Goal: Information Seeking & Learning: Learn about a topic

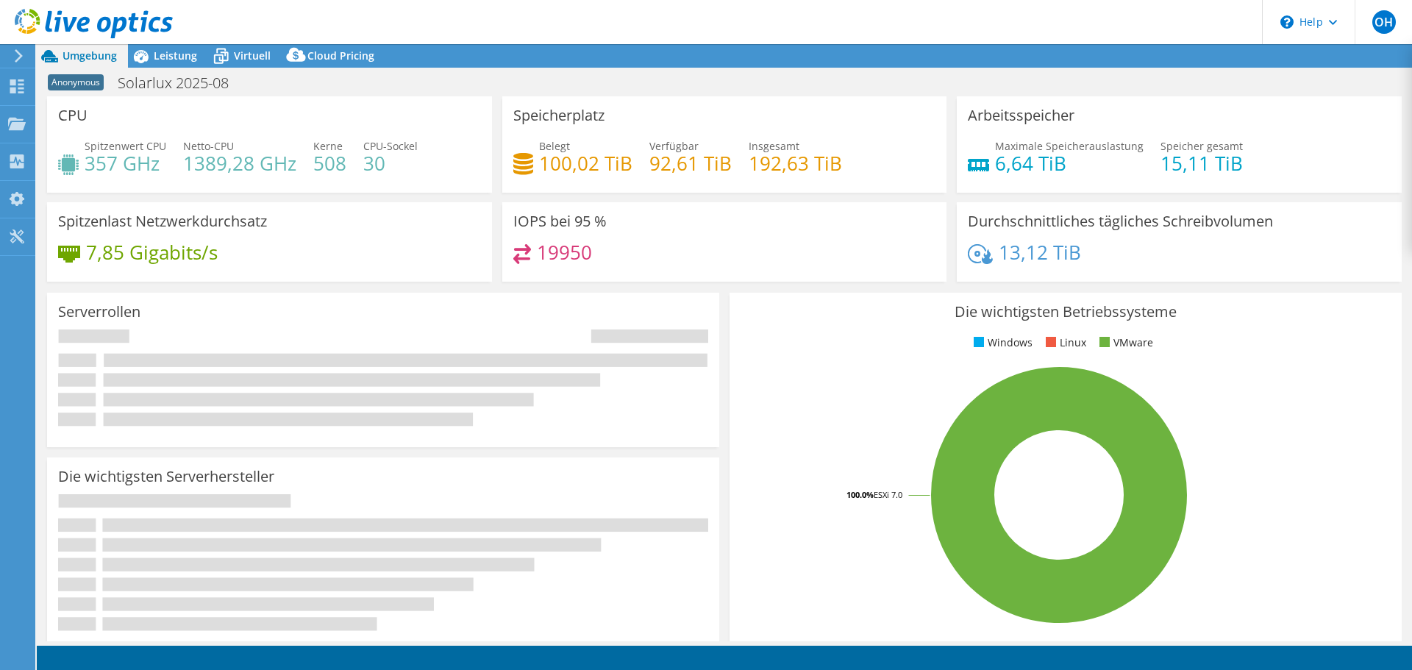
select select "USD"
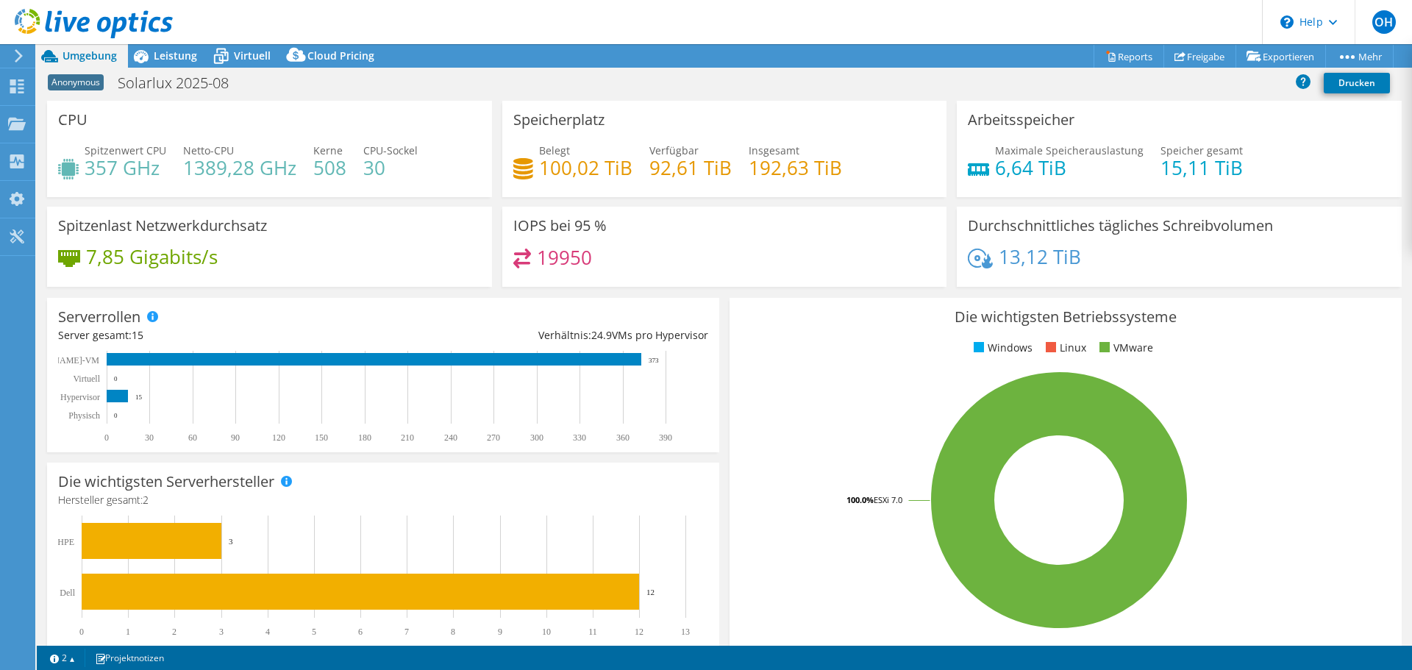
click at [20, 54] on use at bounding box center [19, 55] width 8 height 13
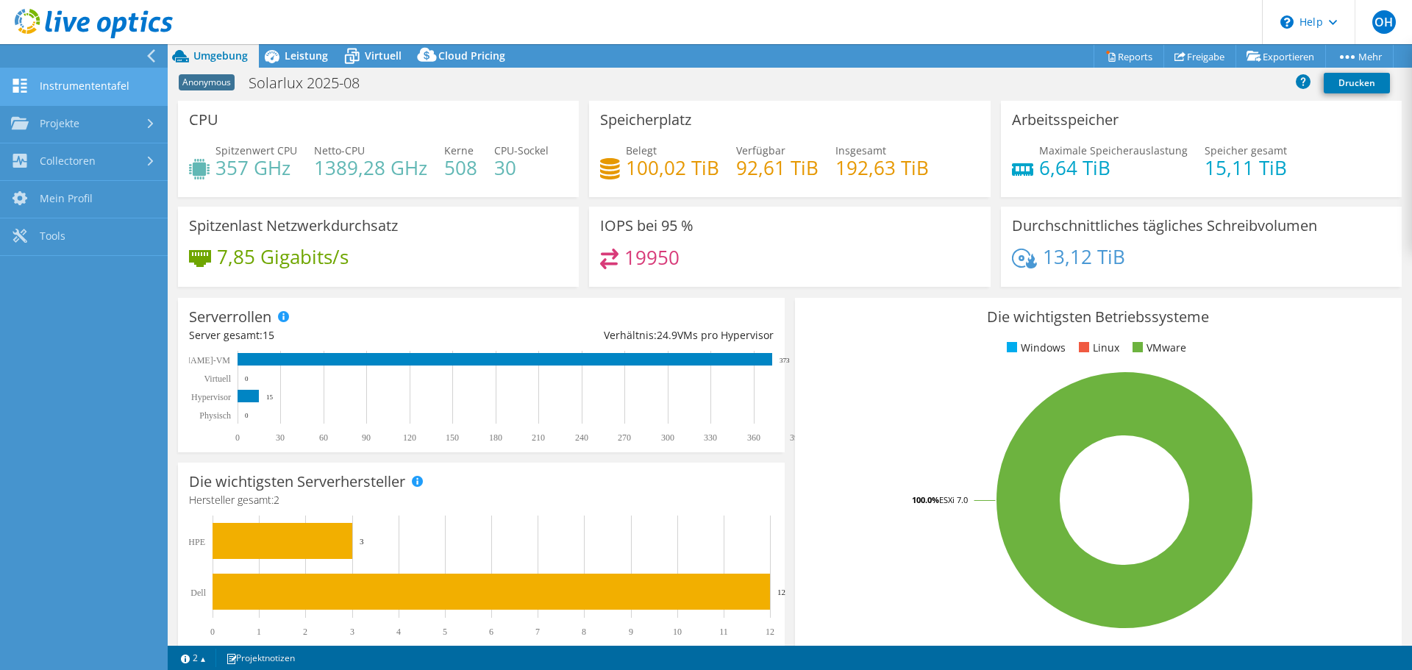
click at [77, 85] on link "Instrumententafel" at bounding box center [84, 87] width 168 height 38
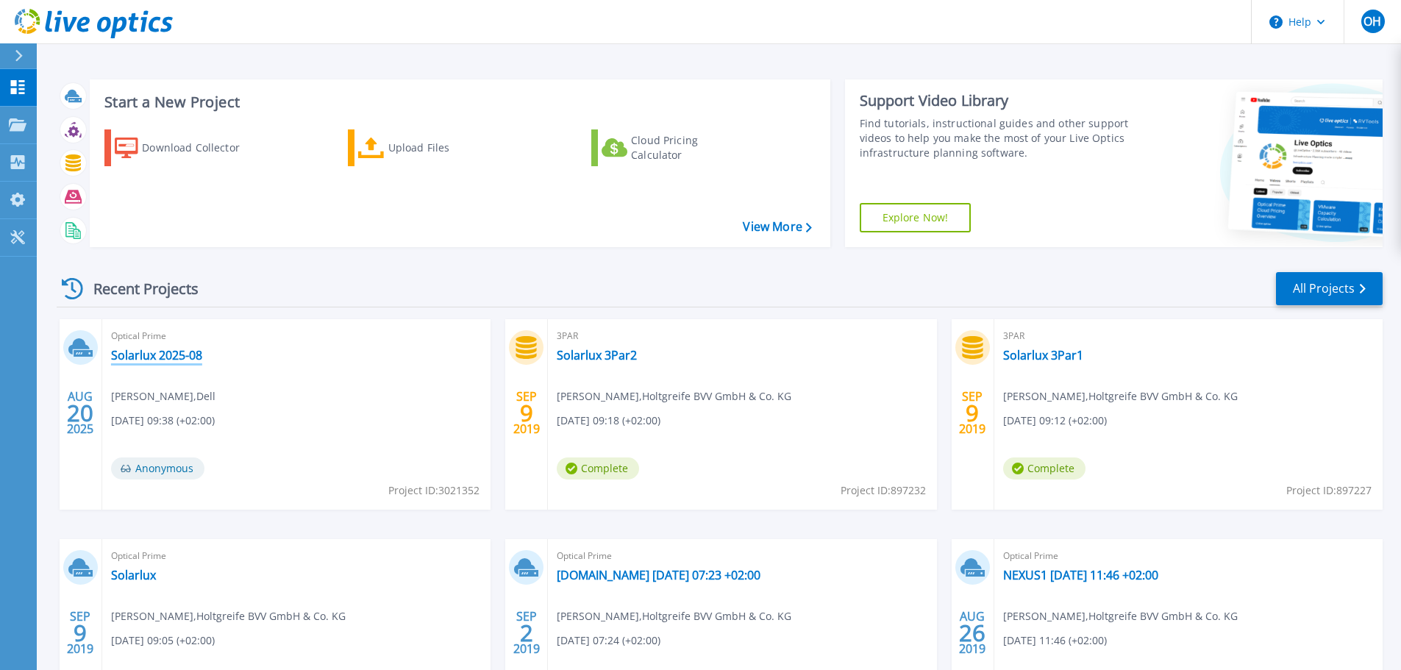
click at [156, 356] on link "Solarlux 2025-08" at bounding box center [156, 355] width 91 height 15
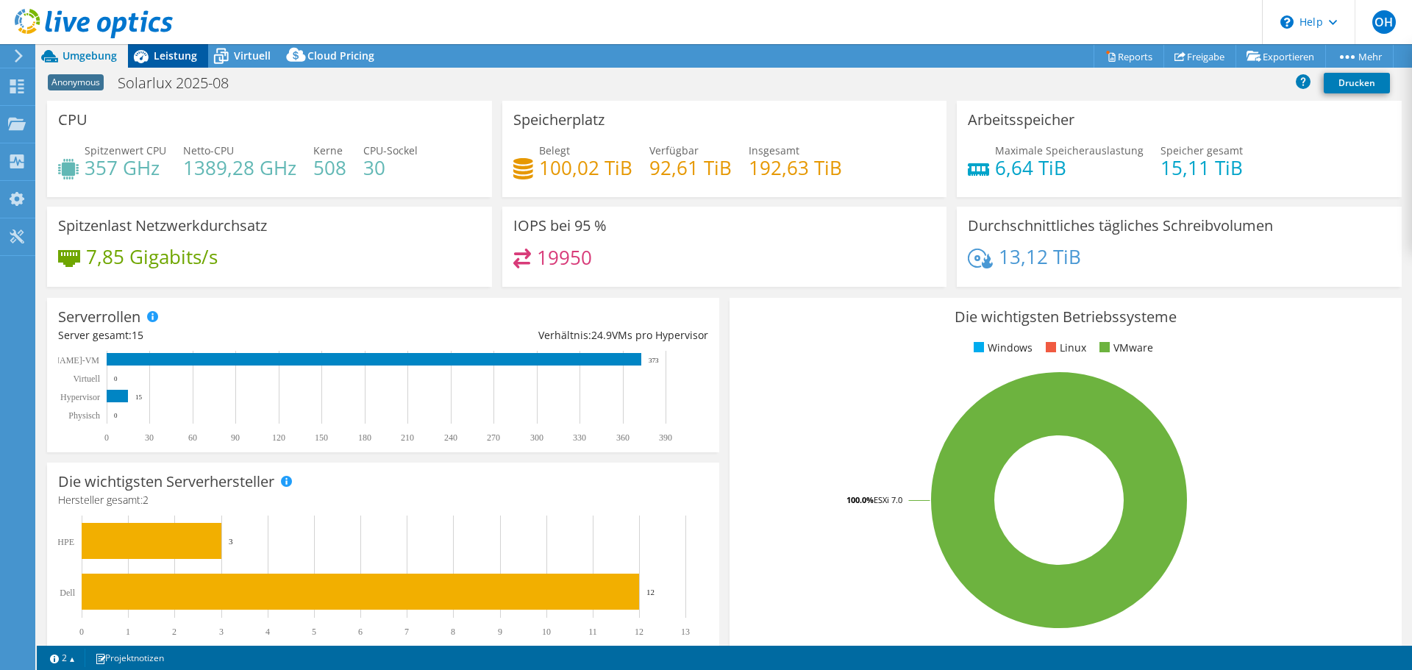
click at [171, 56] on span "Leistung" at bounding box center [175, 56] width 43 height 14
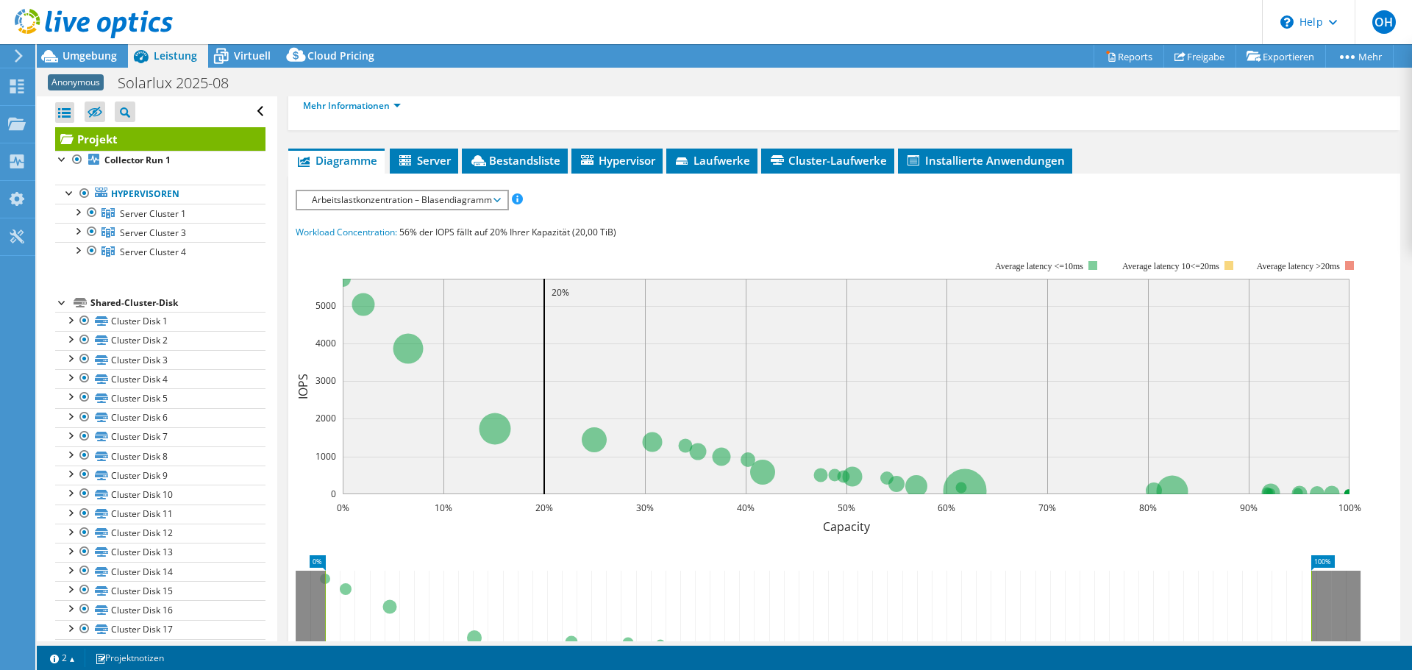
scroll to position [407, 0]
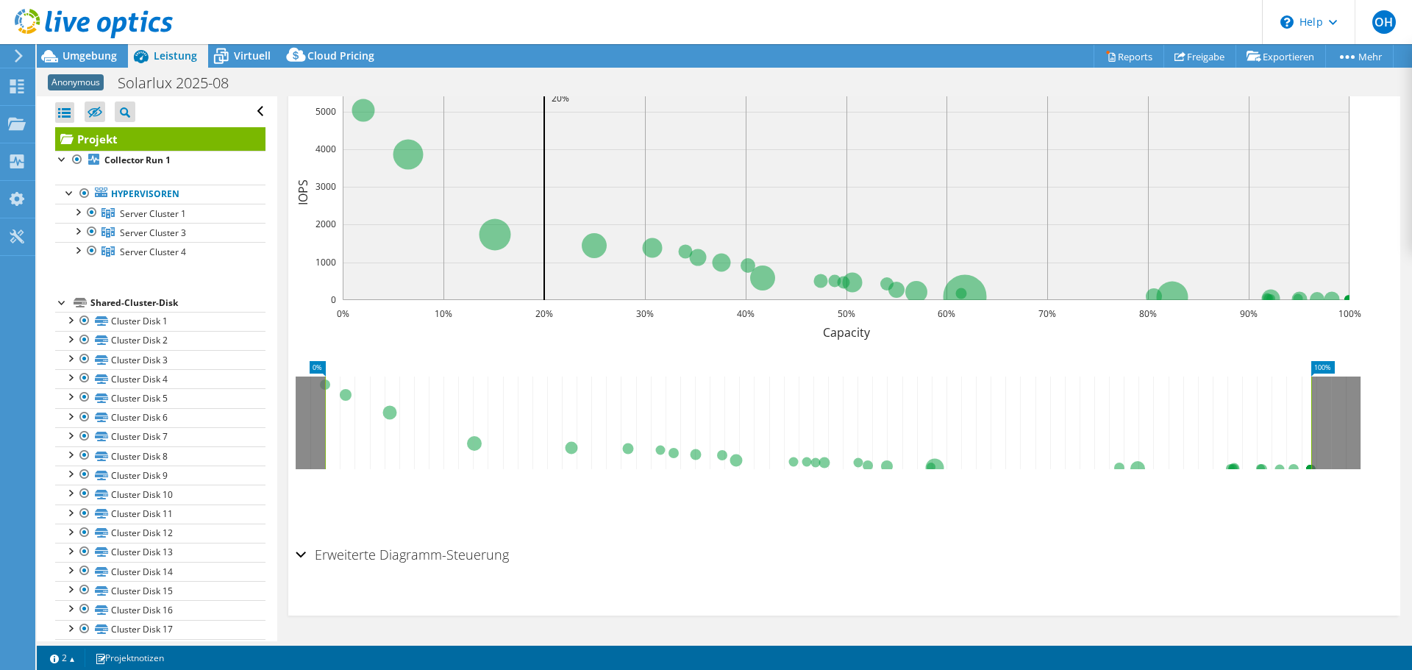
click at [310, 552] on h2 "Erweiterte Diagramm-Steuerung" at bounding box center [402, 554] width 213 height 29
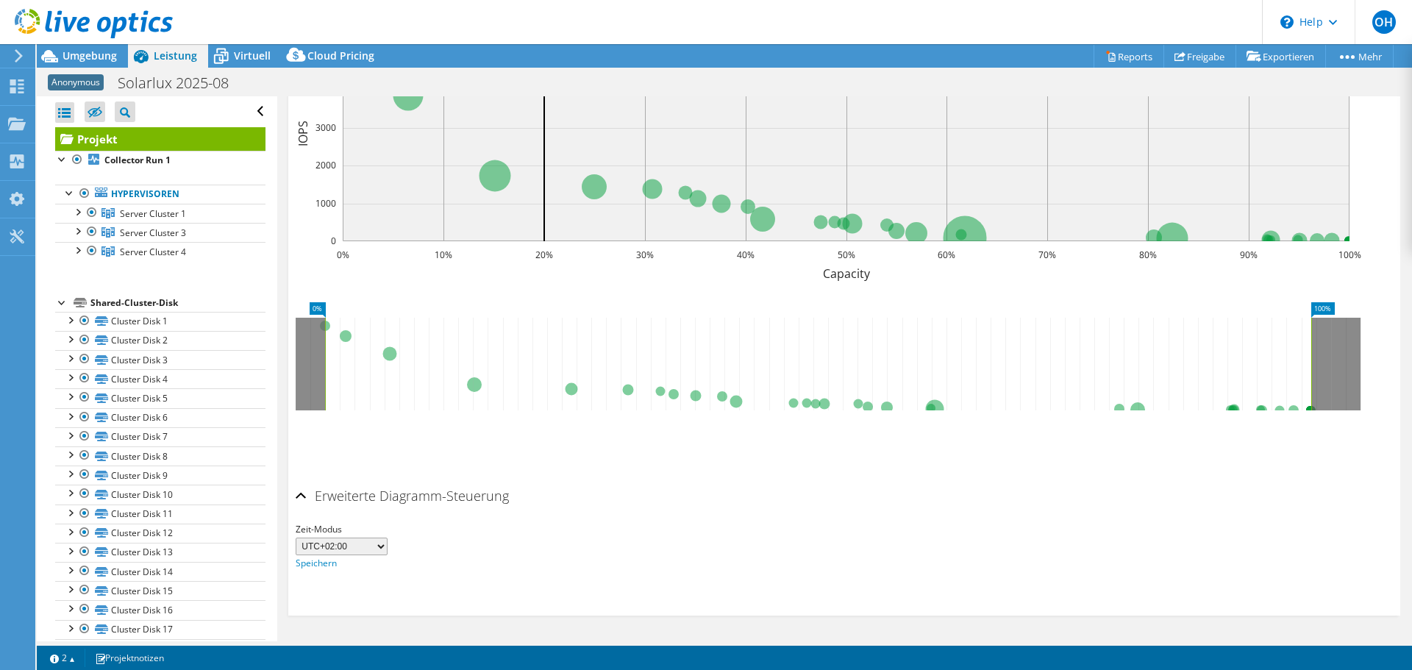
click at [302, 495] on div "Erweiterte Diagramm-Steuerung" at bounding box center [844, 497] width 1097 height 32
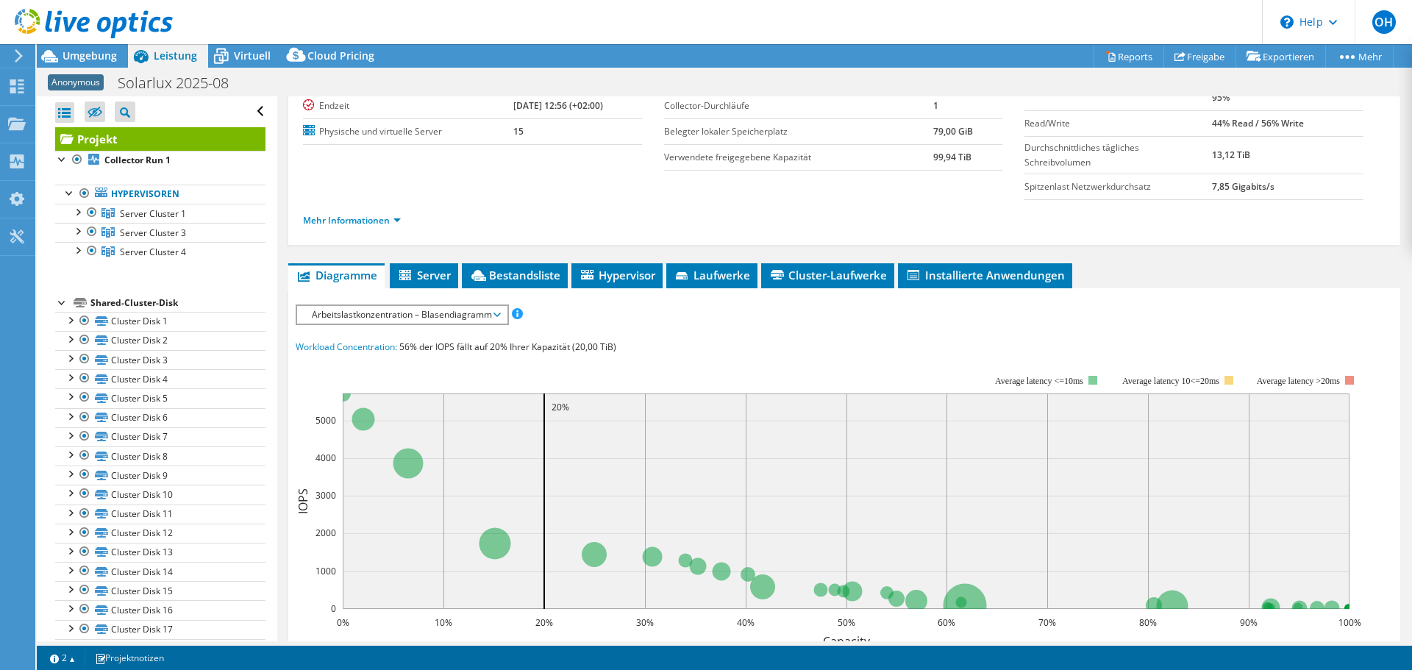
scroll to position [0, 0]
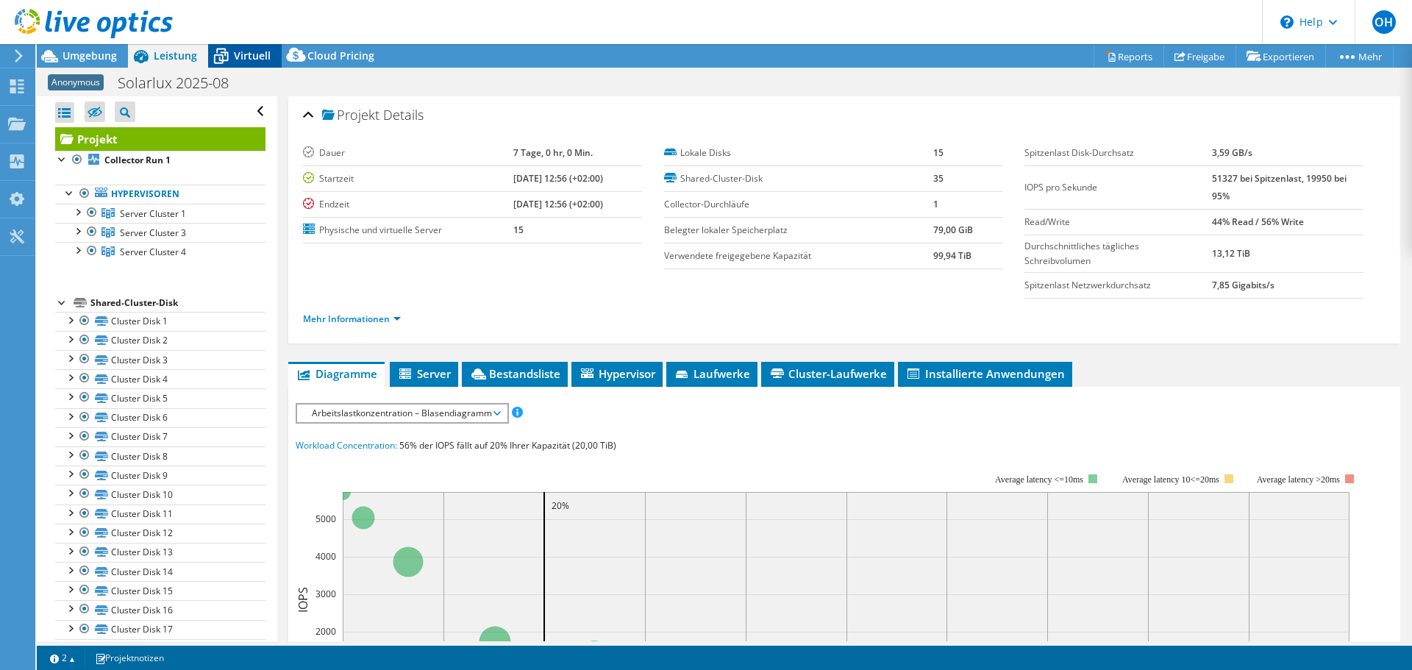
click at [250, 51] on span "Virtuell" at bounding box center [252, 56] width 37 height 14
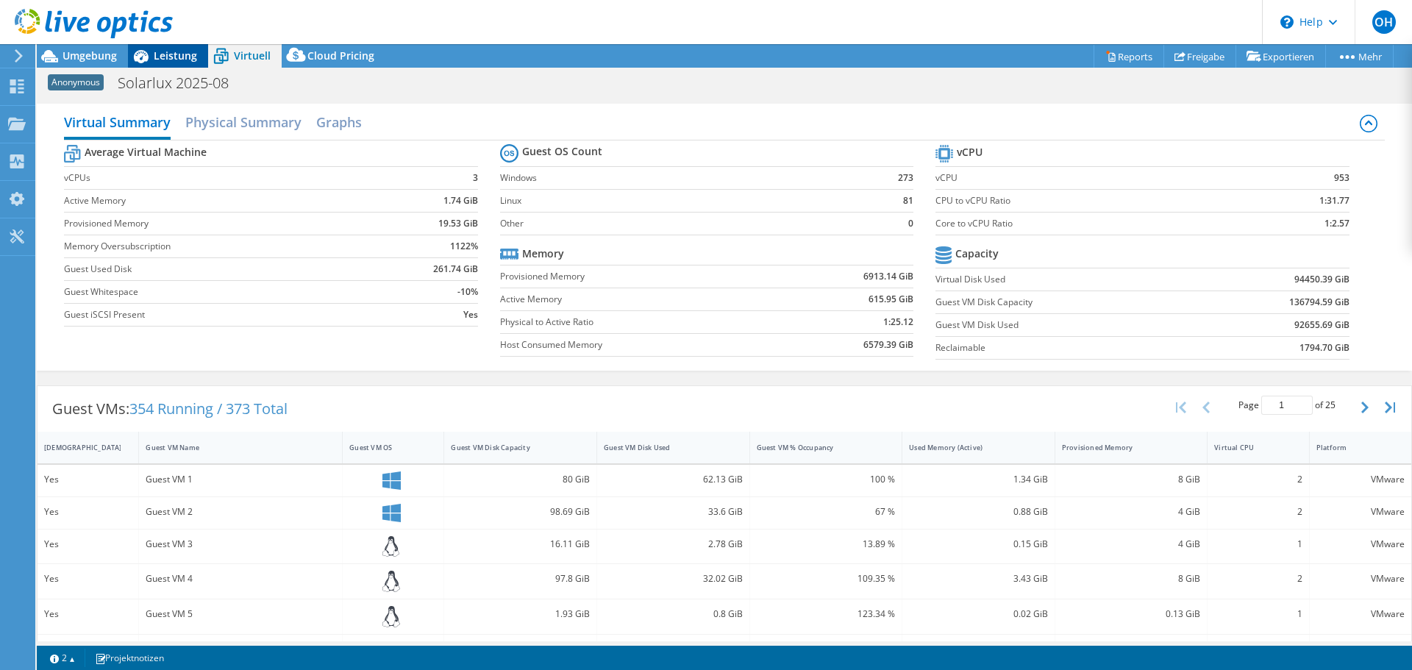
click at [174, 54] on span "Leistung" at bounding box center [175, 56] width 43 height 14
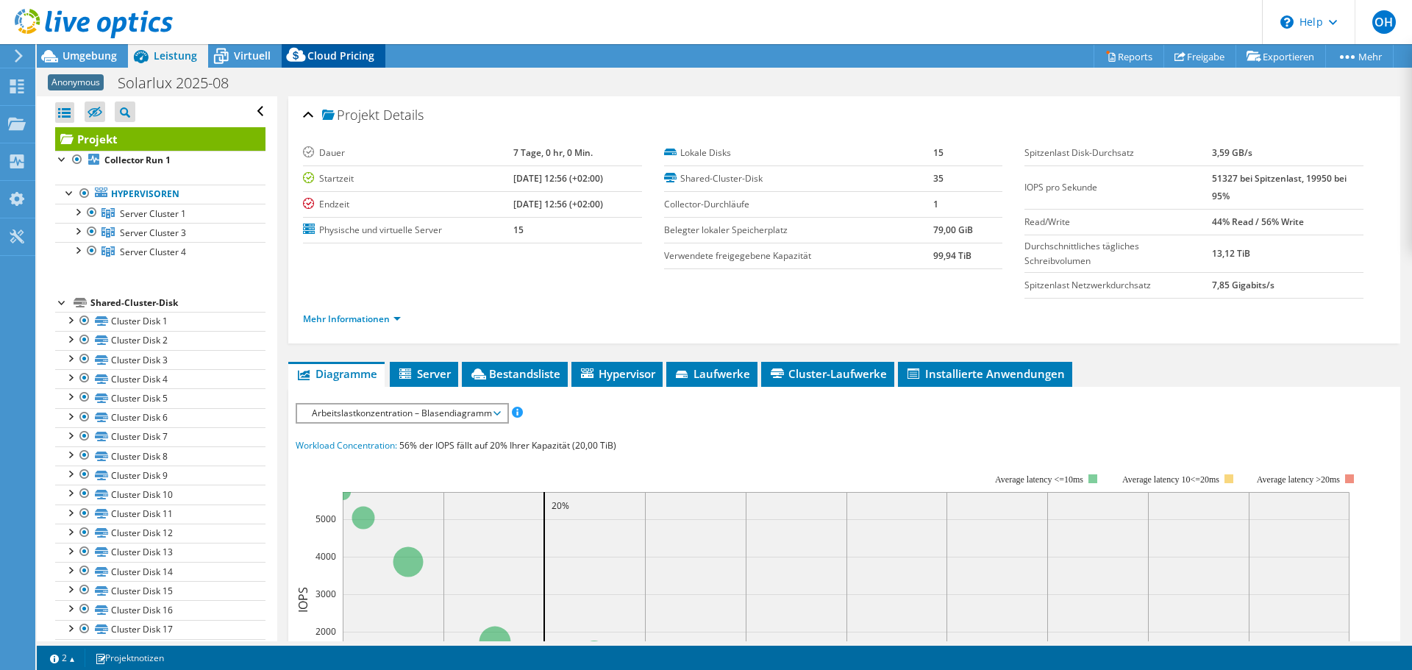
click at [352, 54] on span "Cloud Pricing" at bounding box center [340, 56] width 67 height 14
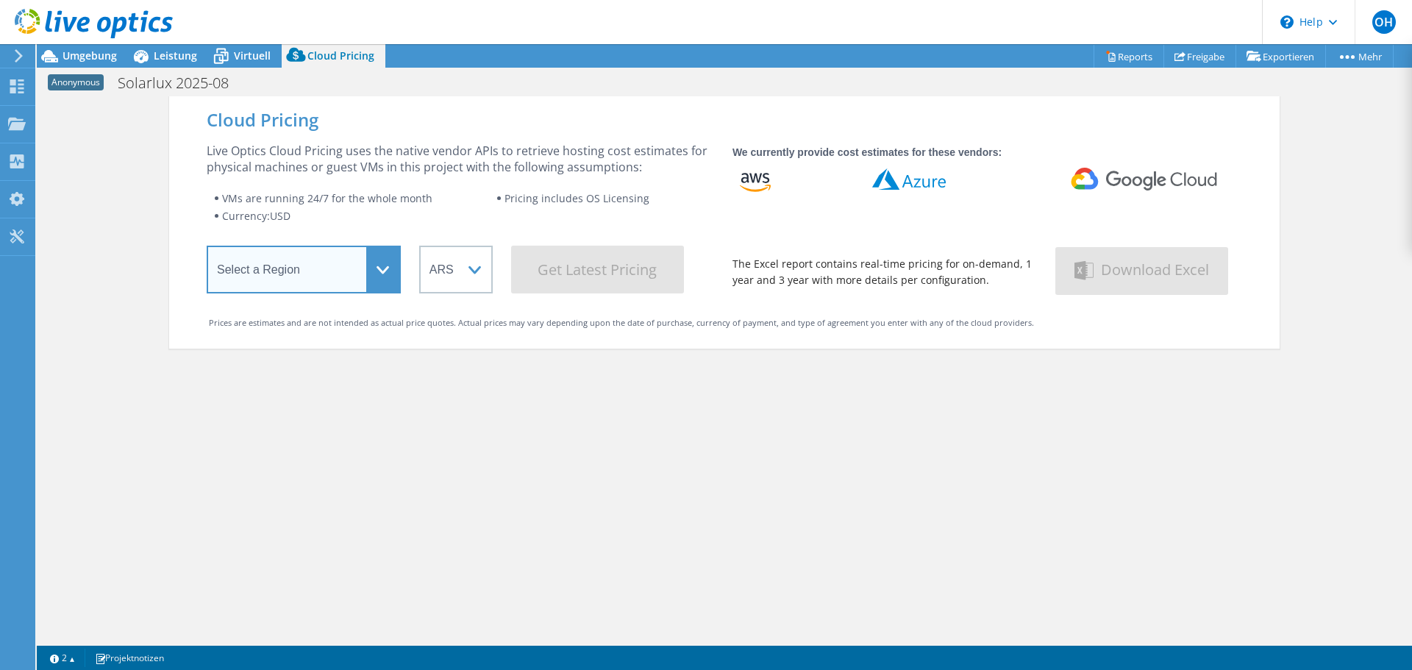
click at [361, 258] on select "Select a Region Asia Pacific (Hong Kong) Asia Pacific (Mumbai) Asia Pacific (Se…" at bounding box center [304, 270] width 194 height 48
select select "EUFrankfurt"
click at [207, 249] on select "Select a Region Asia Pacific (Hong Kong) Asia Pacific (Mumbai) Asia Pacific (Se…" at bounding box center [304, 270] width 194 height 48
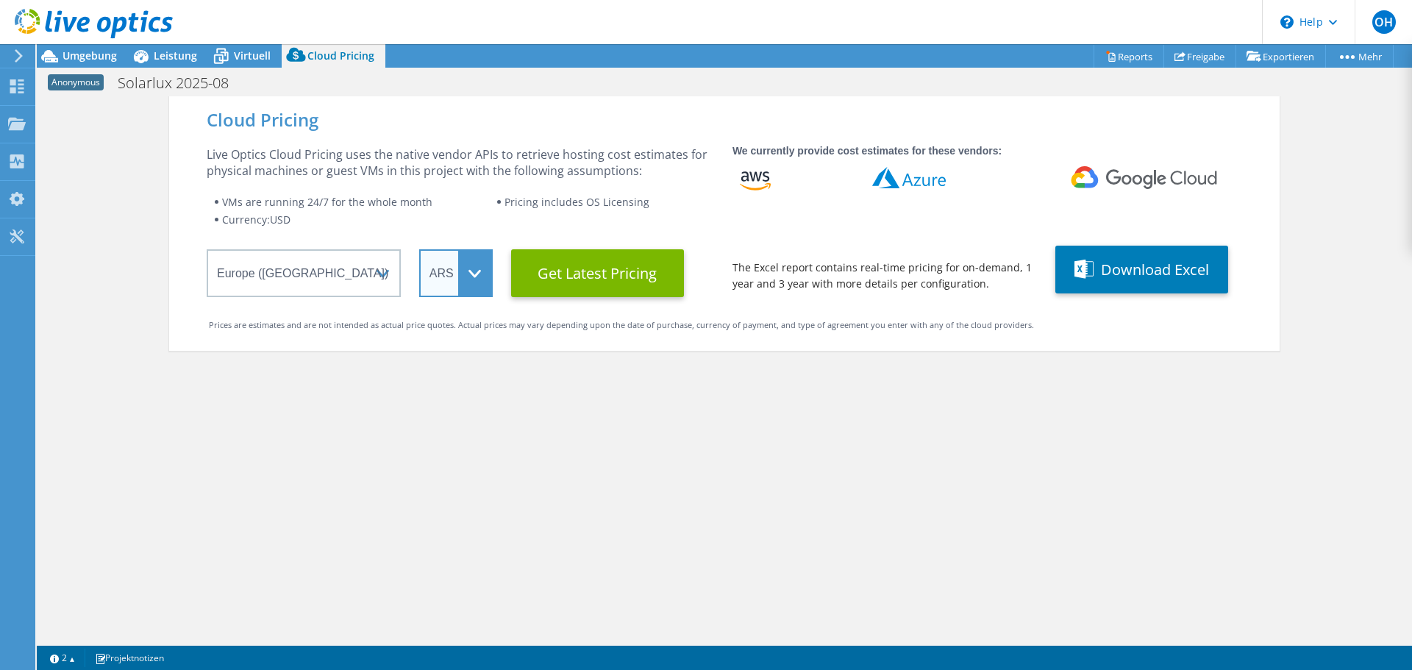
click at [469, 278] on select "ARS AUD BRL CAD CHF CLP CNY DKK EUR GBP HKD HUF INR JPY MXN MYR NOK NZD PEN SEK…" at bounding box center [456, 273] width 74 height 48
click at [419, 249] on select "ARS AUD BRL CAD CHF CLP CNY DKK EUR GBP HKD HUF INR JPY MXN MYR NOK NZD PEN SEK…" at bounding box center [456, 273] width 74 height 48
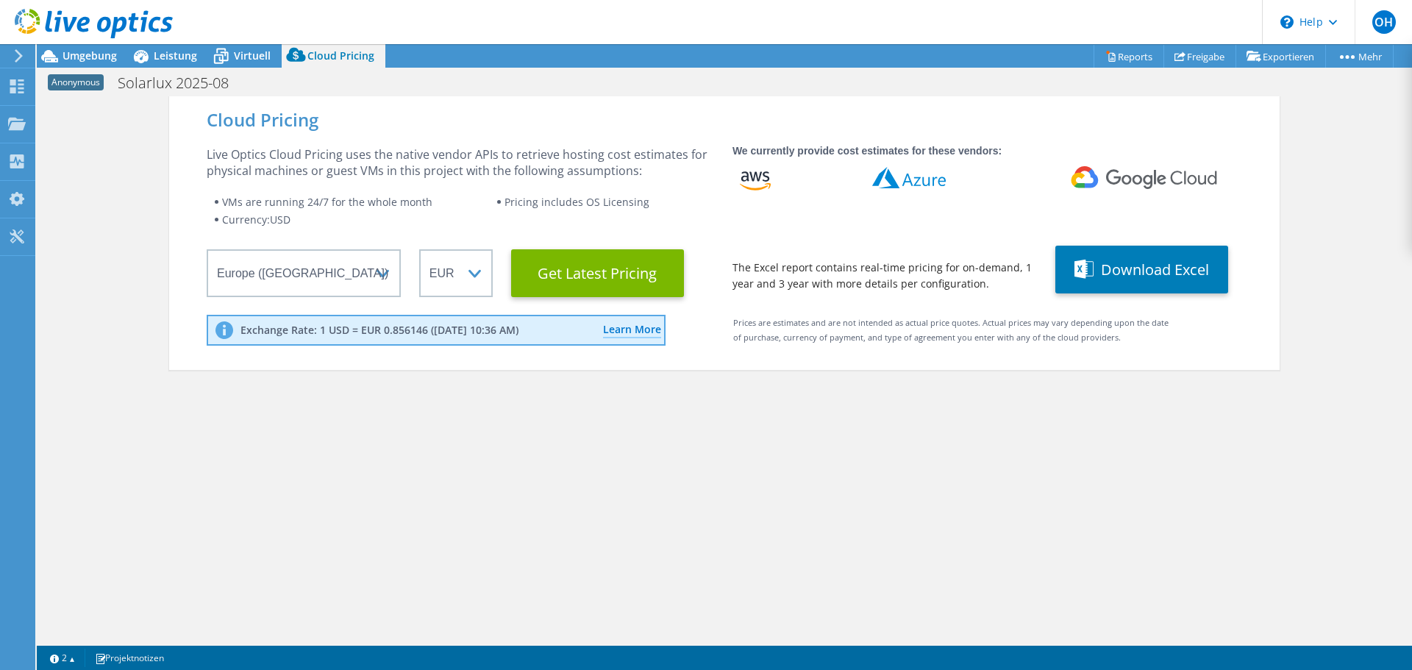
click at [707, 433] on div "Cloud Pricing Live Optics Cloud Pricing uses the native vendor APIs to retrieve…" at bounding box center [724, 431] width 1111 height 670
click at [576, 274] on Latest "Get Latest Pricing" at bounding box center [597, 273] width 173 height 48
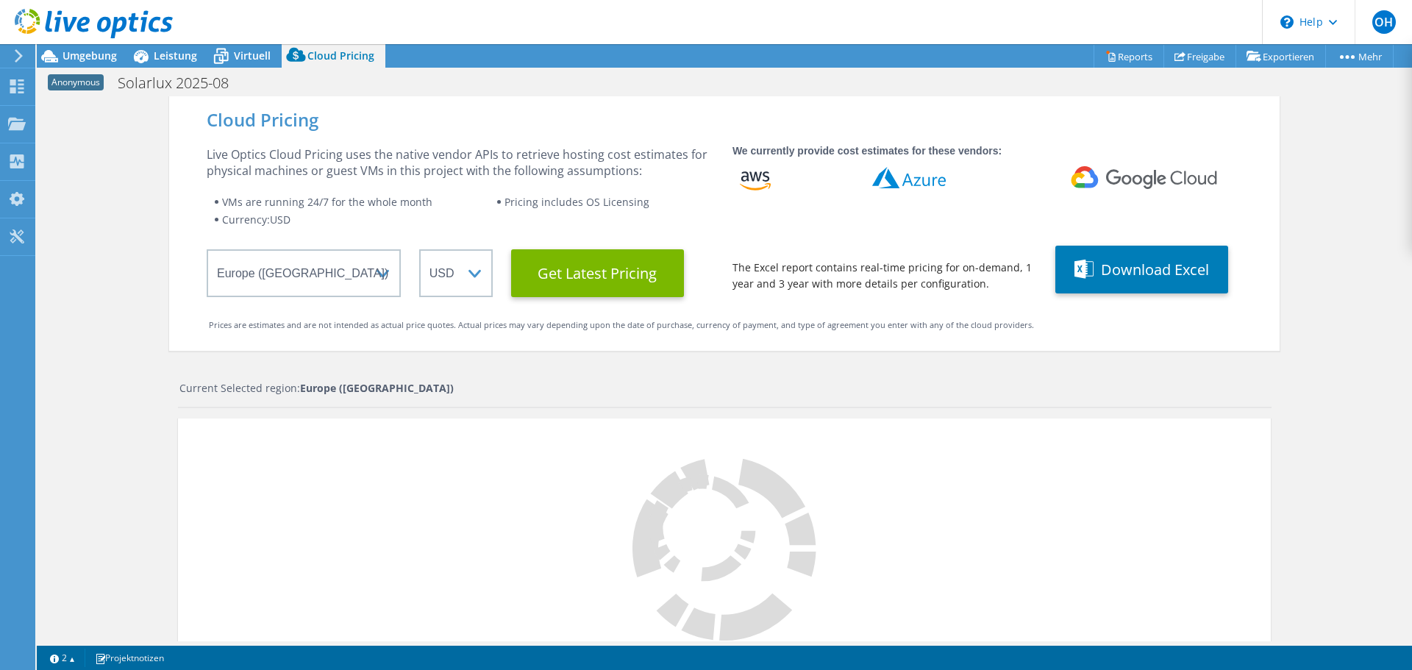
select select "EUR"
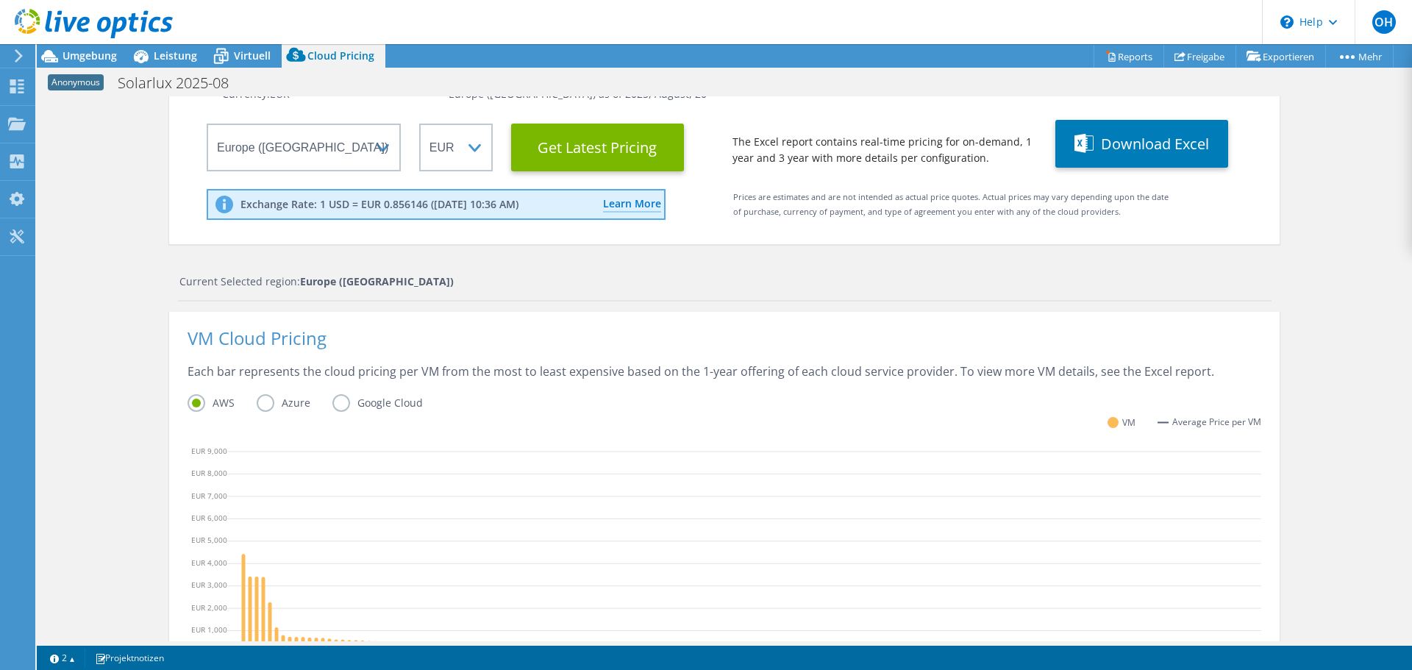
scroll to position [221, 0]
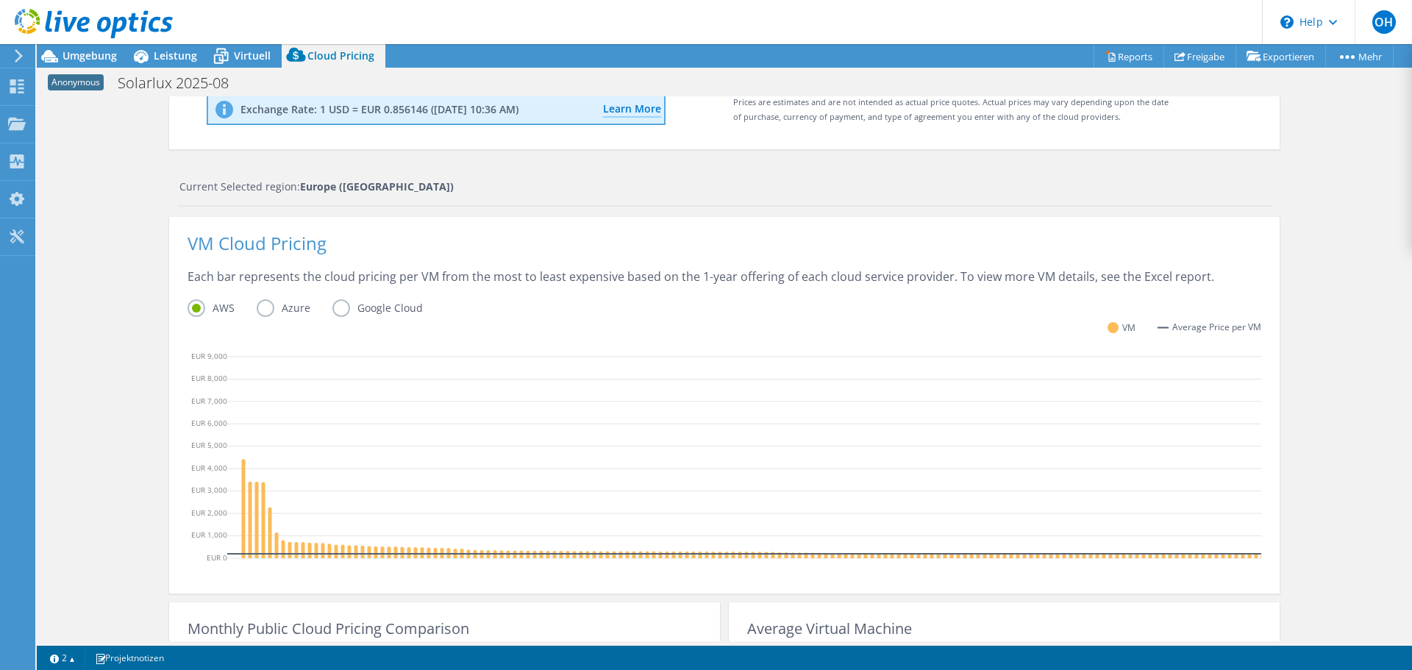
click at [263, 299] on label "Azure" at bounding box center [295, 308] width 76 height 18
click at [0, 0] on input "Azure" at bounding box center [0, 0] width 0 height 0
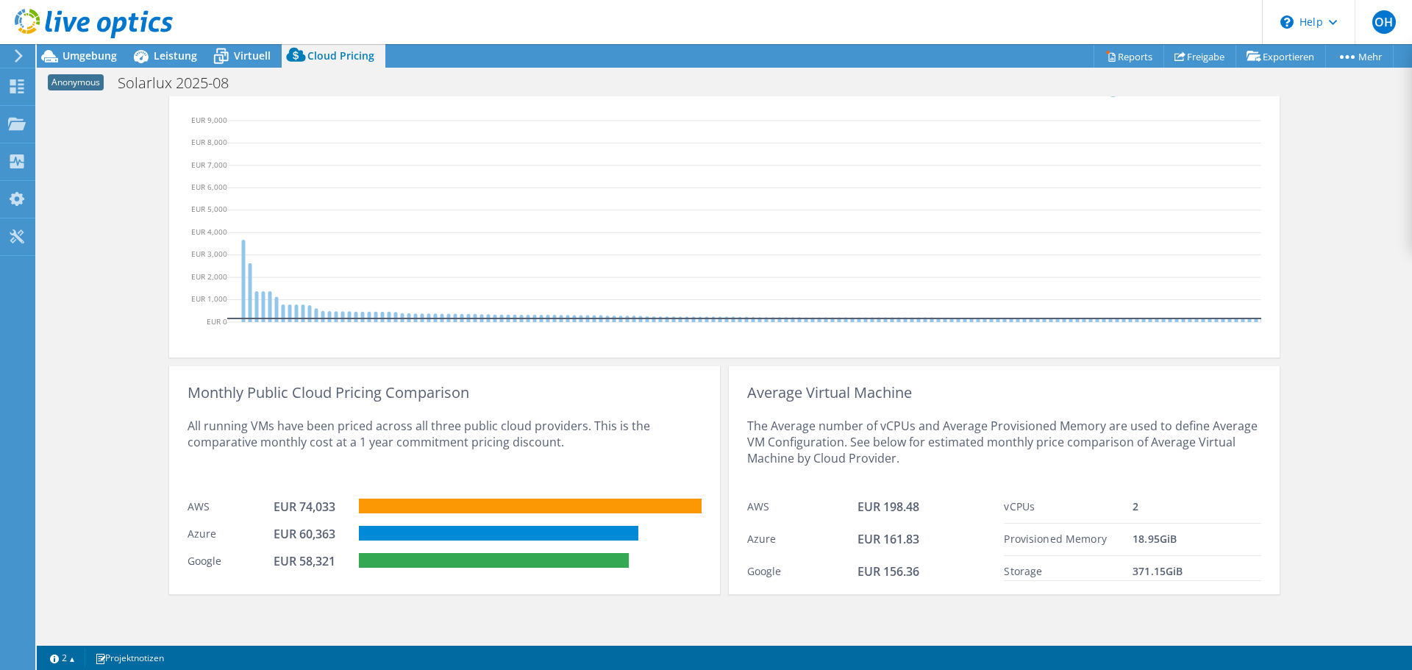
scroll to position [468, 0]
click at [427, 416] on div "All running VMs have been priced across all three public cloud providers. This …" at bounding box center [445, 446] width 514 height 90
click at [424, 442] on div "All running VMs have been priced across all three public cloud providers. This …" at bounding box center [445, 446] width 514 height 90
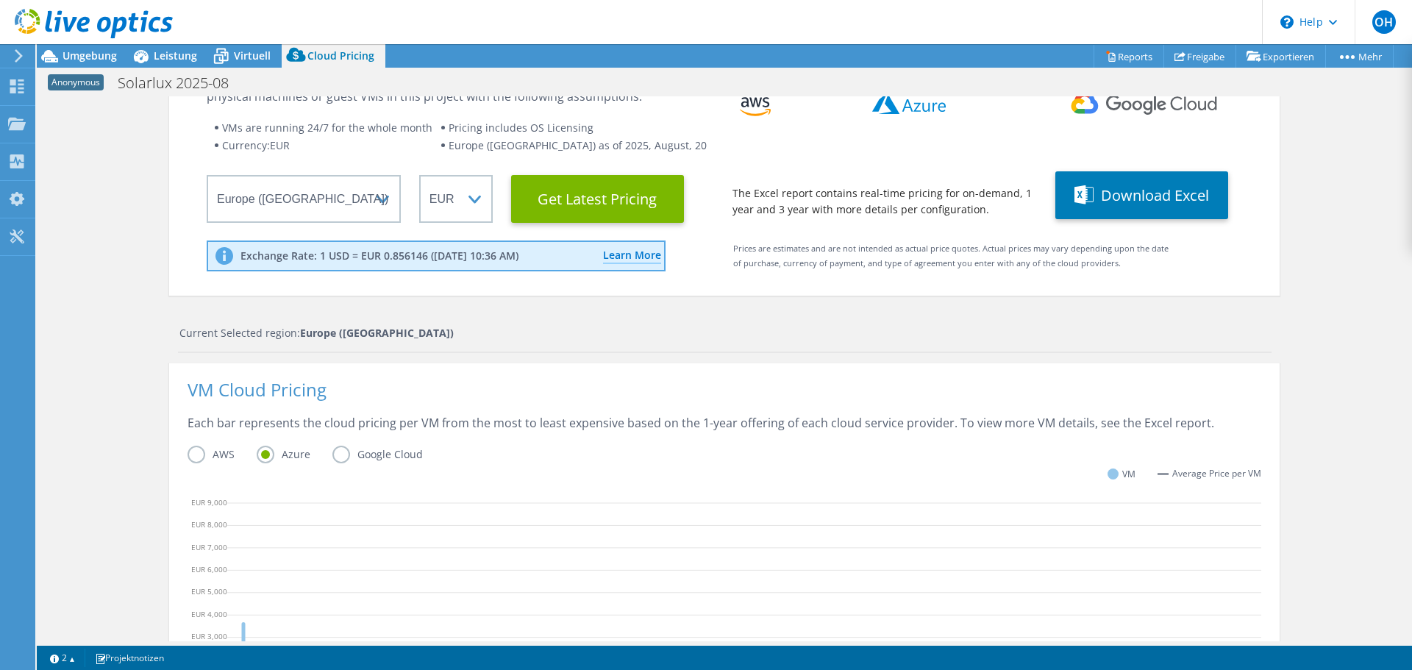
scroll to position [0, 0]
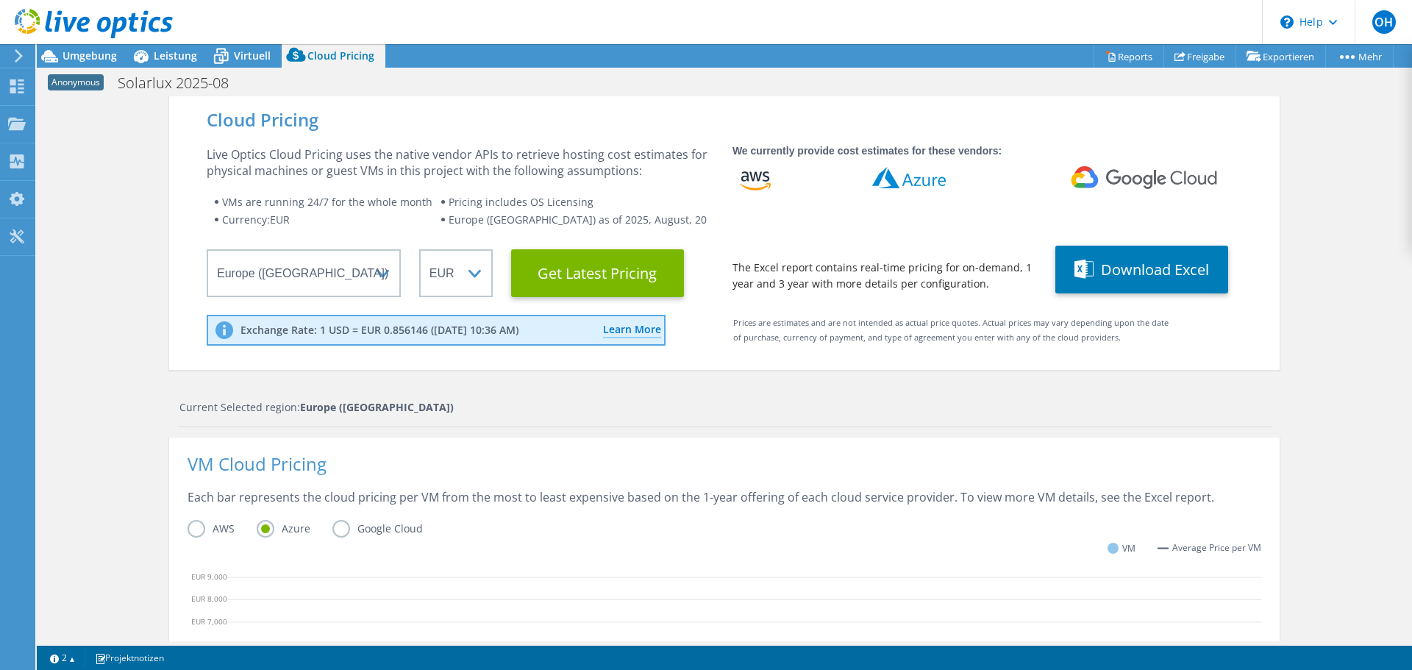
click at [837, 271] on wrapper "The Excel report contains real-time pricing for on-demand, 1 year and 3 year wi…" at bounding box center [885, 276] width 304 height 32
click at [1113, 271] on button "Download Excel" at bounding box center [1141, 270] width 173 height 48
click at [1318, 254] on div "Cloud Pricing Live Optics Cloud Pricing uses the native vendor APIs to retrieve…" at bounding box center [724, 597] width 1375 height 1002
click at [321, 149] on div "Live Optics Cloud Pricing uses the native vendor APIs to retrieve hosting cost …" at bounding box center [460, 162] width 507 height 32
click at [81, 49] on span "Umgebung" at bounding box center [90, 56] width 54 height 14
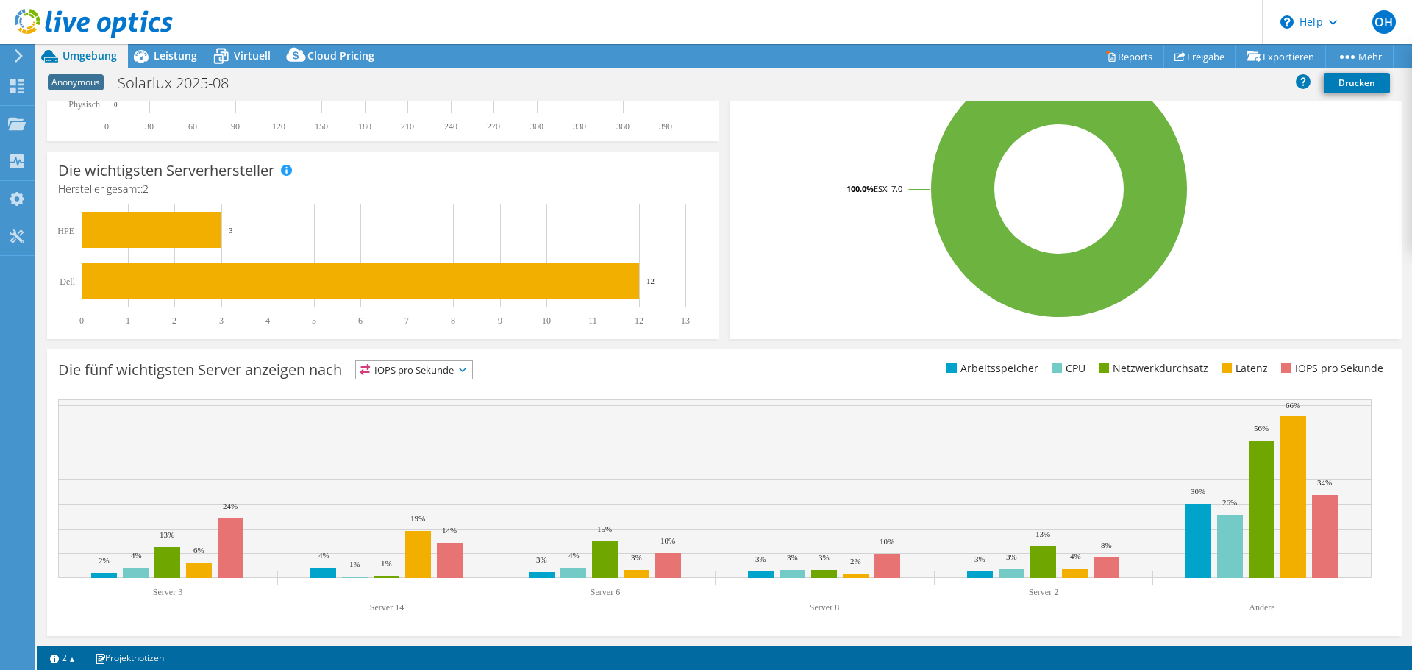
scroll to position [312, 0]
click at [589, 371] on div "Die fünf wichtigsten Server anzeigen nach IOPS pro Sekunde IOPS pro Sekunde" at bounding box center [391, 372] width 666 height 24
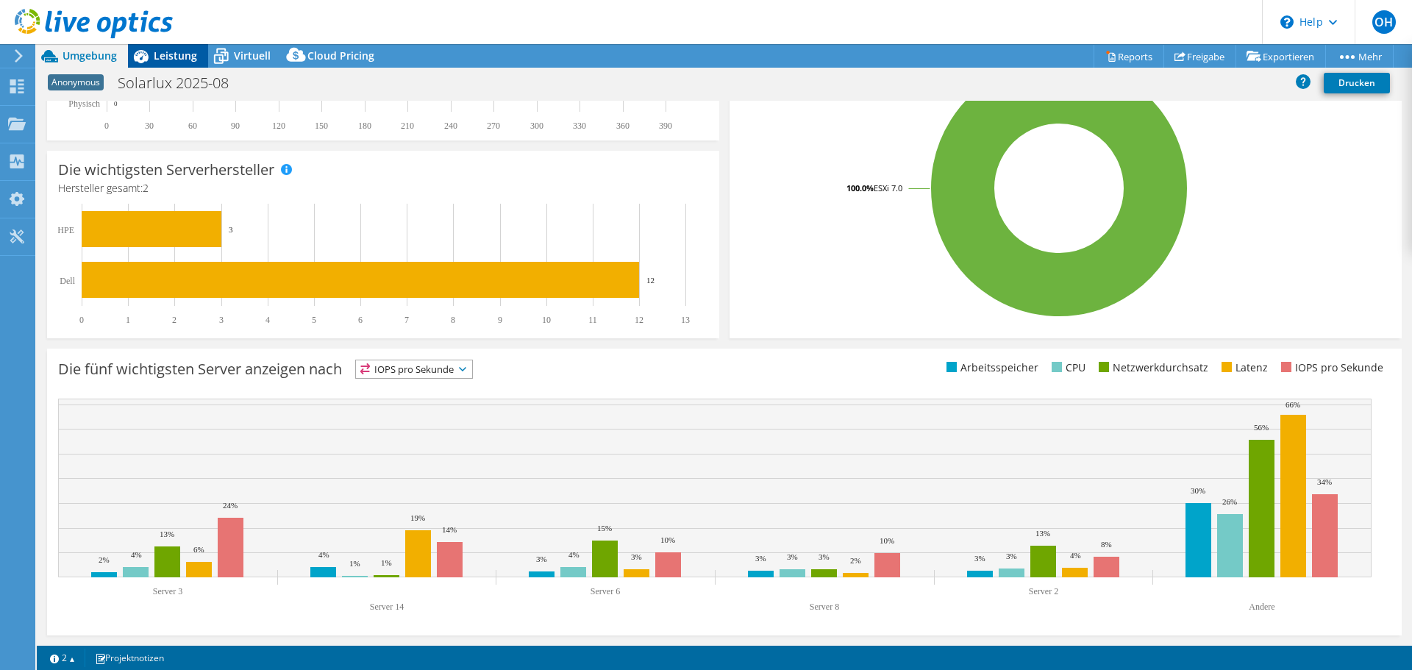
click at [166, 52] on span "Leistung" at bounding box center [175, 56] width 43 height 14
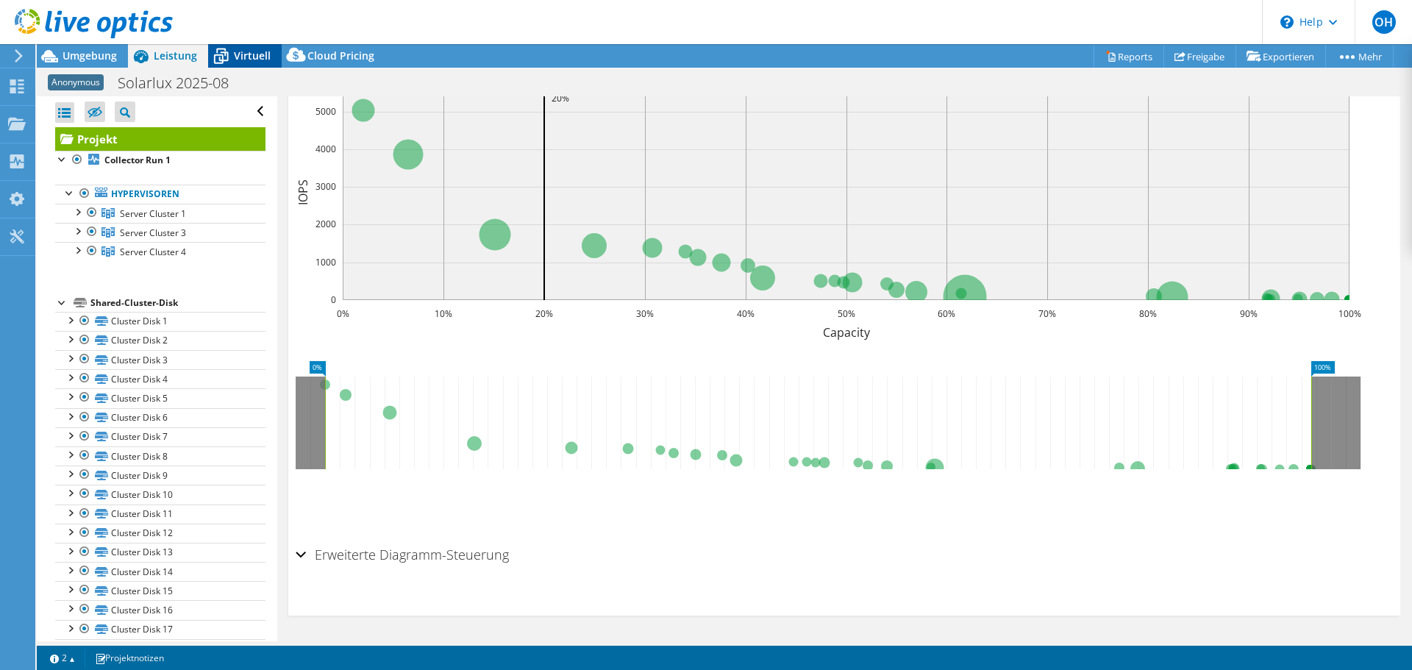
click at [254, 54] on span "Virtuell" at bounding box center [252, 56] width 37 height 14
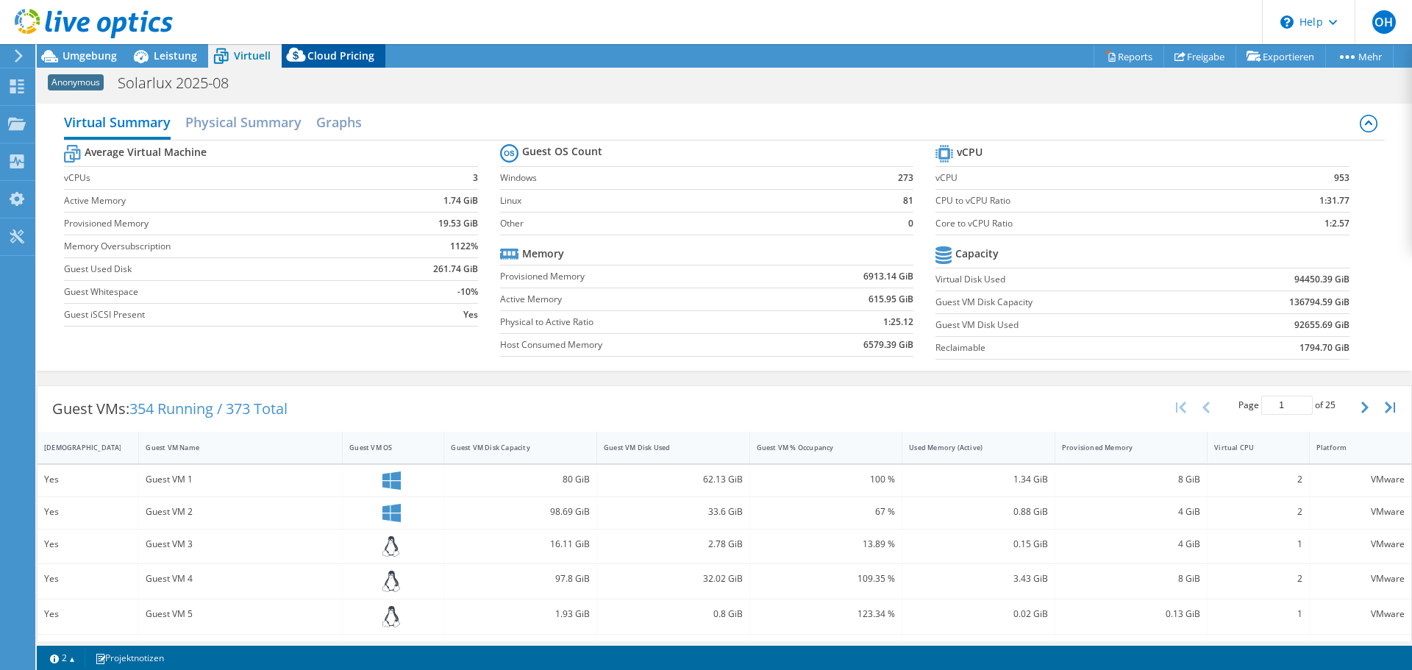
click at [321, 54] on span "Cloud Pricing" at bounding box center [340, 56] width 67 height 14
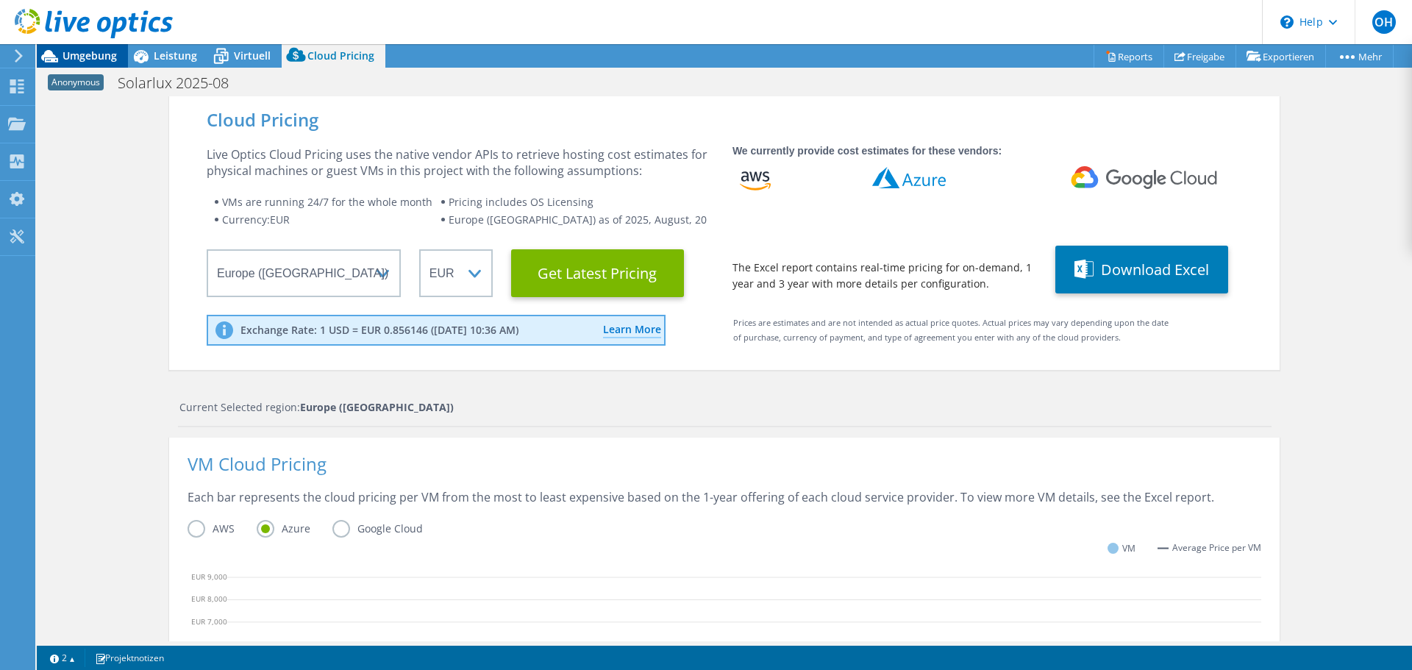
click at [88, 60] on span "Umgebung" at bounding box center [90, 56] width 54 height 14
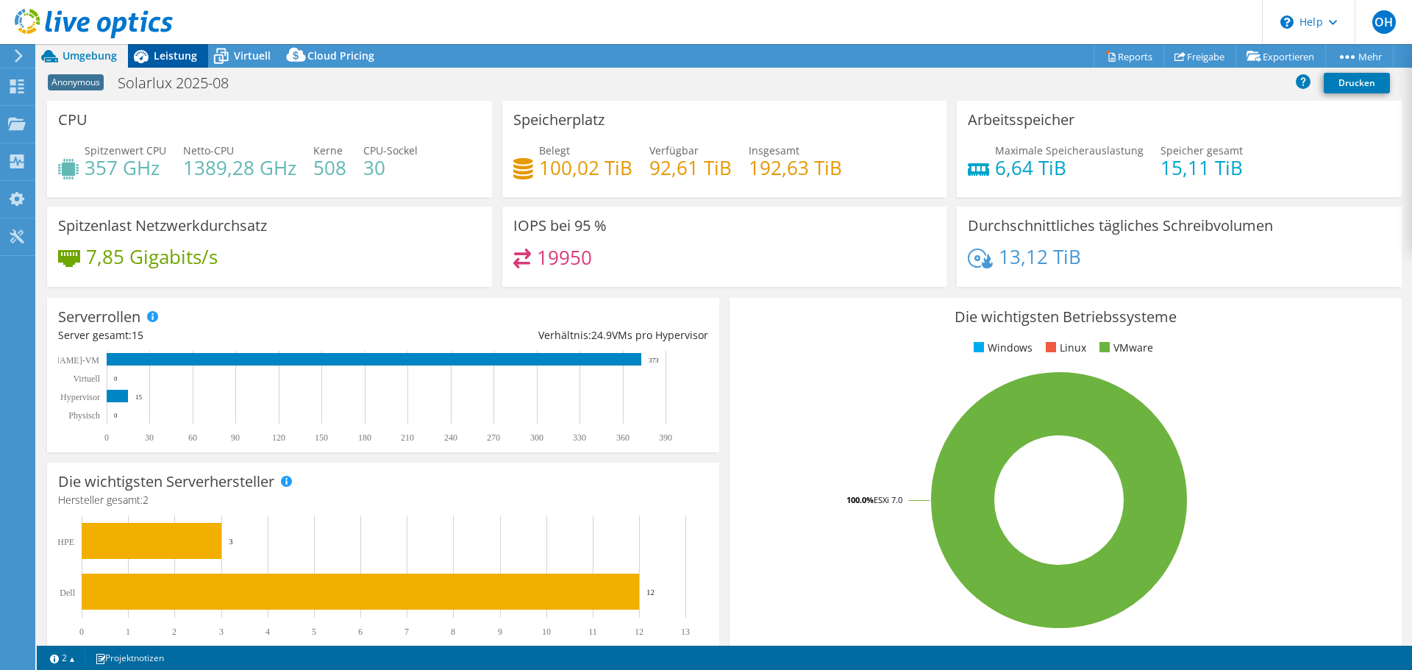
click at [168, 52] on span "Leistung" at bounding box center [175, 56] width 43 height 14
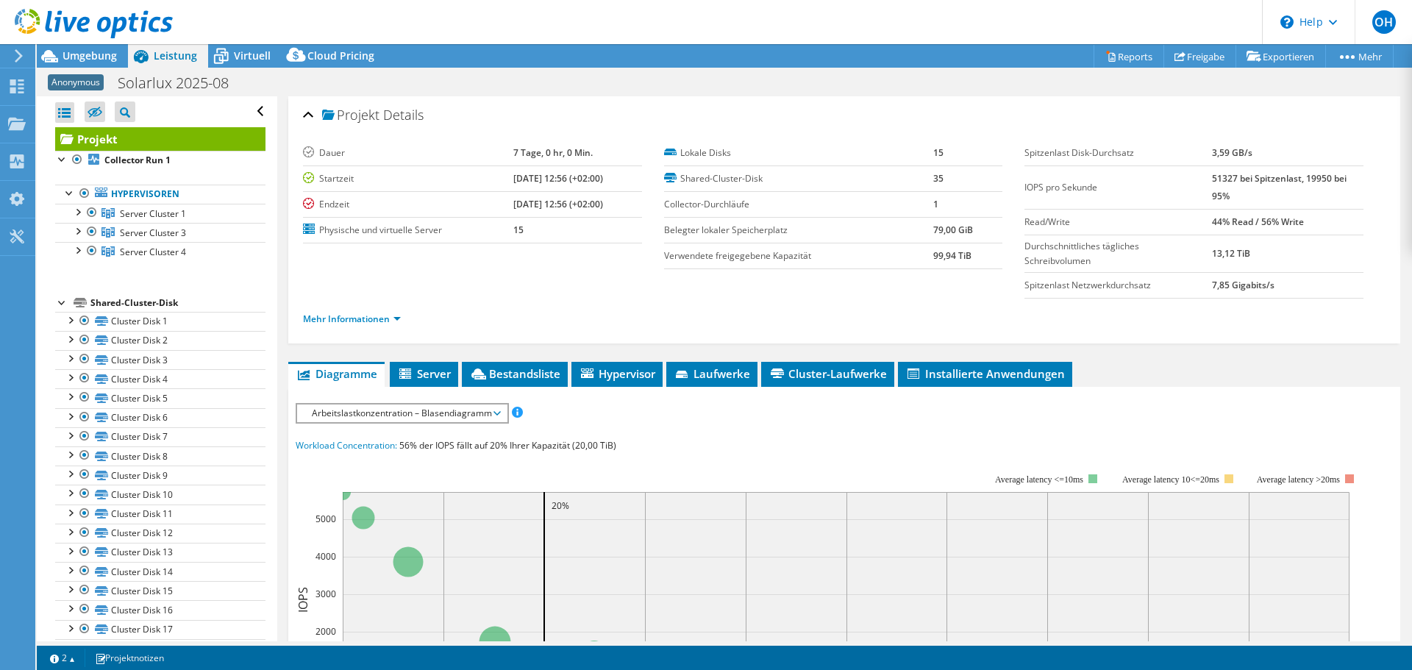
click at [467, 418] on span "Arbeitslastkonzentration – Blasendiagramm" at bounding box center [401, 413] width 195 height 18
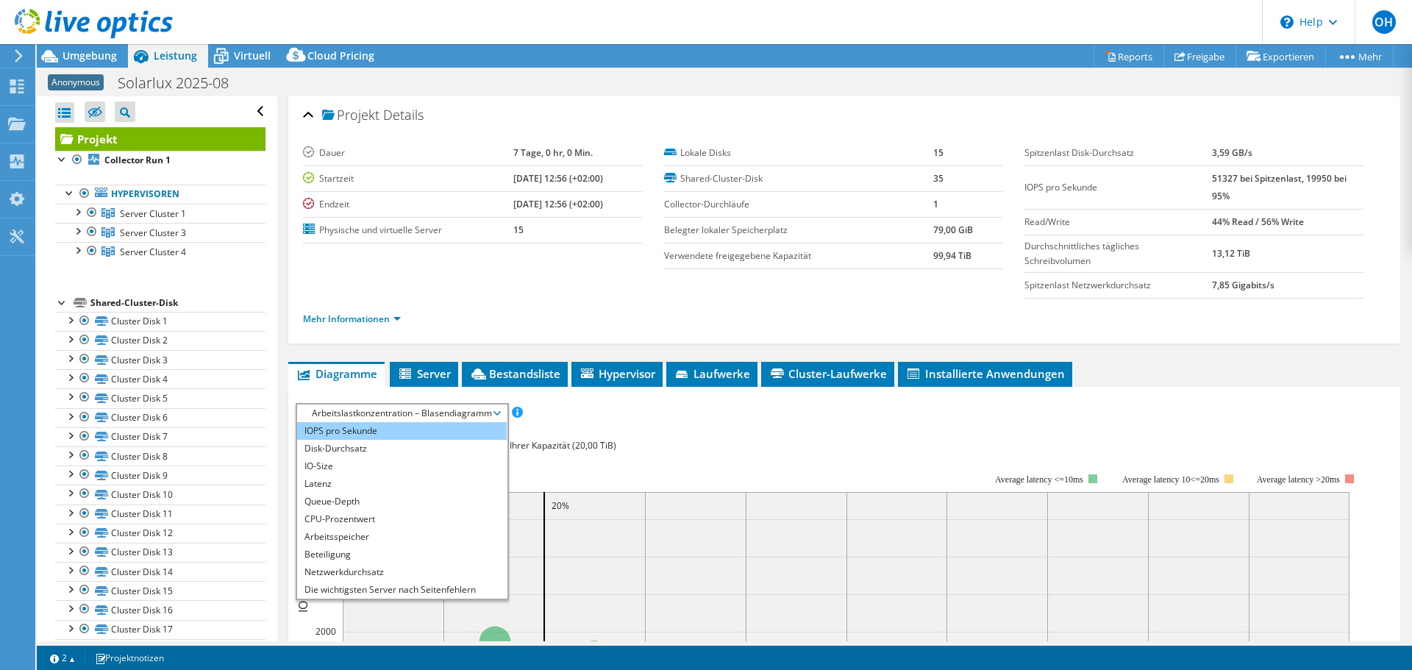
click at [379, 425] on li "IOPS pro Sekunde" at bounding box center [402, 431] width 210 height 18
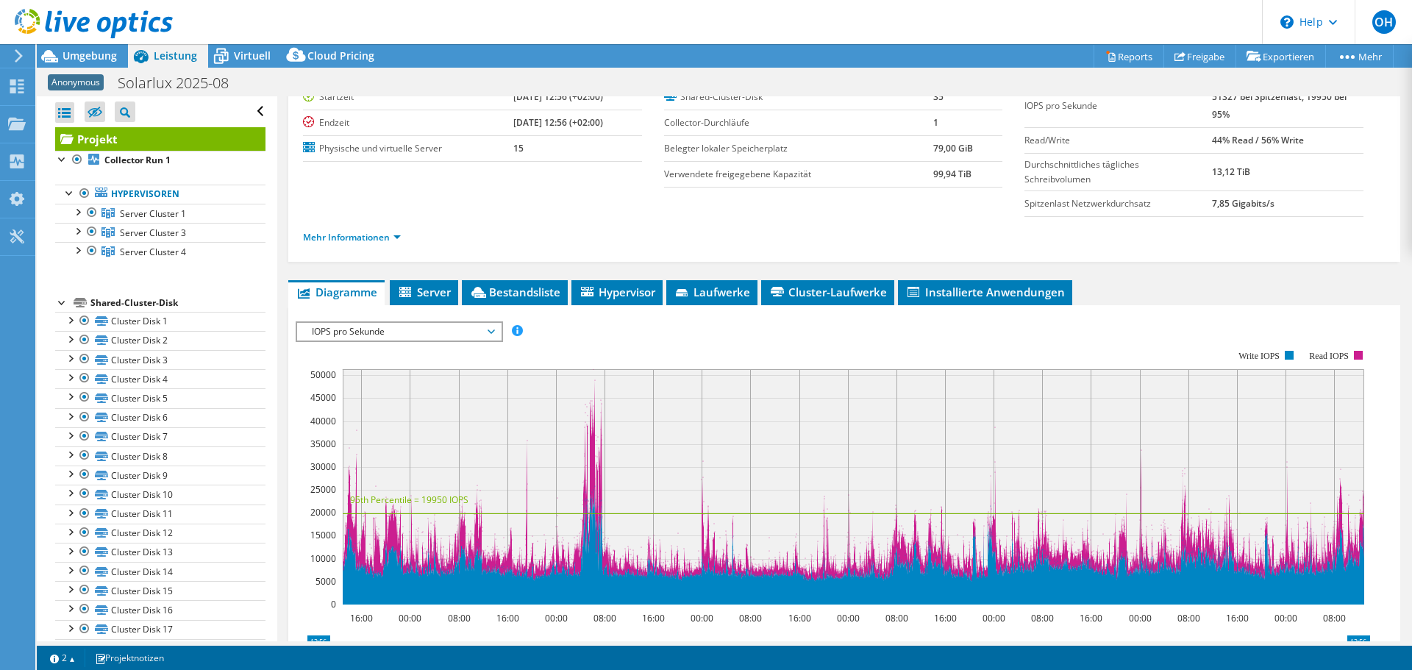
scroll to position [147, 0]
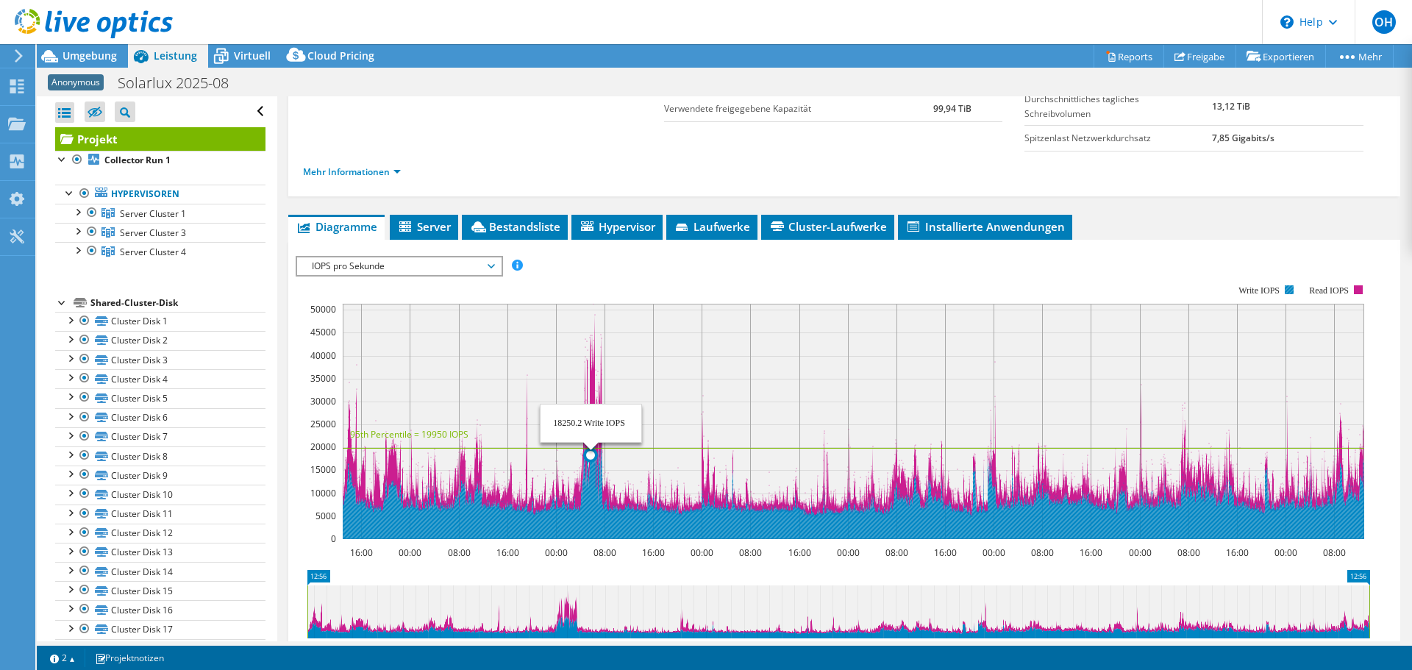
click at [592, 521] on icon at bounding box center [854, 480] width 1022 height 118
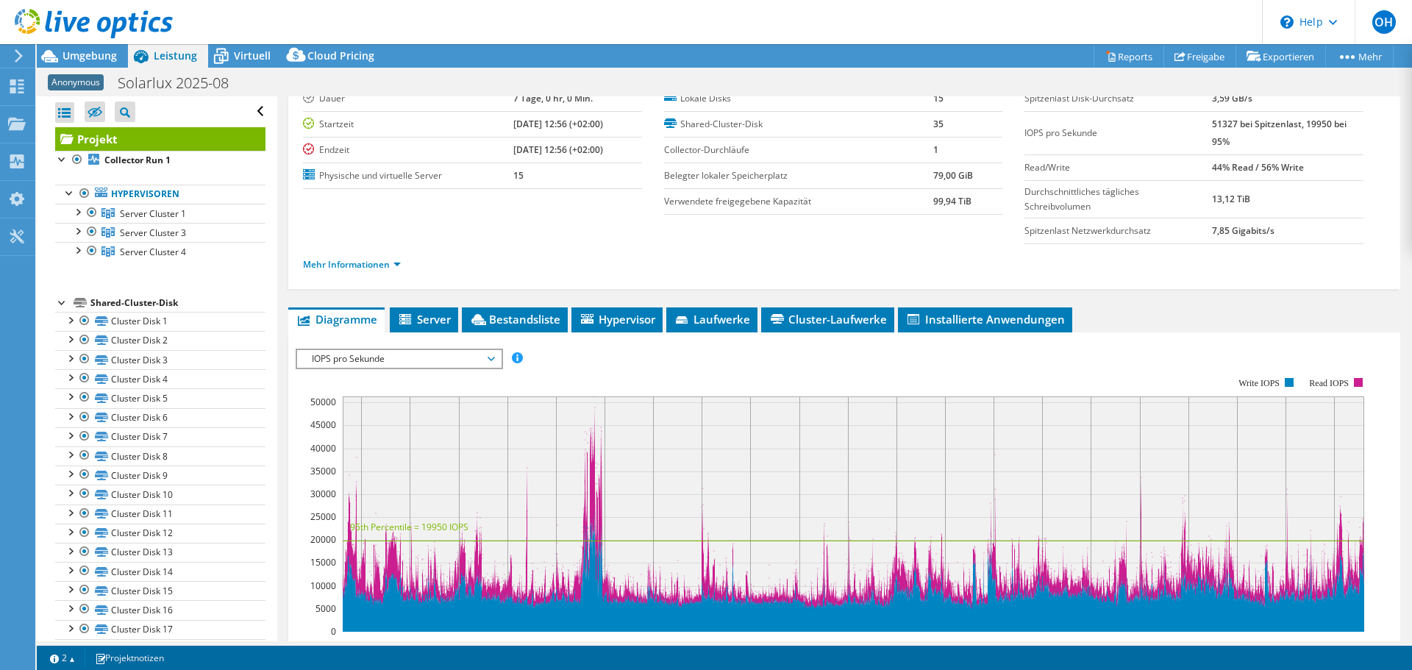
scroll to position [0, 0]
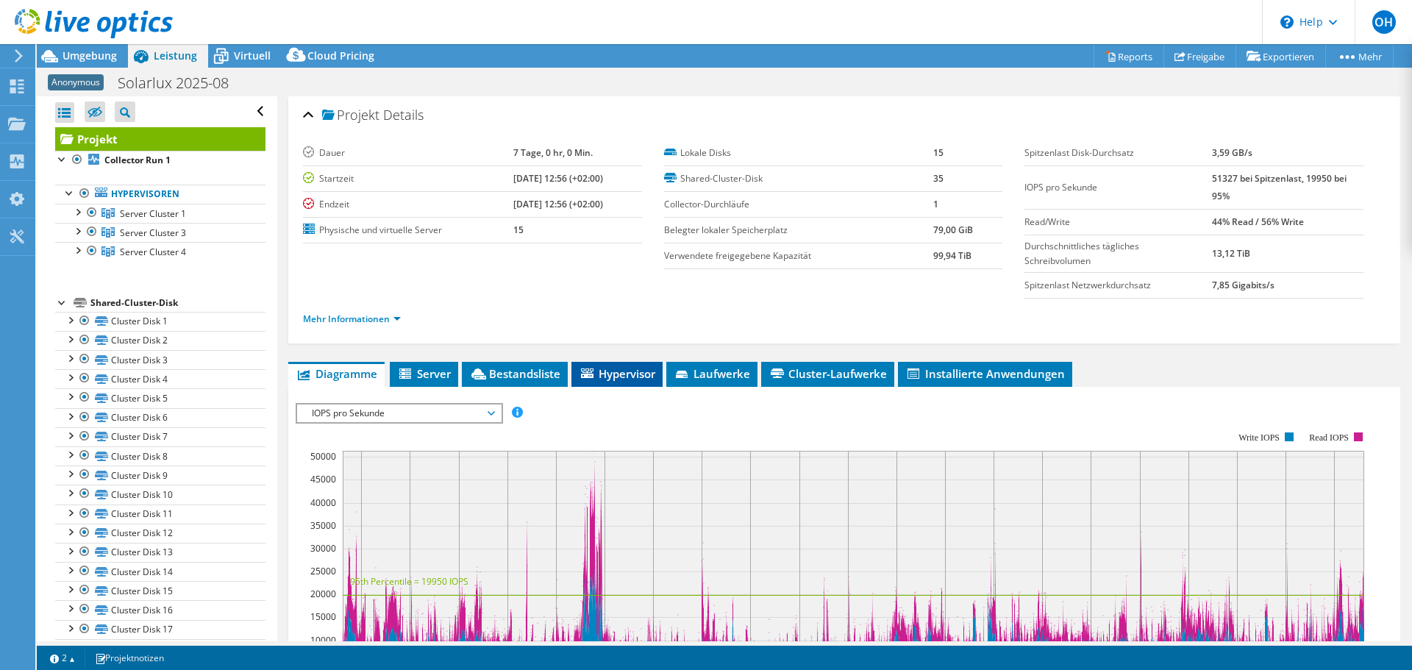
click at [619, 371] on span "Hypervisor" at bounding box center [617, 373] width 76 height 15
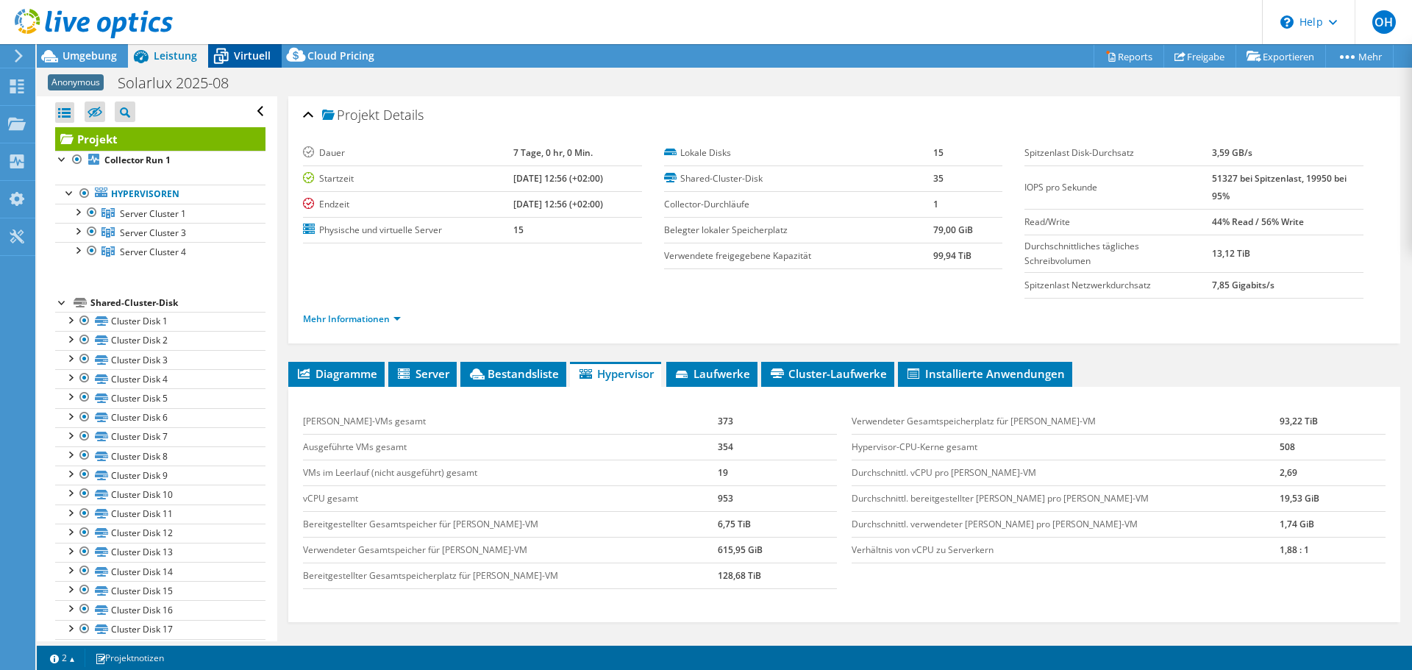
click at [242, 58] on span "Virtuell" at bounding box center [252, 56] width 37 height 14
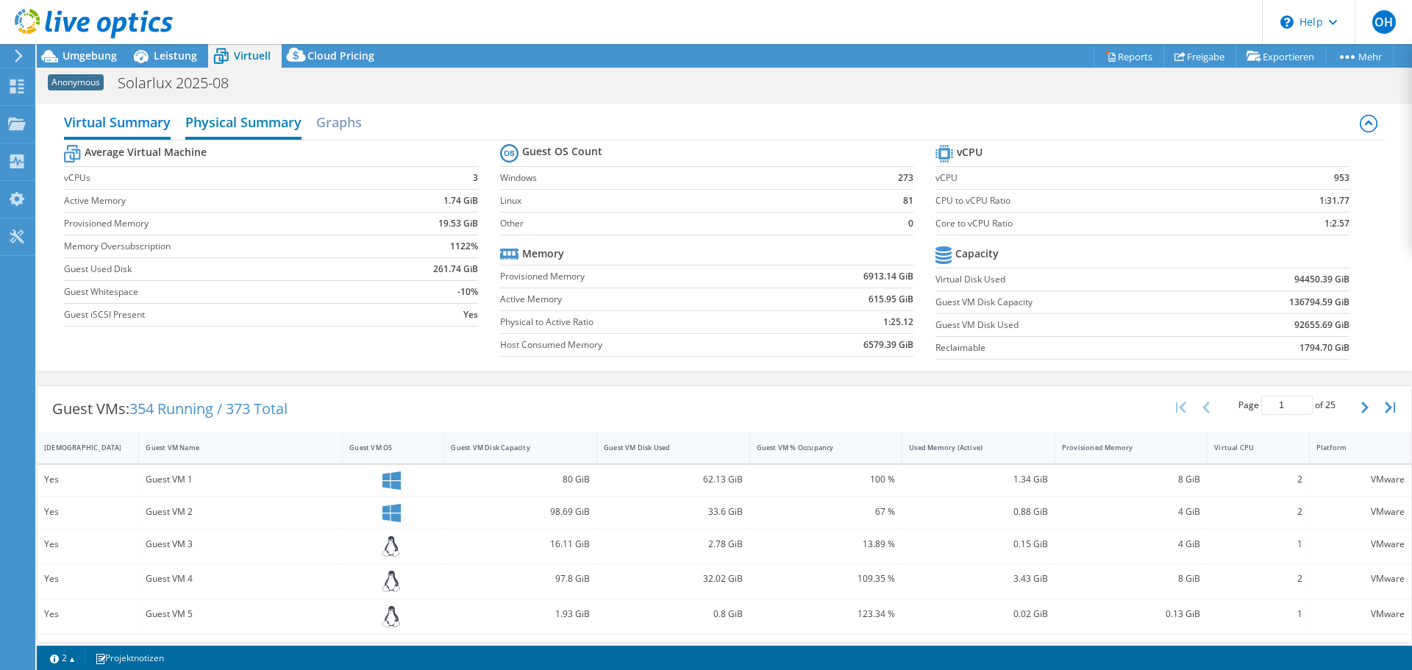
click at [262, 131] on h2 "Physical Summary" at bounding box center [243, 123] width 116 height 32
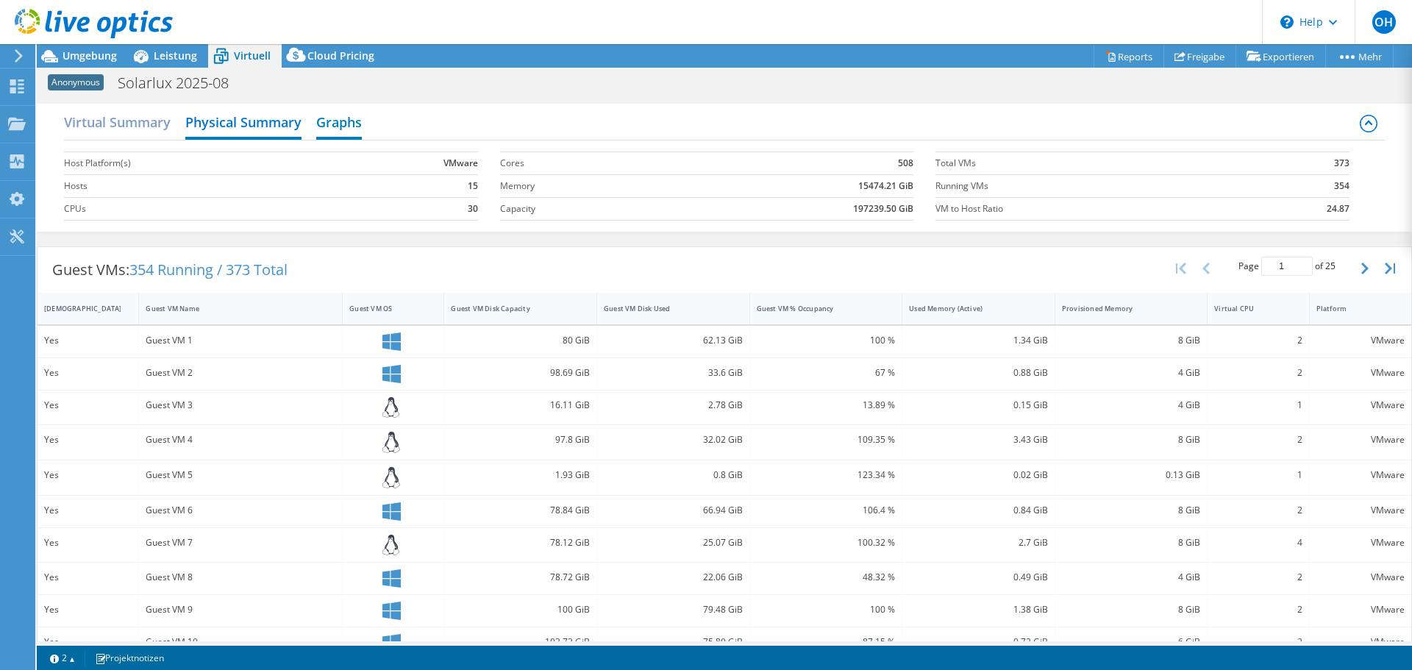
click at [360, 124] on h2 "Graphs" at bounding box center [339, 123] width 46 height 32
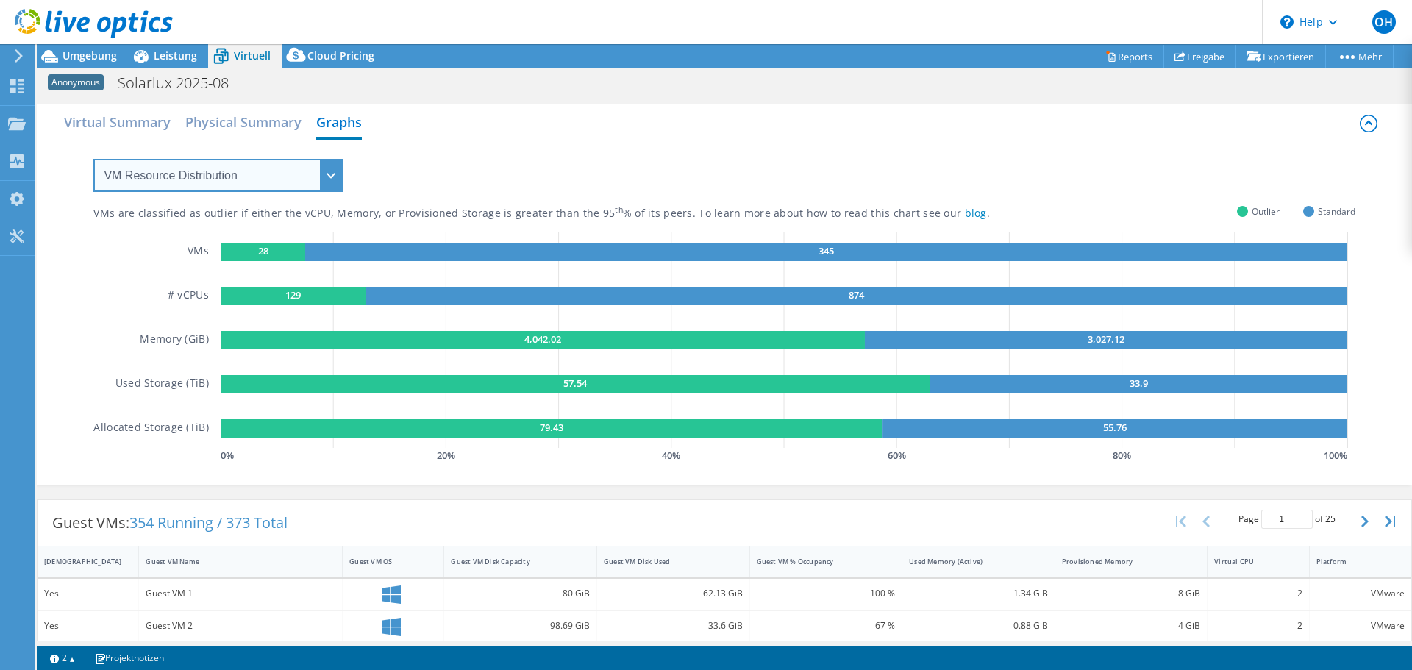
click at [215, 185] on select "VM Resource Distribution Provisioning Contrast Over Provisioning" at bounding box center [218, 175] width 250 height 33
click at [580, 176] on div "VMs are classified as outlier if either the vCPU, Memory, or Provisioned Storag…" at bounding box center [723, 303] width 1261 height 326
click at [146, 128] on h2 "Virtual Summary" at bounding box center [117, 123] width 107 height 32
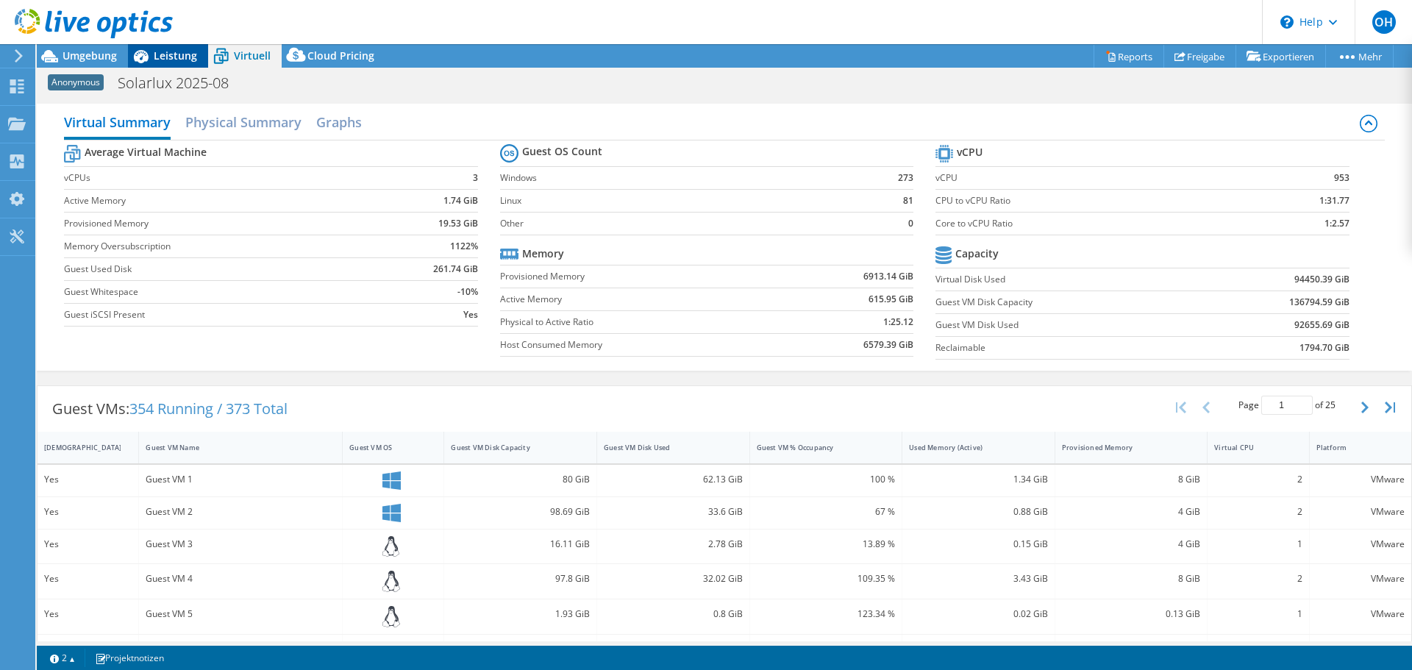
click at [174, 59] on span "Leistung" at bounding box center [175, 56] width 43 height 14
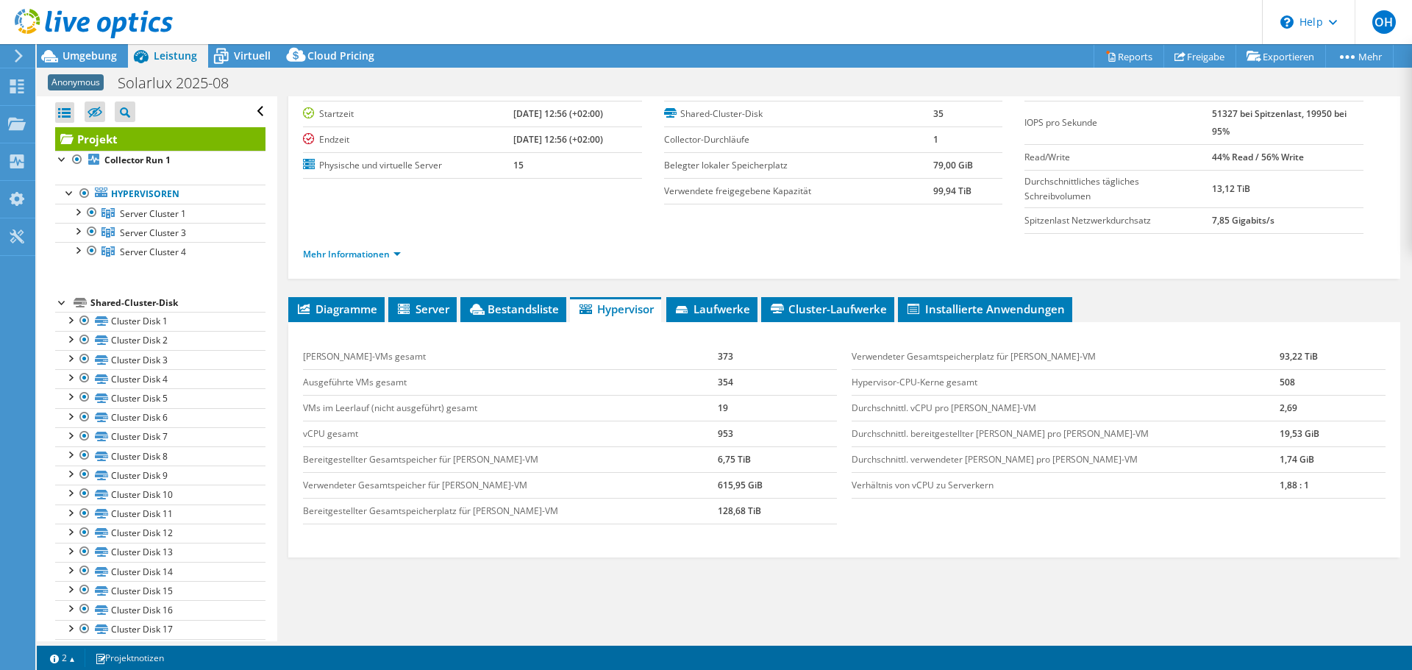
scroll to position [114, 0]
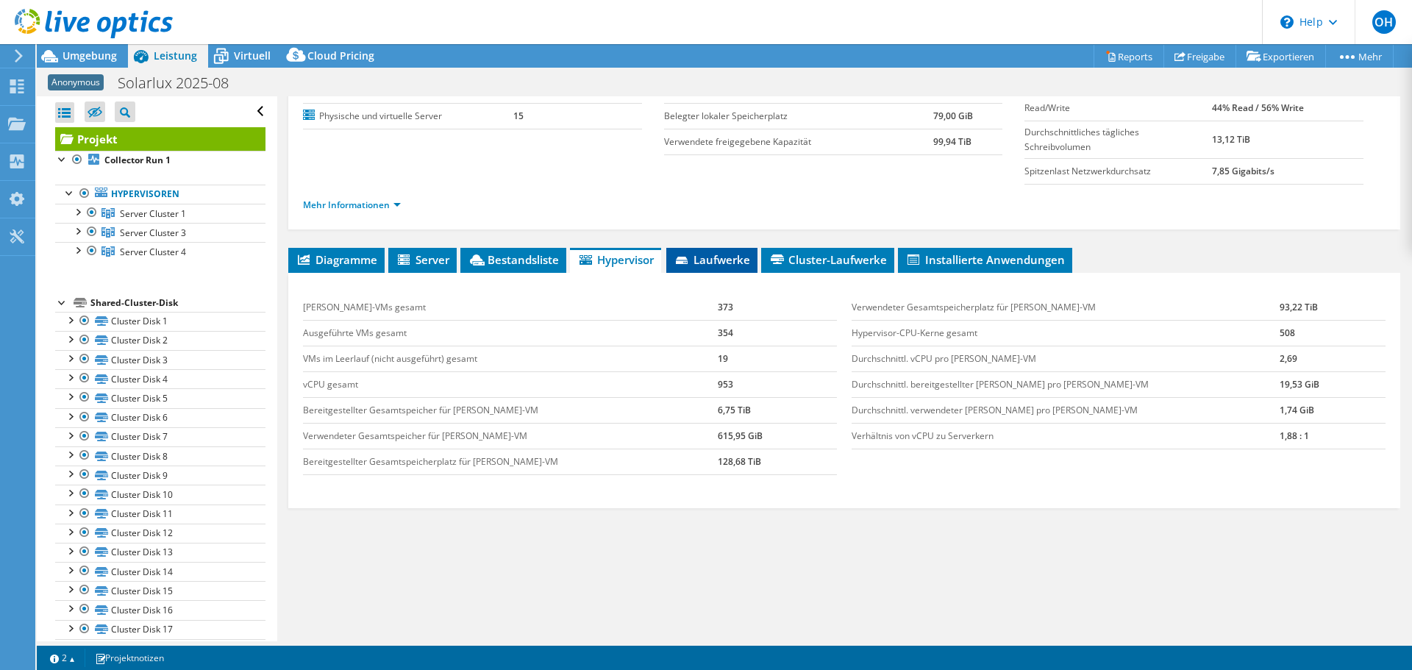
click at [735, 265] on span "Laufwerke" at bounding box center [712, 259] width 76 height 15
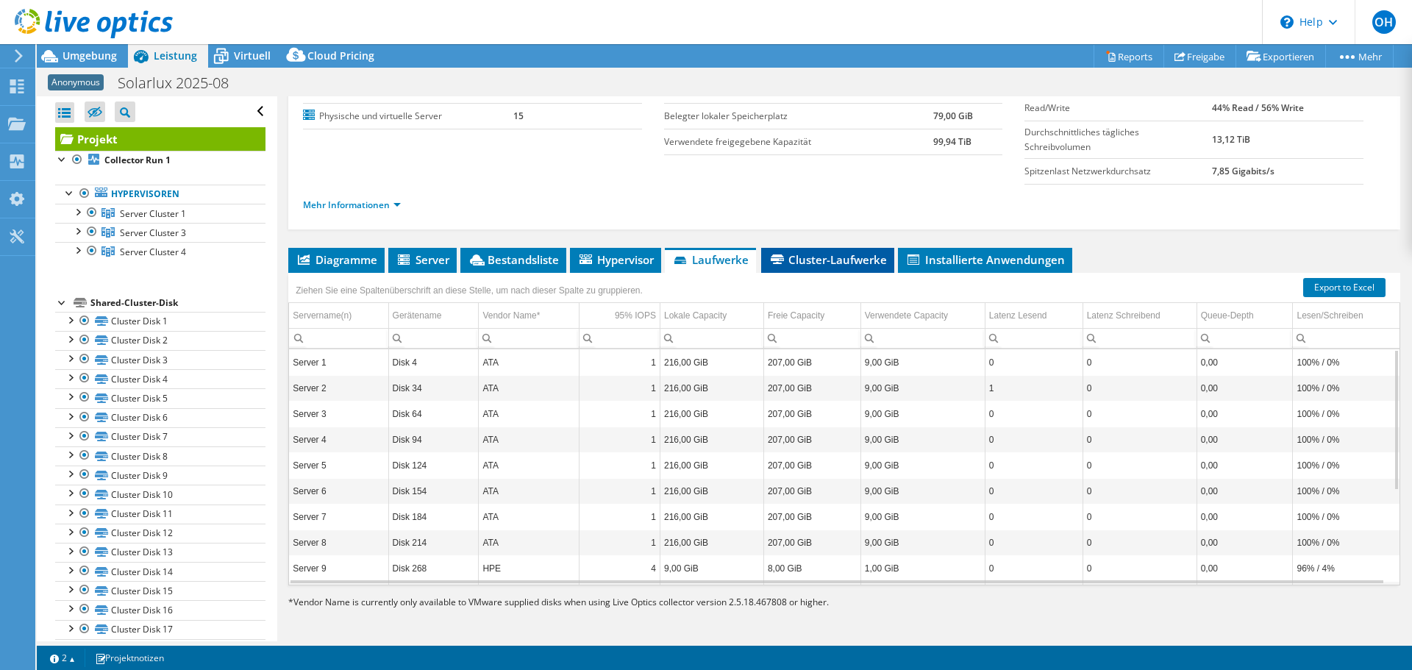
click at [837, 265] on span "Cluster-Laufwerke" at bounding box center [828, 259] width 118 height 15
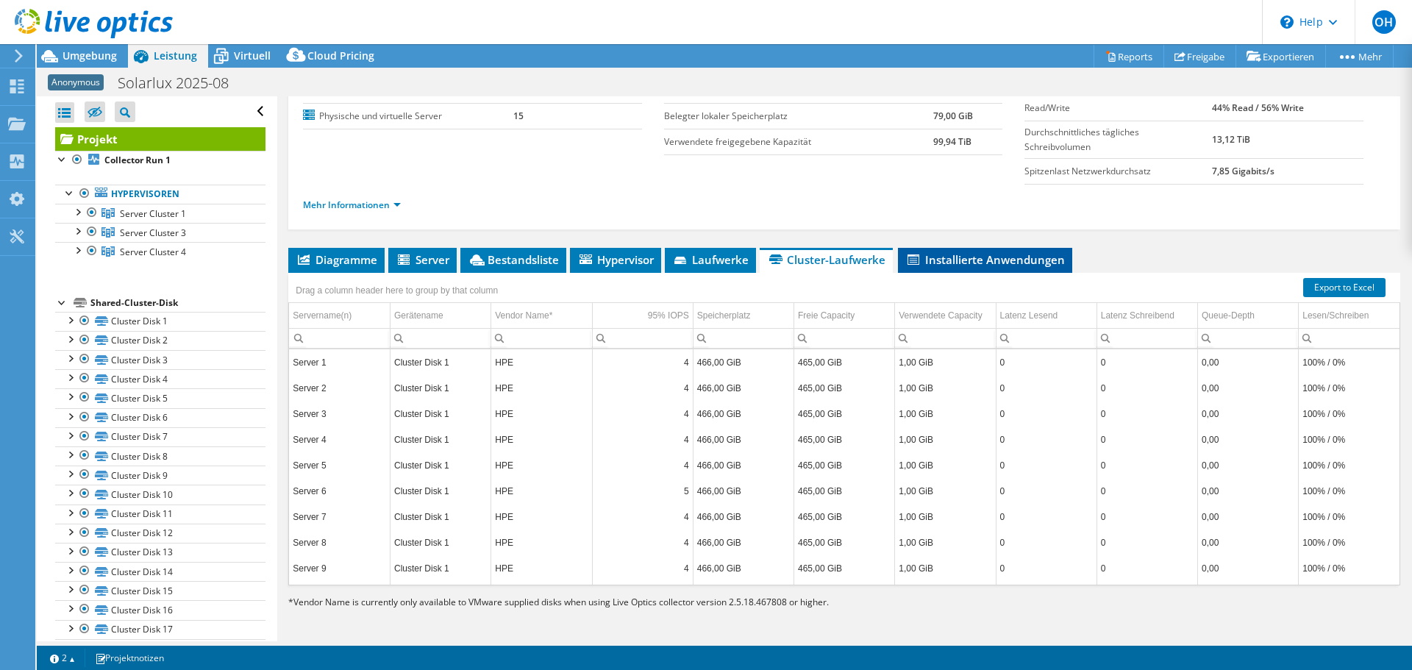
click at [1019, 259] on span "Installierte Anwendungen" at bounding box center [985, 259] width 160 height 15
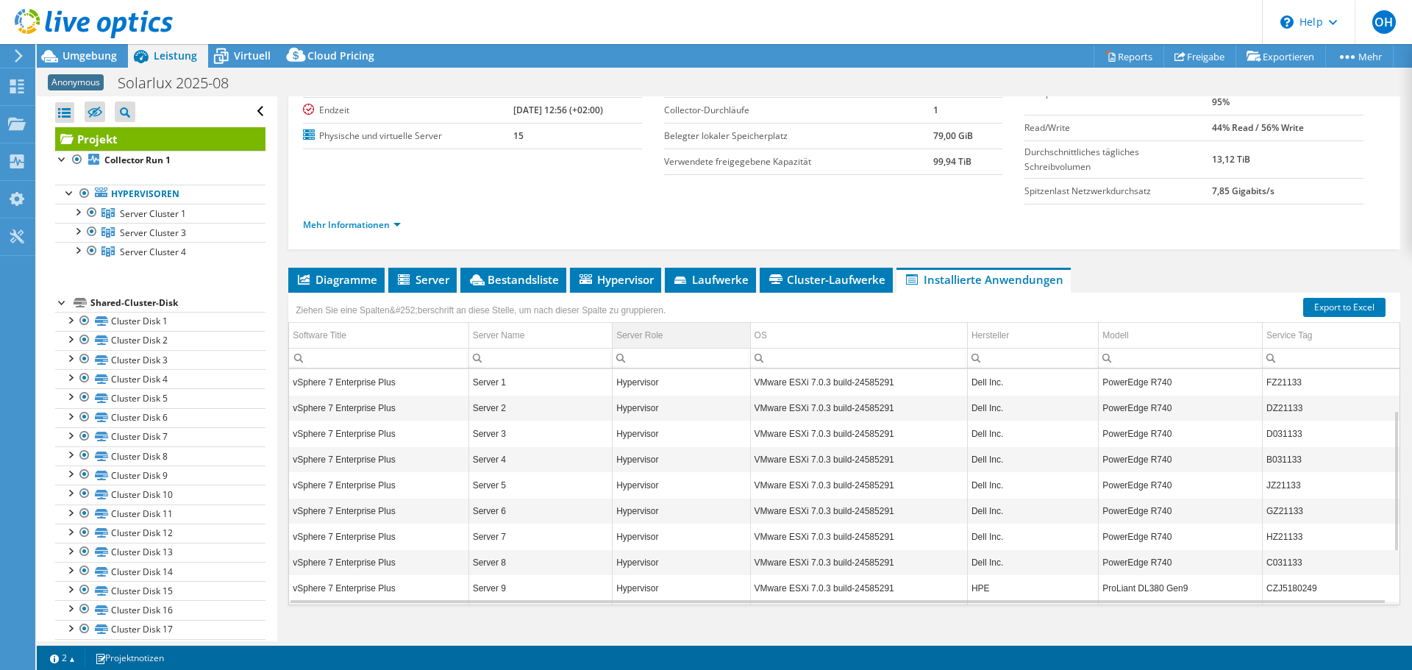
scroll to position [0, 0]
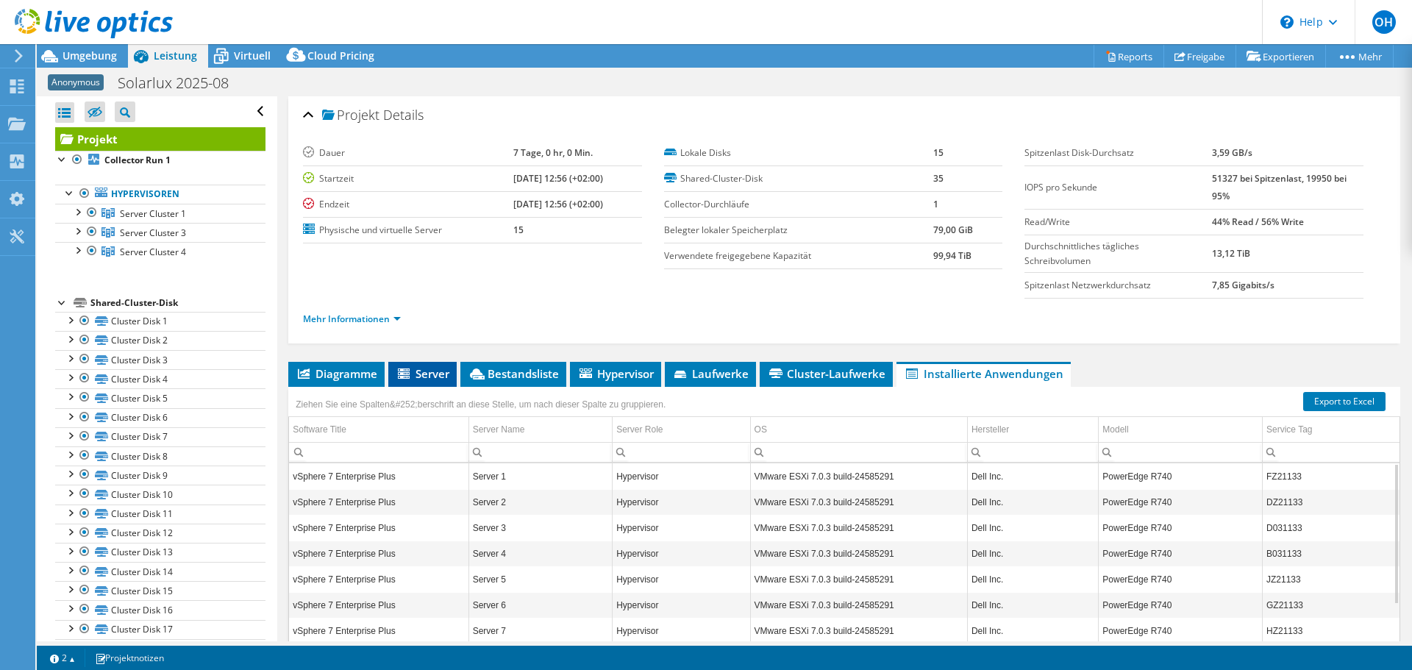
click at [418, 372] on span "Server" at bounding box center [423, 373] width 54 height 15
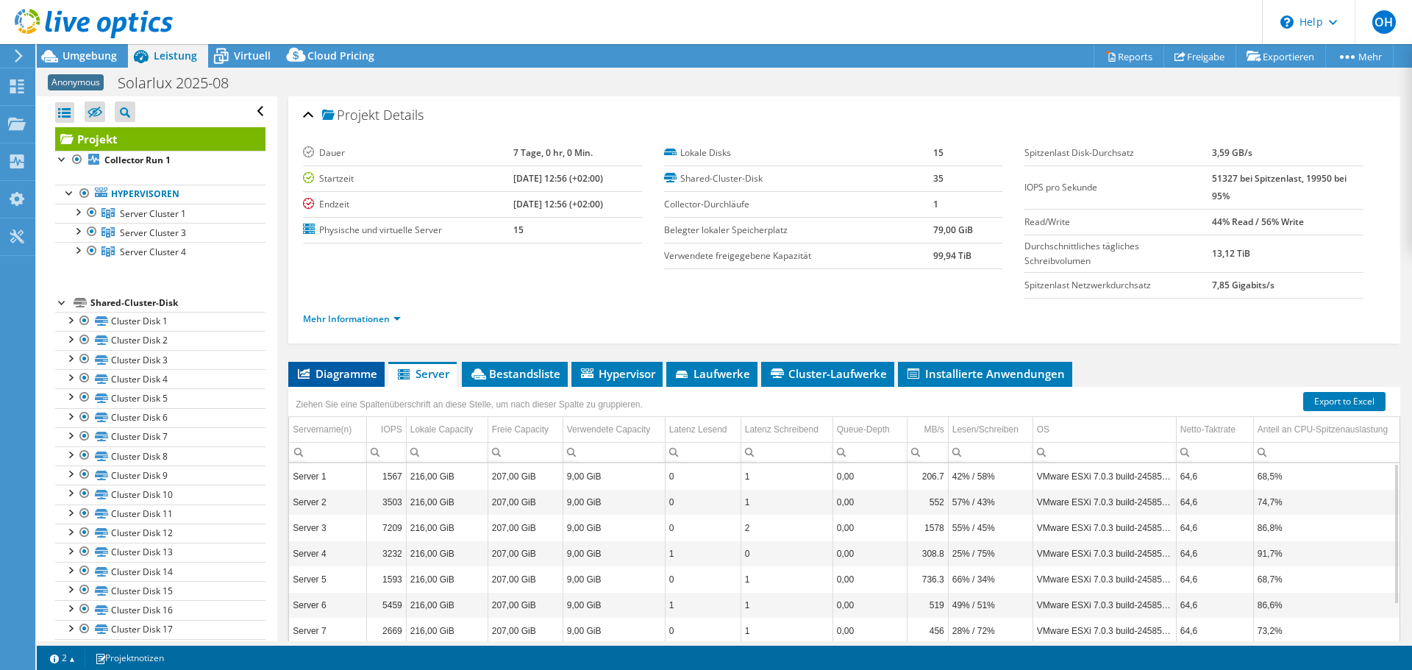
click at [344, 374] on span "Diagramme" at bounding box center [337, 373] width 82 height 15
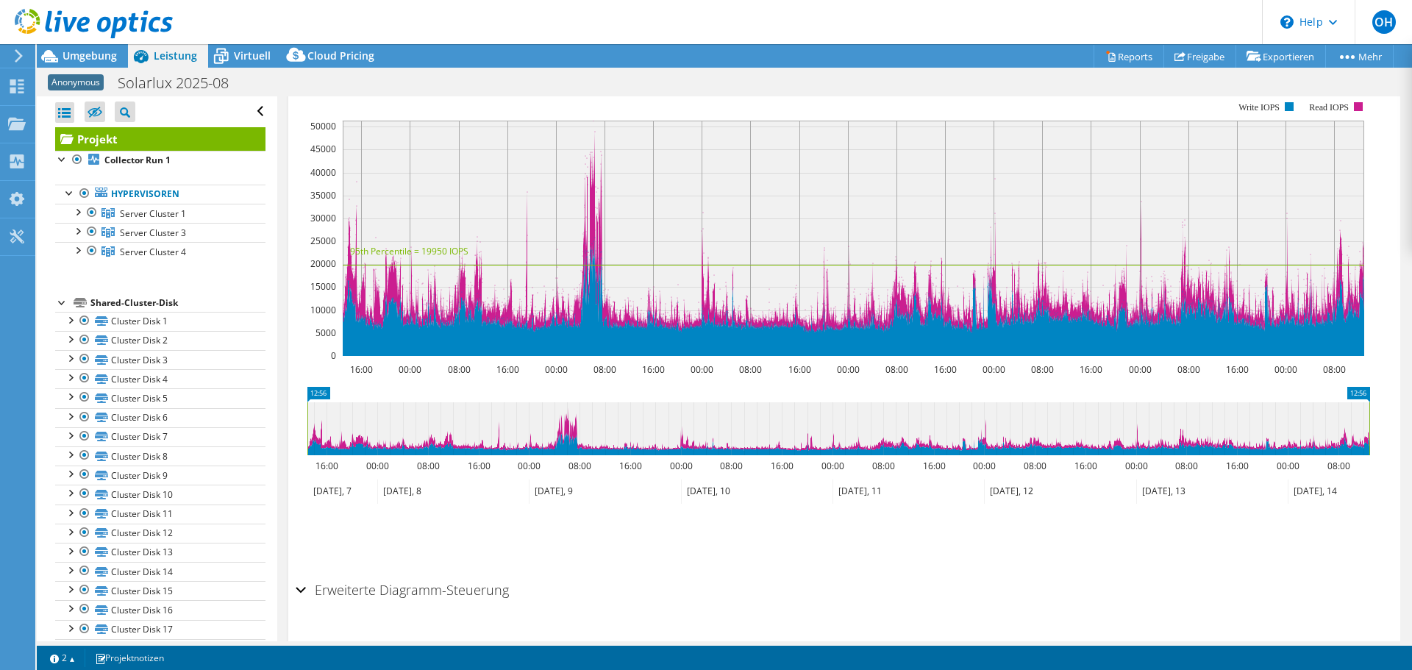
scroll to position [366, 0]
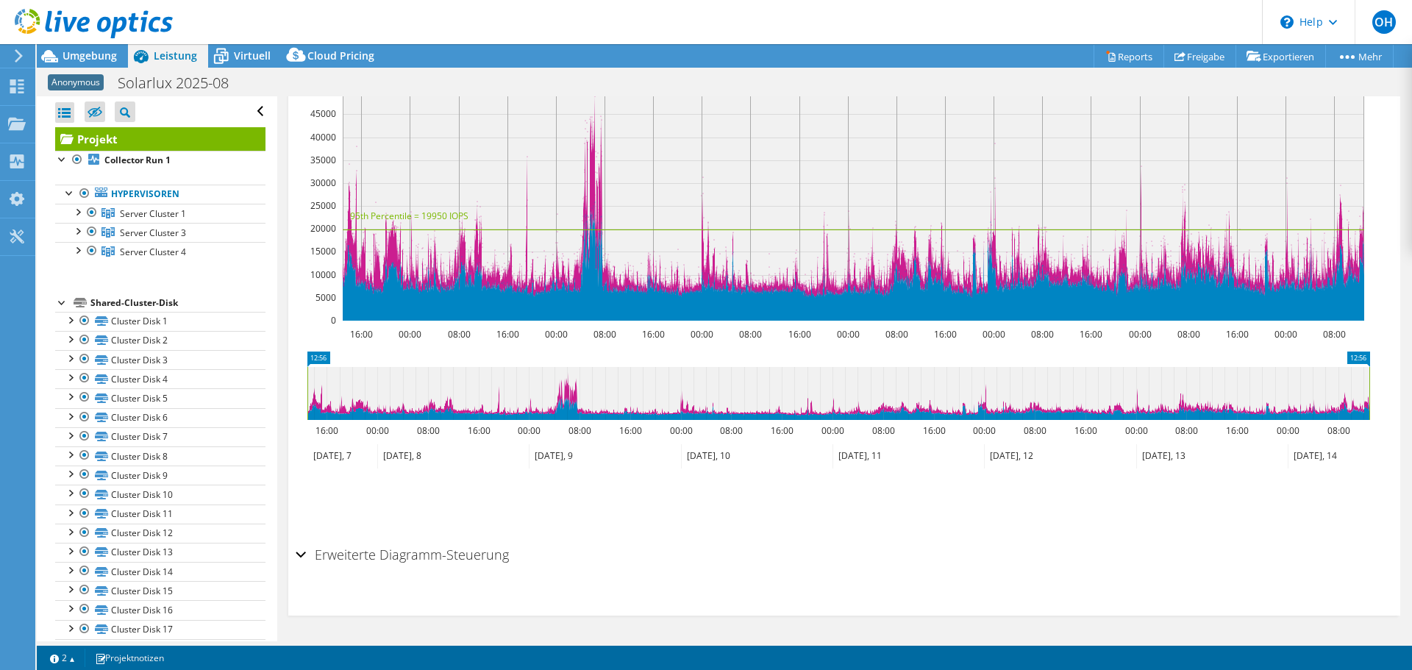
click at [409, 549] on h2 "Erweiterte Diagramm-Steuerung" at bounding box center [402, 554] width 213 height 29
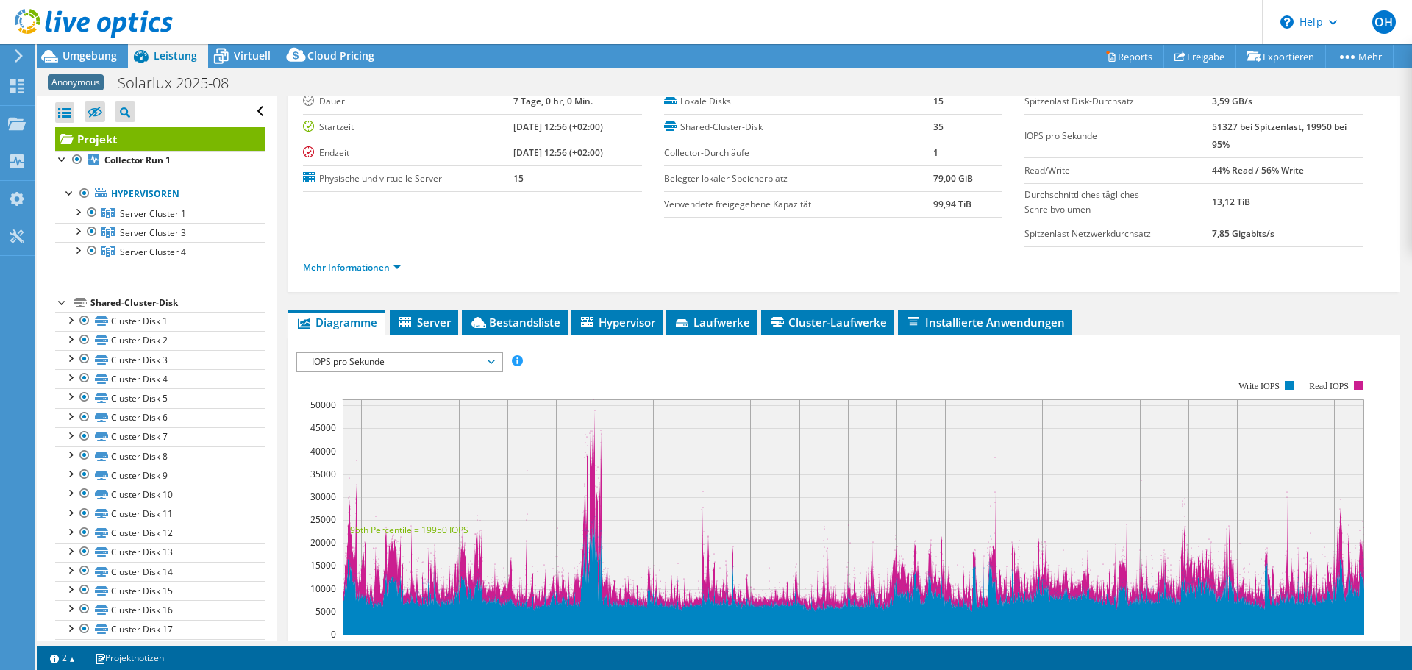
scroll to position [0, 0]
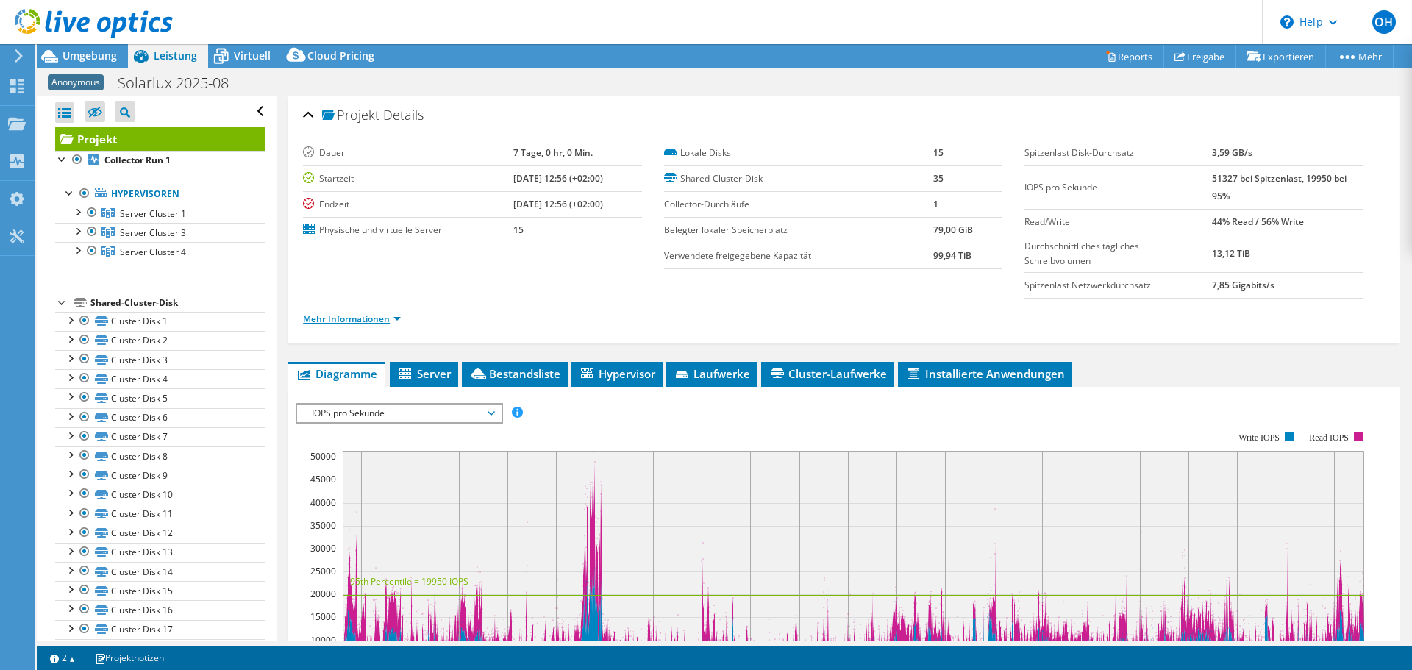
click at [377, 321] on link "Mehr Informationen" at bounding box center [352, 319] width 98 height 13
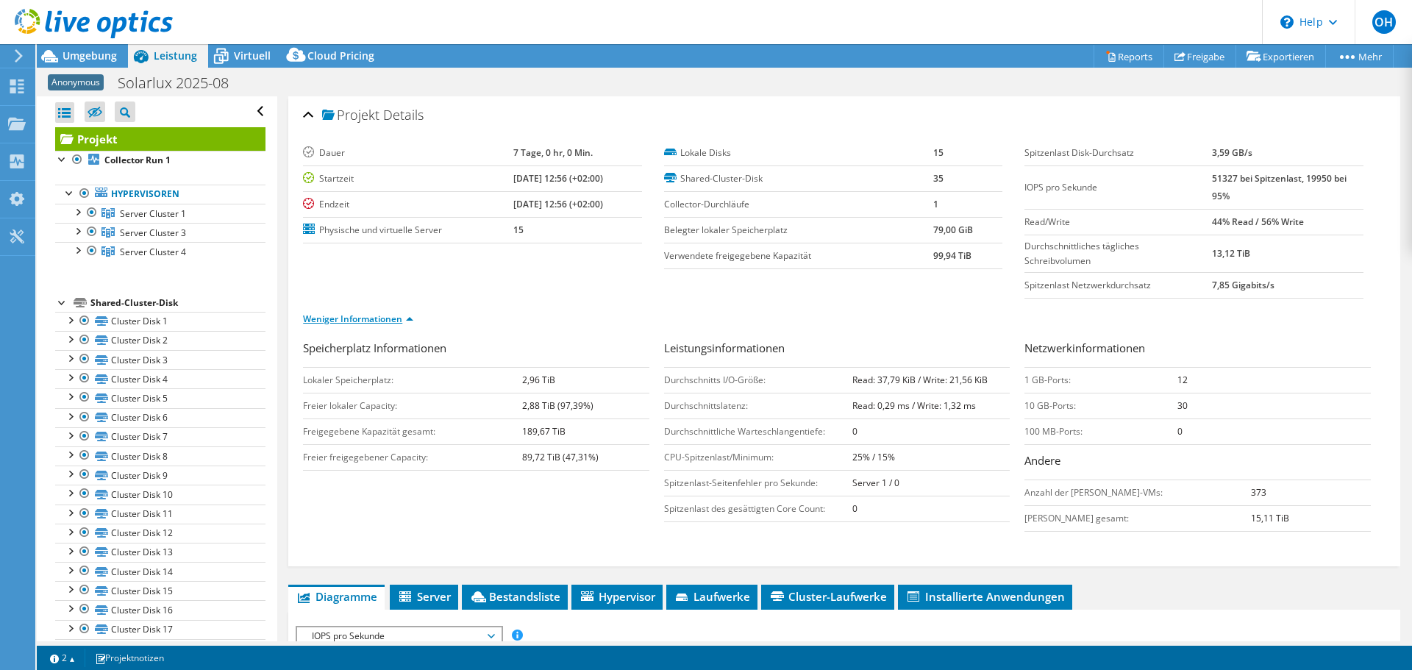
click at [412, 318] on link "Weniger Informationen" at bounding box center [358, 319] width 110 height 13
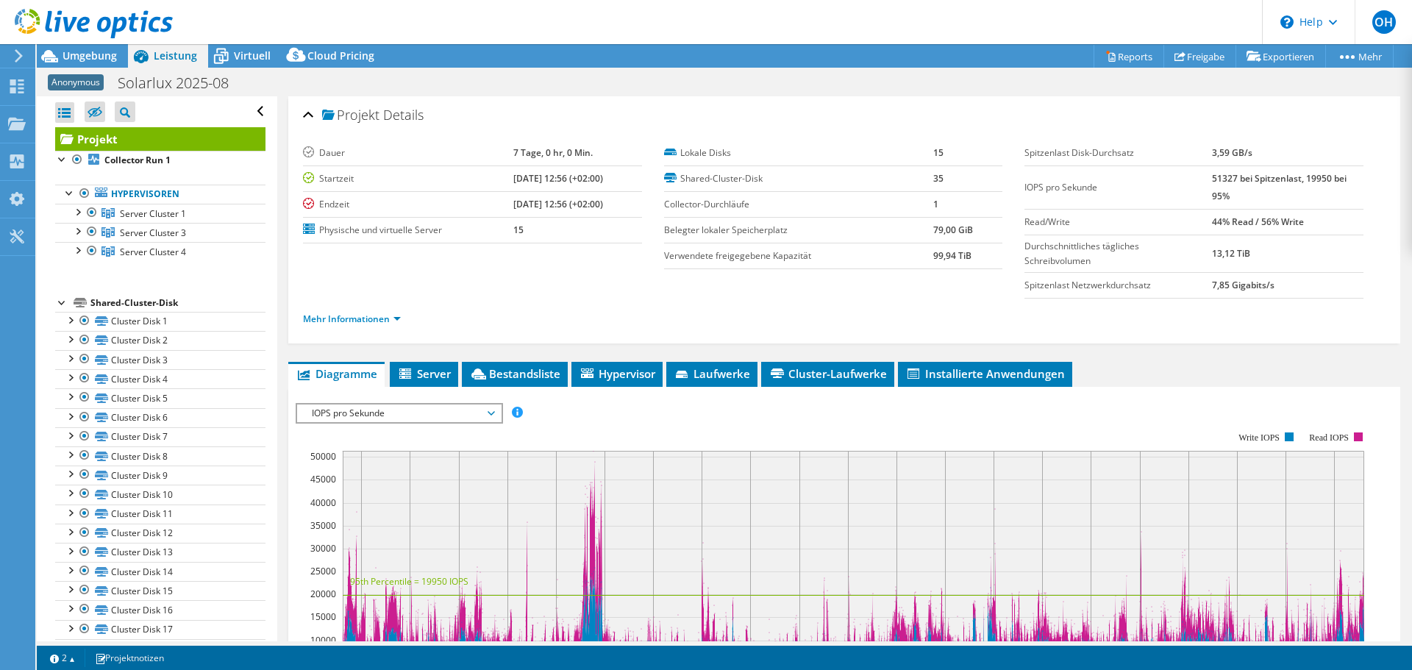
drag, startPoint x: 1086, startPoint y: 107, endPoint x: 1088, endPoint y: 126, distance: 20.0
click at [1088, 126] on div "Projekt Details" at bounding box center [844, 116] width 1083 height 32
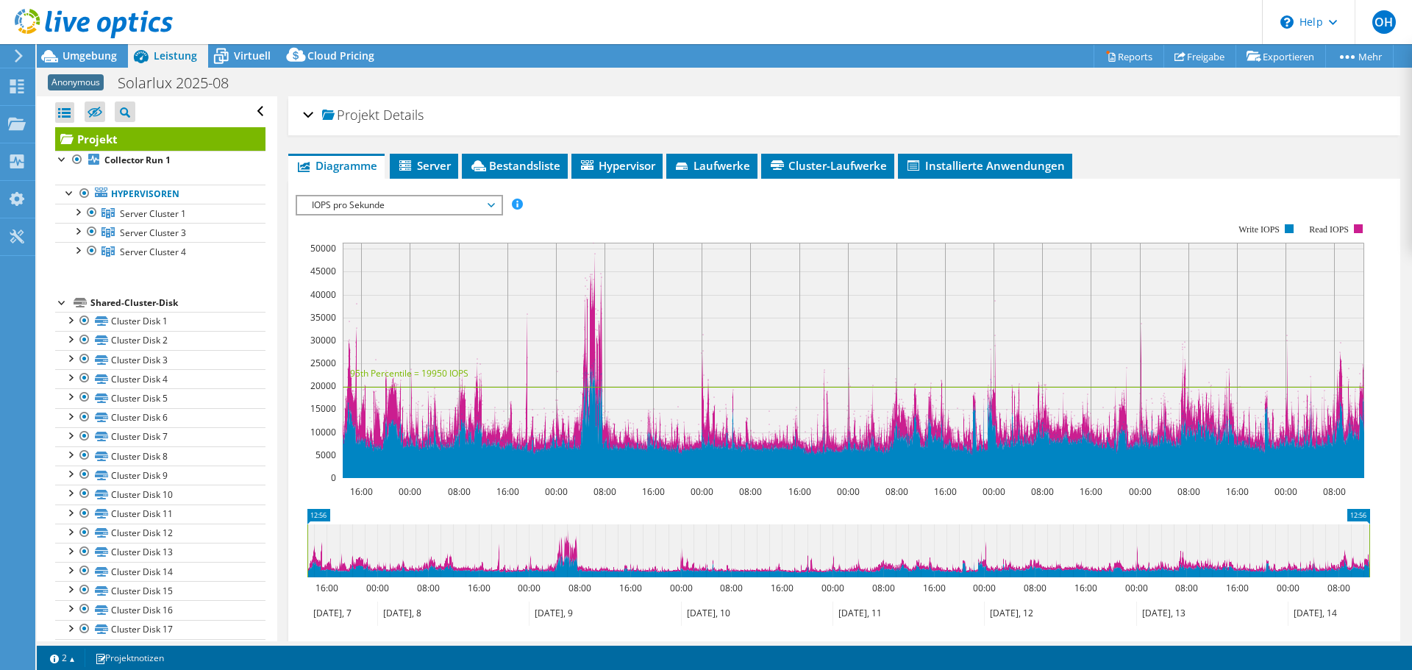
click at [1294, 109] on div "Projekt Details" at bounding box center [844, 116] width 1083 height 32
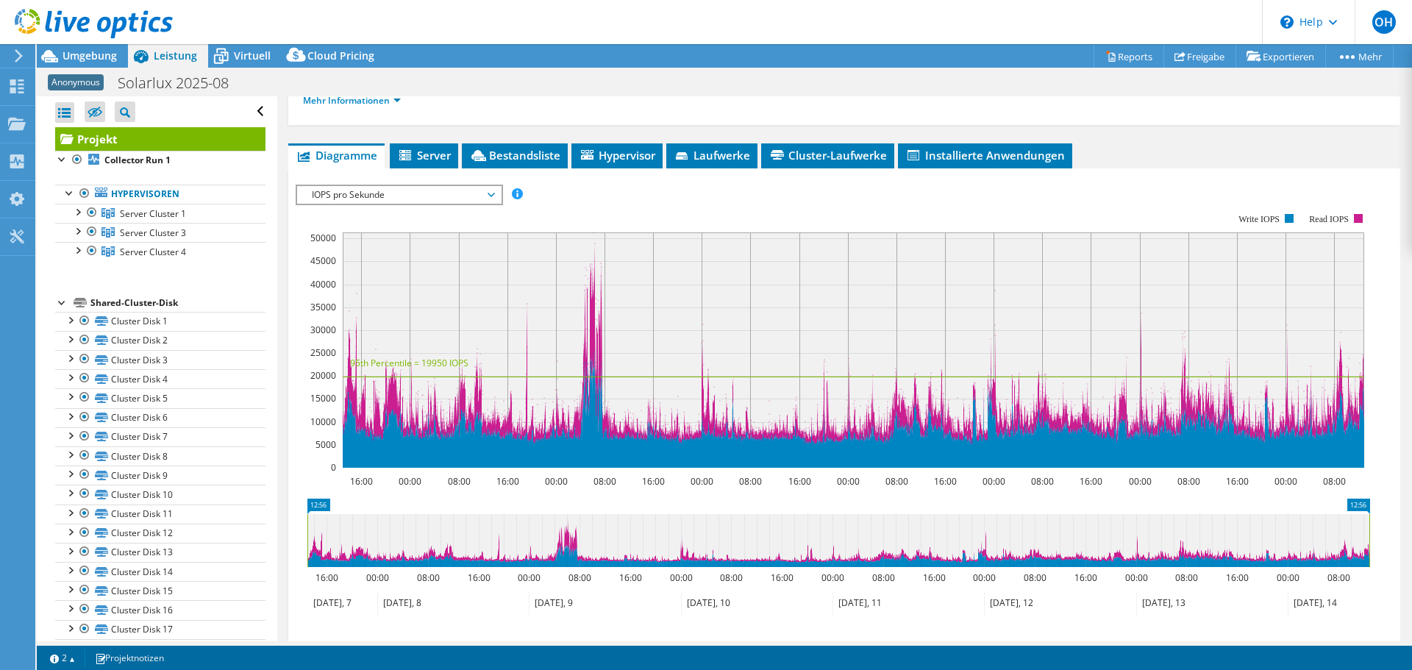
scroll to position [221, 0]
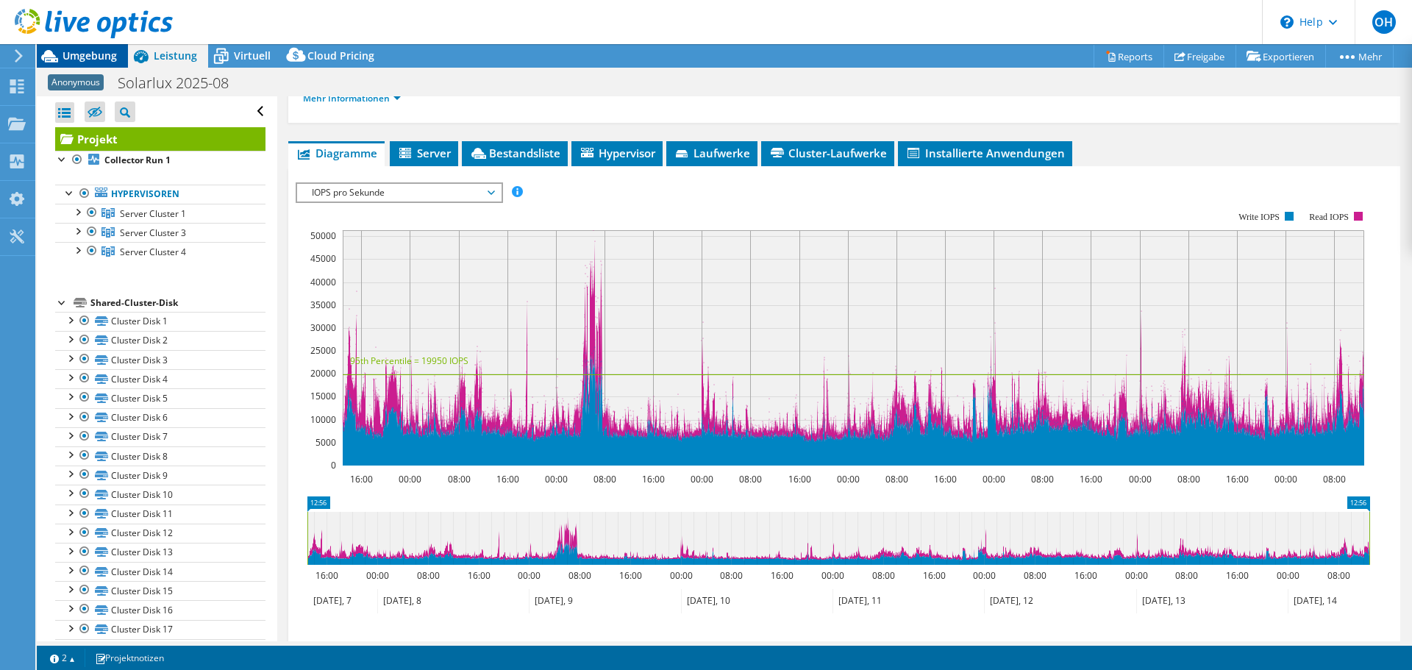
click at [66, 56] on span "Umgebung" at bounding box center [90, 56] width 54 height 14
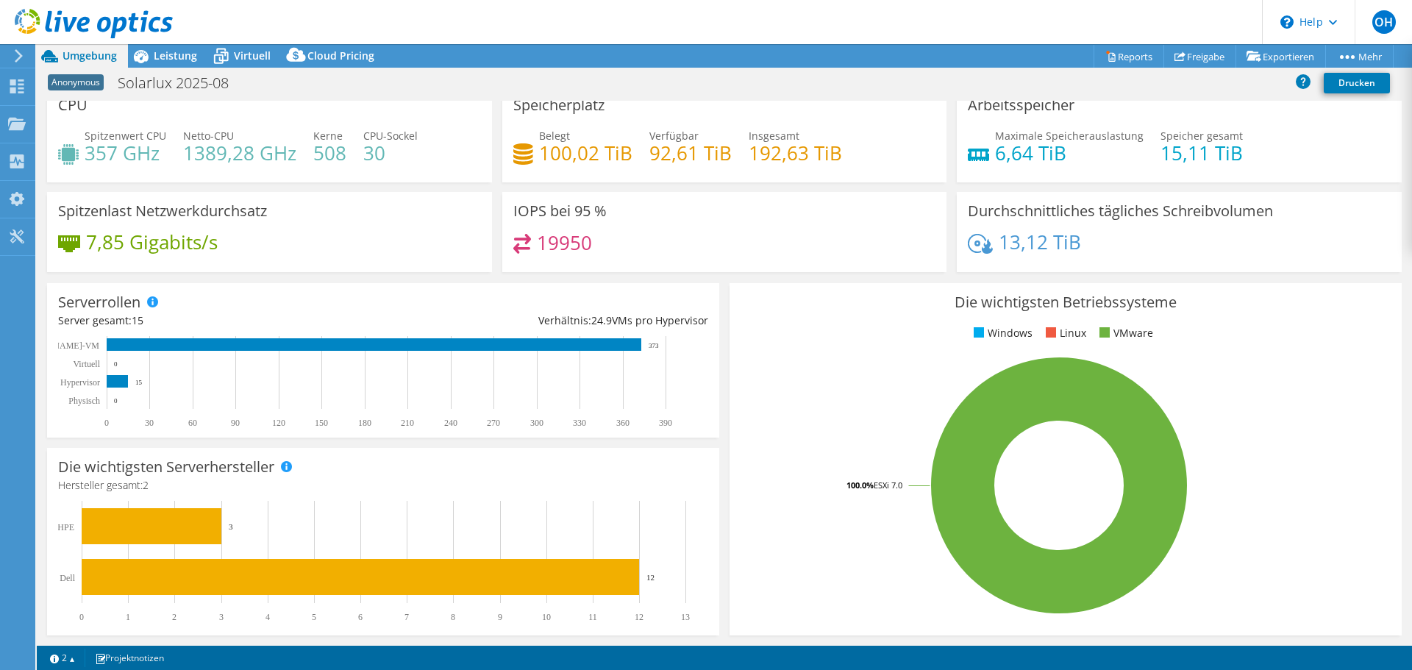
scroll to position [0, 0]
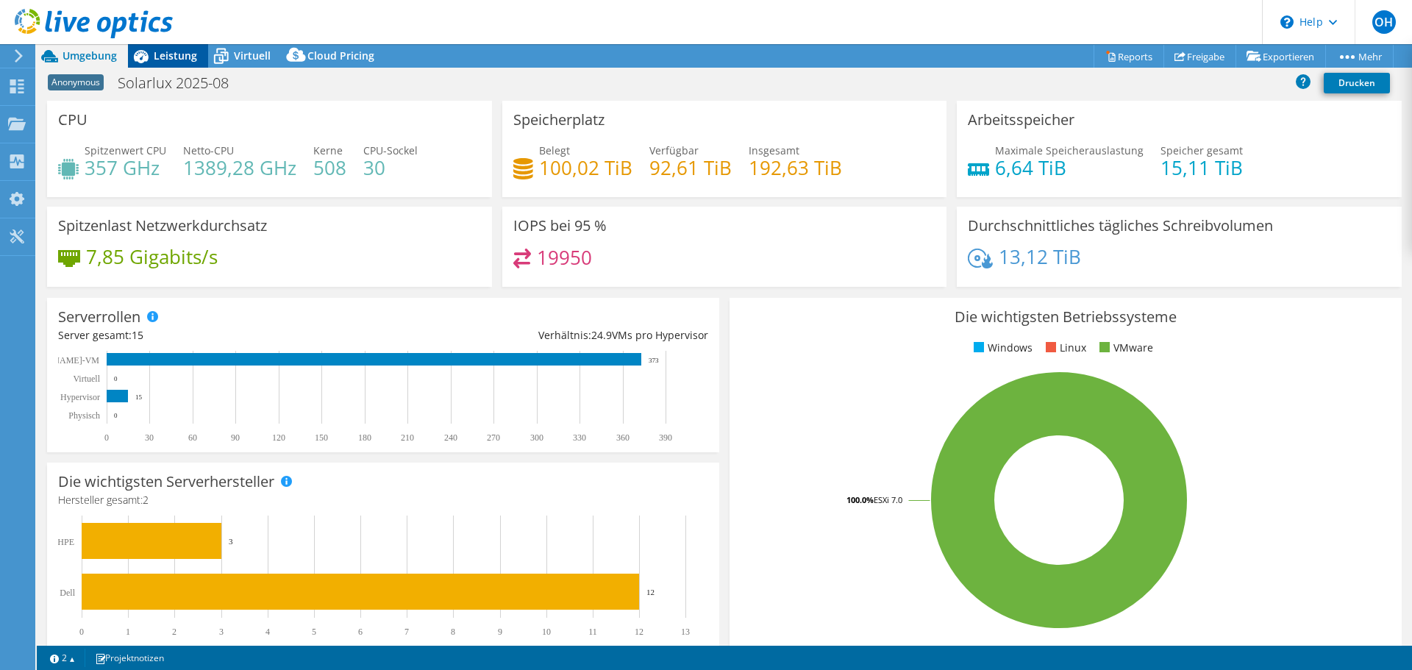
click at [184, 57] on span "Leistung" at bounding box center [175, 56] width 43 height 14
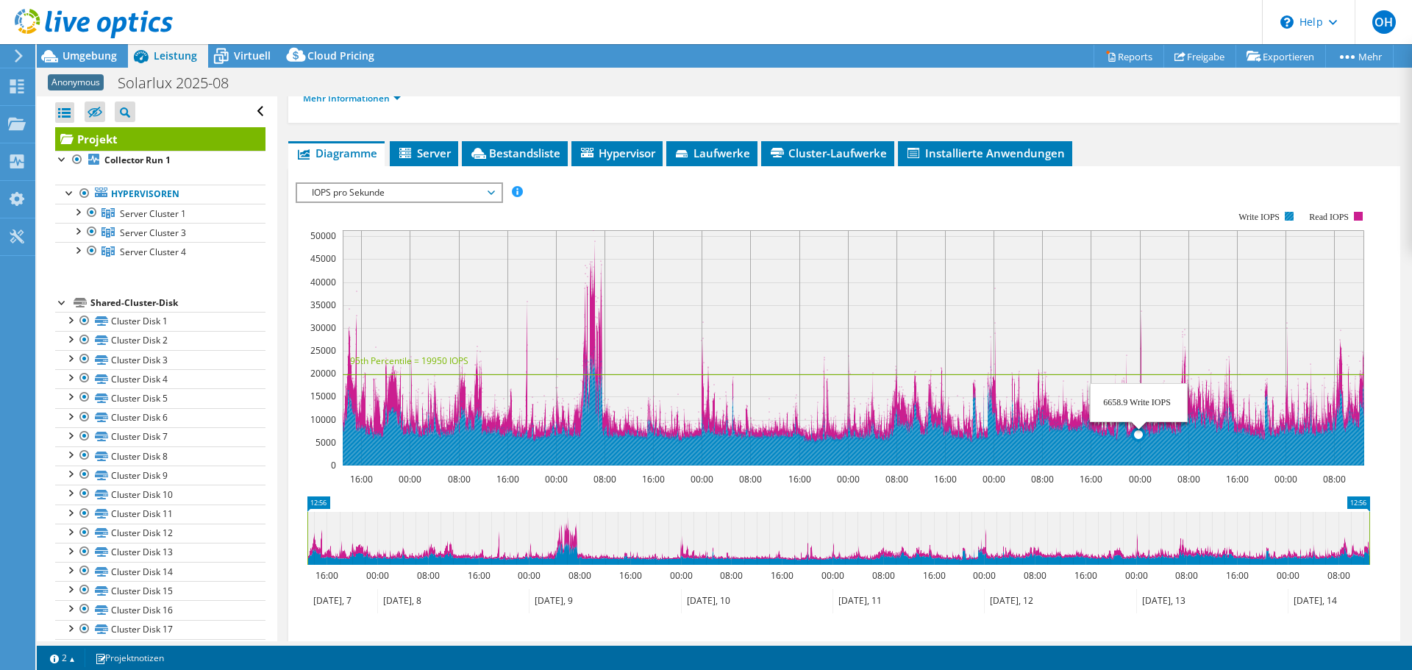
click at [1139, 446] on icon at bounding box center [854, 406] width 1022 height 118
click at [1080, 440] on icon at bounding box center [854, 406] width 1022 height 118
click at [1031, 440] on icon at bounding box center [854, 406] width 1022 height 118
click at [880, 441] on icon at bounding box center [854, 406] width 1022 height 118
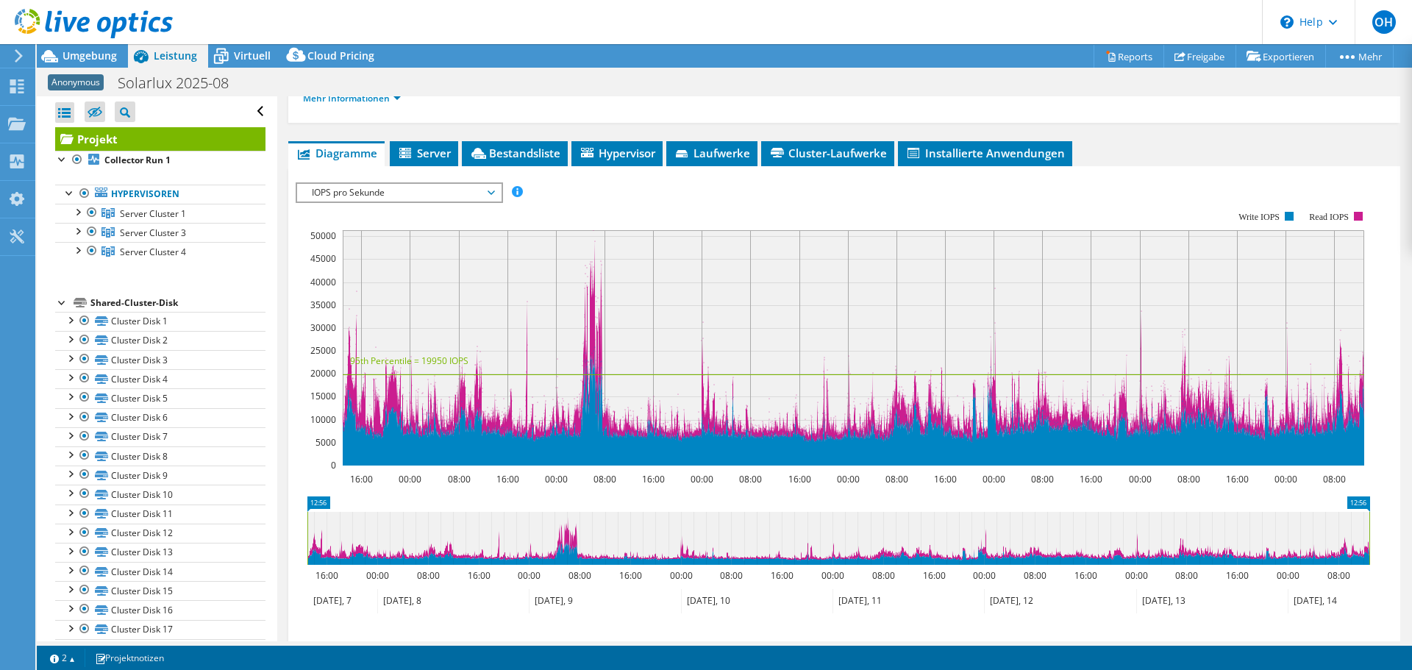
click at [22, 54] on icon at bounding box center [18, 55] width 11 height 13
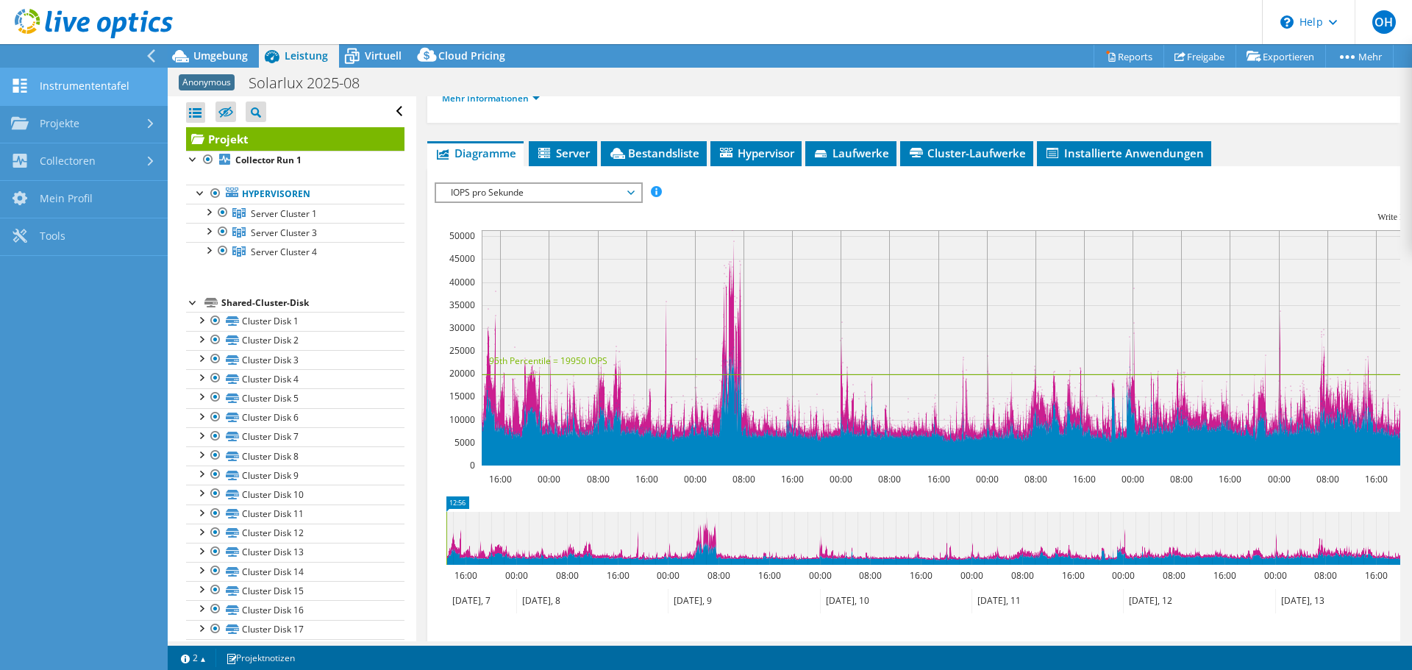
click at [78, 90] on link "Instrumententafel" at bounding box center [84, 87] width 168 height 38
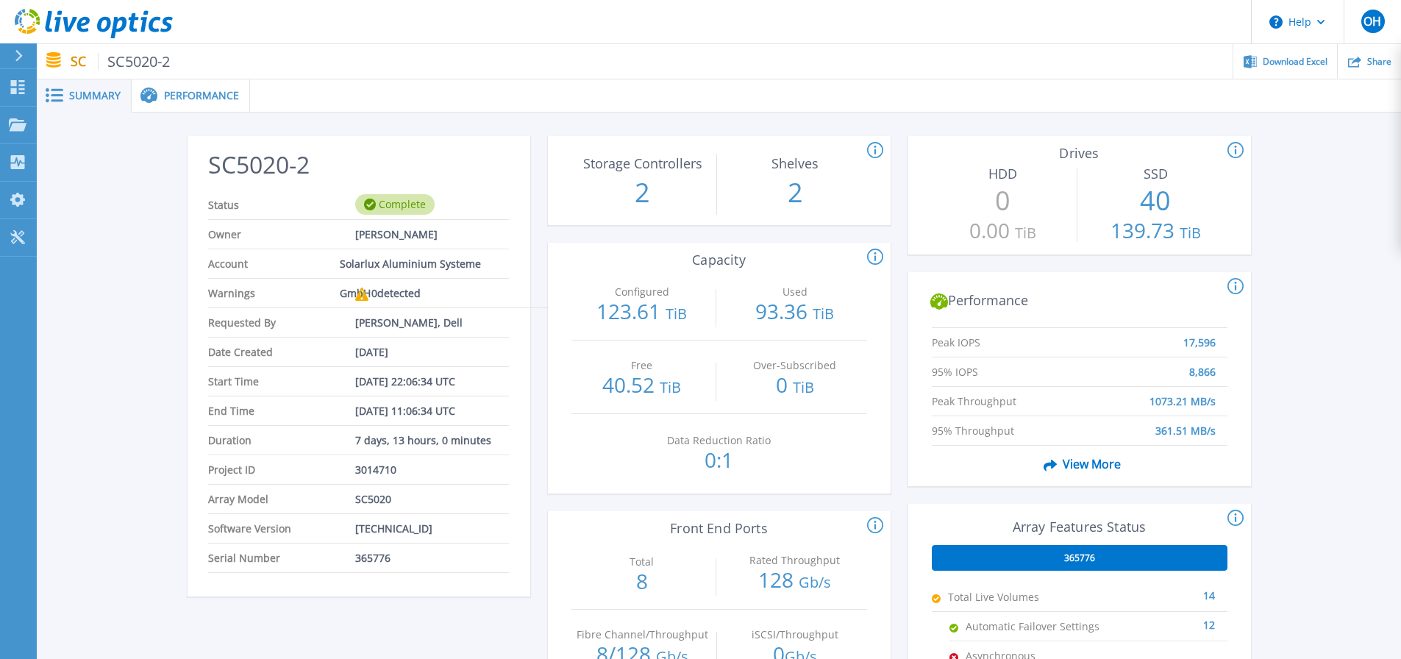
click at [29, 58] on div at bounding box center [25, 55] width 24 height 25
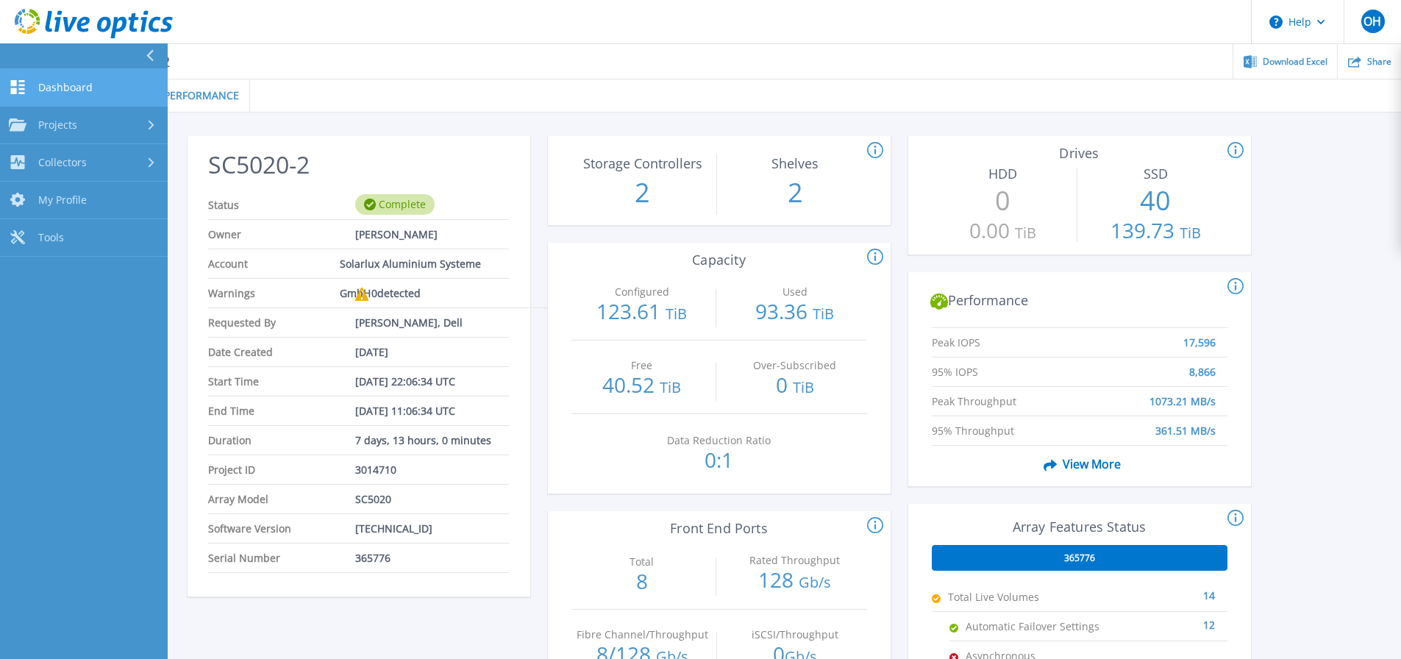
click at [93, 91] on link "Dashboard Dashboard" at bounding box center [84, 88] width 168 height 38
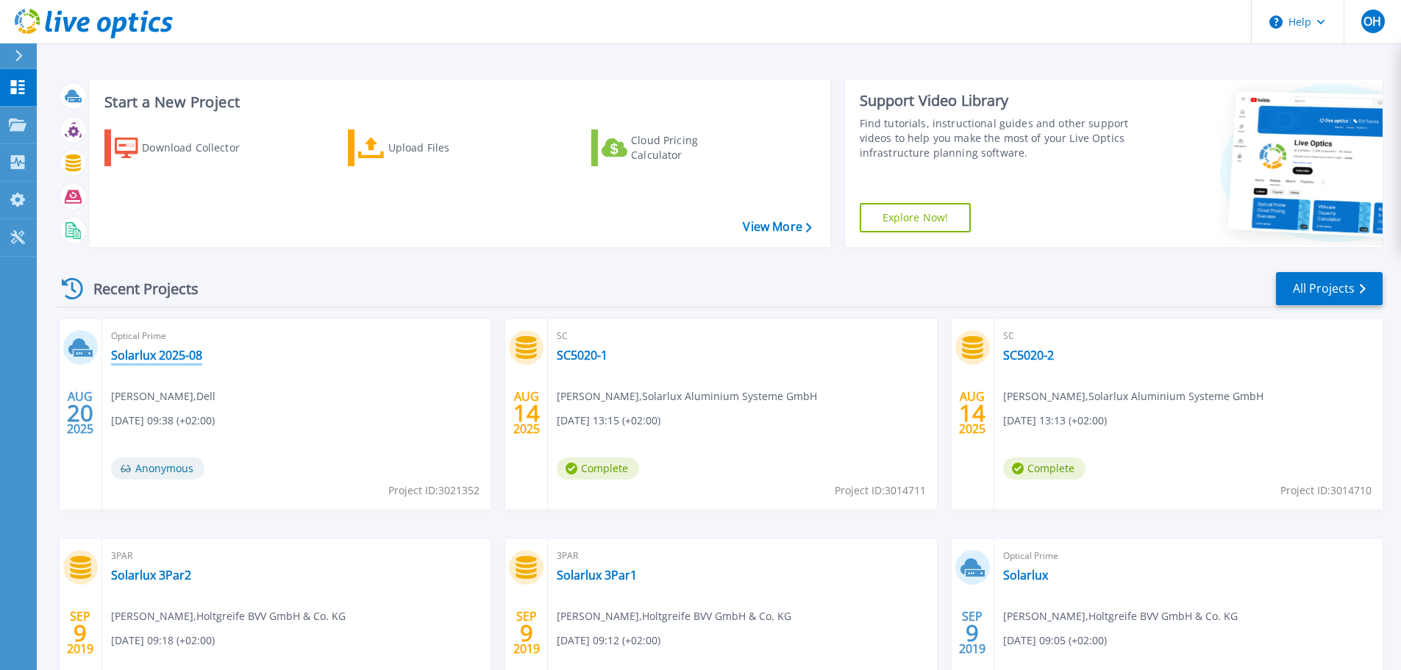
click at [179, 358] on link "Solarlux 2025-08" at bounding box center [156, 355] width 91 height 15
click at [585, 353] on link "SC5020-1" at bounding box center [582, 355] width 51 height 15
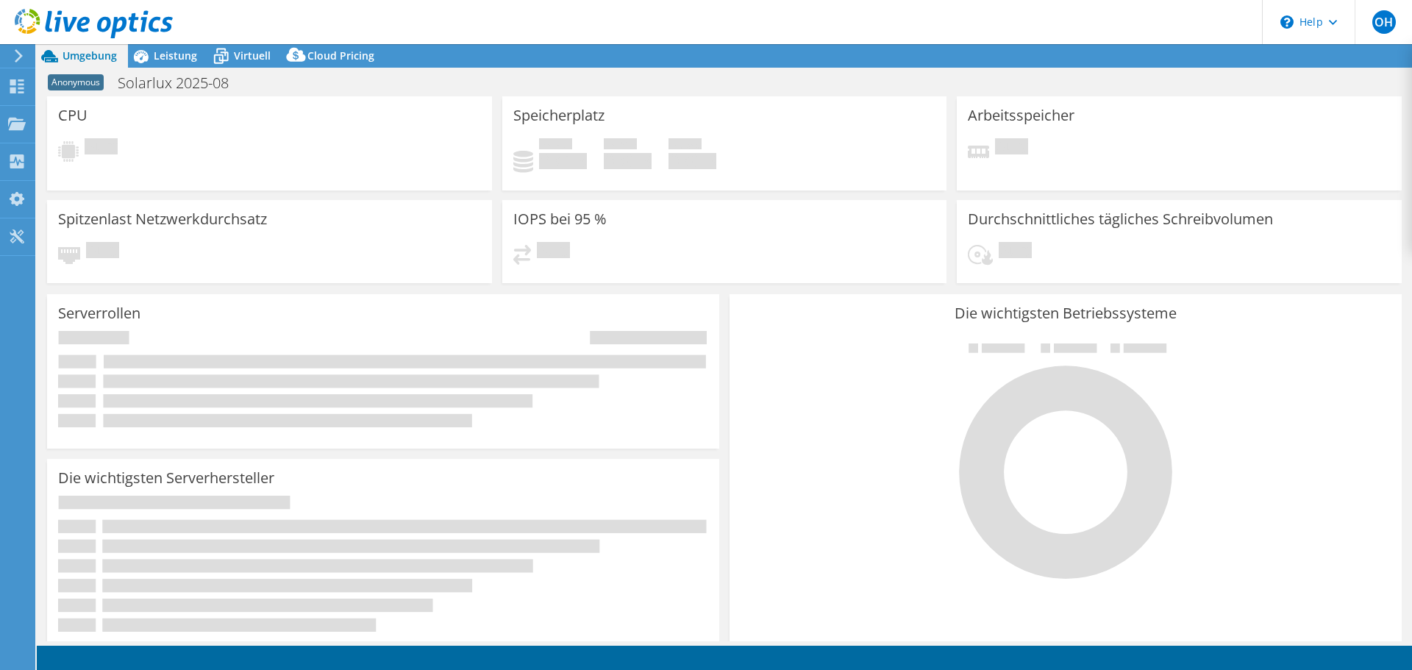
select select "EUFrankfurt"
select select "EUR"
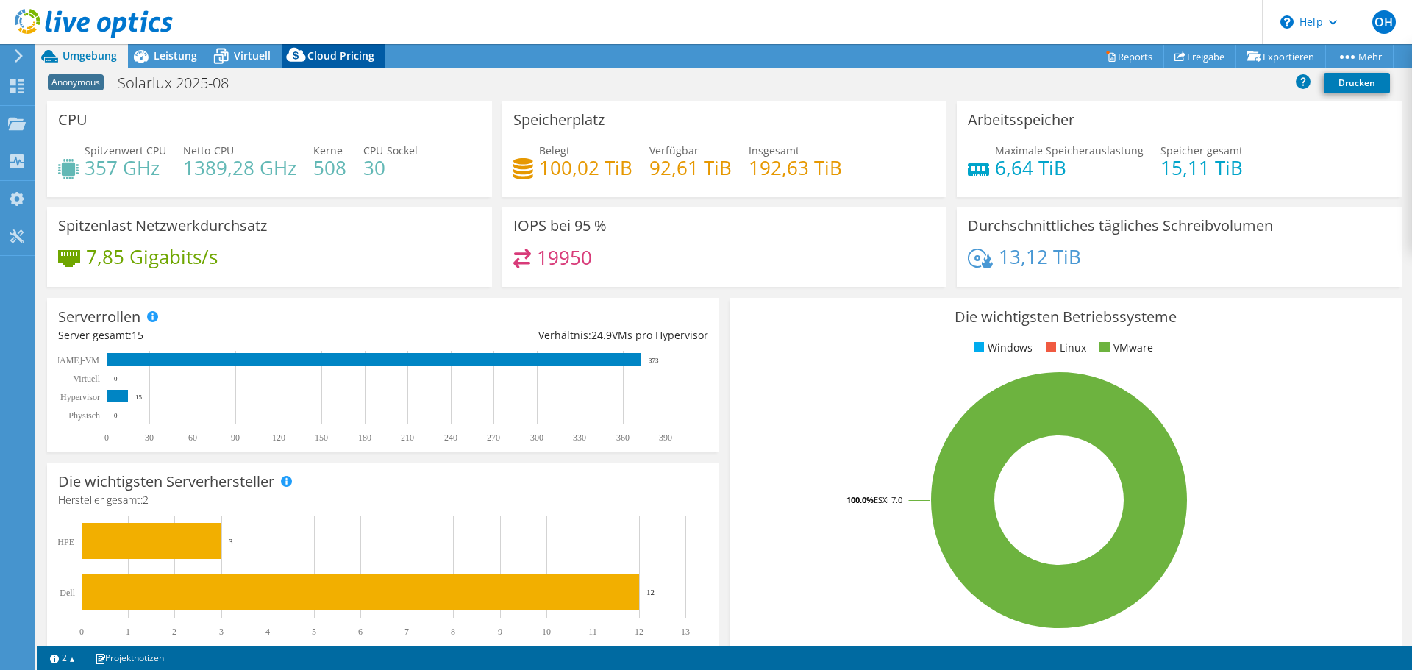
click at [365, 56] on span "Cloud Pricing" at bounding box center [340, 56] width 67 height 14
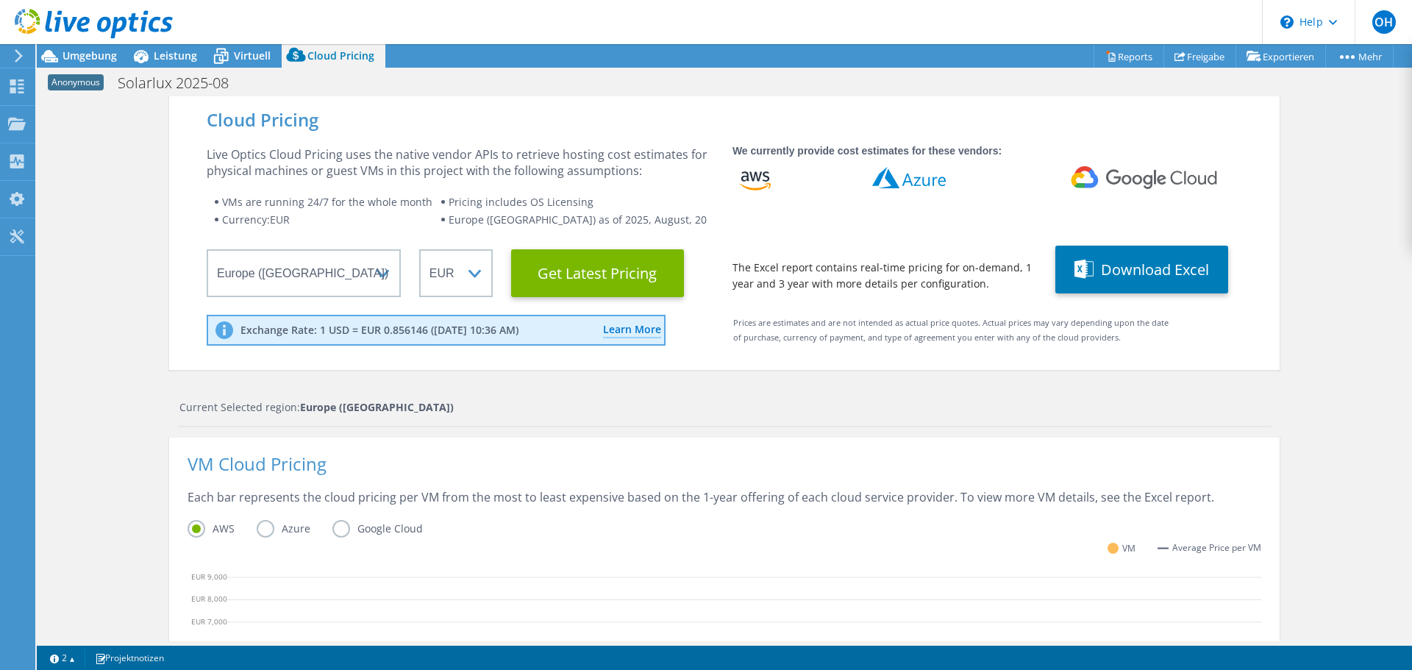
click at [1345, 242] on div "Cloud Pricing Live Optics Cloud Pricing uses the native vendor APIs to retrieve…" at bounding box center [724, 597] width 1375 height 1002
click at [1361, 295] on div "Cloud Pricing Live Optics Cloud Pricing uses the native vendor APIs to retrieve…" at bounding box center [724, 597] width 1375 height 1002
click at [1345, 183] on div "Cloud Pricing Live Optics Cloud Pricing uses the native vendor APIs to retrieve…" at bounding box center [724, 597] width 1375 height 1002
click at [1386, 183] on div "Cloud Pricing Live Optics Cloud Pricing uses the native vendor APIs to retrieve…" at bounding box center [724, 597] width 1375 height 1002
click at [88, 54] on span "Umgebung" at bounding box center [90, 56] width 54 height 14
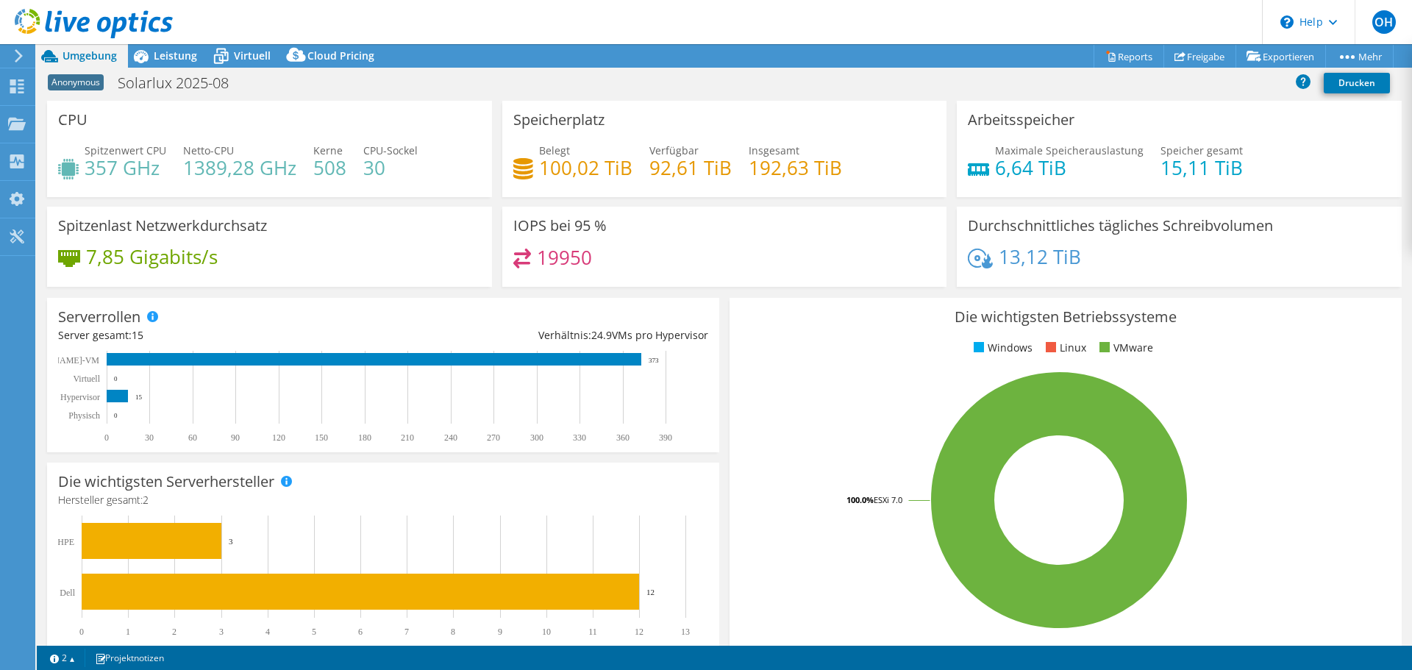
click at [685, 76] on div "Anonymous Solarlux 2025-08 Drucken" at bounding box center [724, 82] width 1375 height 27
click at [889, 71] on div "Anonymous Solarlux 2025-08 Drucken" at bounding box center [724, 82] width 1375 height 27
click at [782, 74] on div "Anonymous Solarlux 2025-08 Drucken" at bounding box center [724, 82] width 1375 height 27
click at [733, 63] on div "Projektmaßnahmen Projektmaßnahmen Reports Freigabe Exportieren vSAN ReadyNode S…" at bounding box center [724, 56] width 1375 height 24
click at [759, 75] on div "Anonymous Solarlux 2025-08 Drucken" at bounding box center [724, 82] width 1375 height 27
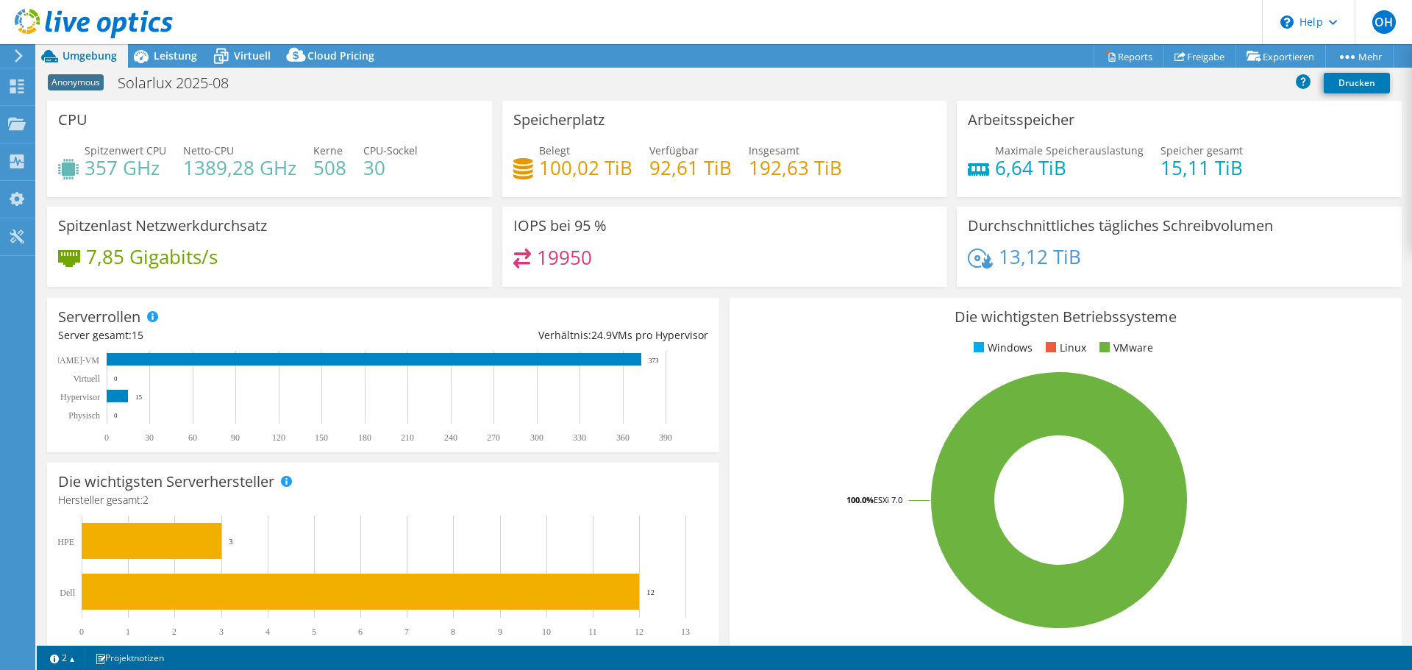
click at [575, 45] on div "Projektmaßnahmen Projektmaßnahmen Reports Freigabe Exportieren vSAN ReadyNode S…" at bounding box center [724, 56] width 1375 height 24
click at [335, 47] on div "Cloud Pricing" at bounding box center [334, 56] width 104 height 24
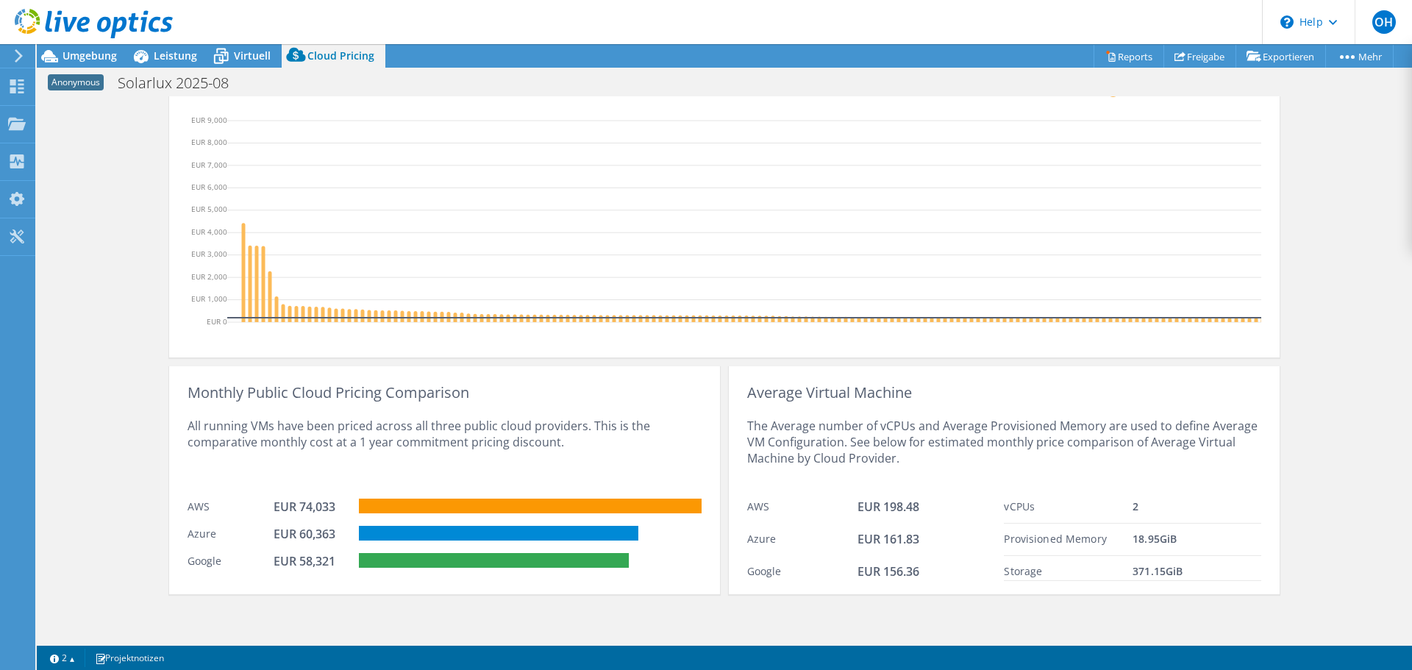
scroll to position [468, 0]
drag, startPoint x: 182, startPoint y: 535, endPoint x: 331, endPoint y: 530, distance: 149.4
click at [331, 530] on div "Azure EUR 60,363" at bounding box center [445, 531] width 514 height 27
click at [330, 574] on div "Monthly Public Cloud Pricing Comparison All running VMs have been priced across…" at bounding box center [444, 480] width 551 height 228
drag, startPoint x: 335, startPoint y: 535, endPoint x: 294, endPoint y: 532, distance: 41.3
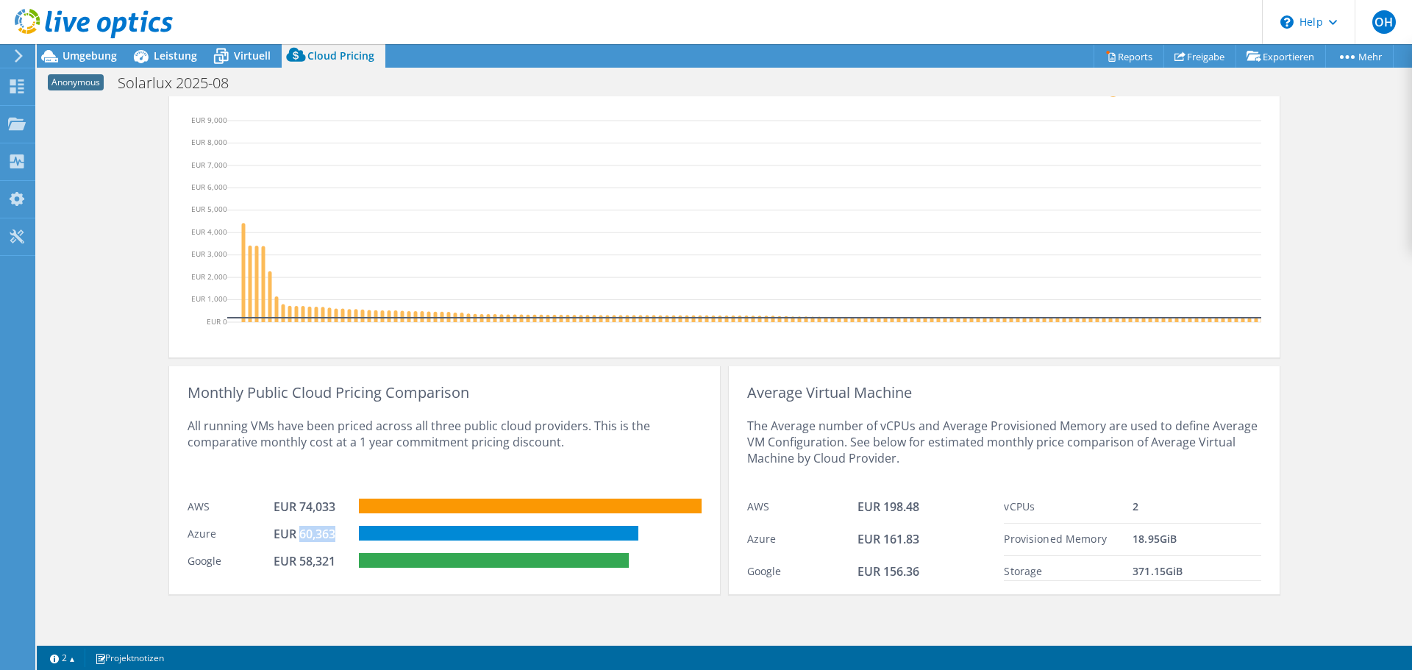
click at [294, 532] on div "EUR 60,363" at bounding box center [311, 534] width 74 height 16
click at [680, 546] on div "Google EUR 58,321" at bounding box center [445, 559] width 514 height 27
click at [685, 410] on div "All running VMs have been priced across all three public cloud providers. This …" at bounding box center [445, 446] width 514 height 90
click at [88, 52] on span "Umgebung" at bounding box center [90, 56] width 54 height 14
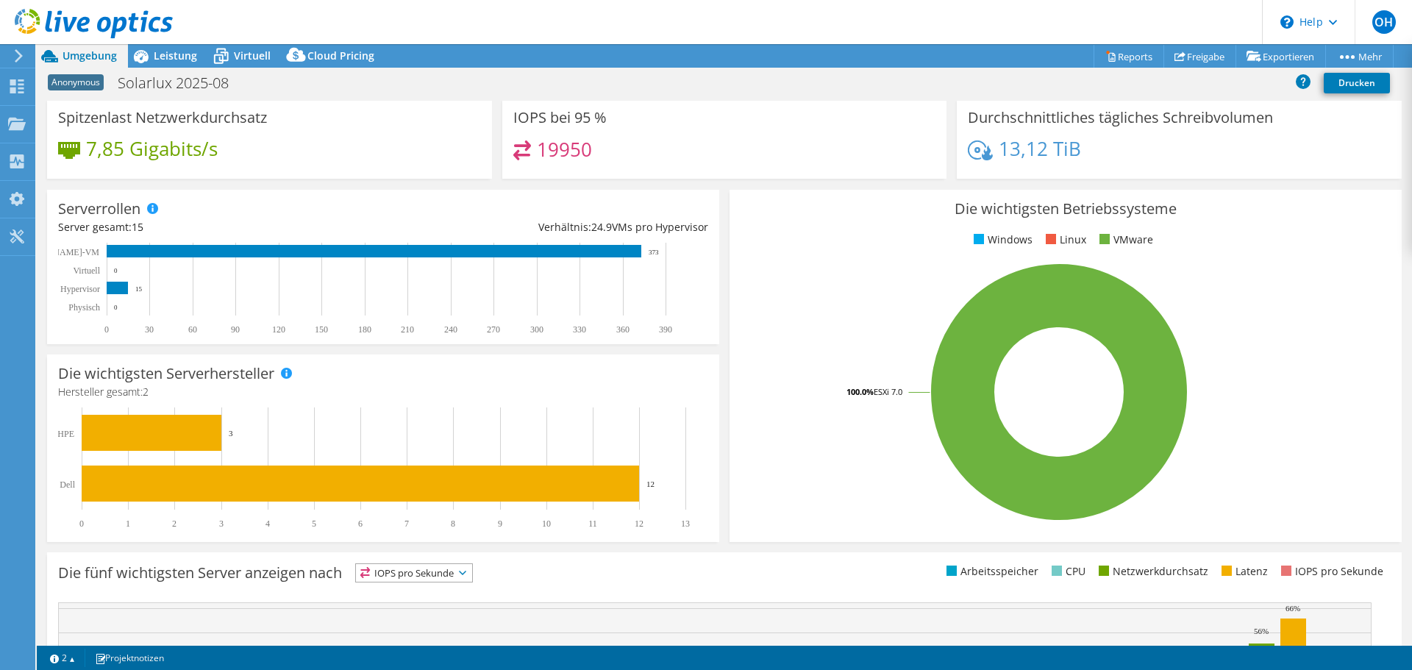
scroll to position [0, 0]
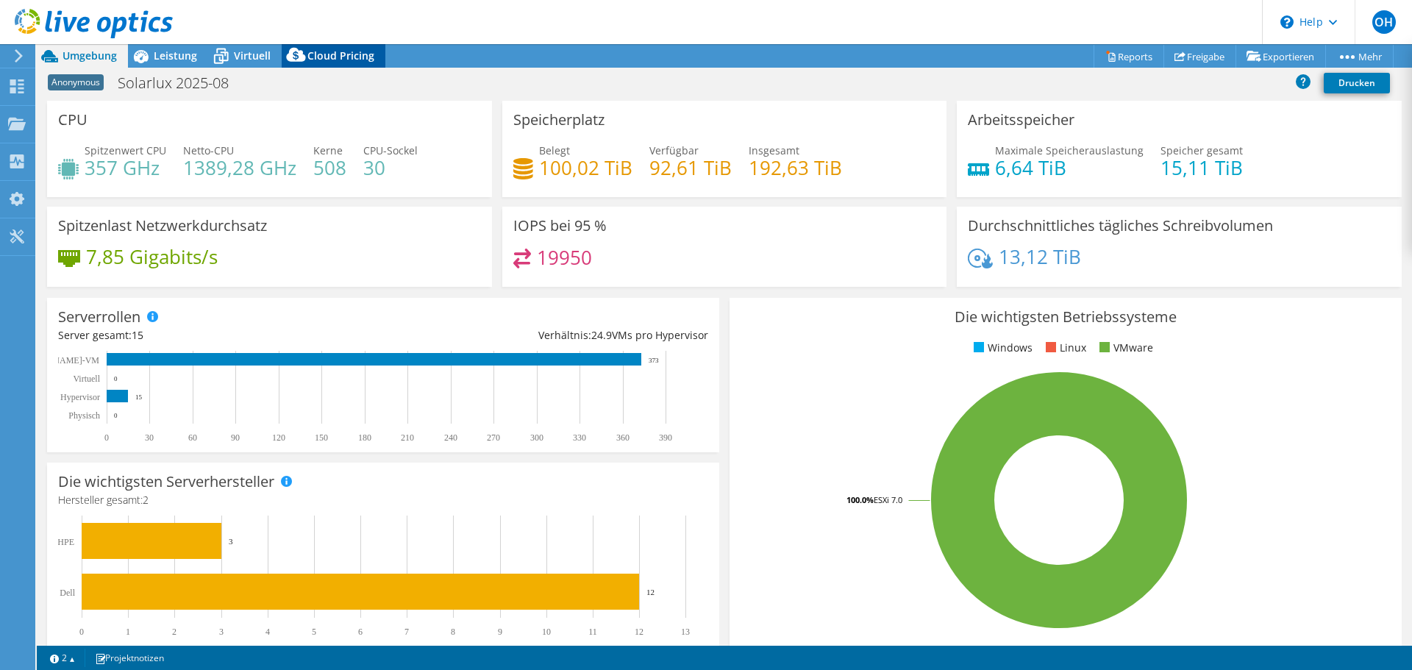
click at [332, 59] on span "Cloud Pricing" at bounding box center [340, 56] width 67 height 14
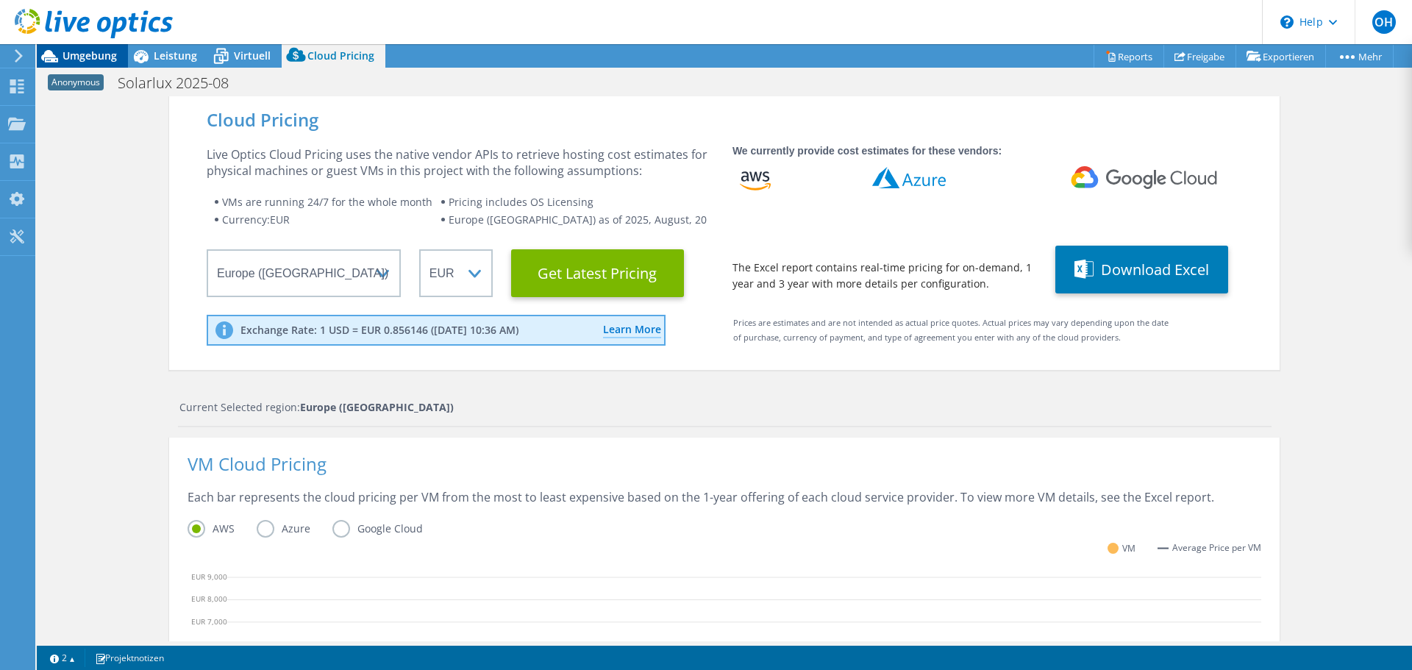
click at [97, 54] on span "Umgebung" at bounding box center [90, 56] width 54 height 14
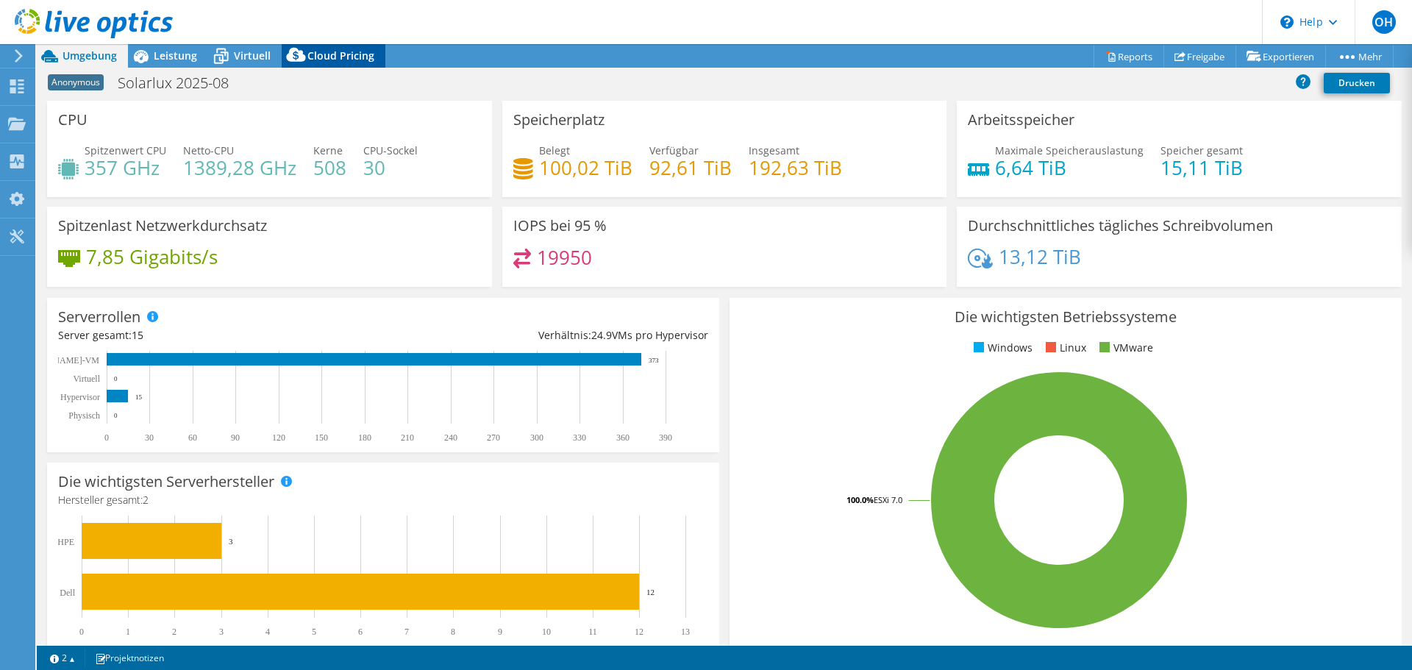
click at [357, 55] on span "Cloud Pricing" at bounding box center [340, 56] width 67 height 14
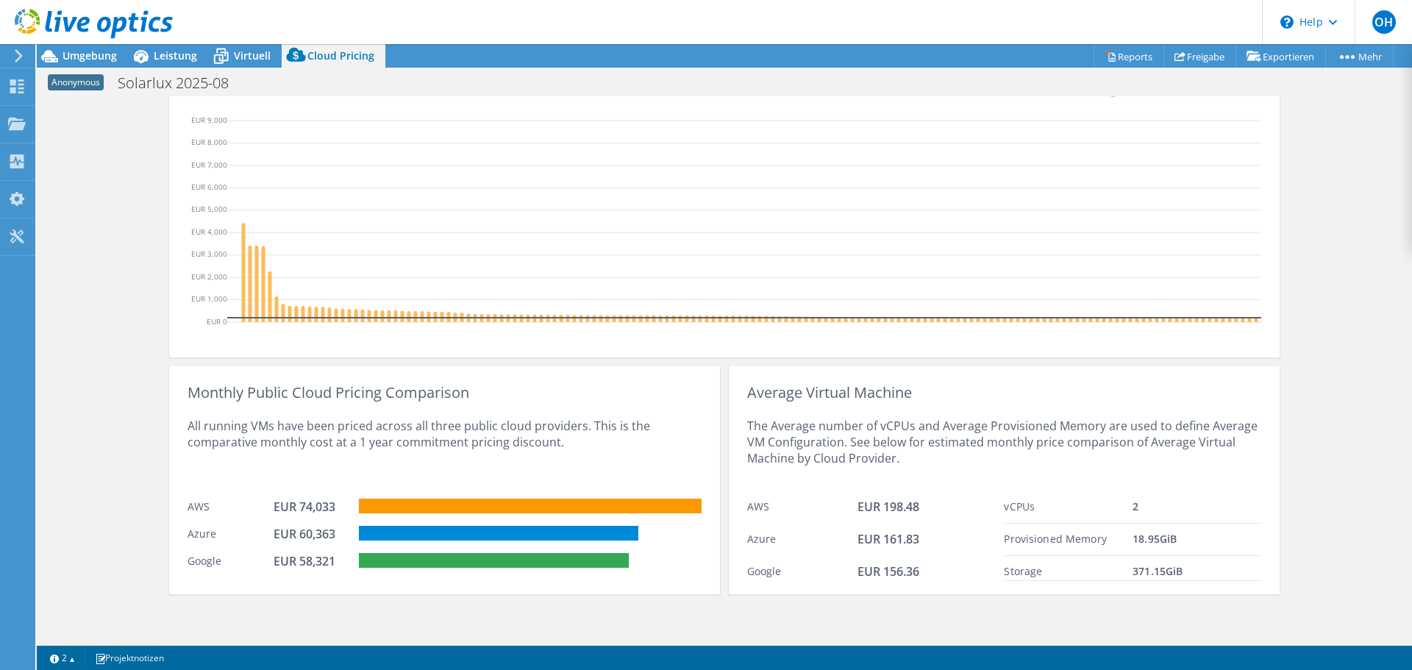
scroll to position [468, 0]
drag, startPoint x: 184, startPoint y: 505, endPoint x: 218, endPoint y: 501, distance: 34.1
click at [218, 501] on div "AWS" at bounding box center [231, 507] width 86 height 16
click at [255, 520] on div "Azure EUR 60,363" at bounding box center [445, 531] width 514 height 27
drag, startPoint x: 96, startPoint y: 149, endPoint x: 86, endPoint y: 77, distance: 72.0
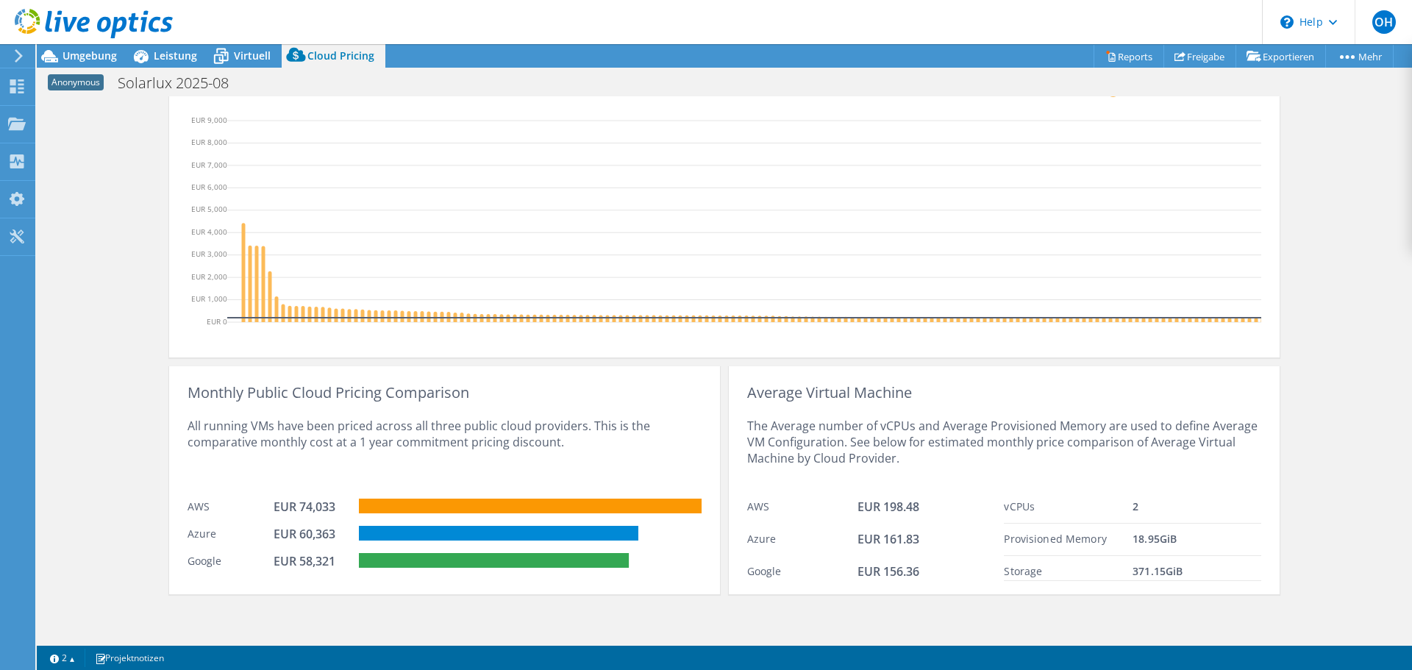
click at [96, 149] on div "Cloud Pricing Live Optics Cloud Pricing uses the native vendor APIs to retrieve…" at bounding box center [724, 141] width 1375 height 1002
click at [83, 60] on span "Umgebung" at bounding box center [90, 56] width 54 height 14
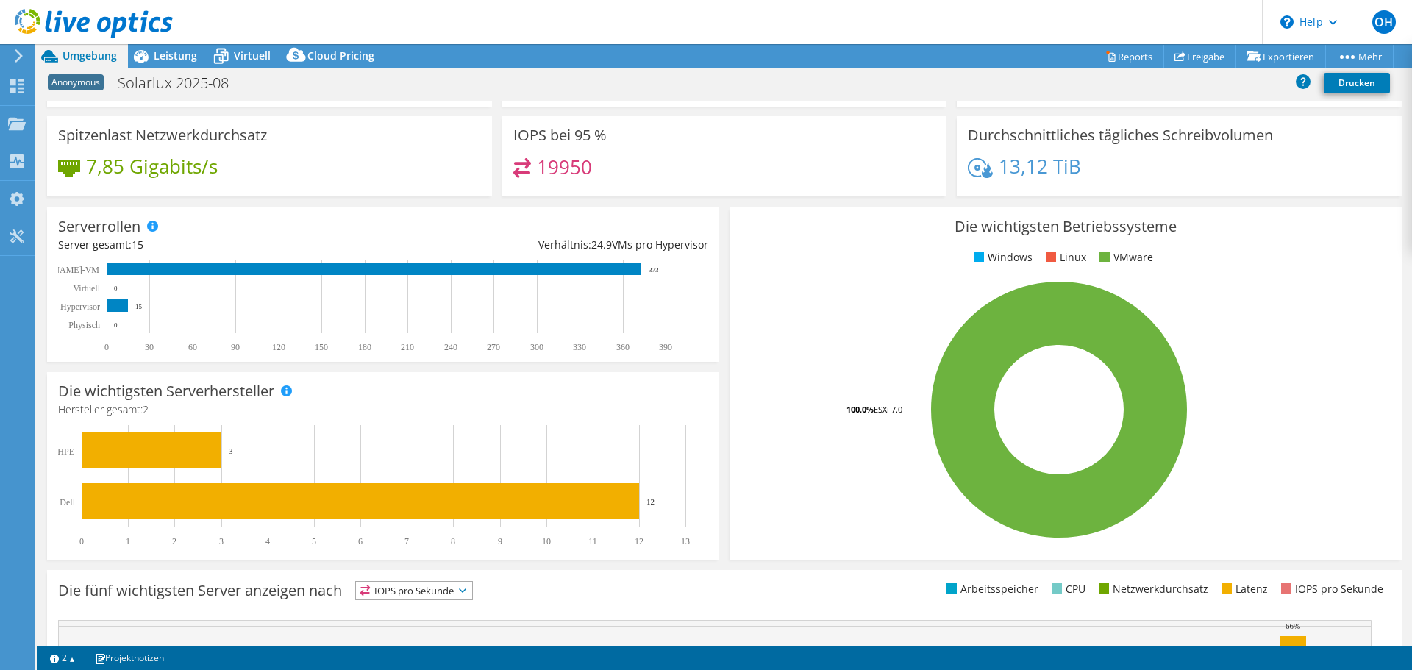
scroll to position [0, 0]
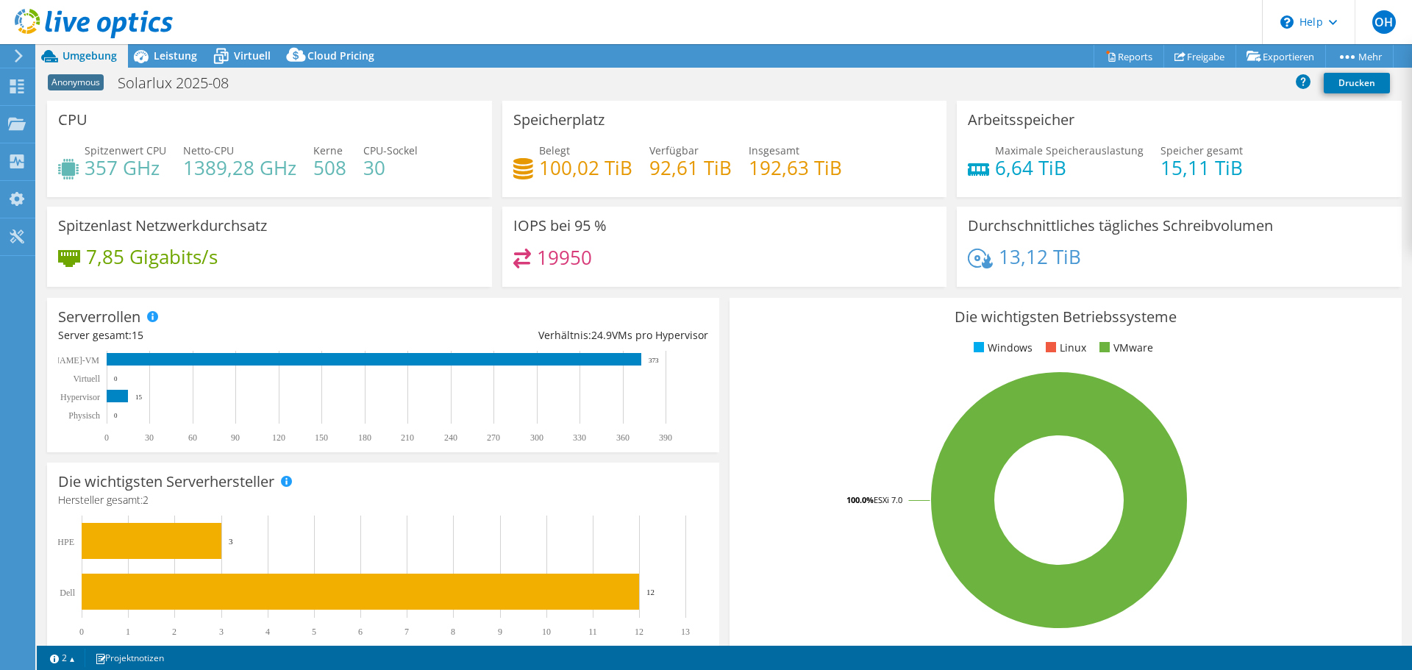
click at [578, 72] on div "Anonymous Solarlux 2025-08 Drucken" at bounding box center [724, 82] width 1375 height 27
click at [323, 57] on span "Cloud Pricing" at bounding box center [340, 56] width 67 height 14
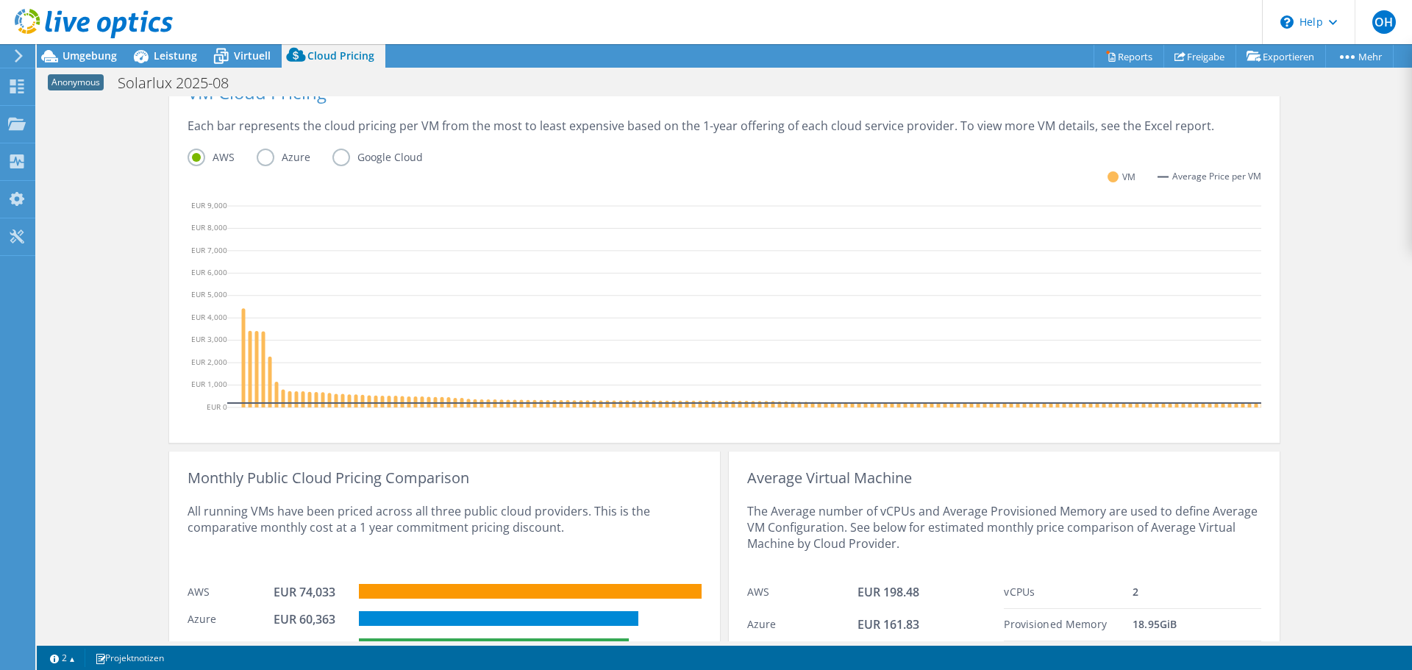
scroll to position [468, 0]
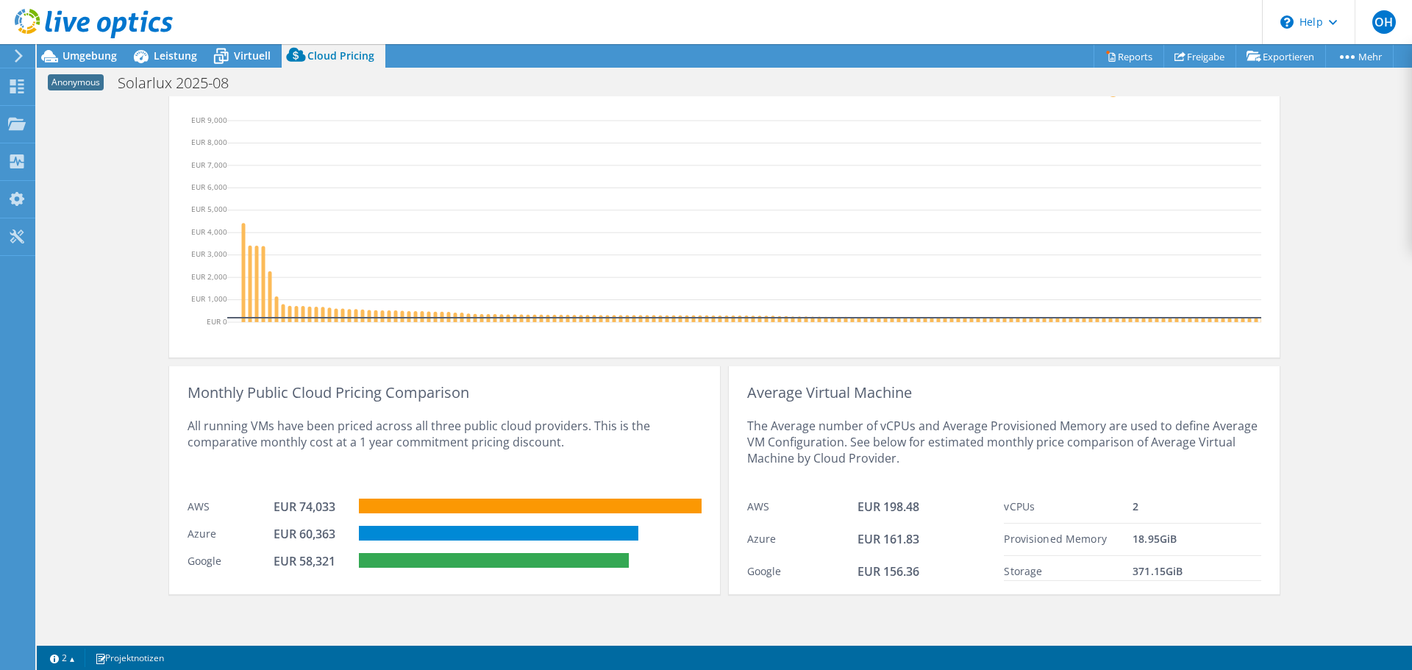
click at [66, 203] on div "Cloud Pricing Live Optics Cloud Pricing uses the native vendor APIs to retrieve…" at bounding box center [724, 141] width 1375 height 1002
click at [1330, 211] on div "Cloud Pricing Live Optics Cloud Pricing uses the native vendor APIs to retrieve…" at bounding box center [724, 141] width 1375 height 1002
click at [1342, 338] on div "Cloud Pricing Live Optics Cloud Pricing uses the native vendor APIs to retrieve…" at bounding box center [724, 141] width 1375 height 1002
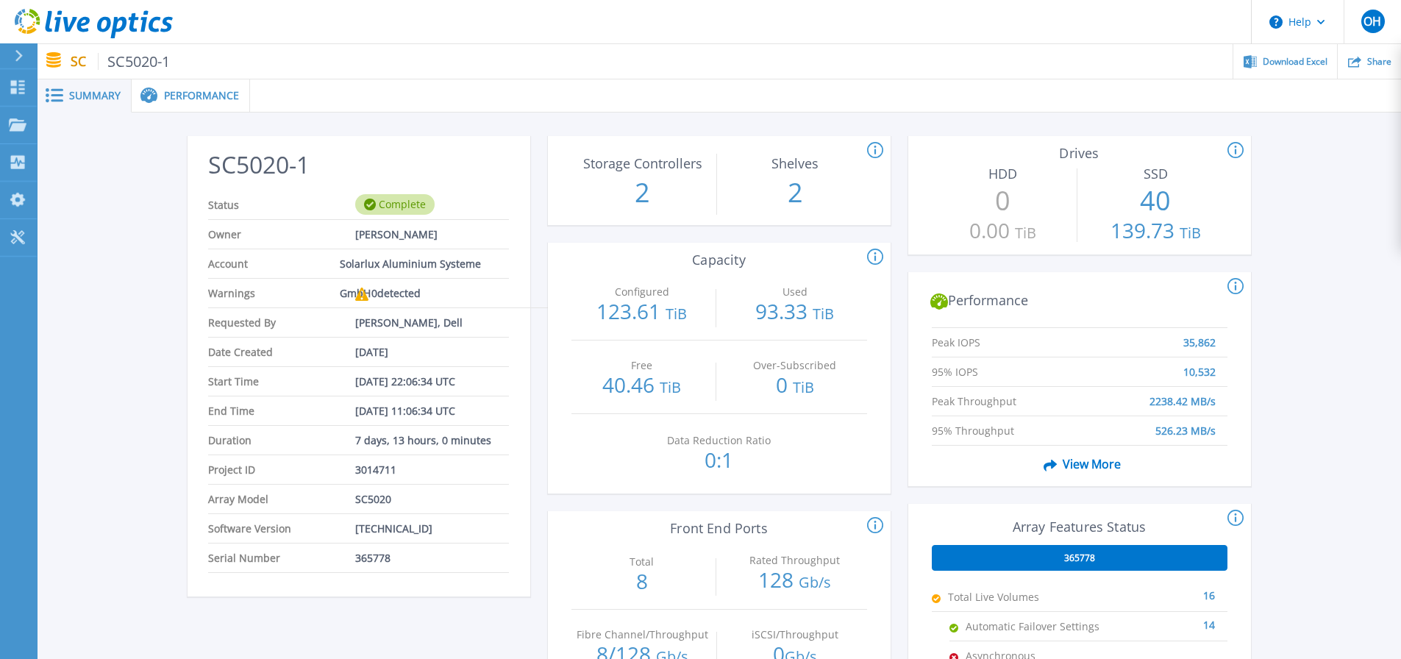
click at [198, 84] on div "Performance" at bounding box center [191, 95] width 118 height 33
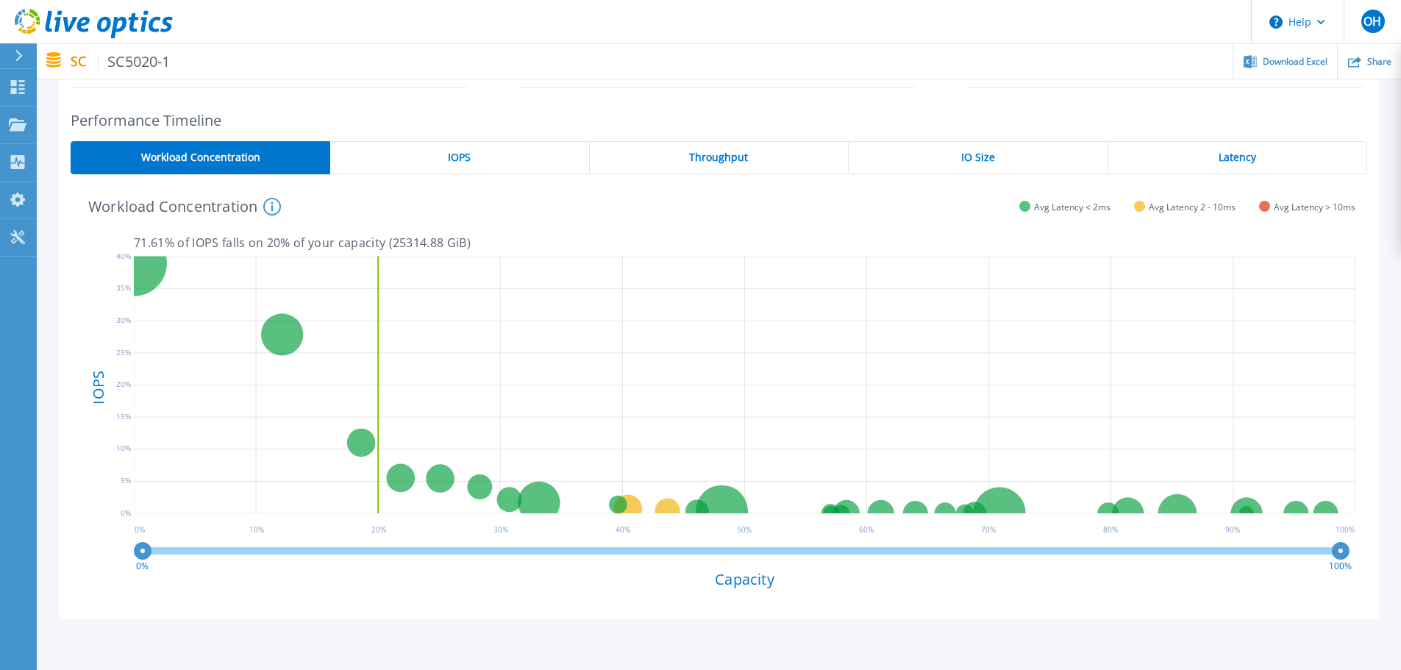
scroll to position [96, 0]
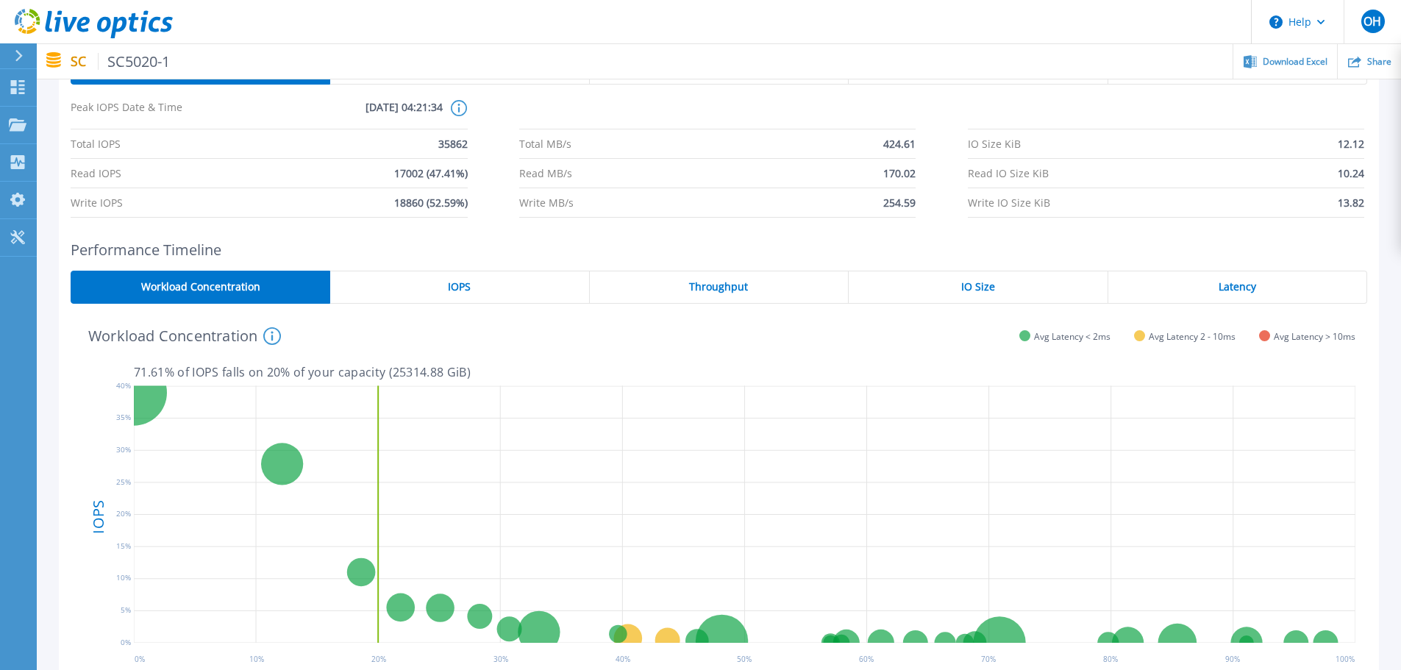
click at [1241, 287] on span "Latency" at bounding box center [1238, 287] width 38 height 12
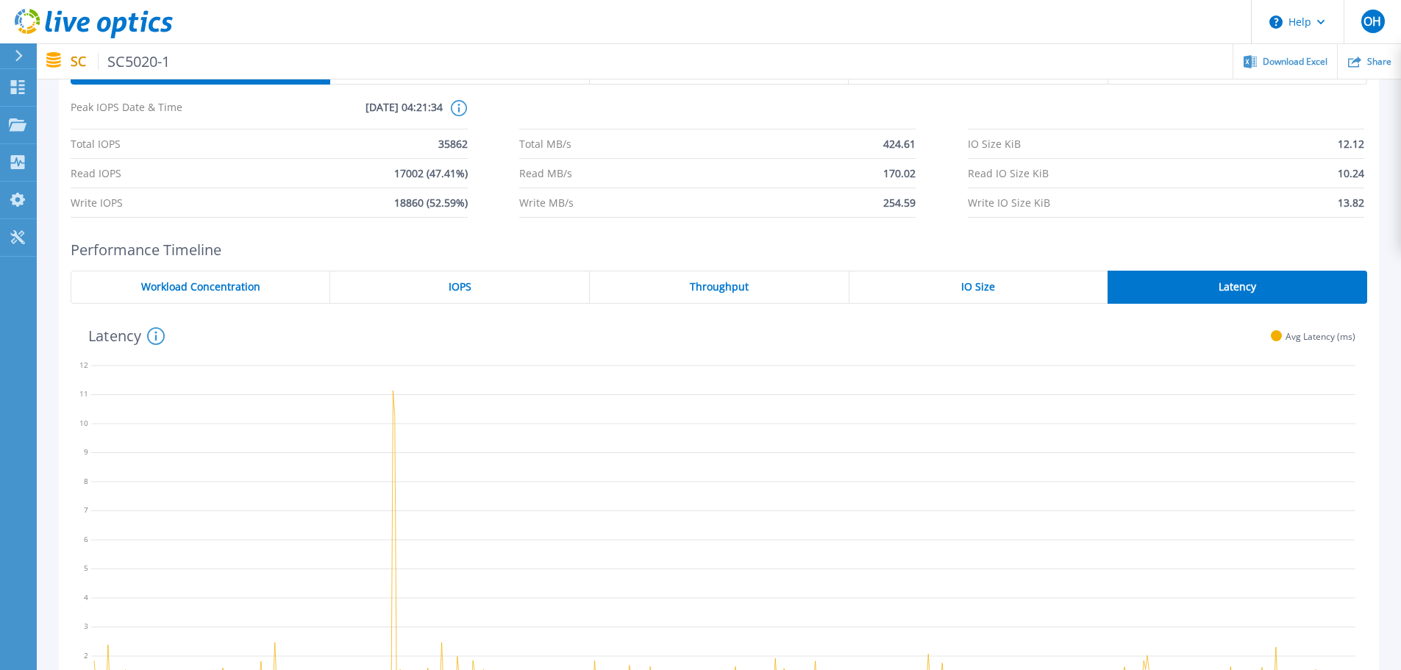
click at [999, 284] on div "IO Size" at bounding box center [978, 287] width 259 height 33
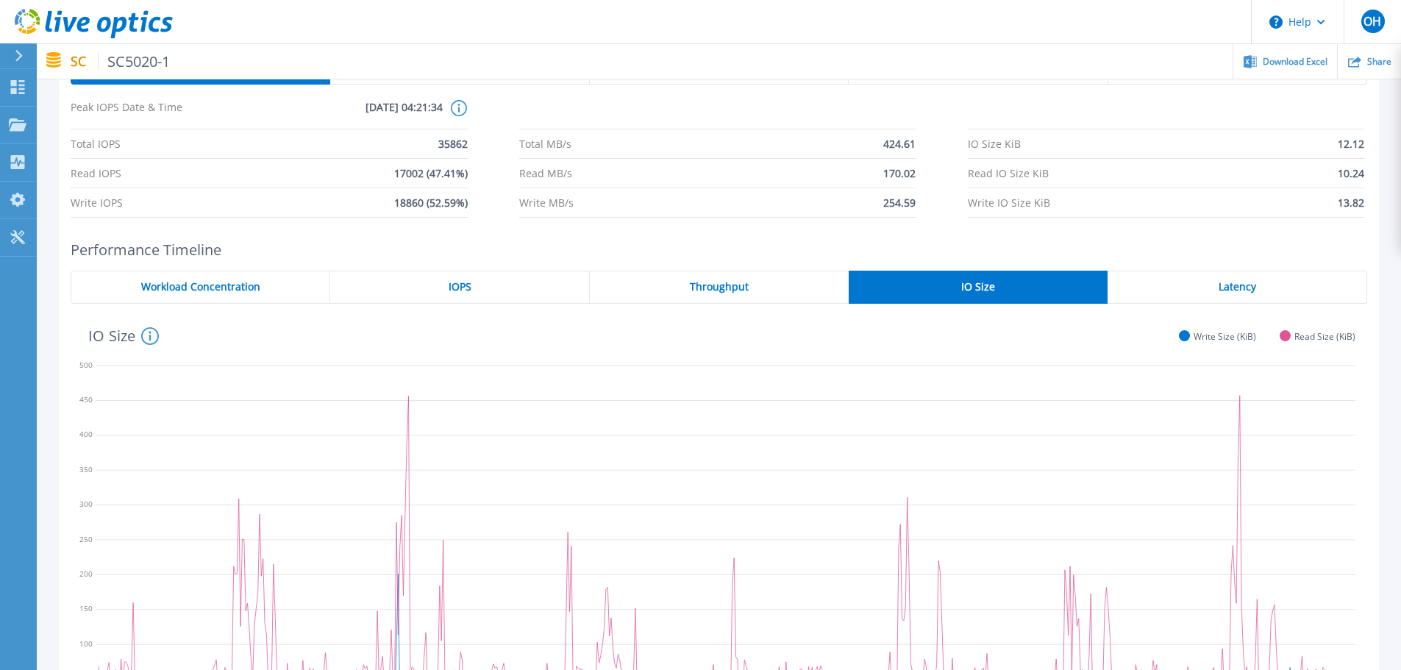
scroll to position [170, 0]
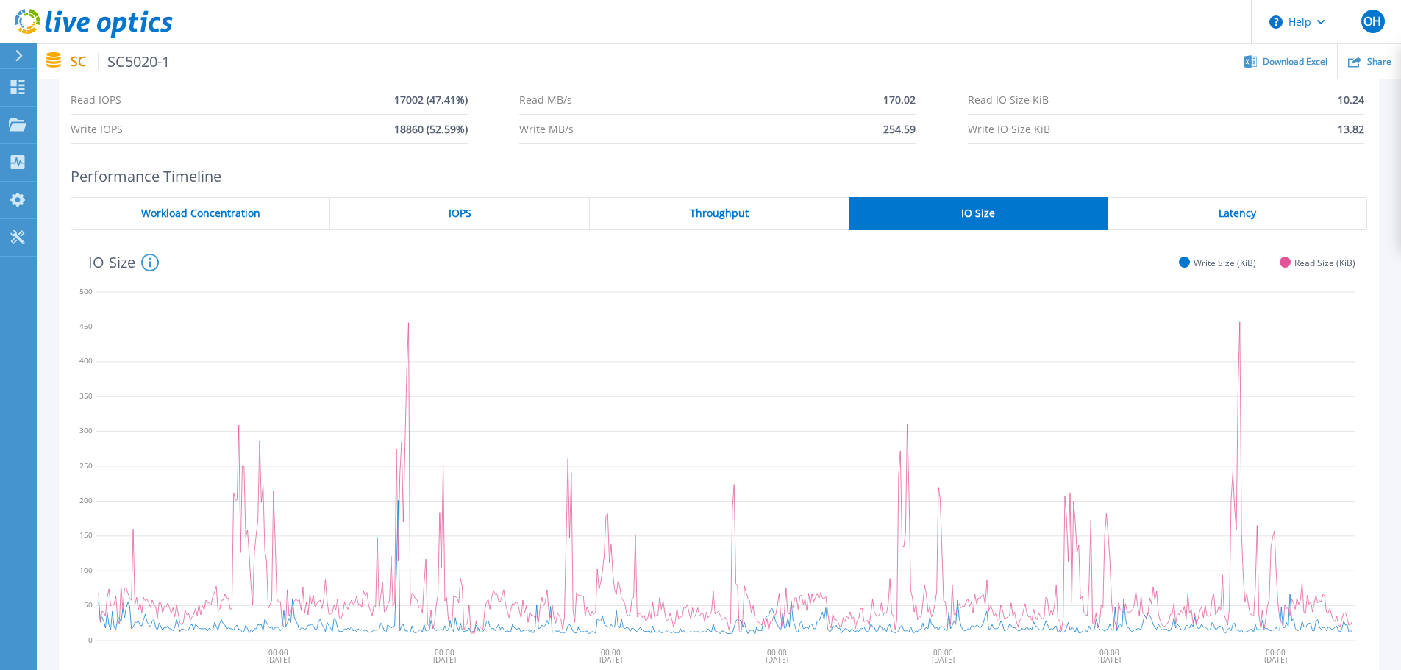
click at [776, 213] on div "Throughput" at bounding box center [719, 213] width 259 height 33
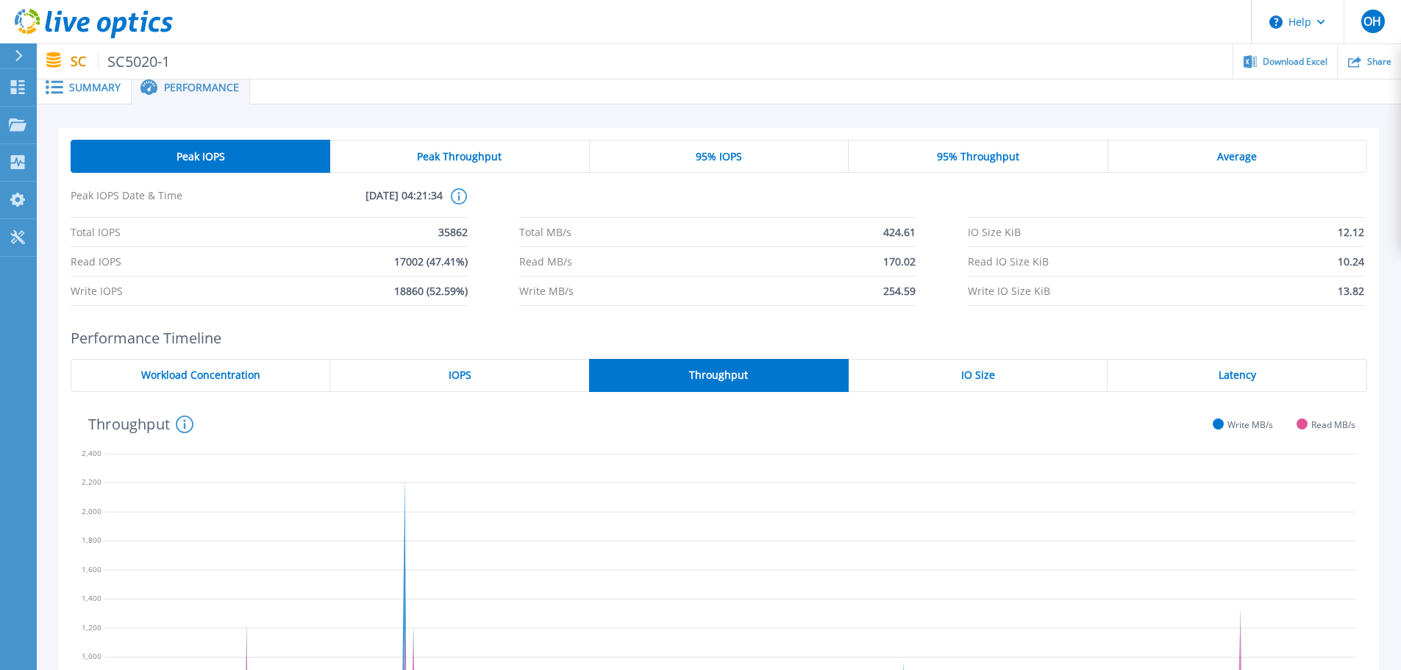
scroll to position [0, 0]
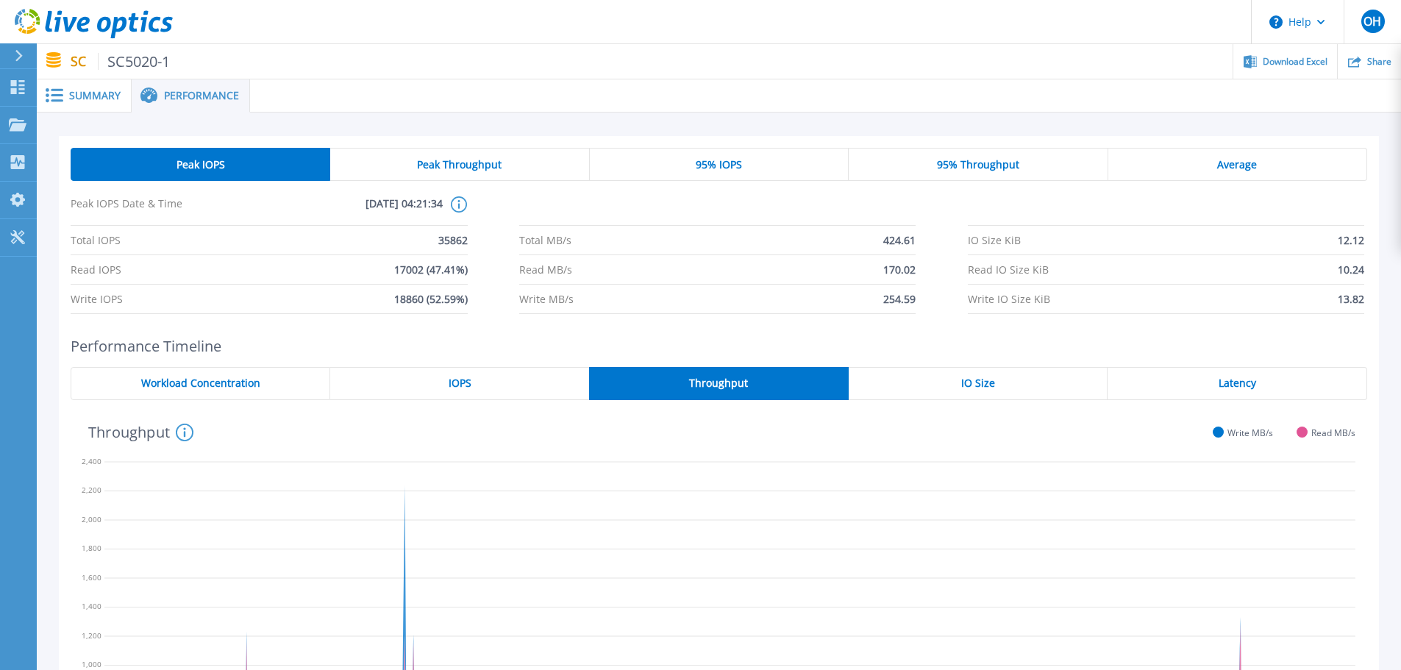
click at [470, 386] on span "IOPS" at bounding box center [460, 383] width 23 height 12
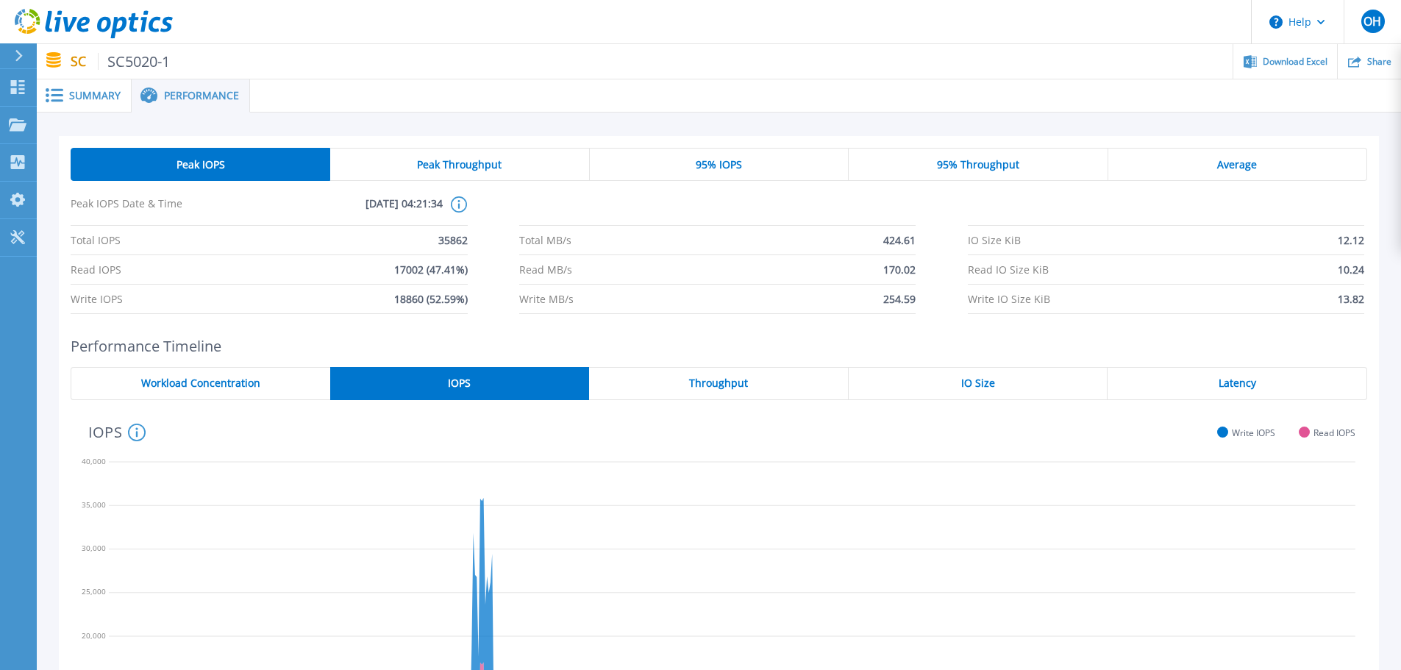
click at [249, 381] on span "Workload Concentration" at bounding box center [200, 383] width 119 height 12
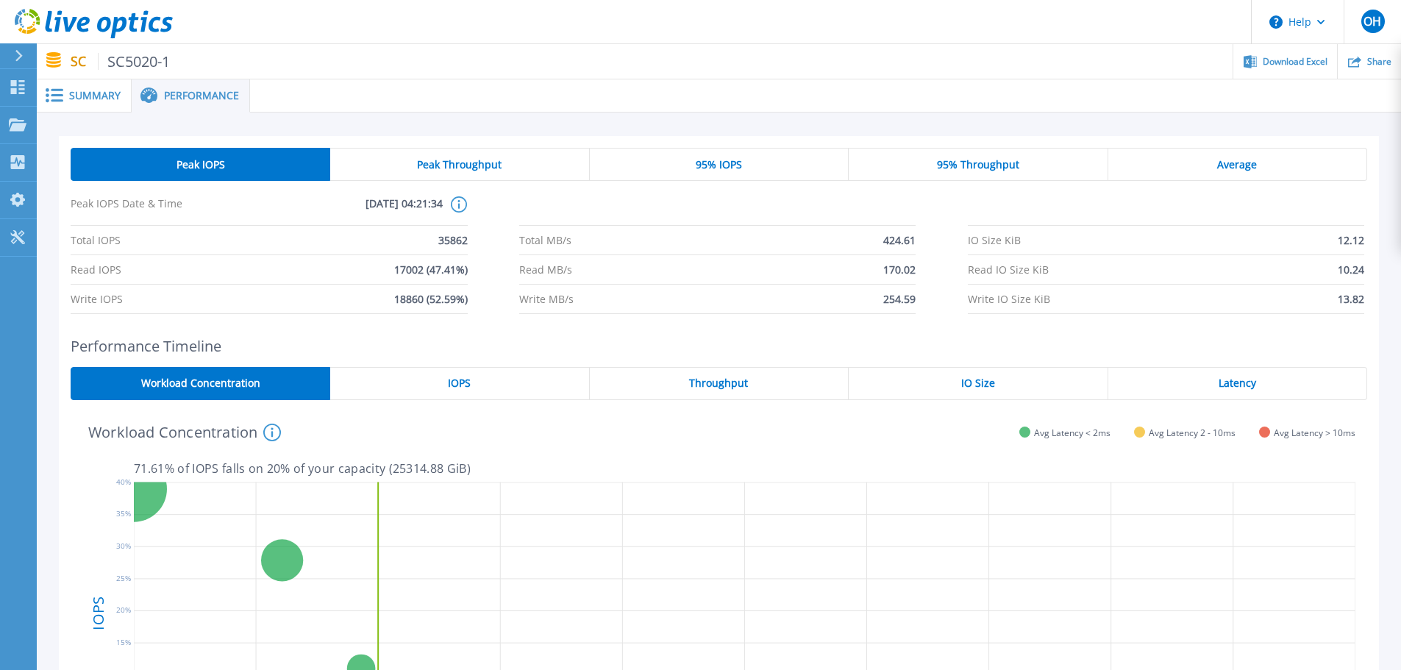
scroll to position [317, 0]
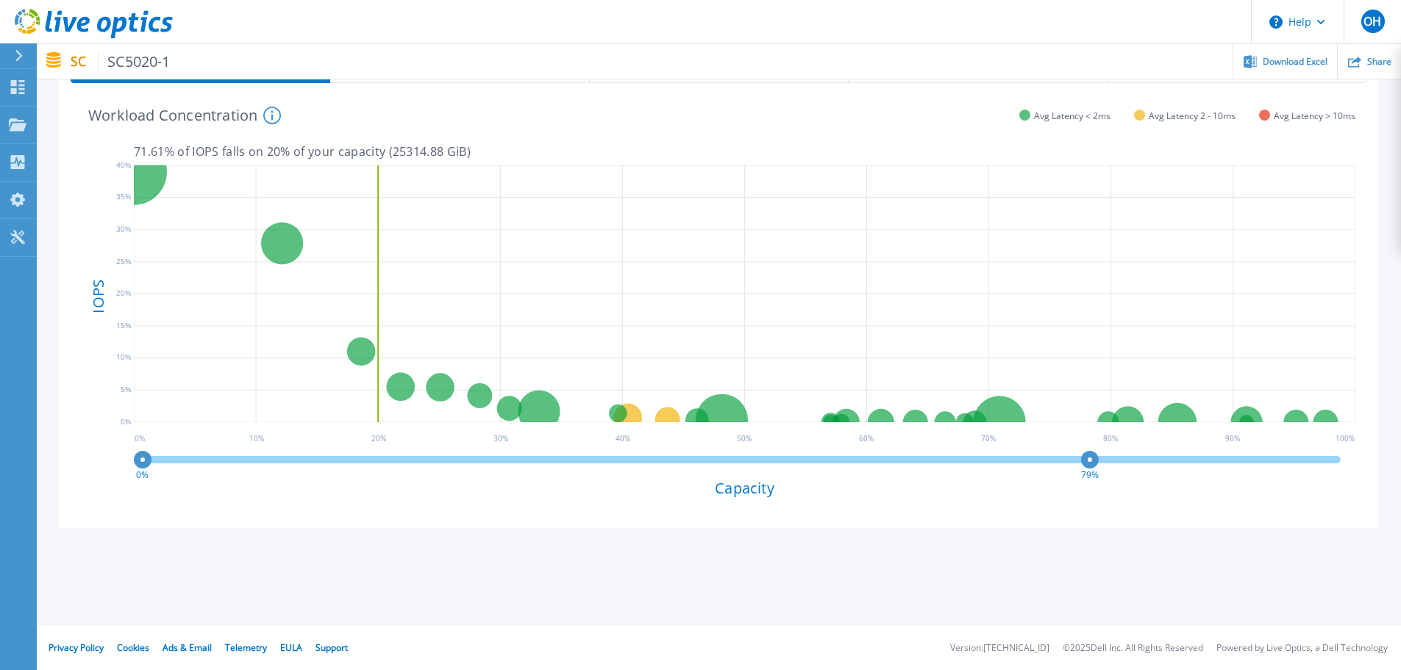
drag, startPoint x: 1339, startPoint y: 461, endPoint x: 1090, endPoint y: 470, distance: 248.7
click at [1090, 470] on g "79%" at bounding box center [1090, 468] width 18 height 26
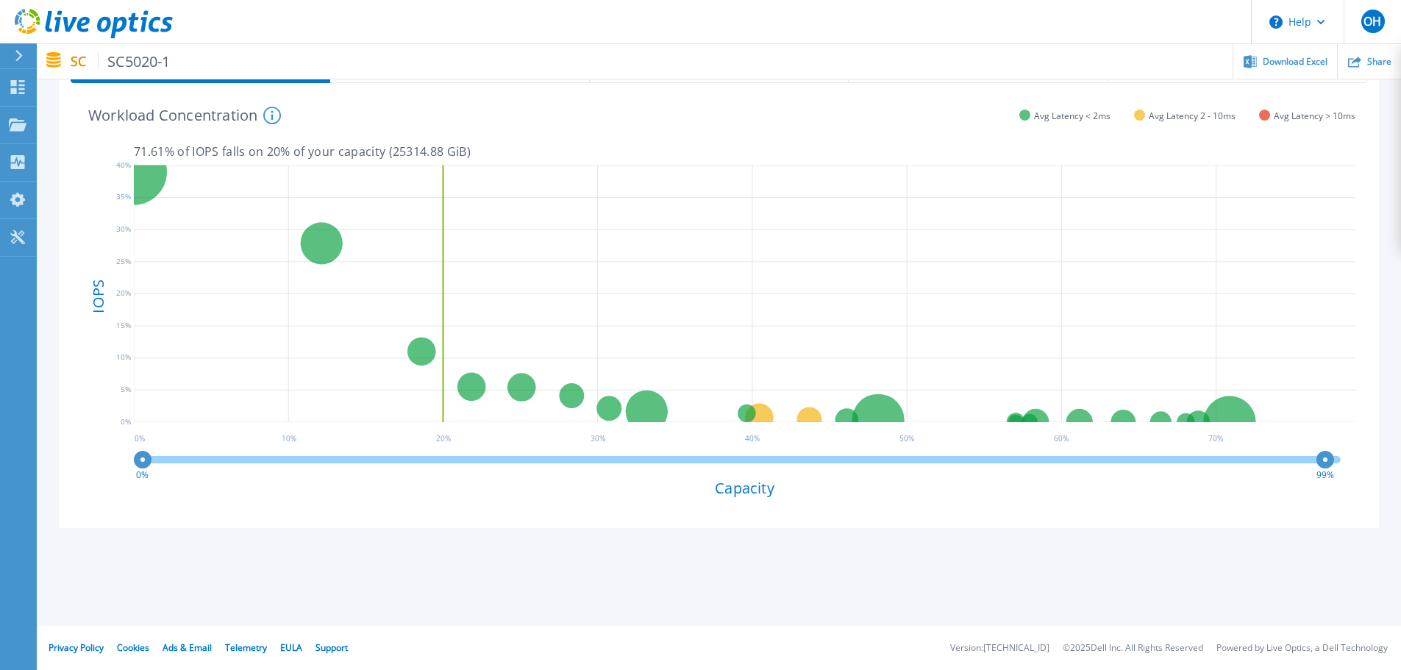
drag, startPoint x: 1091, startPoint y: 464, endPoint x: 1411, endPoint y: 473, distance: 320.8
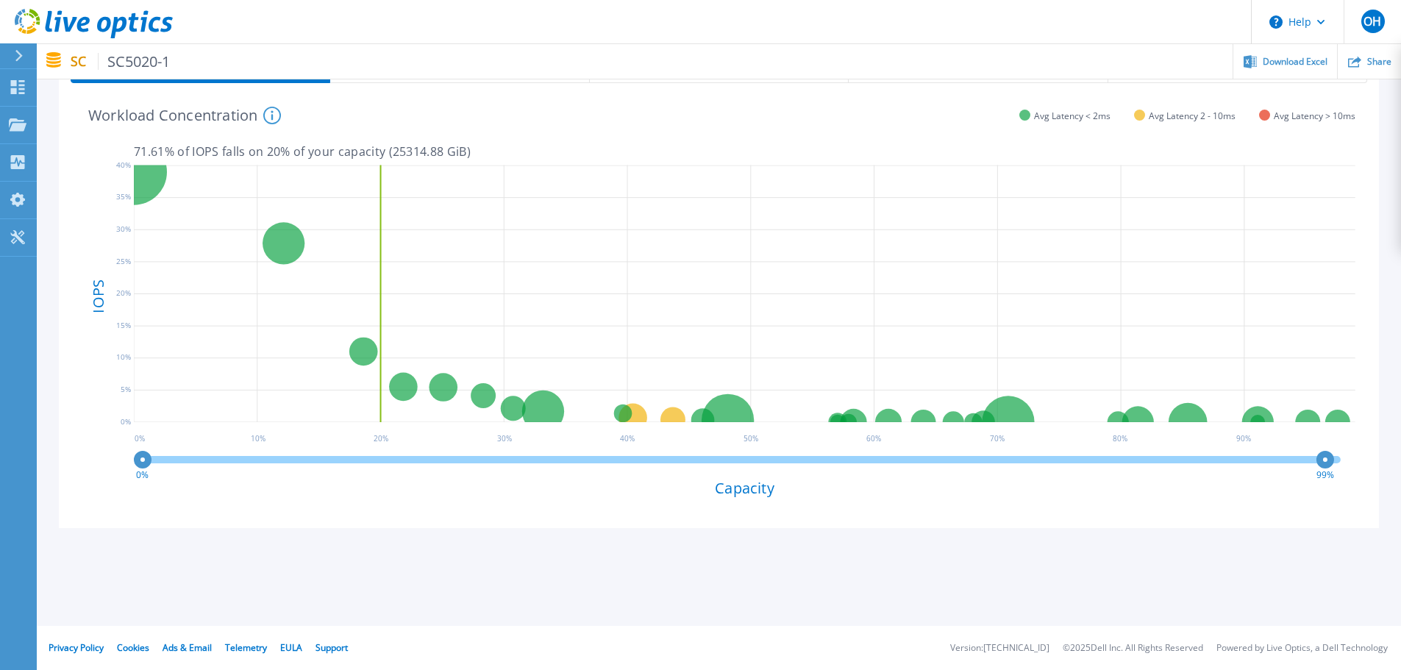
drag, startPoint x: 1322, startPoint y: 456, endPoint x: 1411, endPoint y: 461, distance: 89.1
drag, startPoint x: 1329, startPoint y: 460, endPoint x: 1361, endPoint y: 461, distance: 31.6
click at [1361, 461] on div "LUN15 8192 GiB 27.87 % of total IOPS 1.23 ms Latency 71.61 % of IOPS falls on 2…" at bounding box center [719, 305] width 1297 height 421
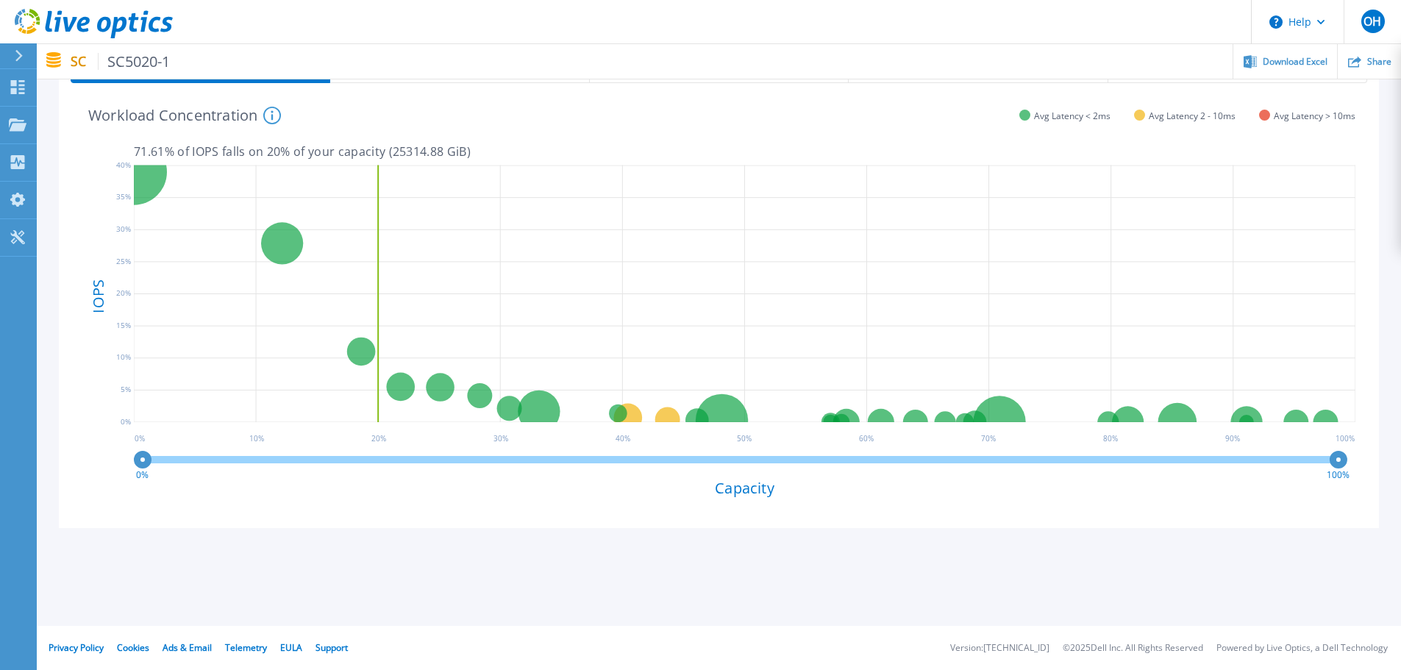
click at [1380, 508] on div "Peak IOPS Peak Throughput 95% IOPS 95% Throughput Average Peak IOPS Date & Time…" at bounding box center [719, 183] width 1364 height 774
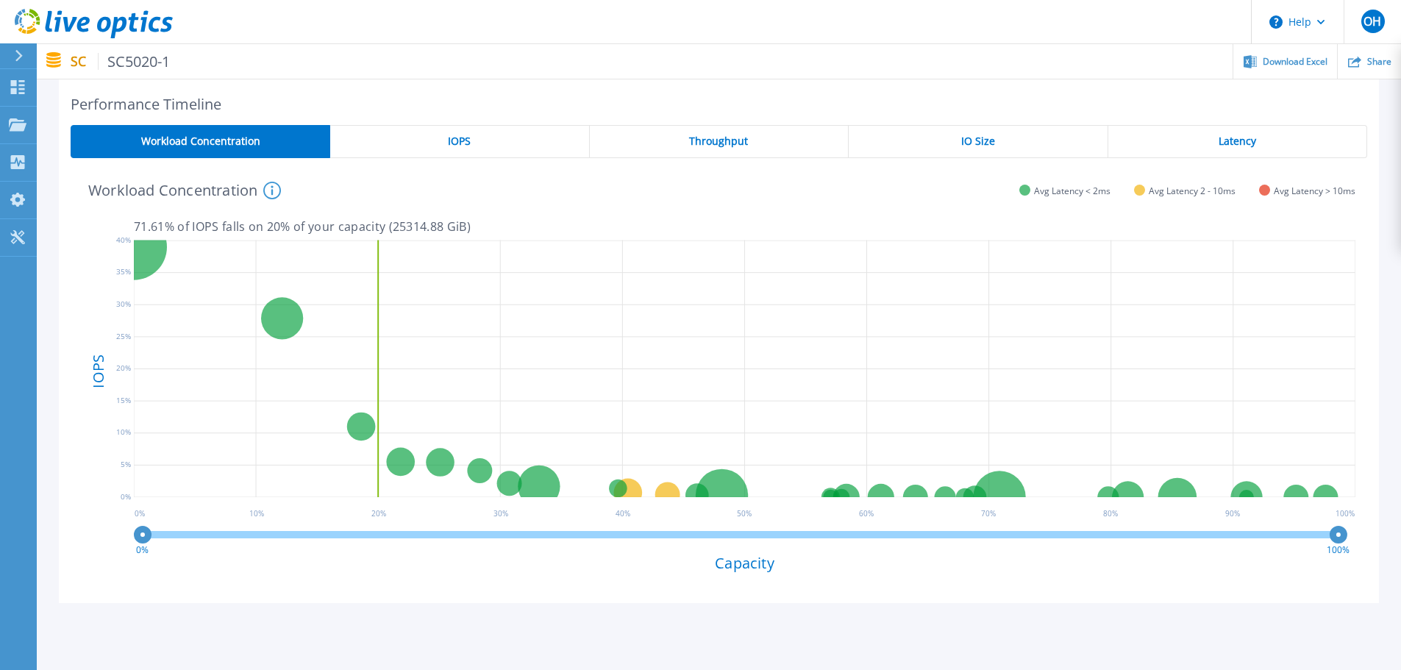
scroll to position [170, 0]
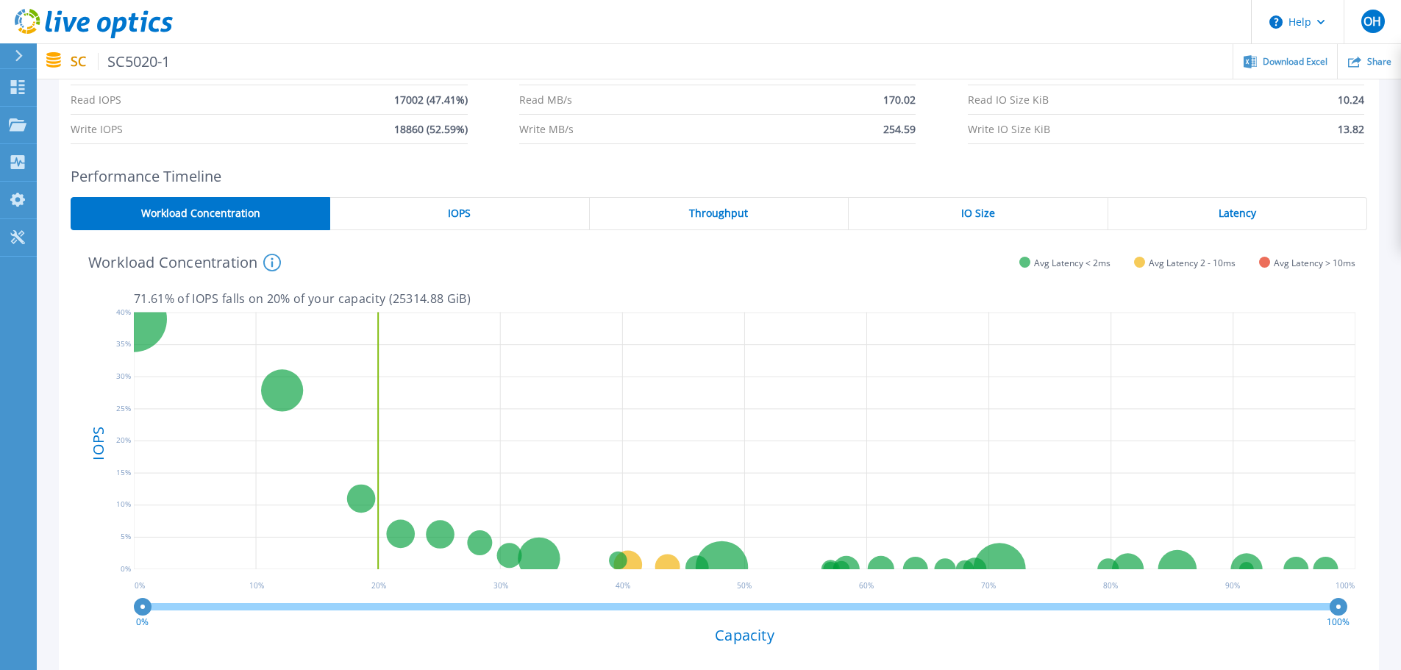
click at [478, 194] on div "Performance Timeline Workload Concentration IOPS Throughput IO Size Latency LUN…" at bounding box center [719, 421] width 1320 height 507
click at [492, 203] on div "IOPS" at bounding box center [459, 213] width 259 height 33
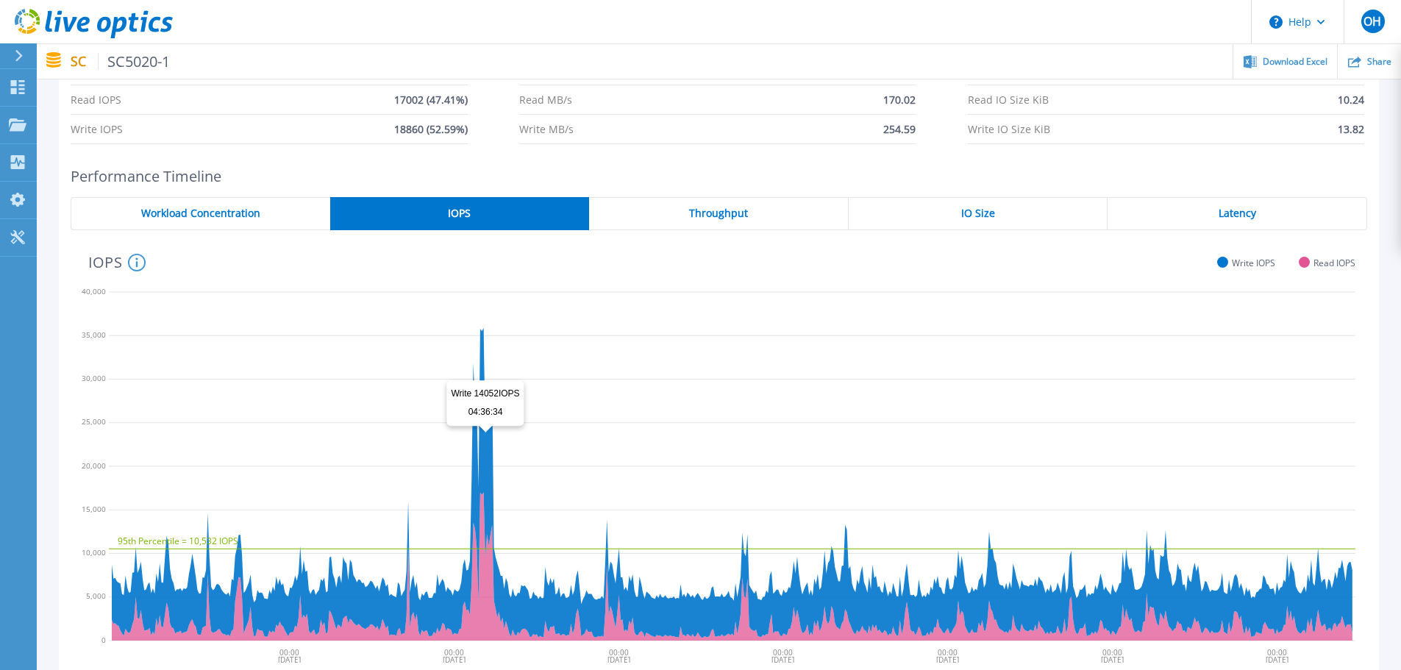
click at [486, 457] on icon at bounding box center [732, 483] width 1241 height 310
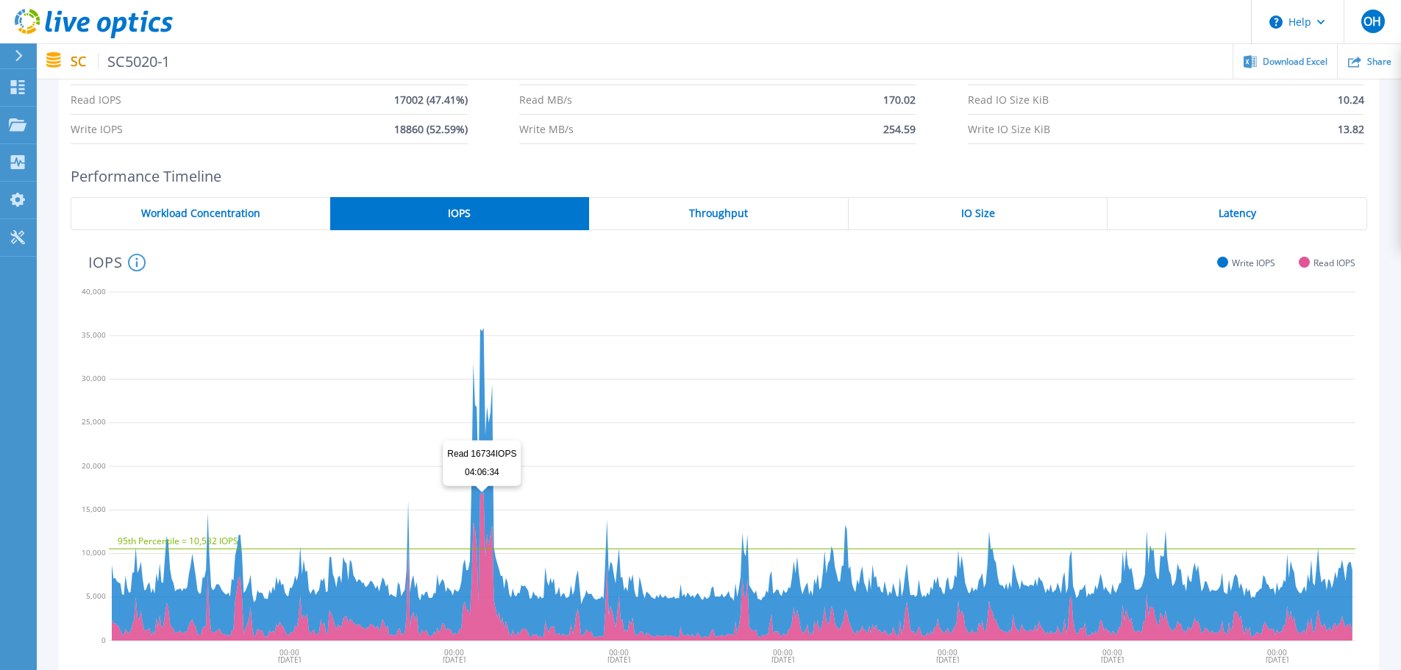
scroll to position [316, 0]
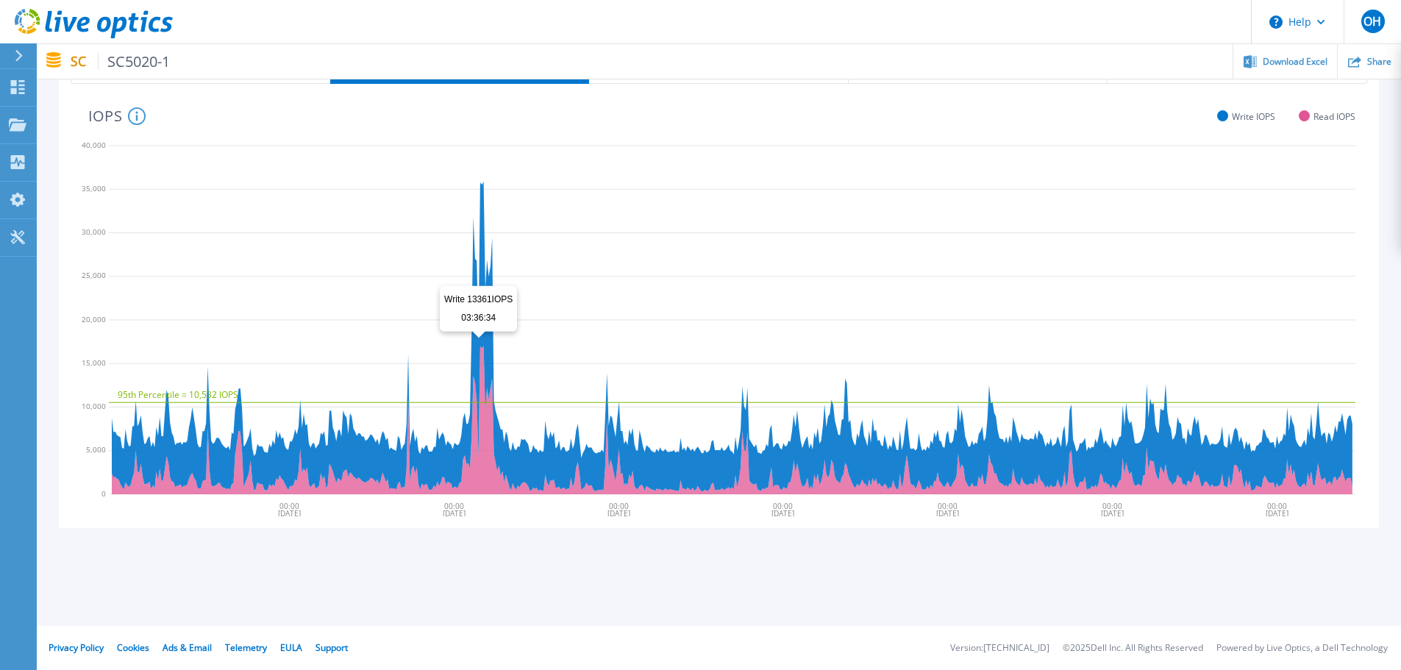
click at [486, 329] on icon at bounding box center [732, 337] width 1241 height 310
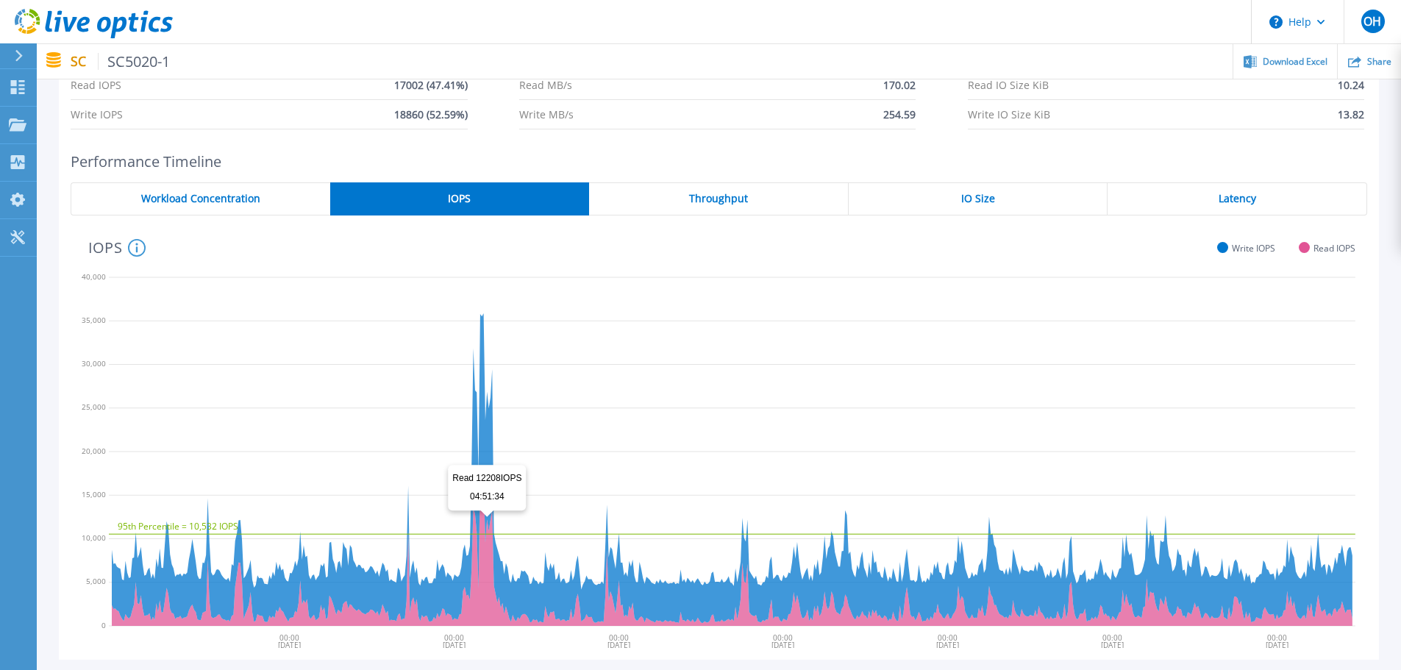
scroll to position [169, 0]
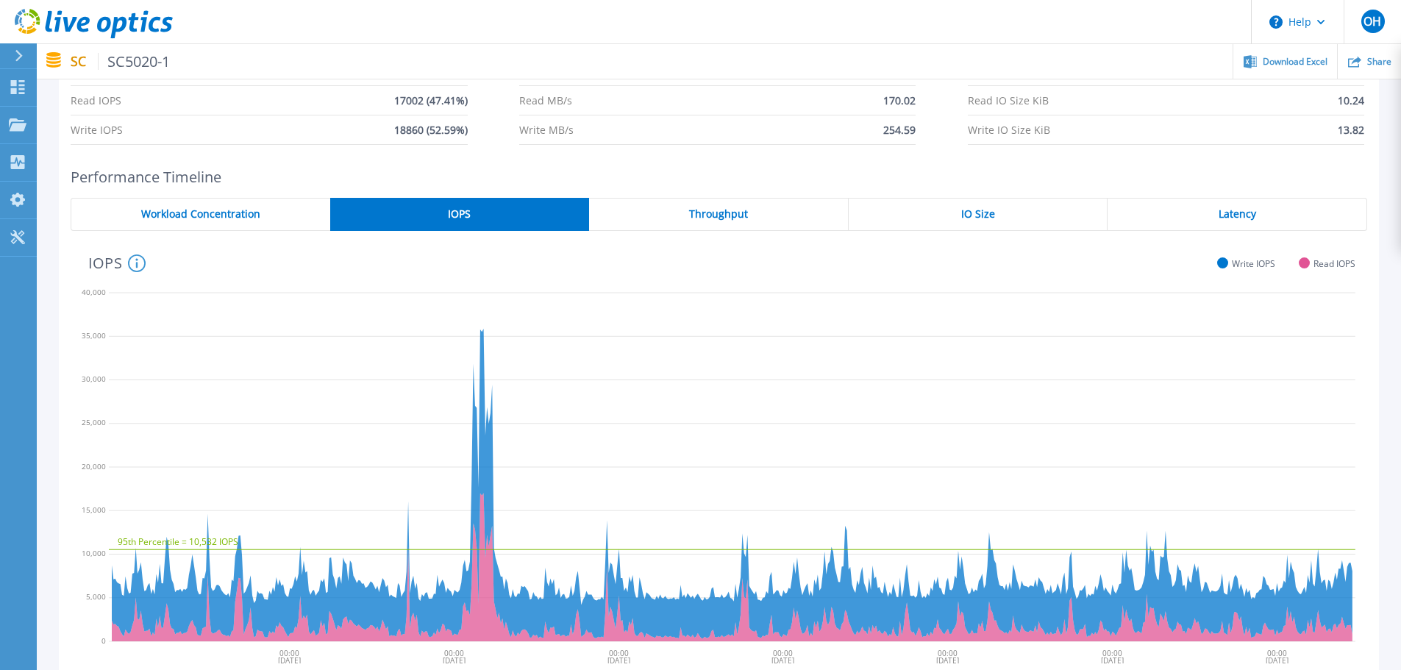
click at [753, 205] on div "Throughput" at bounding box center [719, 214] width 260 height 33
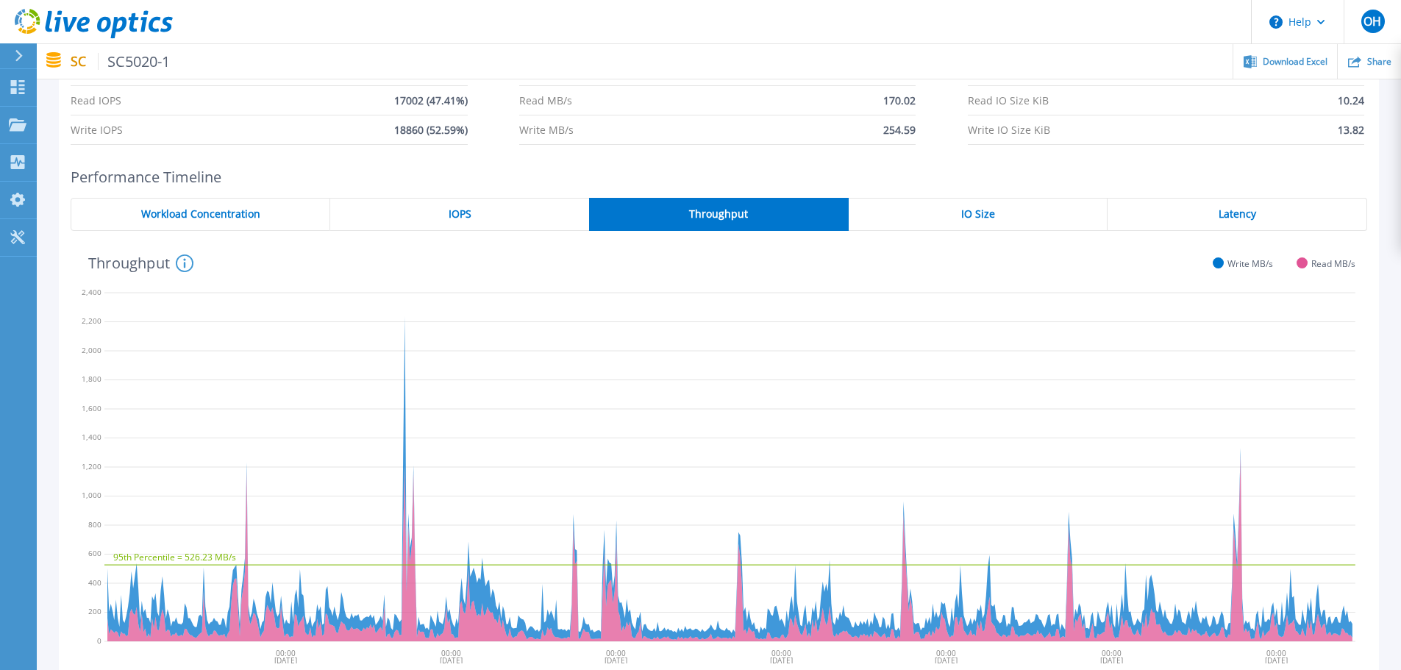
click at [1002, 252] on div "Throughput System Throughput (MB/s) over the period of time collected. These ch…" at bounding box center [713, 262] width 1285 height 38
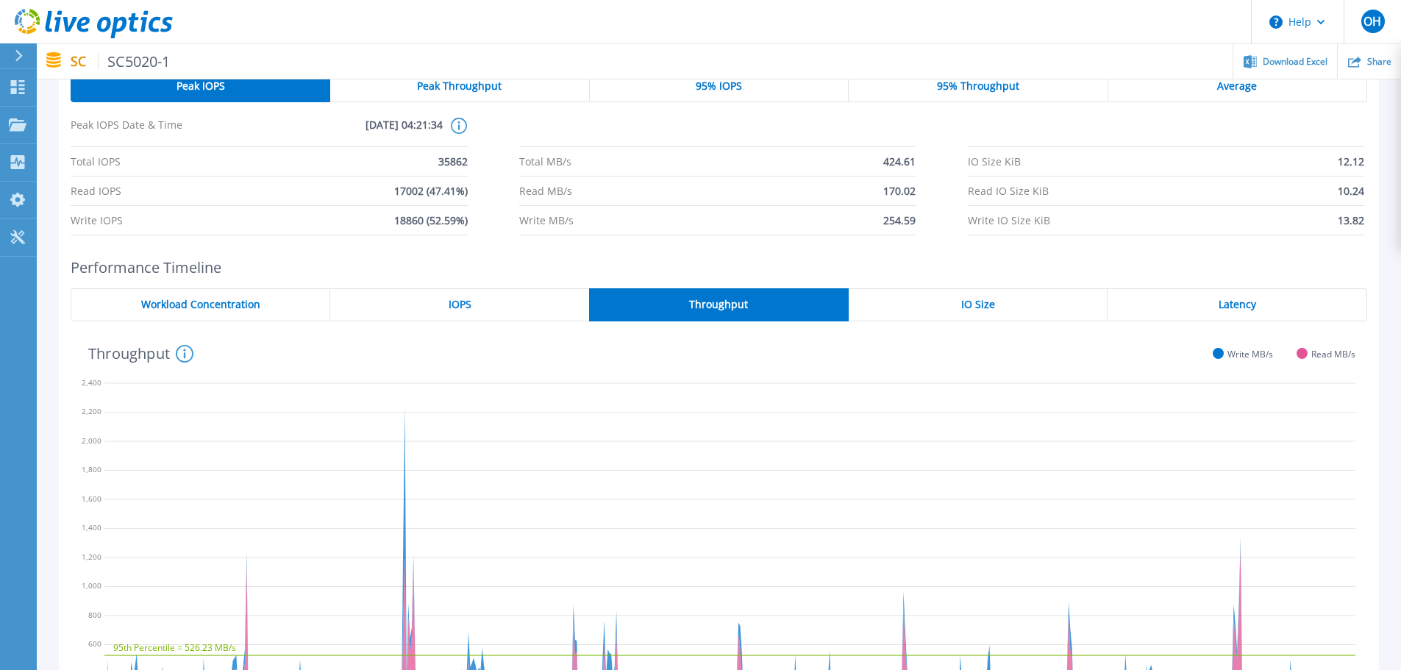
scroll to position [0, 0]
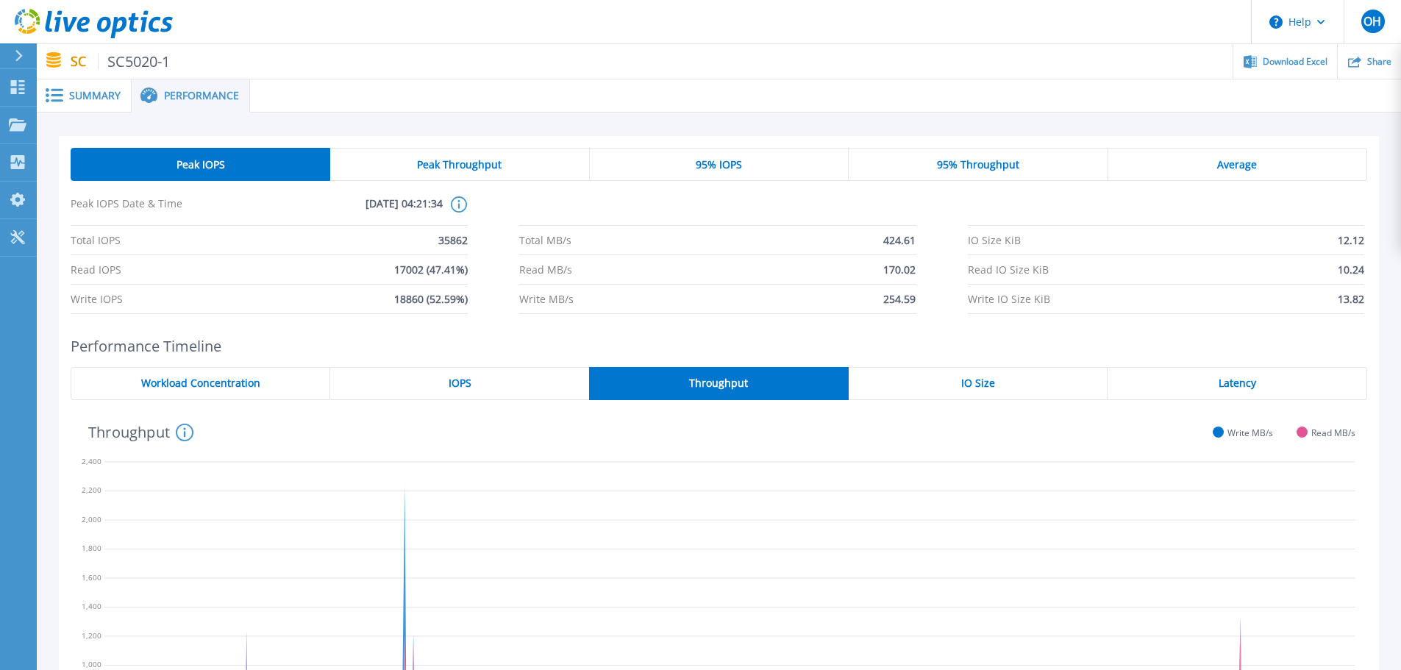
click at [989, 388] on span "IO Size" at bounding box center [978, 383] width 34 height 12
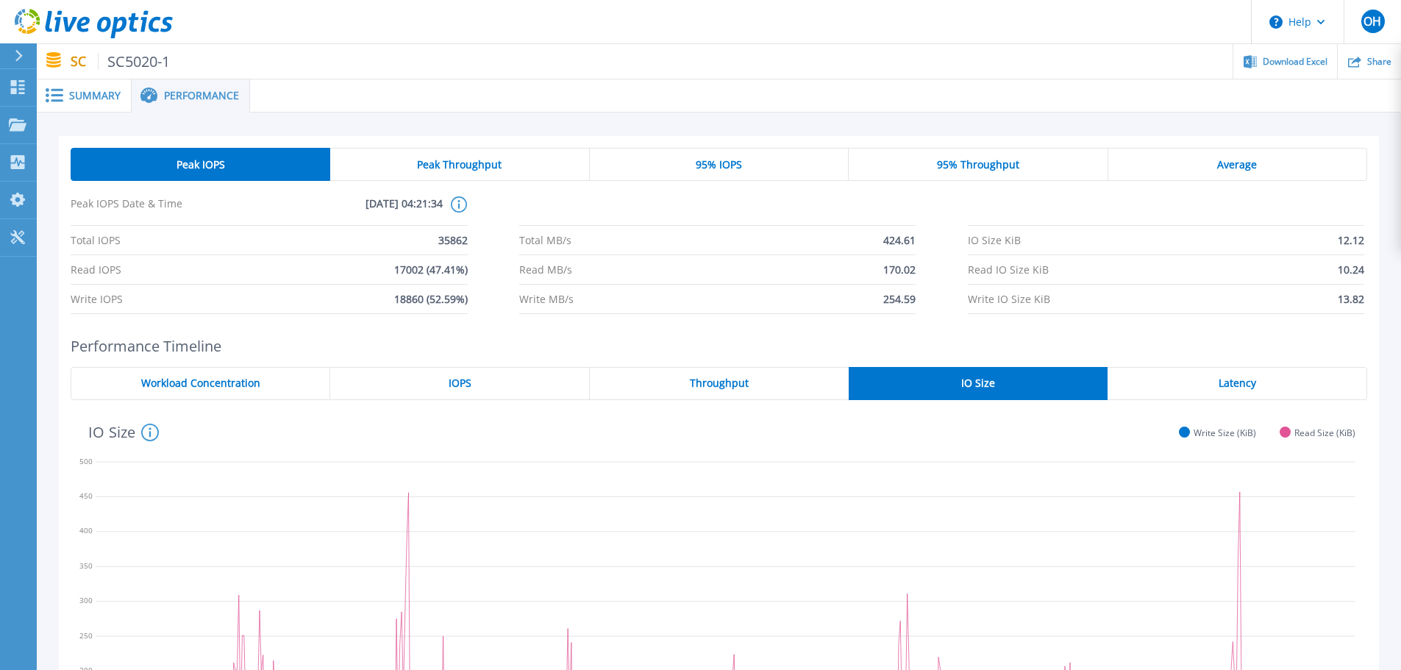
click at [1247, 377] on span "Latency" at bounding box center [1238, 383] width 38 height 12
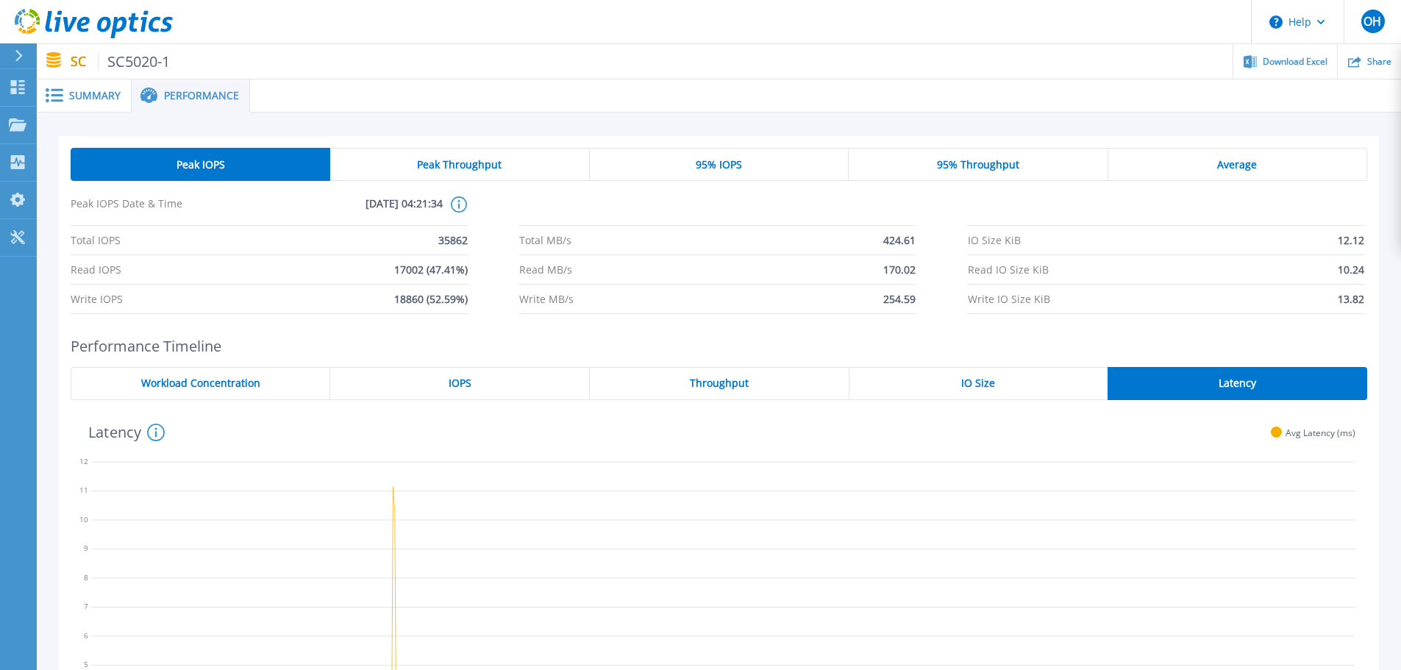
click at [252, 377] on span "Workload Concentration" at bounding box center [200, 383] width 119 height 12
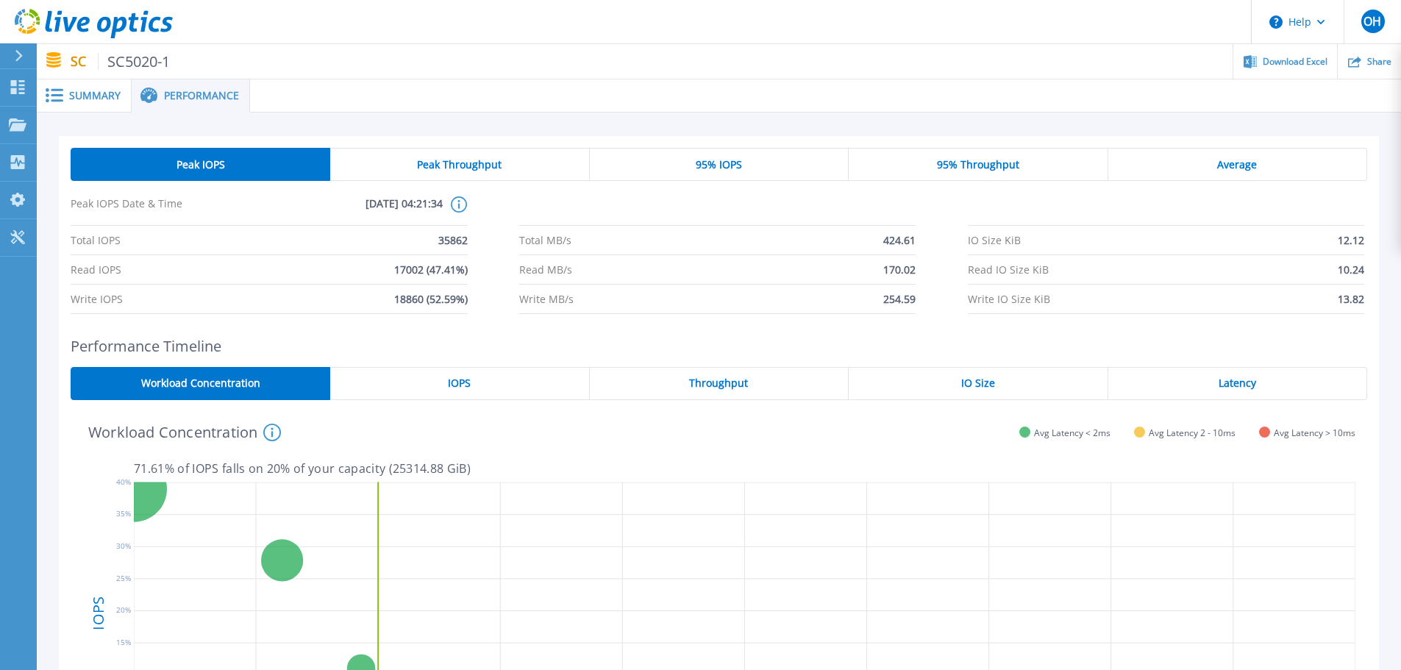
click at [513, 164] on div "Peak Throughput" at bounding box center [459, 164] width 259 height 33
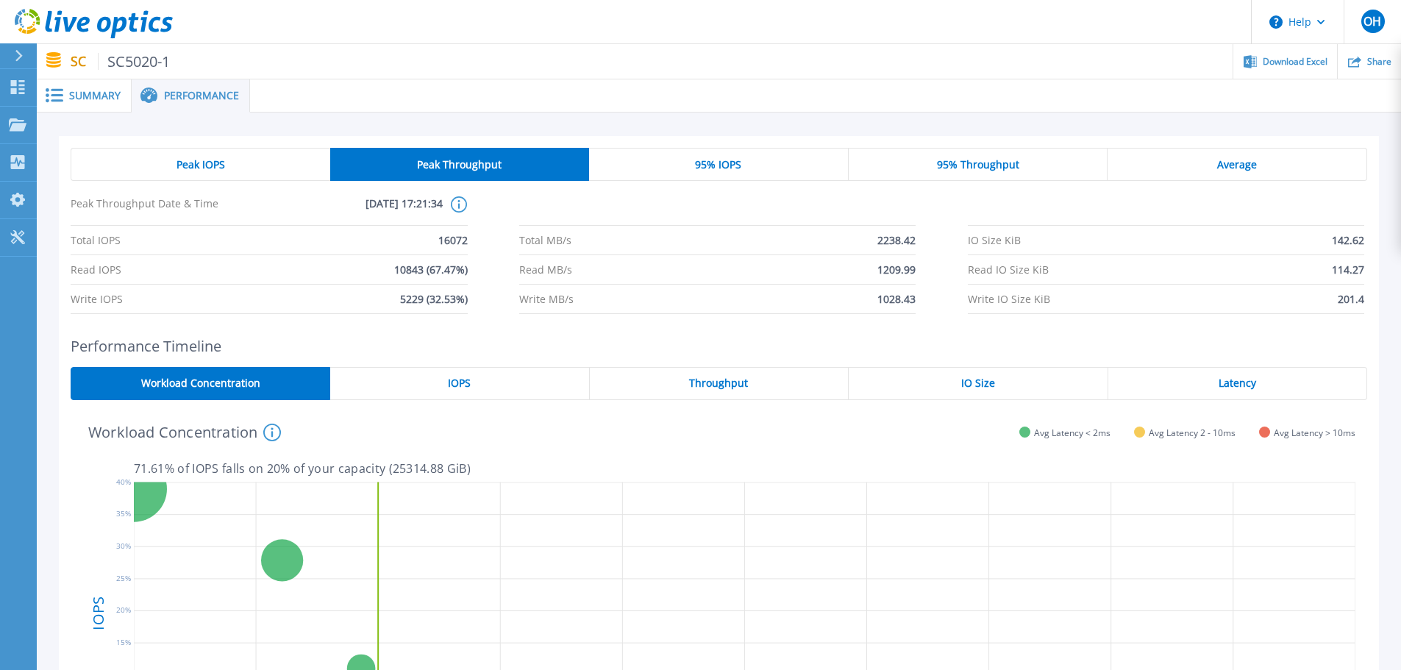
click at [216, 163] on span "Peak IOPS" at bounding box center [201, 165] width 49 height 12
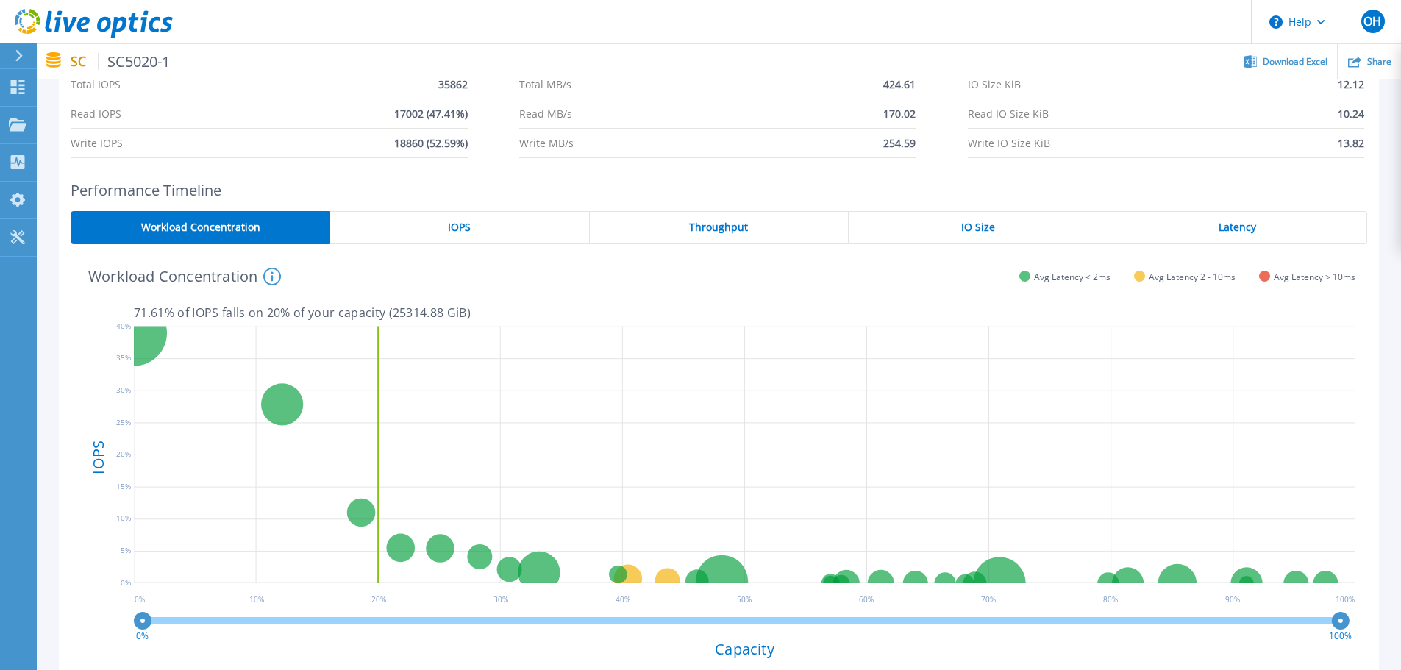
scroll to position [317, 0]
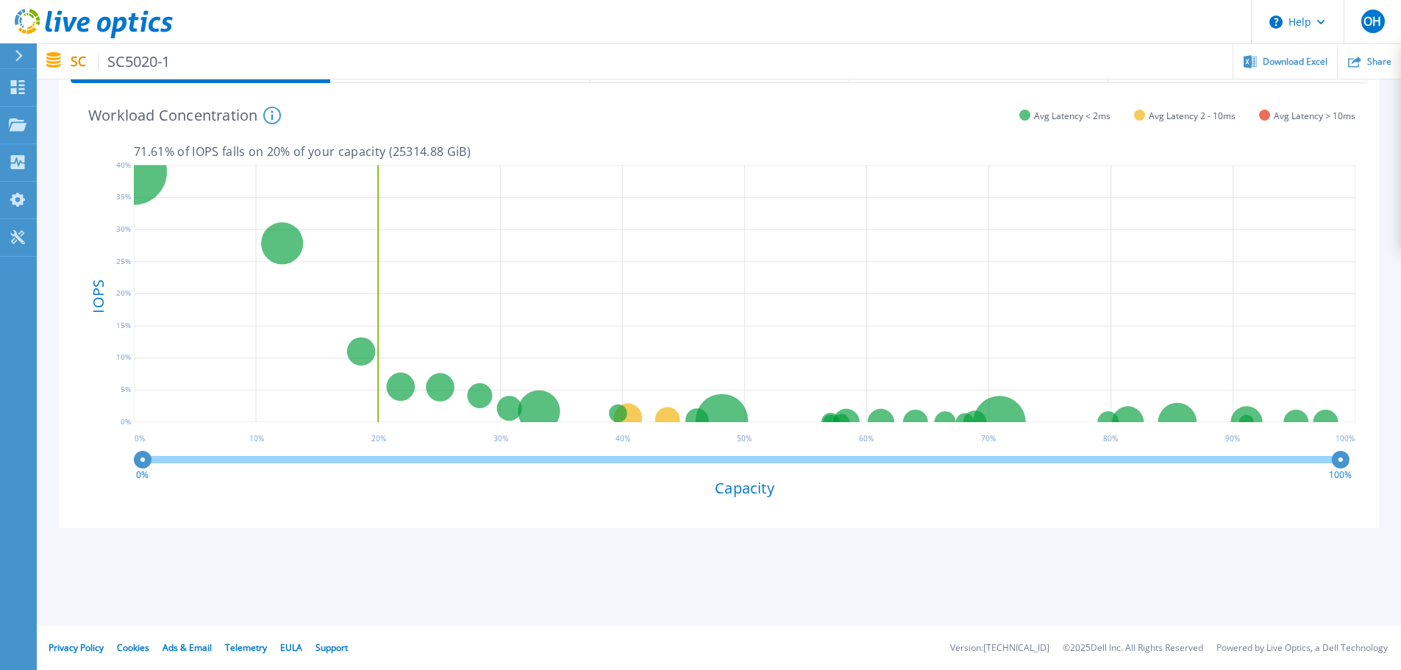
click at [272, 118] on icon at bounding box center [272, 116] width 18 height 18
click at [393, 40] on rect at bounding box center [393, 43] width 7 height 7
click at [1389, 151] on div "Peak IOPS Peak Throughput 95% IOPS 95% Throughput Average Peak IOPS Date & Time…" at bounding box center [719, 183] width 1364 height 774
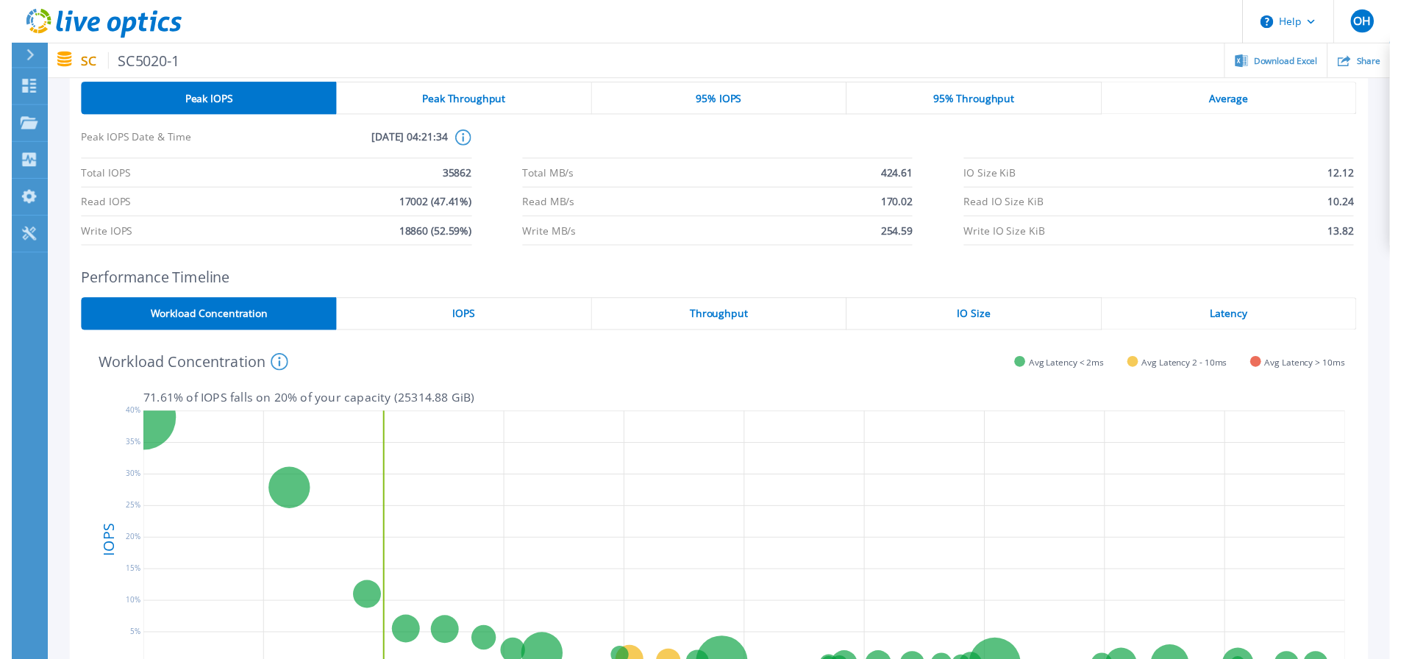
scroll to position [0, 0]
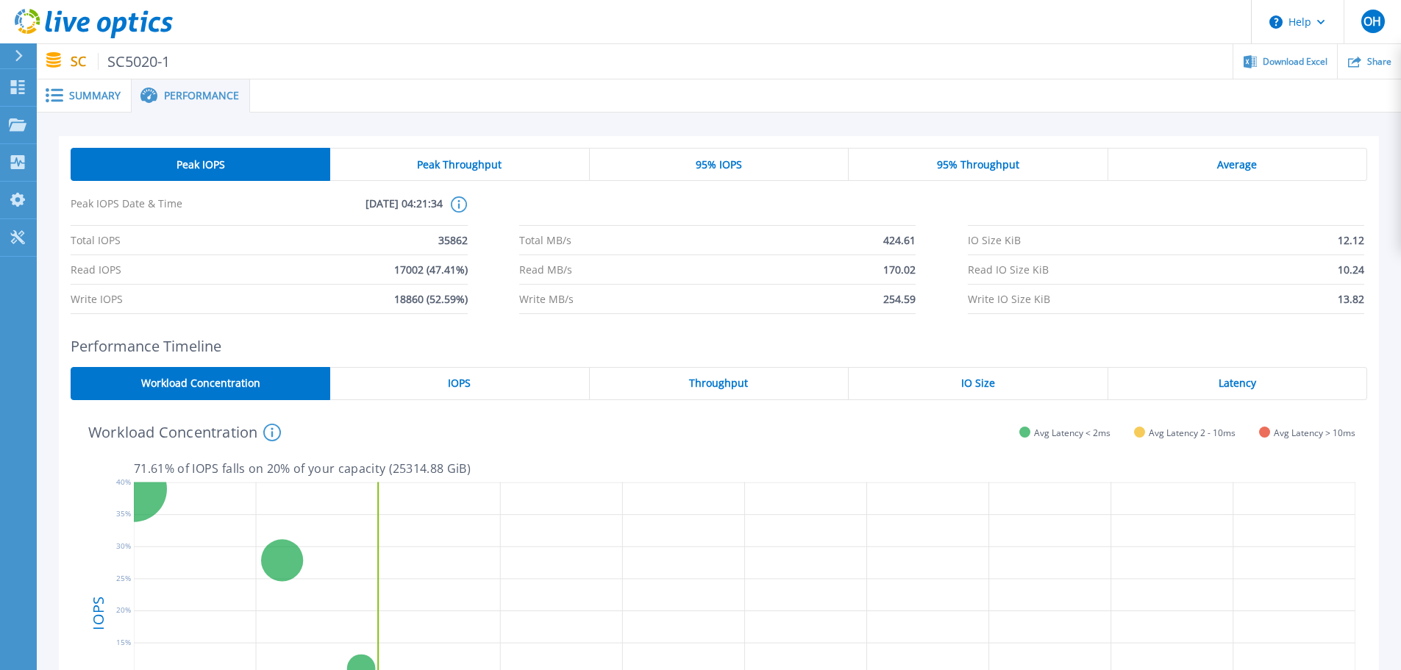
click at [86, 79] on nav "SC SC5020-1 Download Excel Share" at bounding box center [719, 61] width 1364 height 35
click at [85, 94] on span "Summary" at bounding box center [94, 95] width 51 height 10
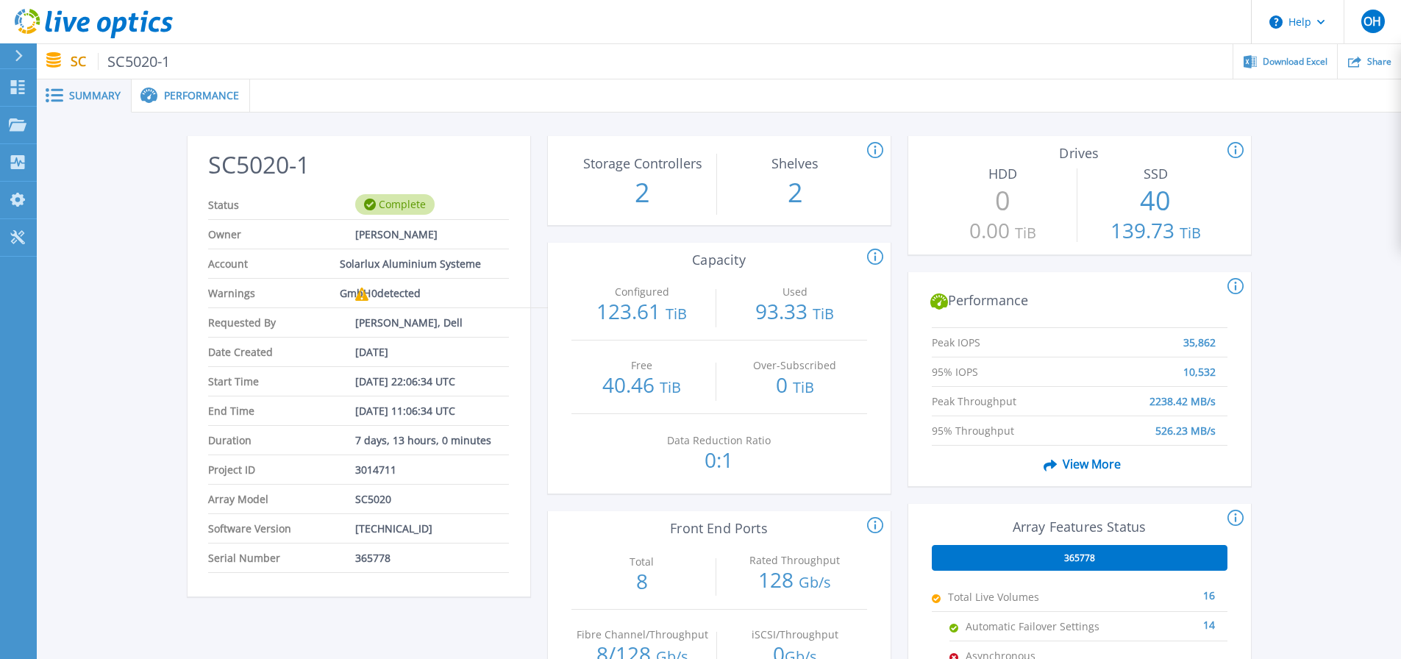
click at [18, 65] on div at bounding box center [25, 55] width 24 height 25
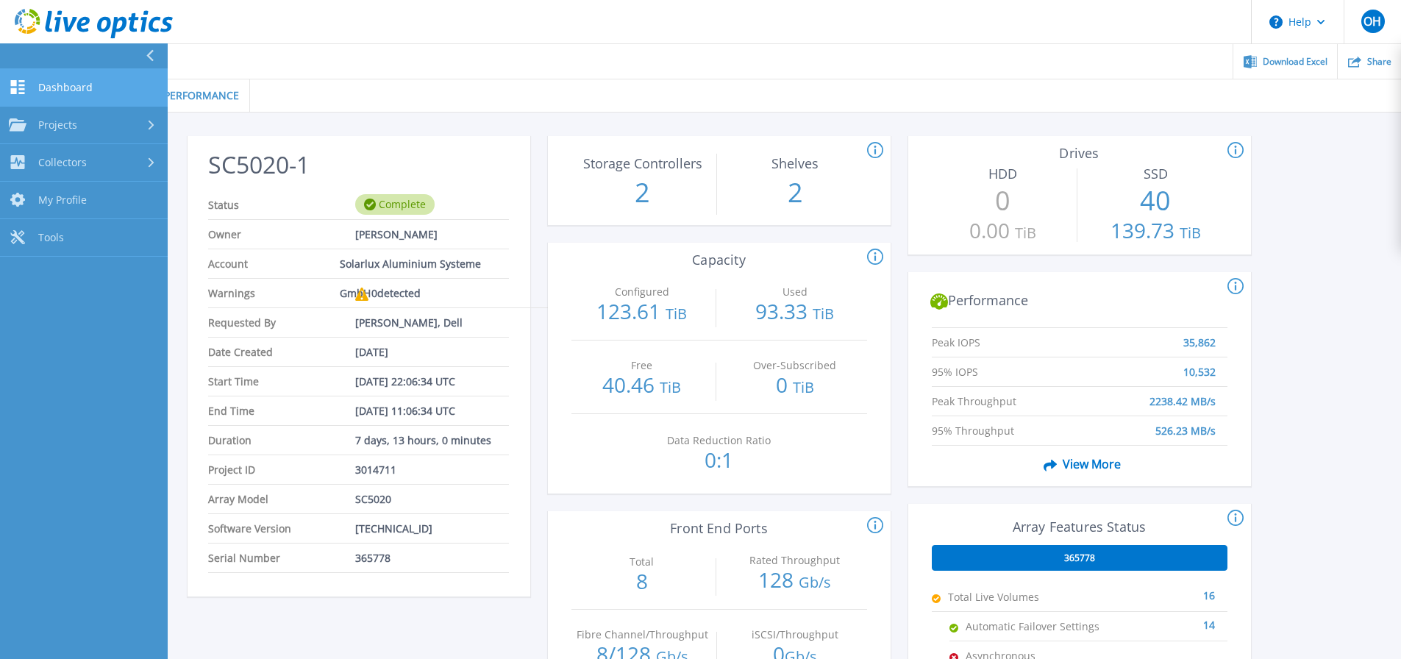
click at [102, 86] on link "Dashboard Dashboard" at bounding box center [84, 88] width 168 height 38
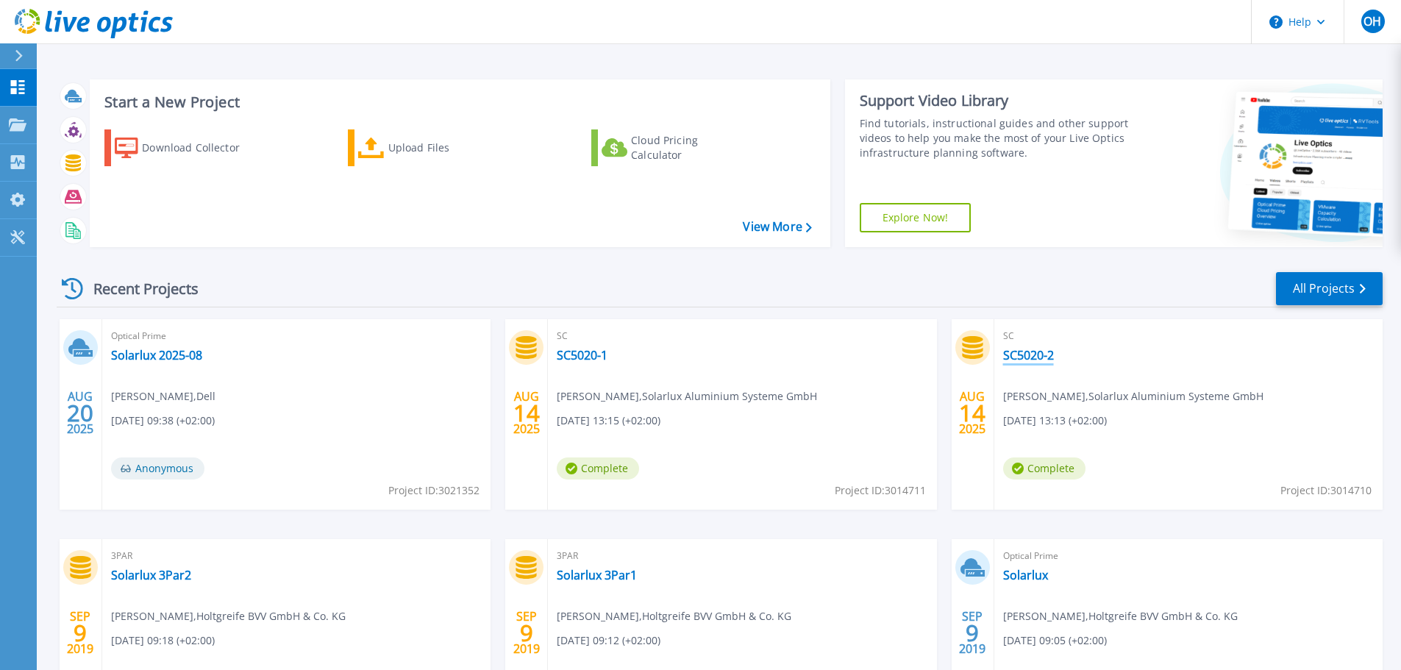
click at [1027, 360] on link "SC5020-2" at bounding box center [1028, 355] width 51 height 15
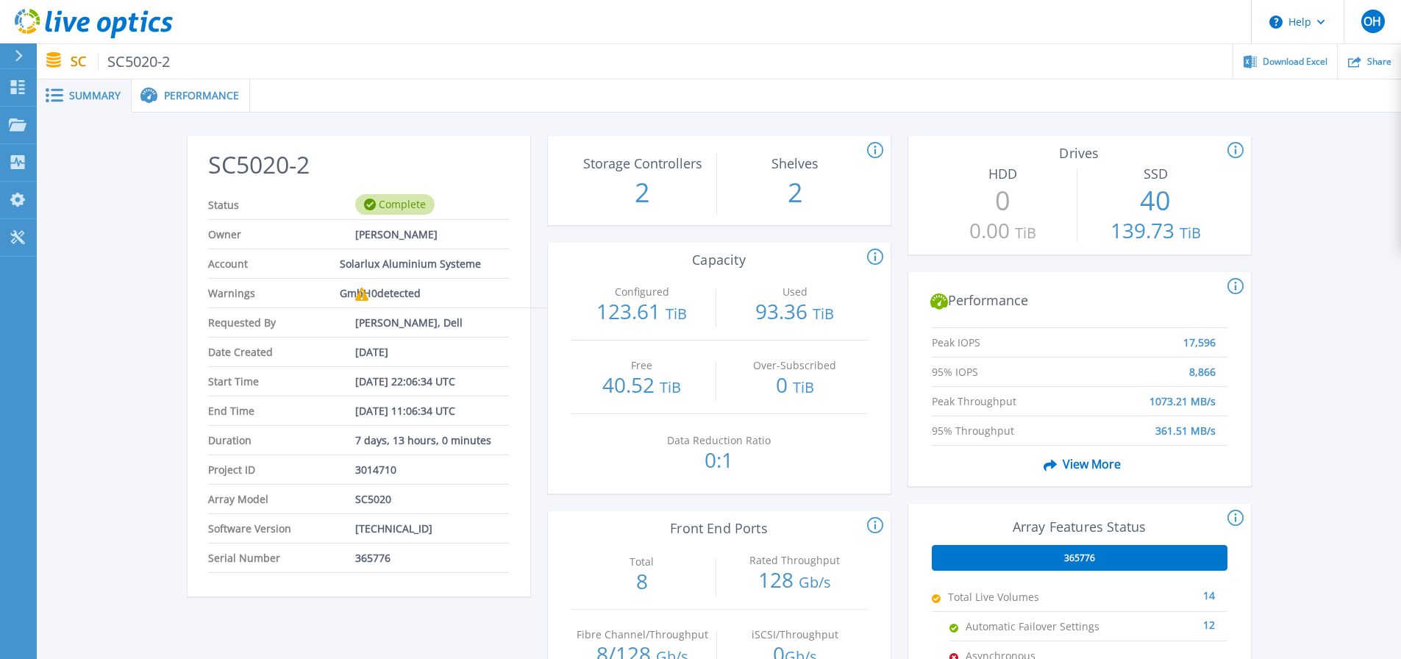
click at [197, 91] on span "Performance" at bounding box center [201, 95] width 75 height 10
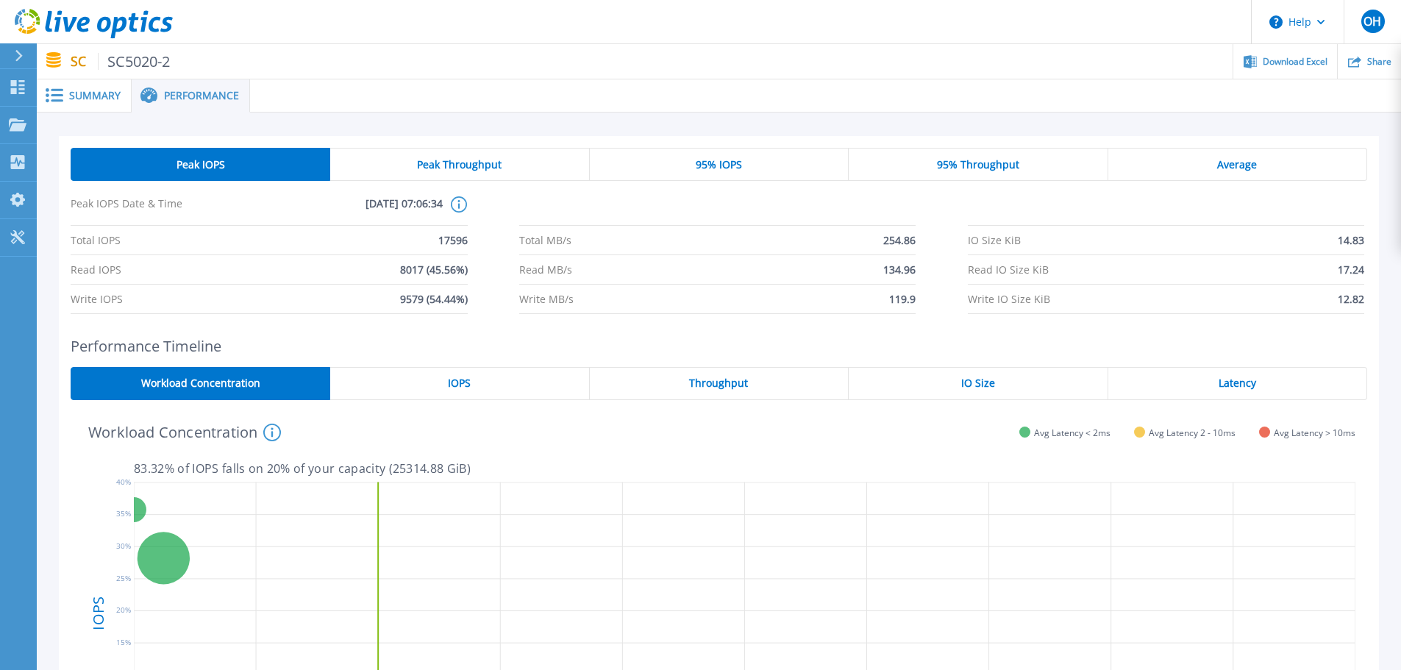
click at [82, 97] on span "Summary" at bounding box center [94, 95] width 51 height 10
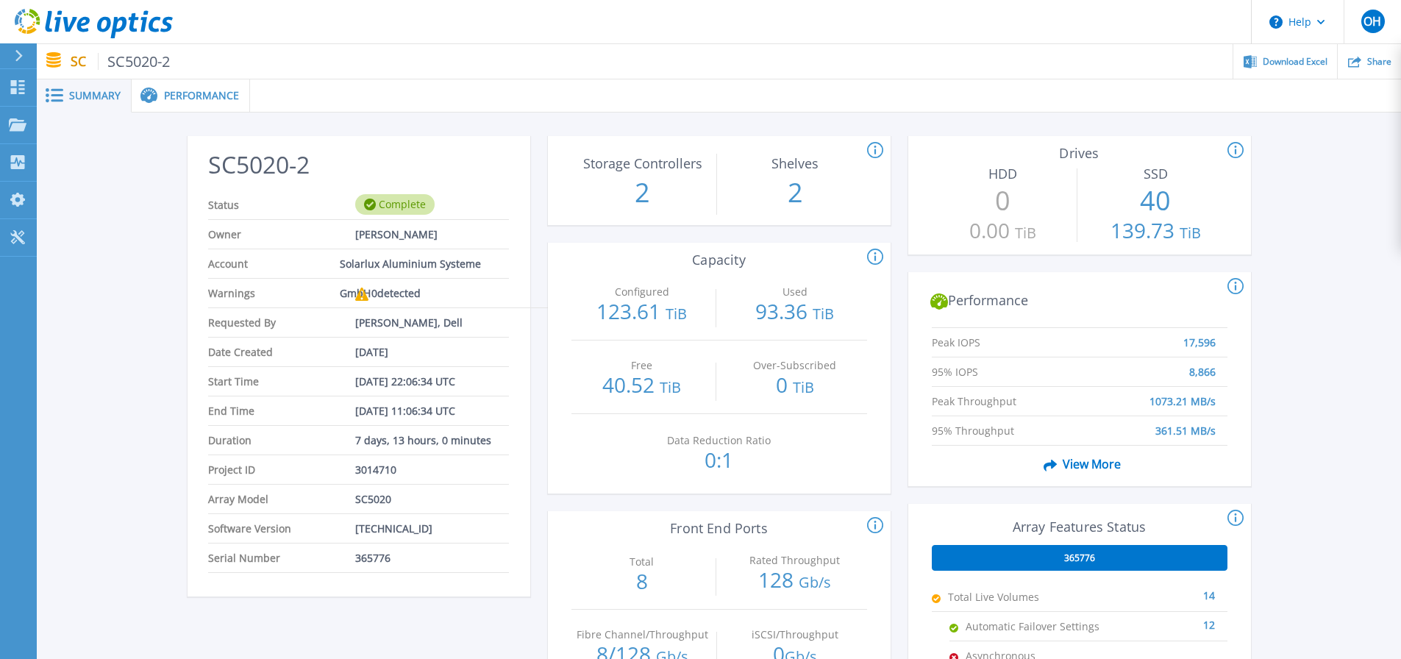
click at [28, 56] on div at bounding box center [25, 55] width 24 height 25
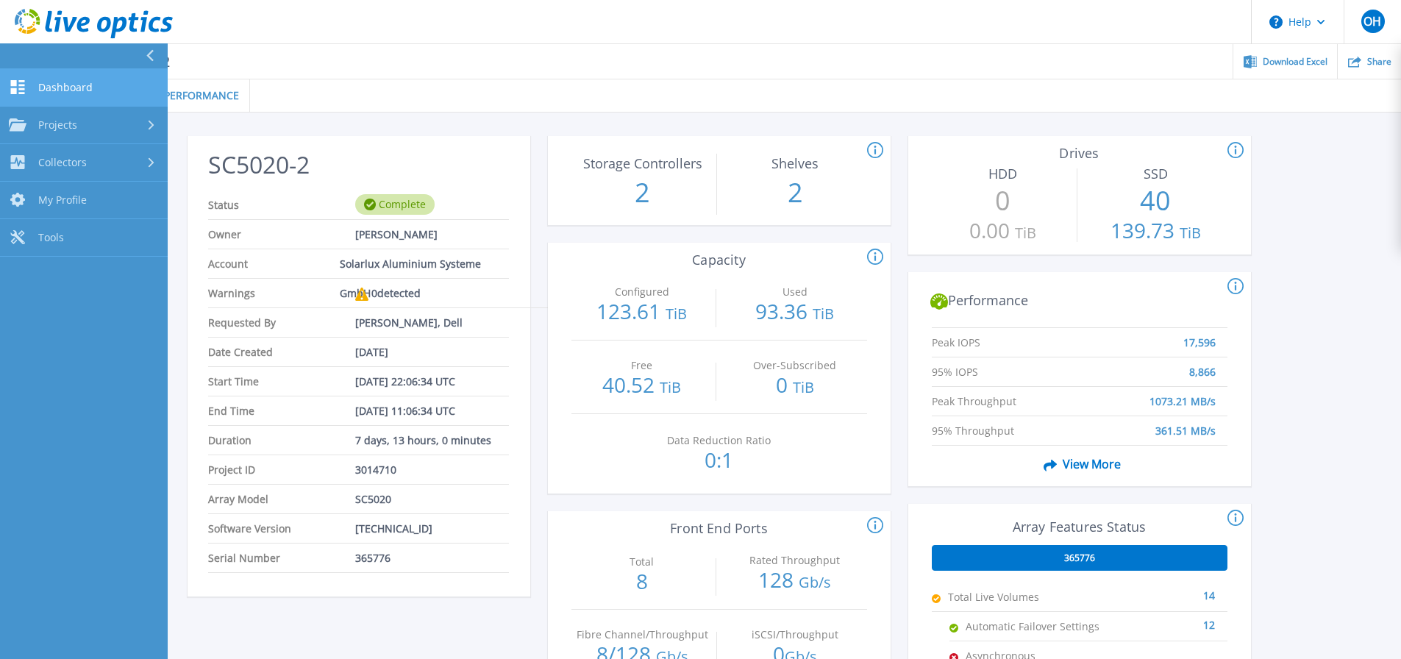
click at [90, 87] on span "Dashboard" at bounding box center [65, 87] width 54 height 13
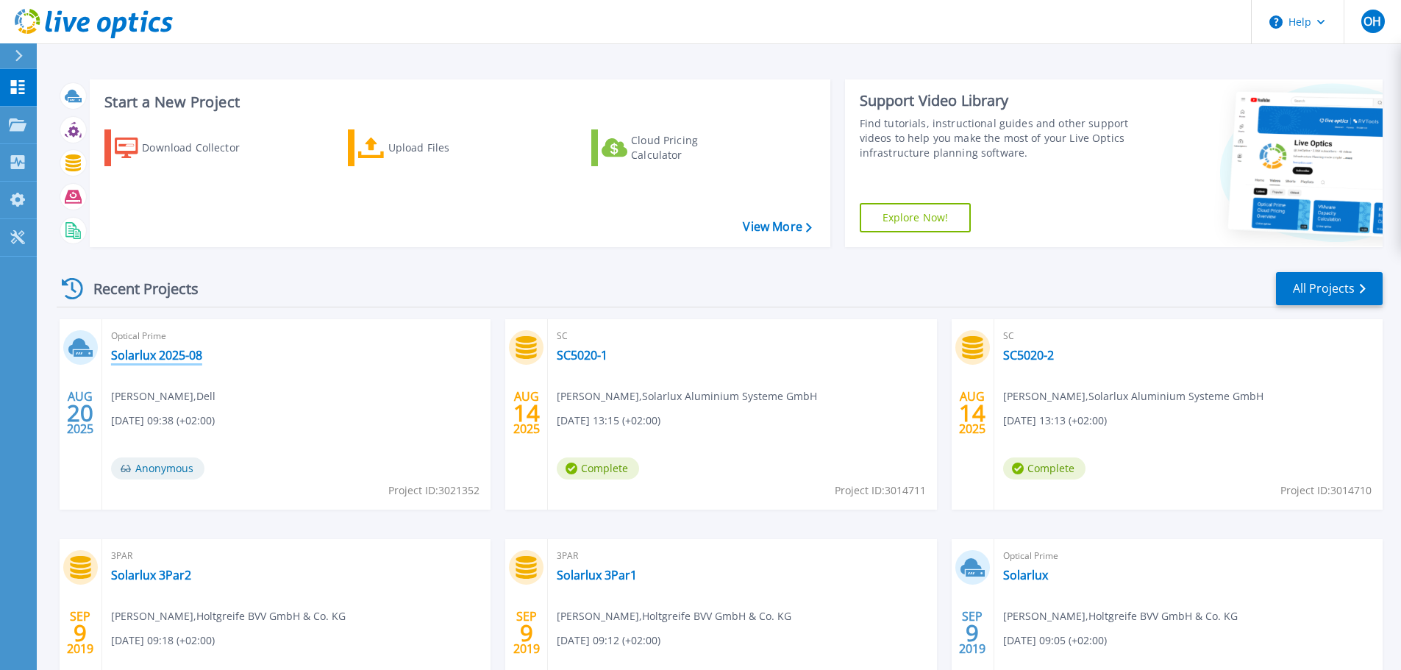
click at [158, 354] on link "Solarlux 2025-08" at bounding box center [156, 355] width 91 height 15
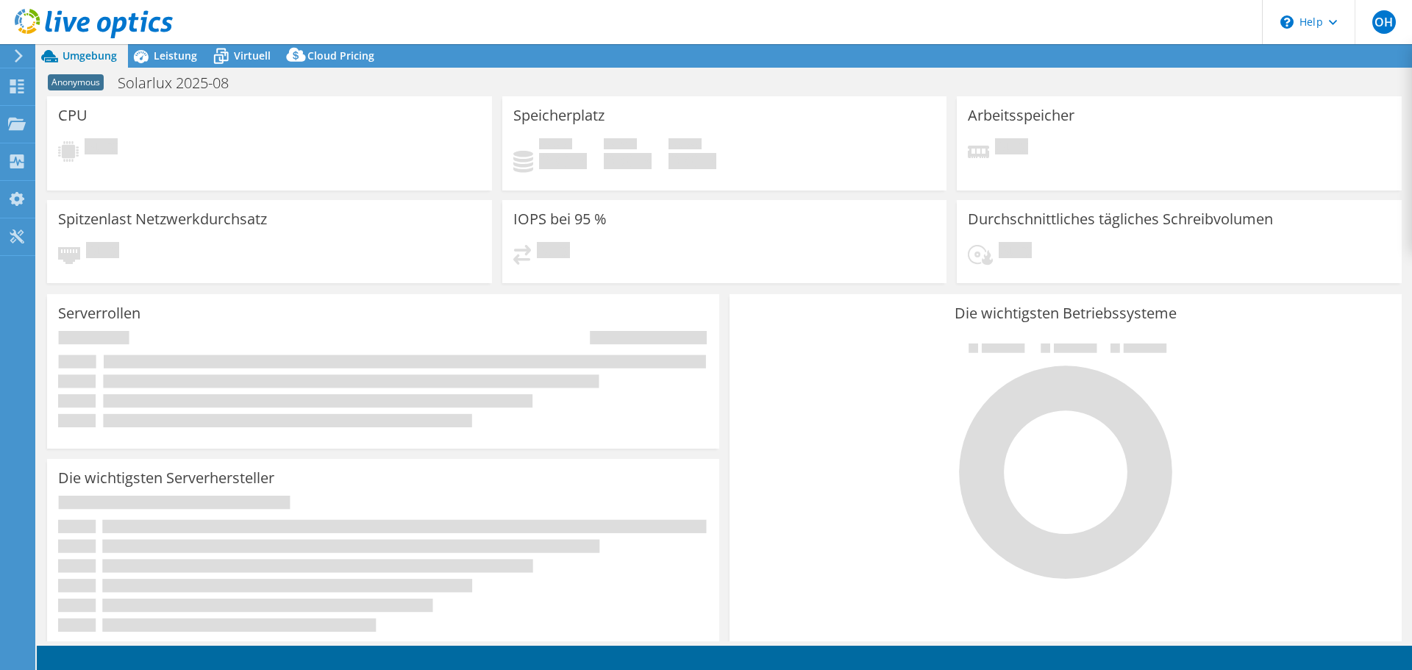
select select "EUFrankfurt"
select select "EUR"
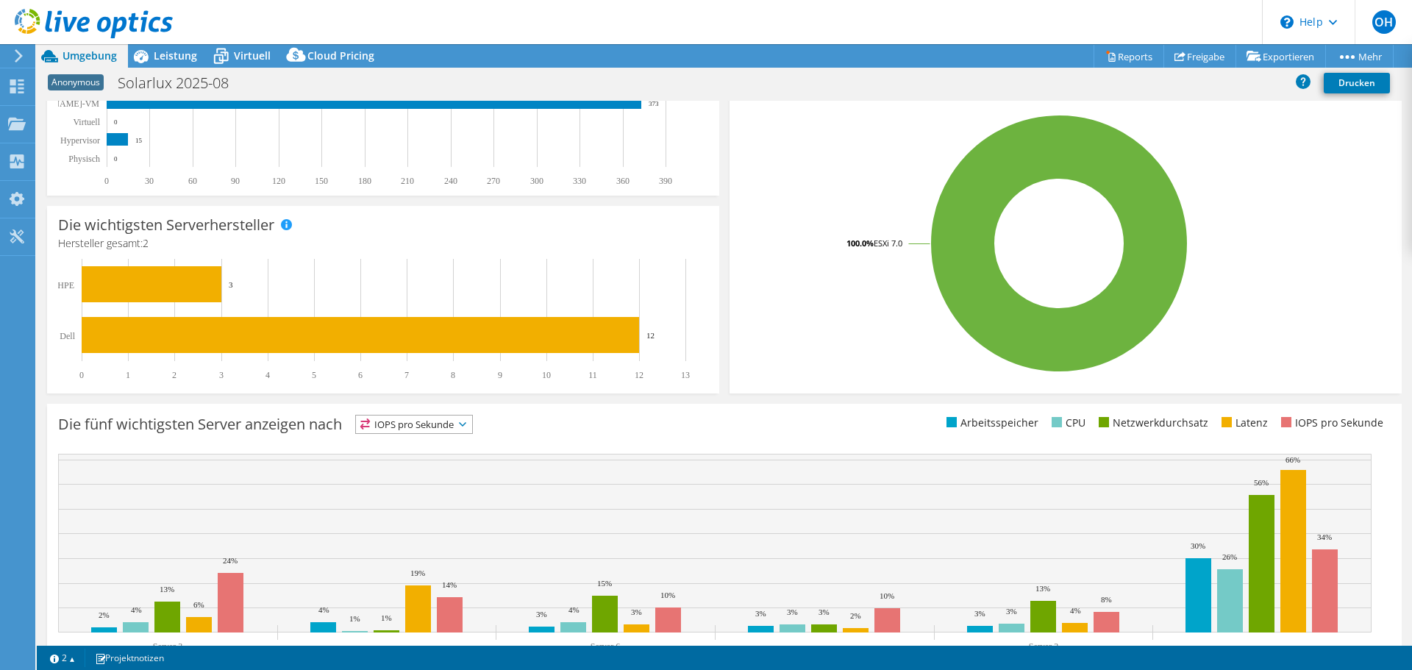
scroll to position [312, 0]
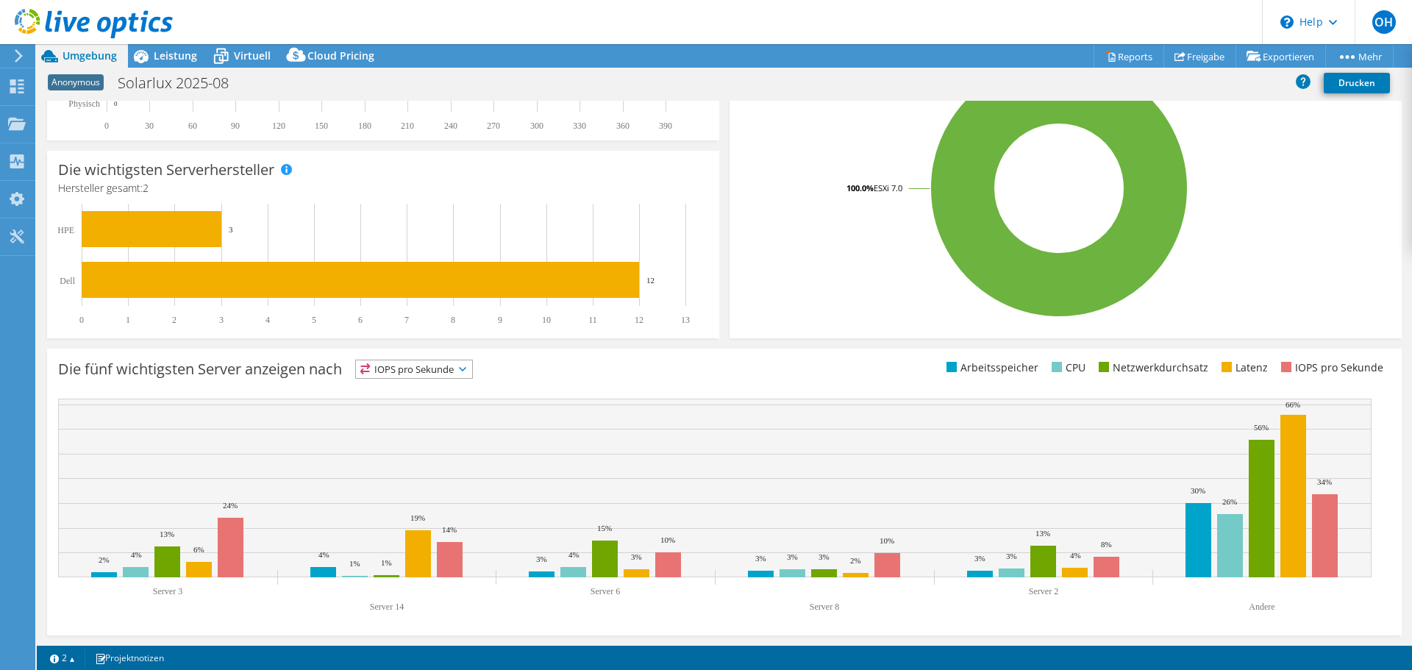
click at [446, 367] on span "IOPS pro Sekunde" at bounding box center [414, 369] width 116 height 18
click at [537, 377] on div "Die fünf wichtigsten Server anzeigen nach IOPS pro Sekunde IOPS pro Sekunde" at bounding box center [391, 372] width 666 height 24
click at [229, 562] on rect at bounding box center [231, 548] width 26 height 60
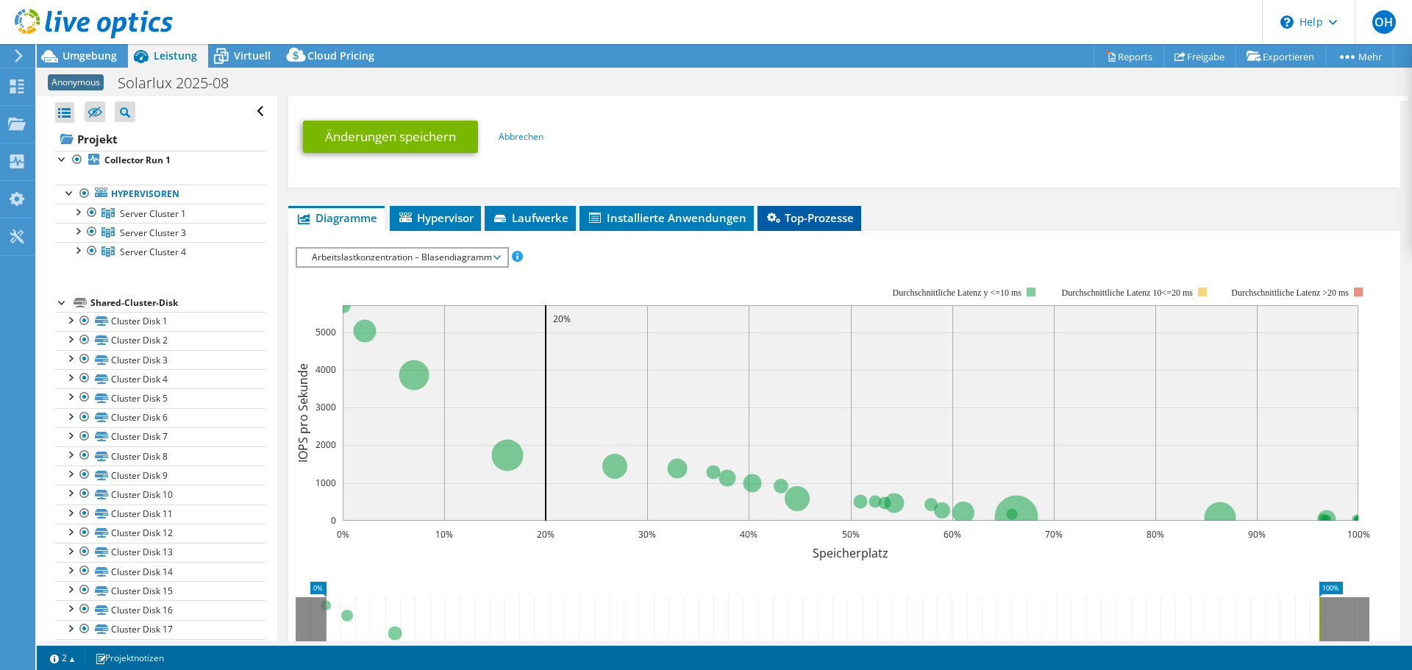
scroll to position [631, 0]
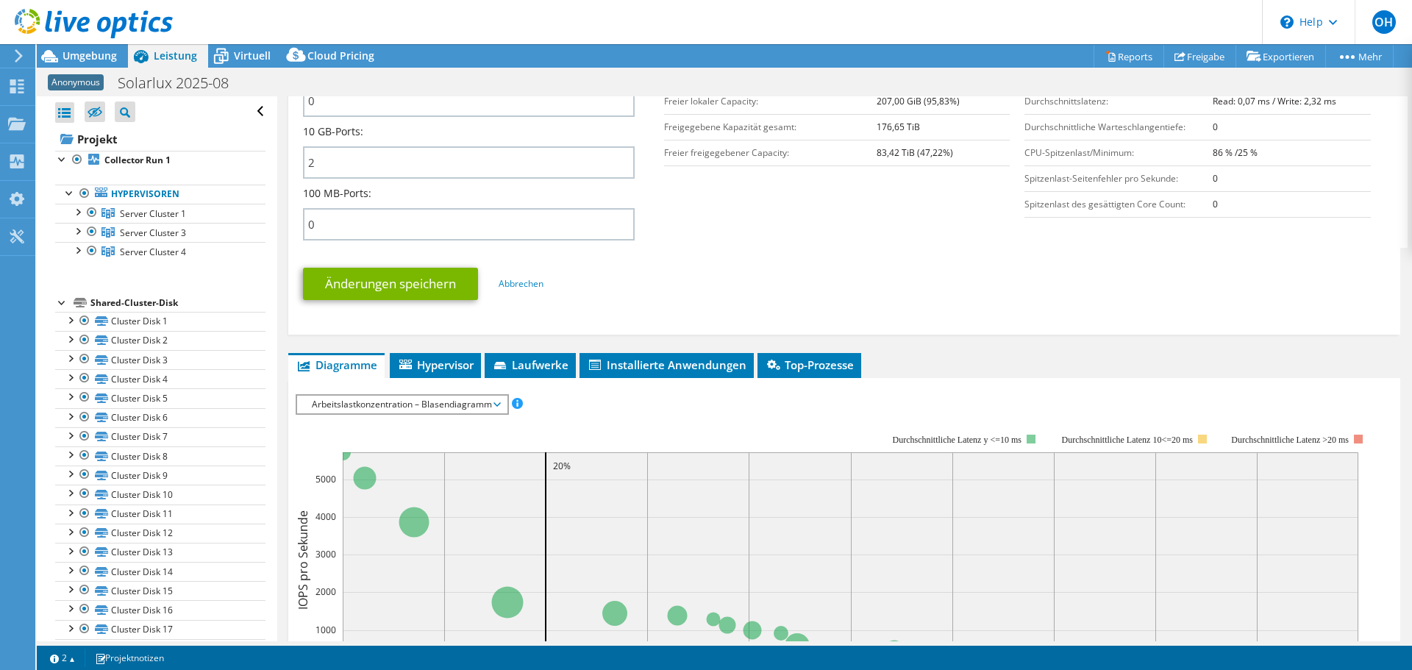
click at [435, 384] on div "IOPS pro Sekunde Disk-Durchsatz IO-Size Latenz Queue-Depth CPU-Prozentwert Arbe…" at bounding box center [844, 643] width 1097 height 530
click at [435, 368] on span "Hypervisor" at bounding box center [435, 364] width 76 height 15
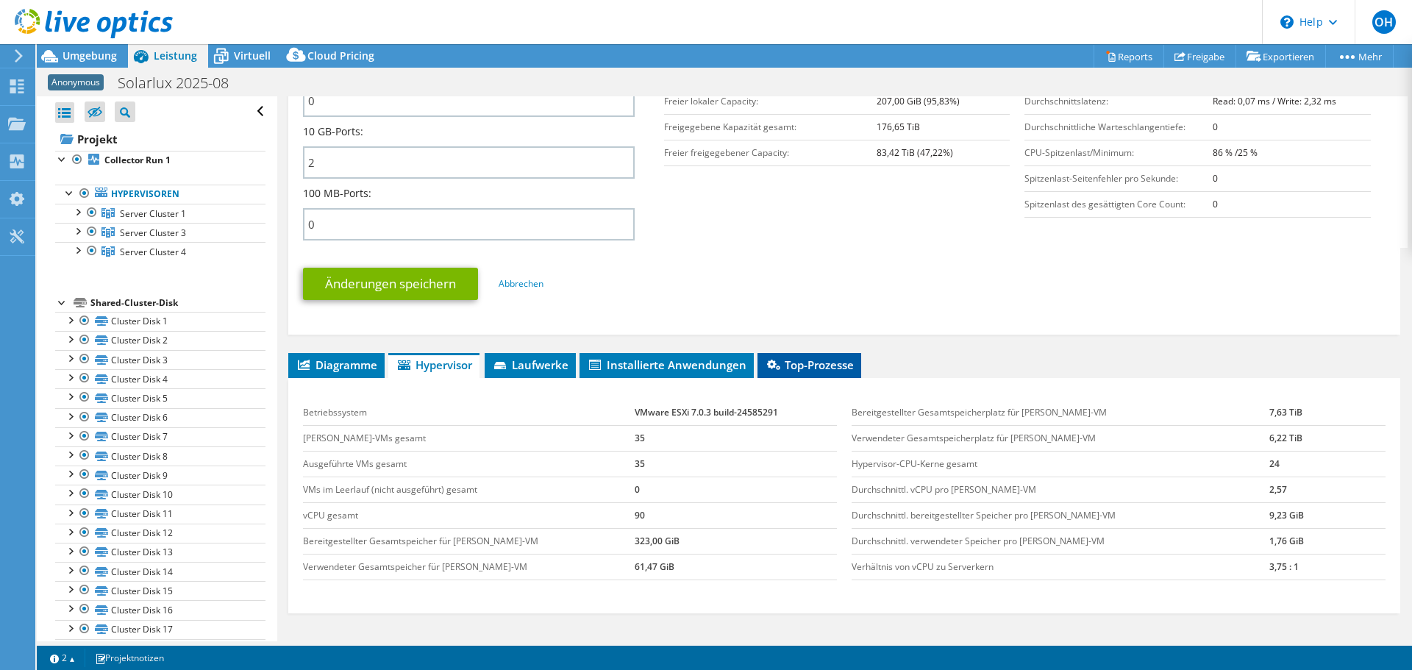
click at [814, 366] on span "Top-Prozesse" at bounding box center [809, 364] width 89 height 15
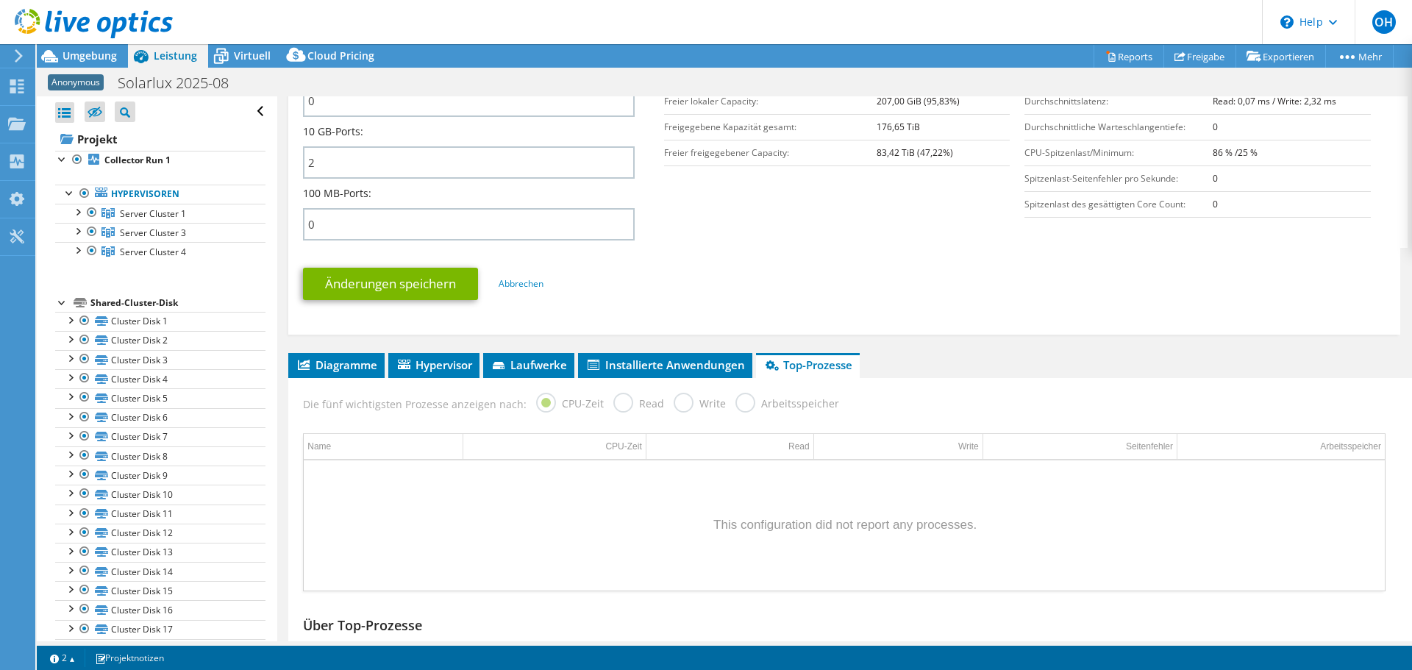
scroll to position [736, 0]
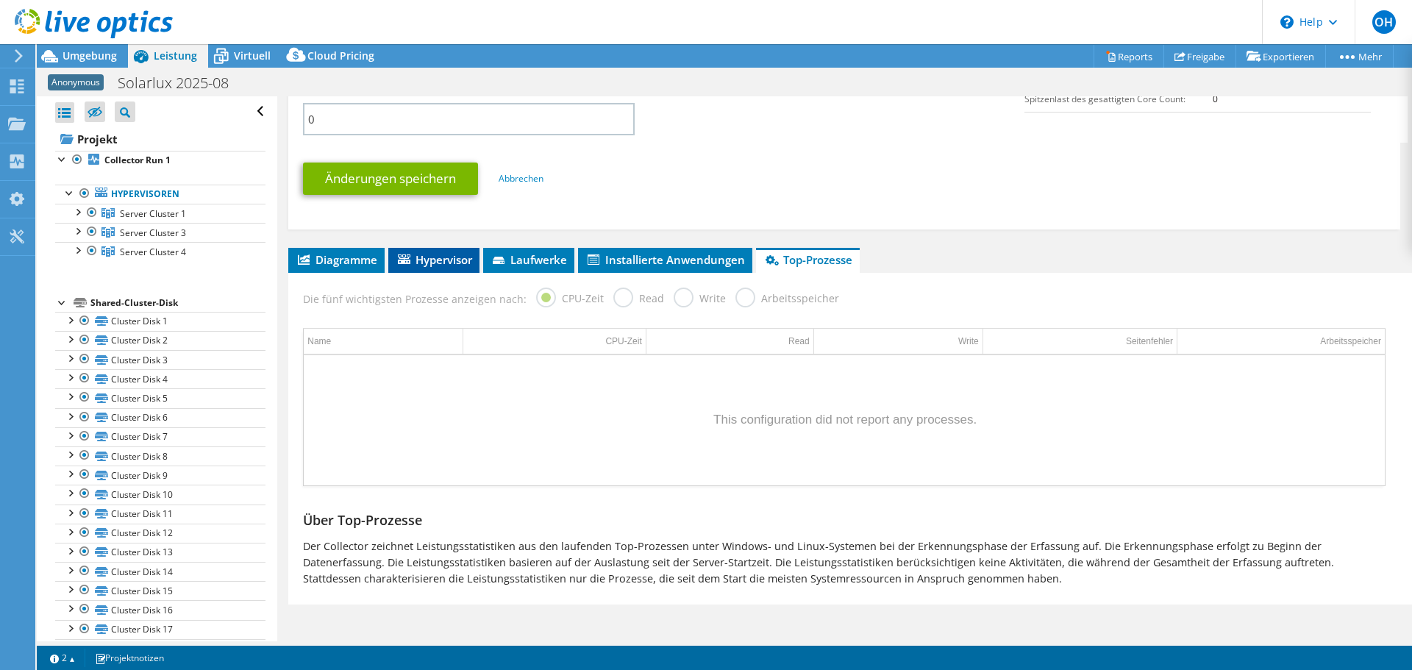
click at [435, 261] on span "Hypervisor" at bounding box center [434, 259] width 76 height 15
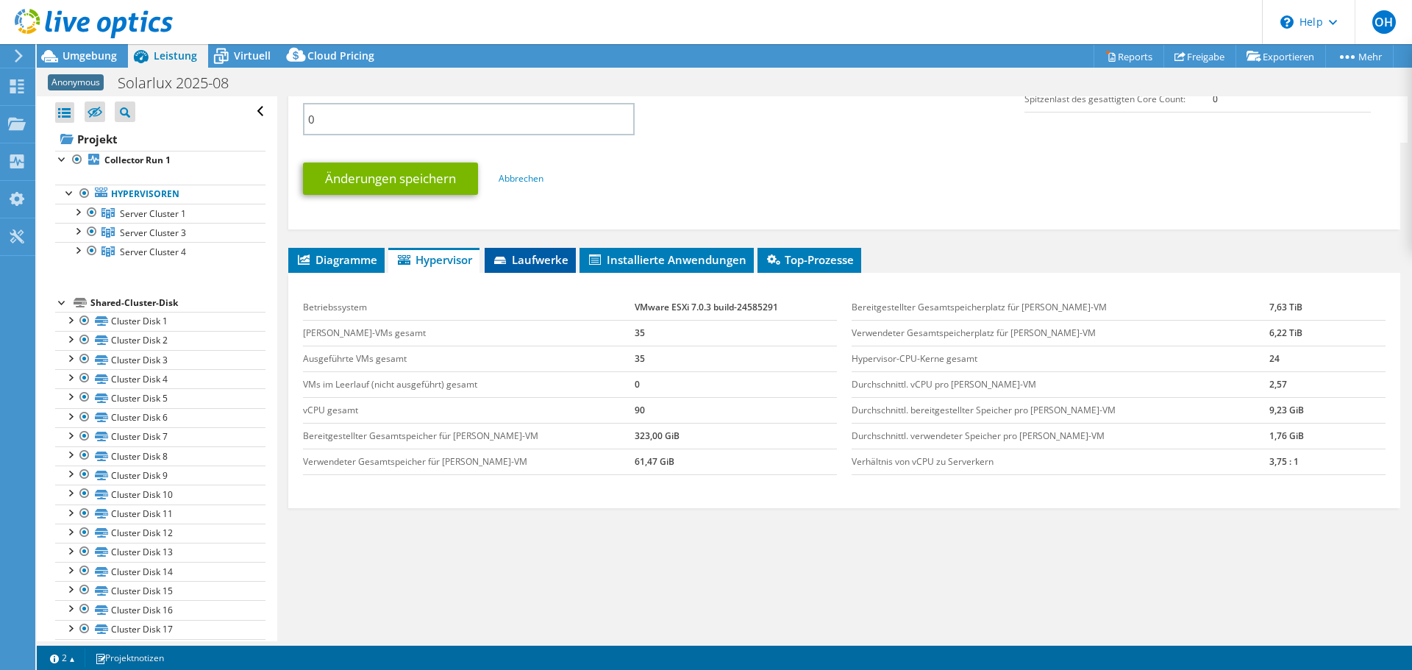
click at [546, 258] on span "Laufwerke" at bounding box center [530, 259] width 76 height 15
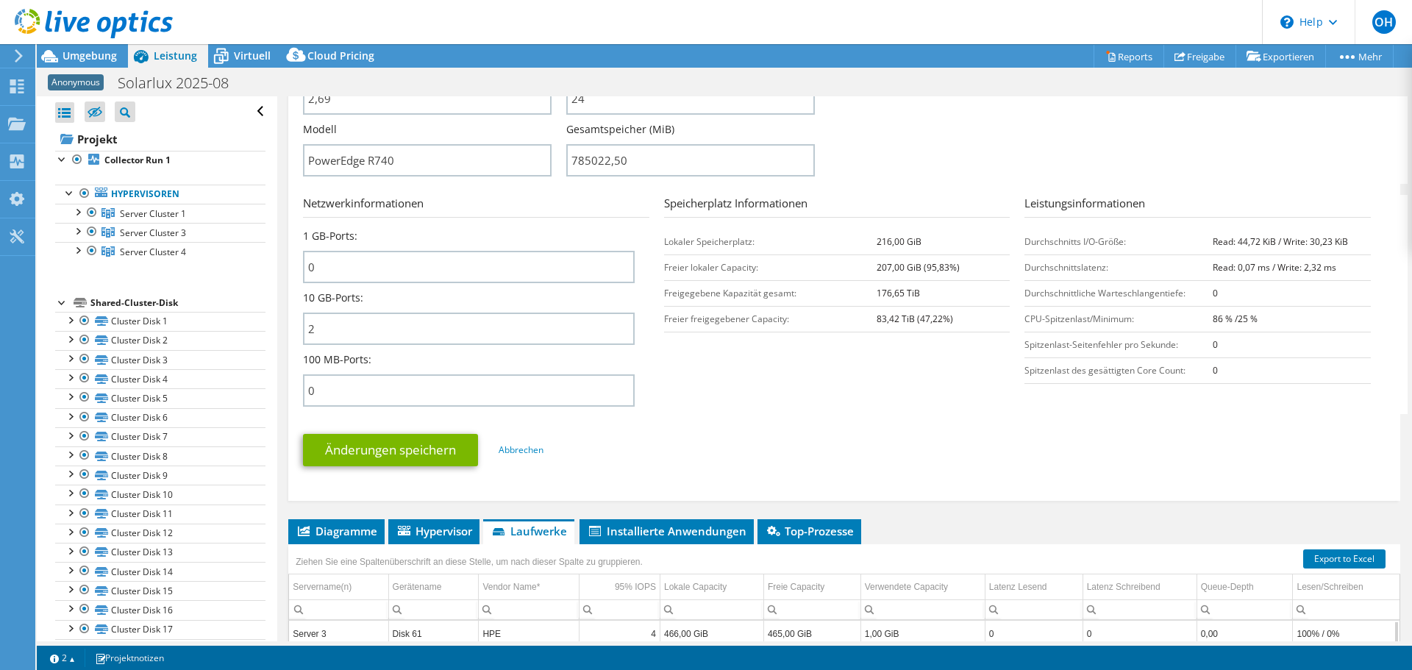
scroll to position [442, 0]
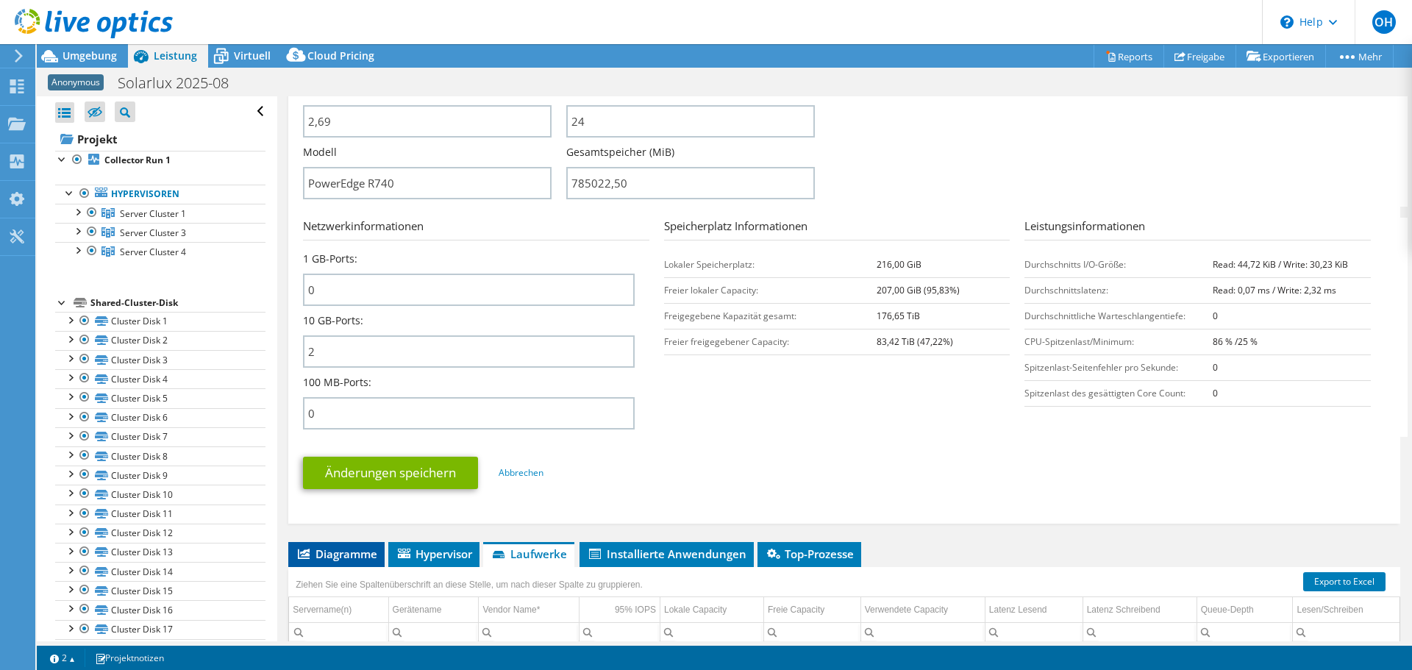
click at [333, 550] on span "Diagramme" at bounding box center [337, 553] width 82 height 15
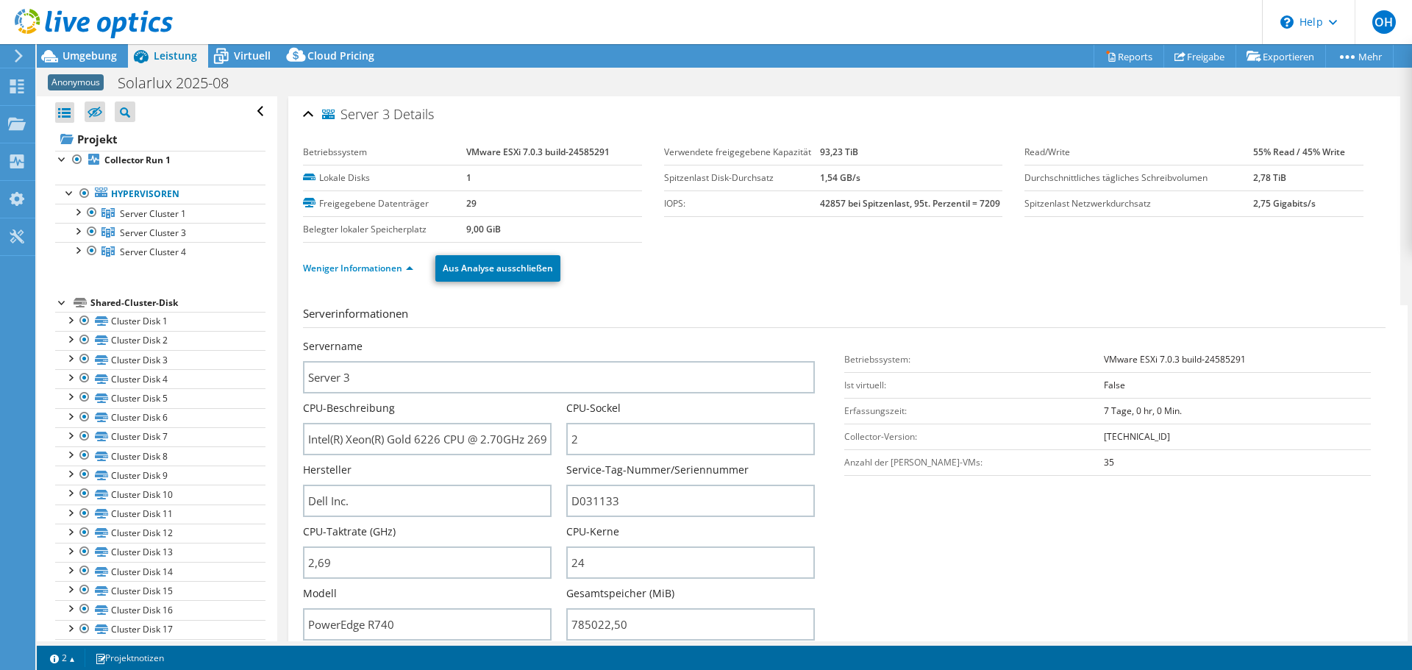
scroll to position [0, 0]
click at [85, 51] on span "Umgebung" at bounding box center [90, 56] width 54 height 14
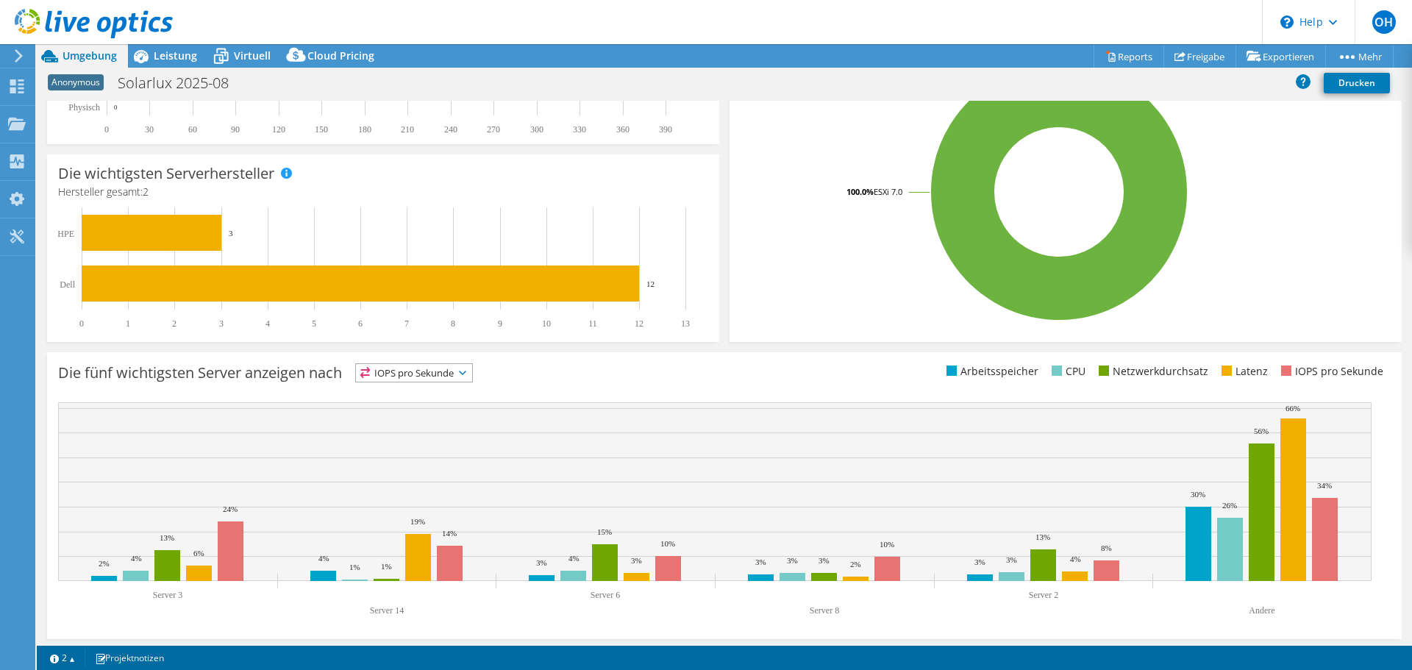
scroll to position [312, 0]
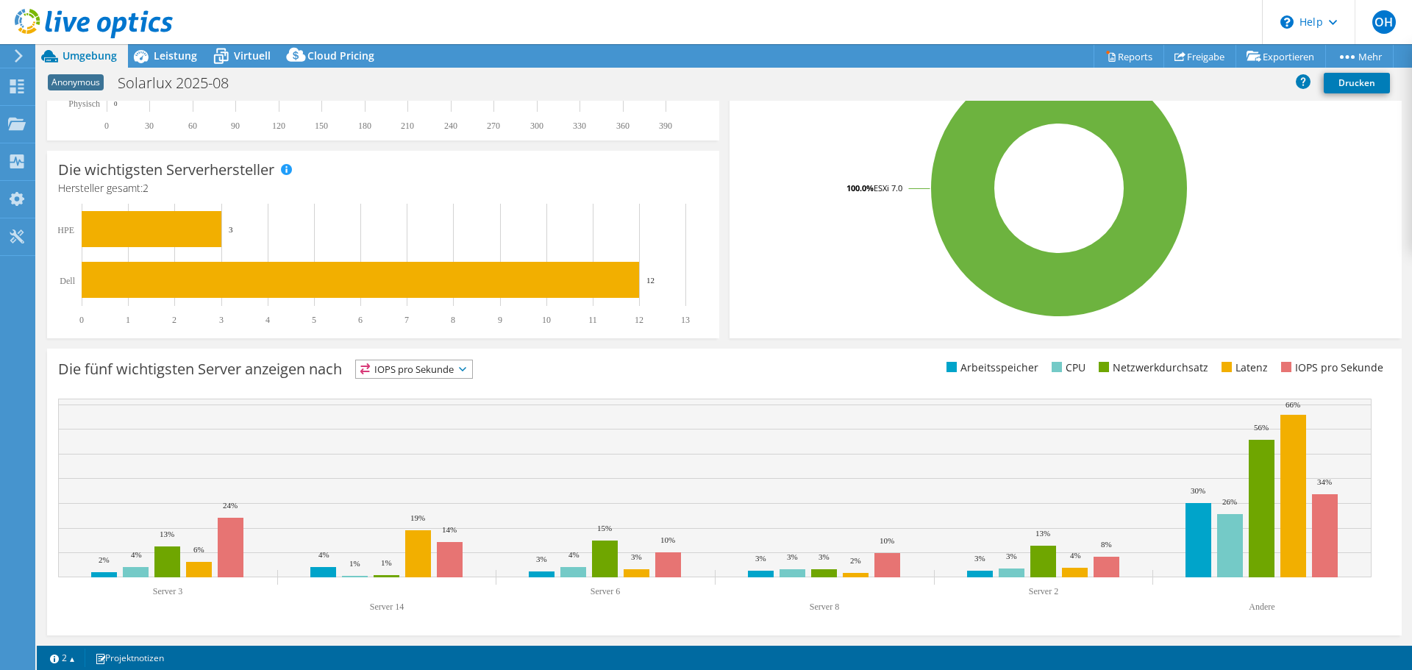
click at [451, 362] on span "IOPS pro Sekunde" at bounding box center [414, 369] width 116 height 18
click at [424, 407] on li "Arbeitsspeicher" at bounding box center [414, 409] width 116 height 21
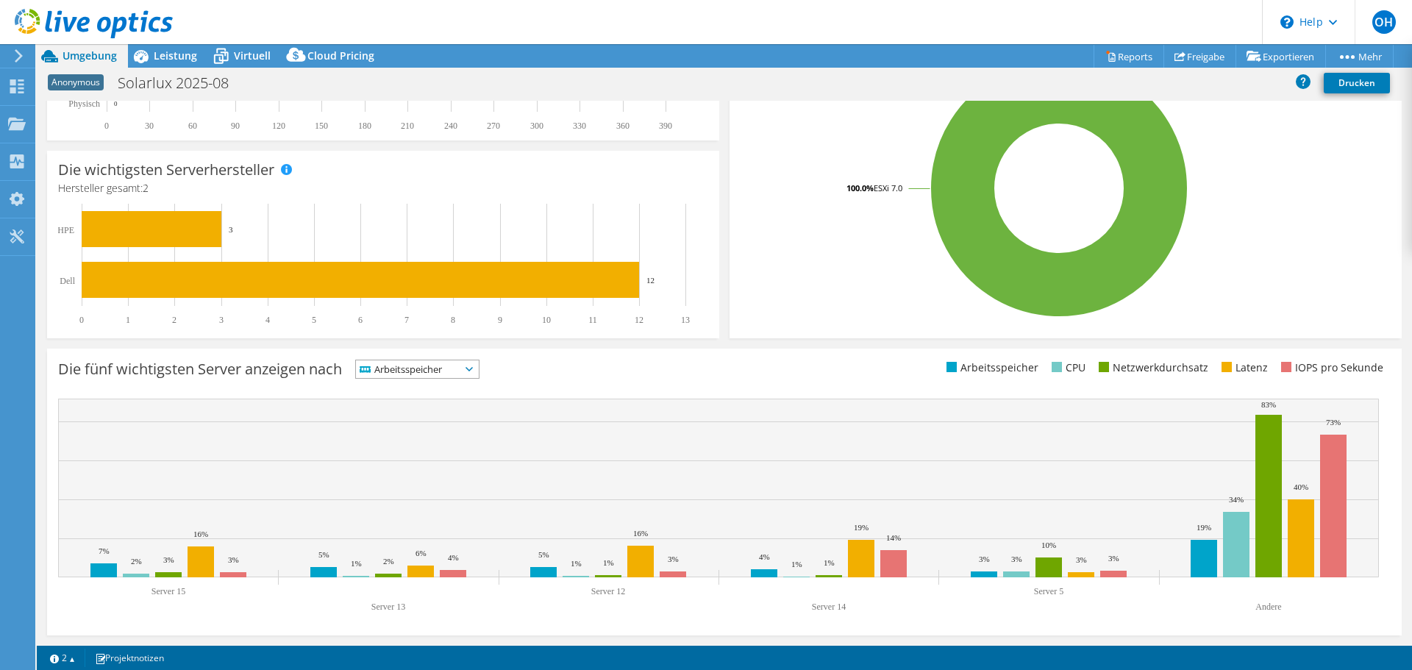
click at [457, 370] on span "Arbeitsspeicher" at bounding box center [408, 369] width 104 height 18
click at [429, 441] on li "Netzwerkdurchsatz" at bounding box center [417, 450] width 123 height 21
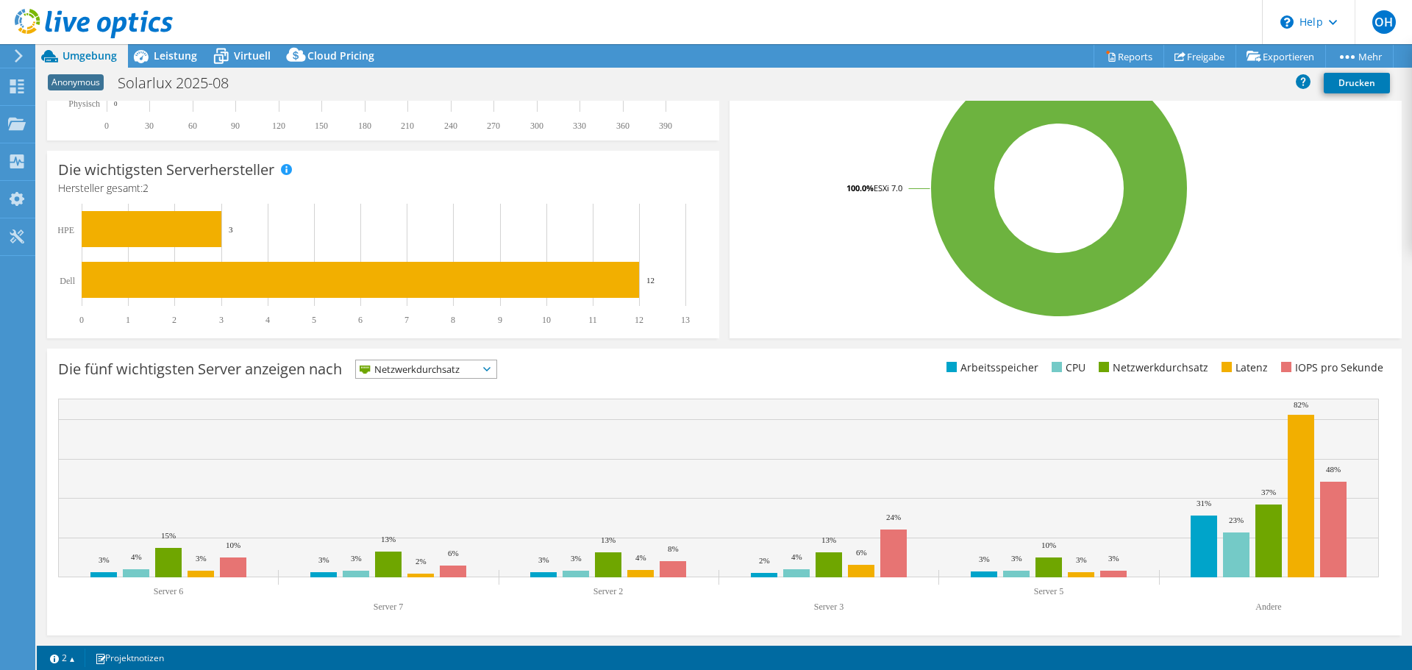
click at [477, 371] on span "Netzwerkdurchsatz" at bounding box center [417, 369] width 122 height 18
click at [441, 463] on ul "IOPS pro Sekunde Arbeitsspeicher" at bounding box center [426, 429] width 140 height 103
click at [445, 369] on span "Latenz" at bounding box center [400, 369] width 89 height 18
click at [424, 404] on li "Arbeitsspeicher" at bounding box center [409, 409] width 107 height 21
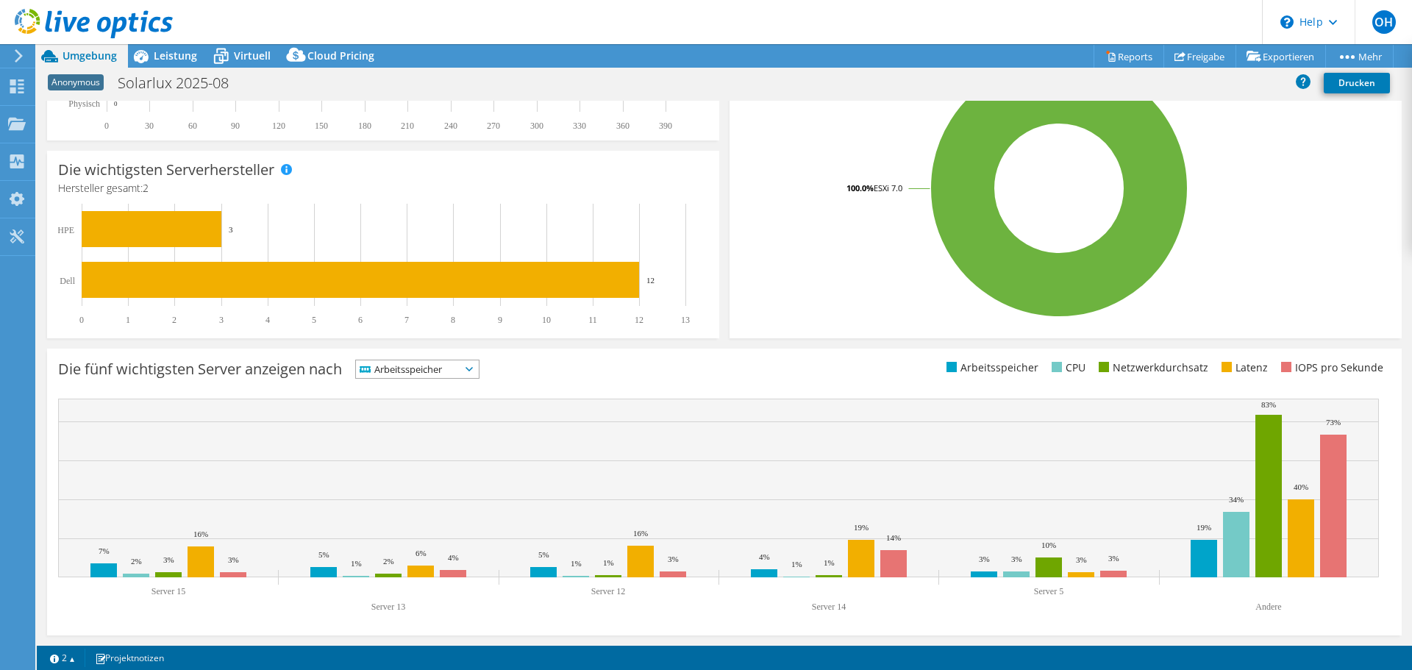
click at [438, 352] on div "Die fünf wichtigsten Server anzeigen nach Arbeitsspeicher IOPS pro Sekunde 7%" at bounding box center [724, 492] width 1355 height 287
click at [416, 366] on span "Arbeitsspeicher" at bounding box center [408, 369] width 104 height 18
click at [424, 446] on li "Netzwerkdurchsatz" at bounding box center [417, 450] width 123 height 21
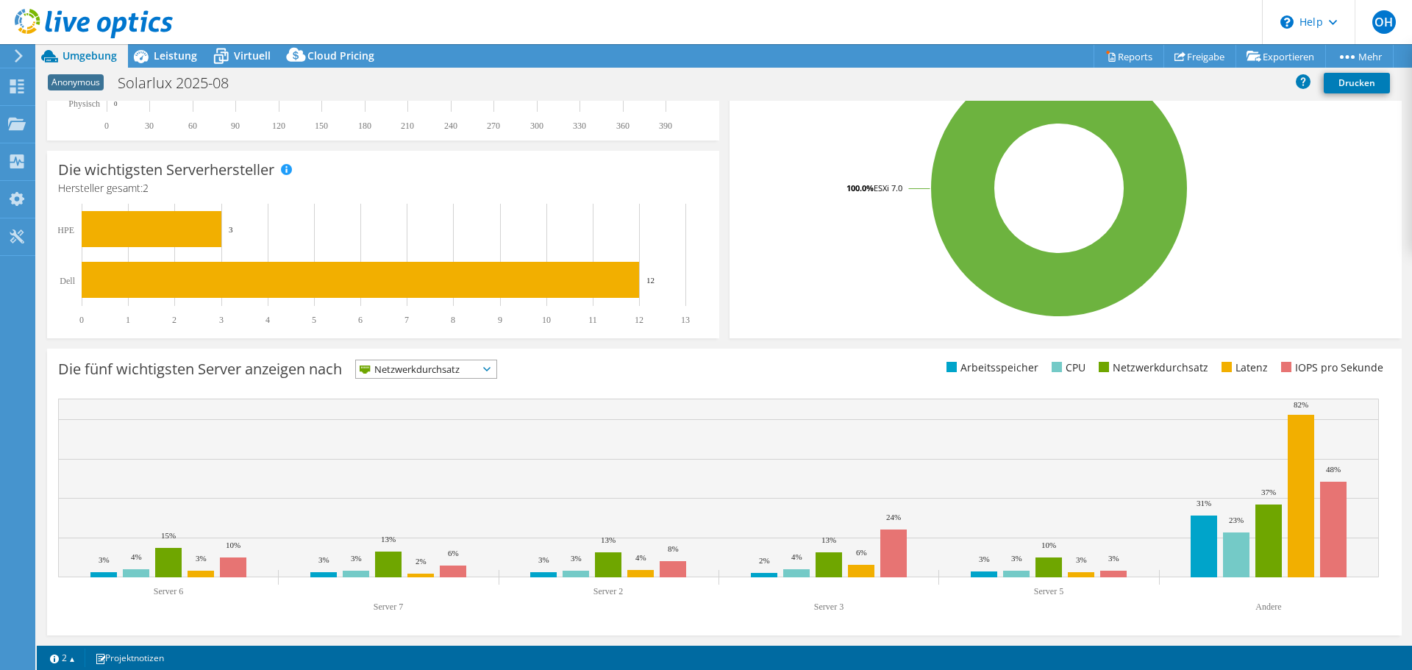
click at [177, 592] on text "Server 6" at bounding box center [168, 591] width 29 height 10
click at [233, 566] on rect at bounding box center [233, 567] width 26 height 20
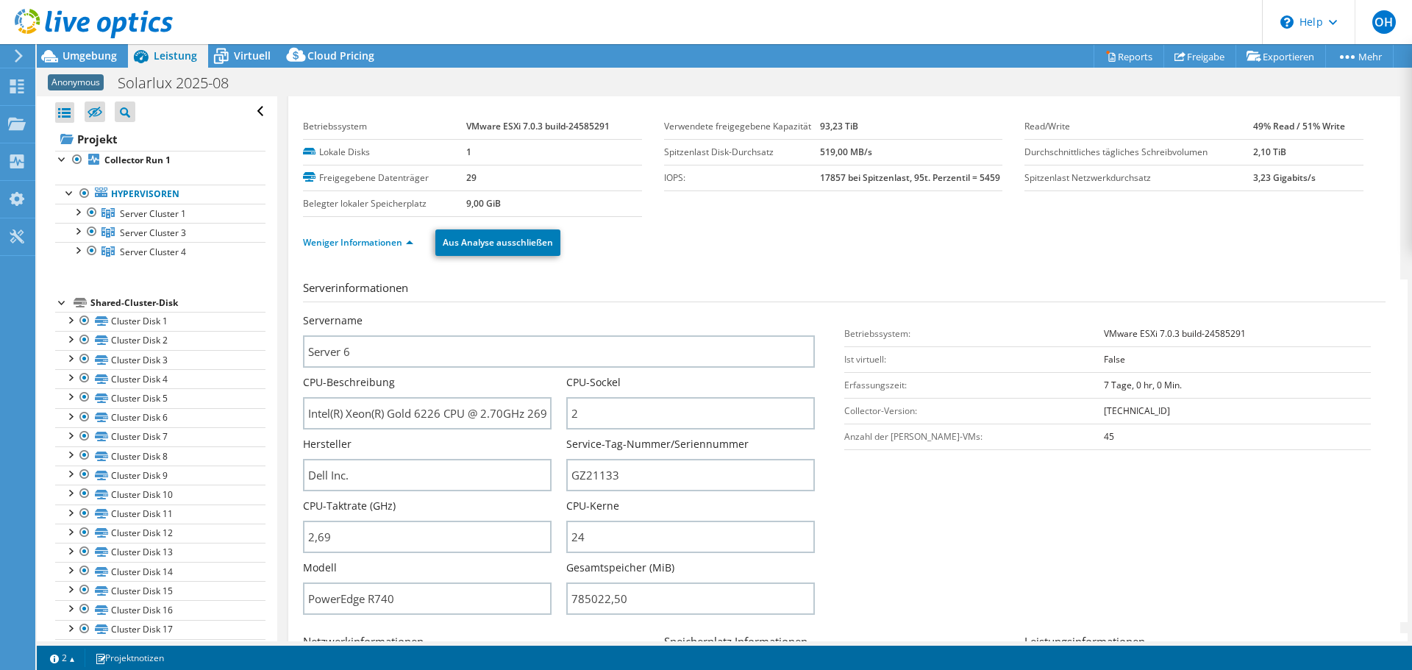
scroll to position [0, 0]
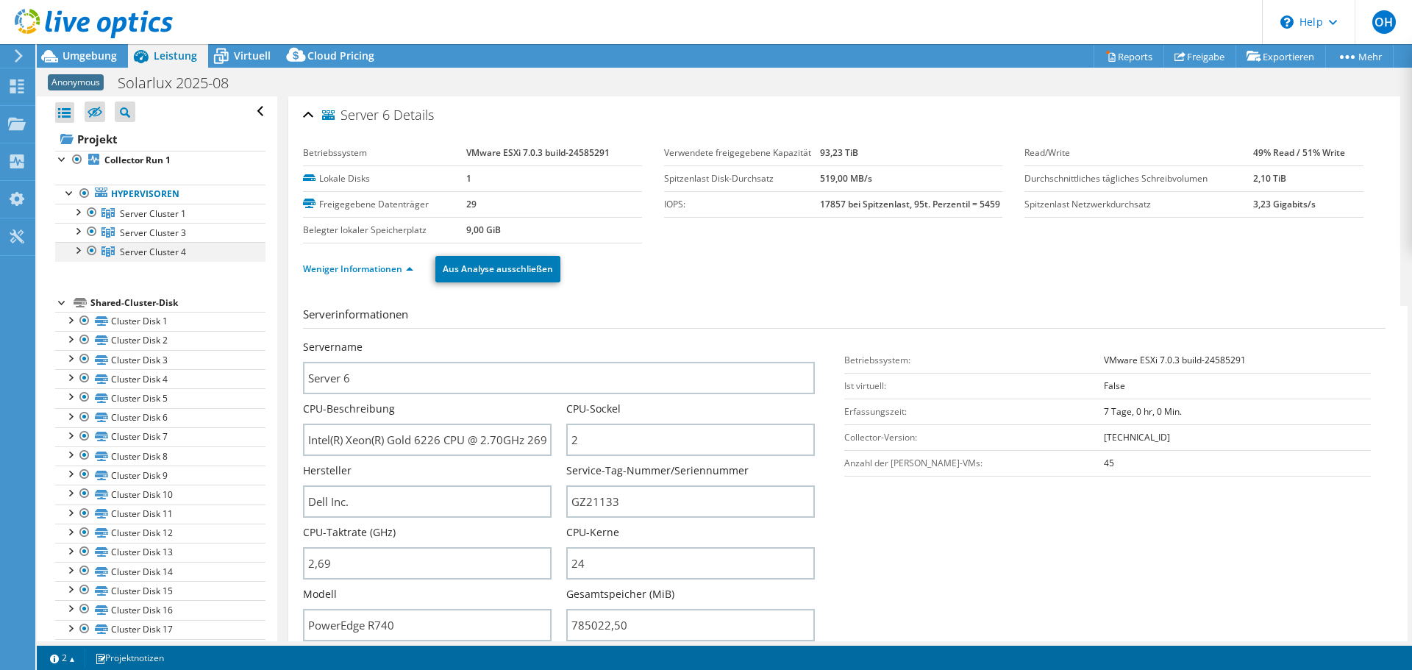
click at [75, 249] on div at bounding box center [77, 249] width 15 height 15
click at [75, 250] on div at bounding box center [77, 249] width 15 height 15
click at [76, 232] on div at bounding box center [77, 230] width 15 height 15
click at [75, 207] on div at bounding box center [77, 211] width 15 height 15
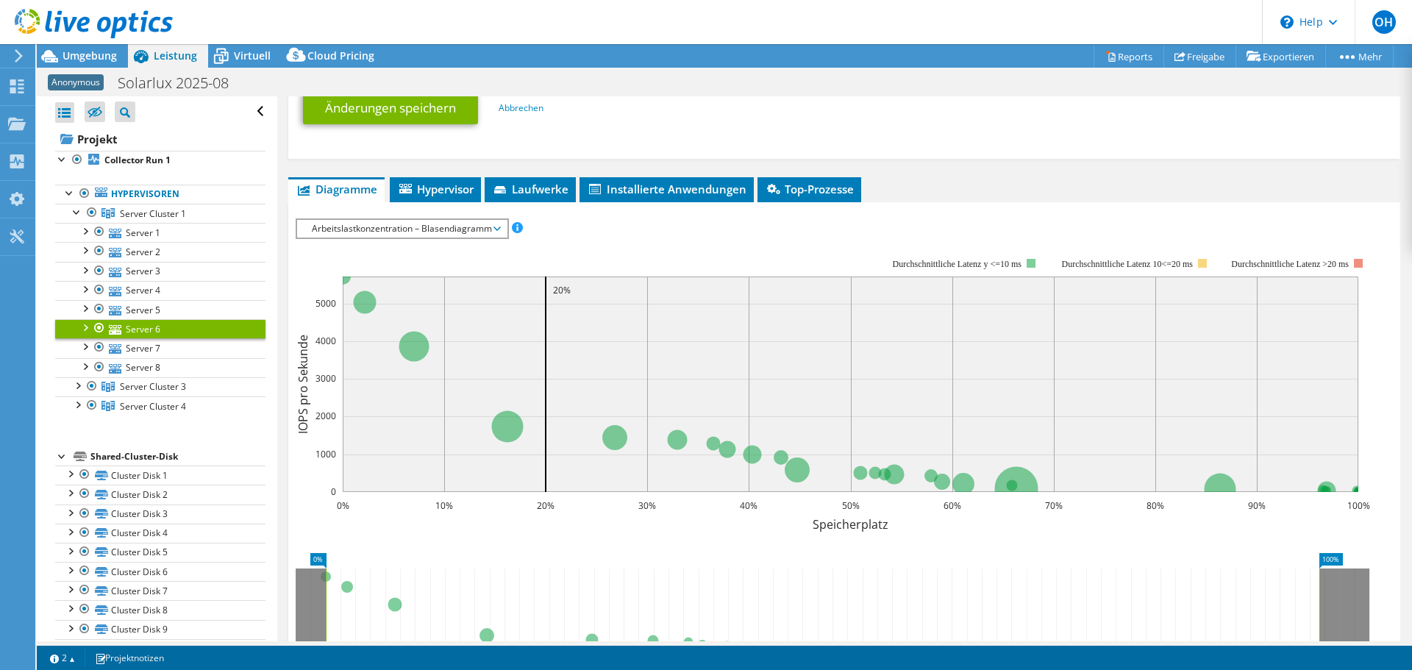
scroll to position [809, 0]
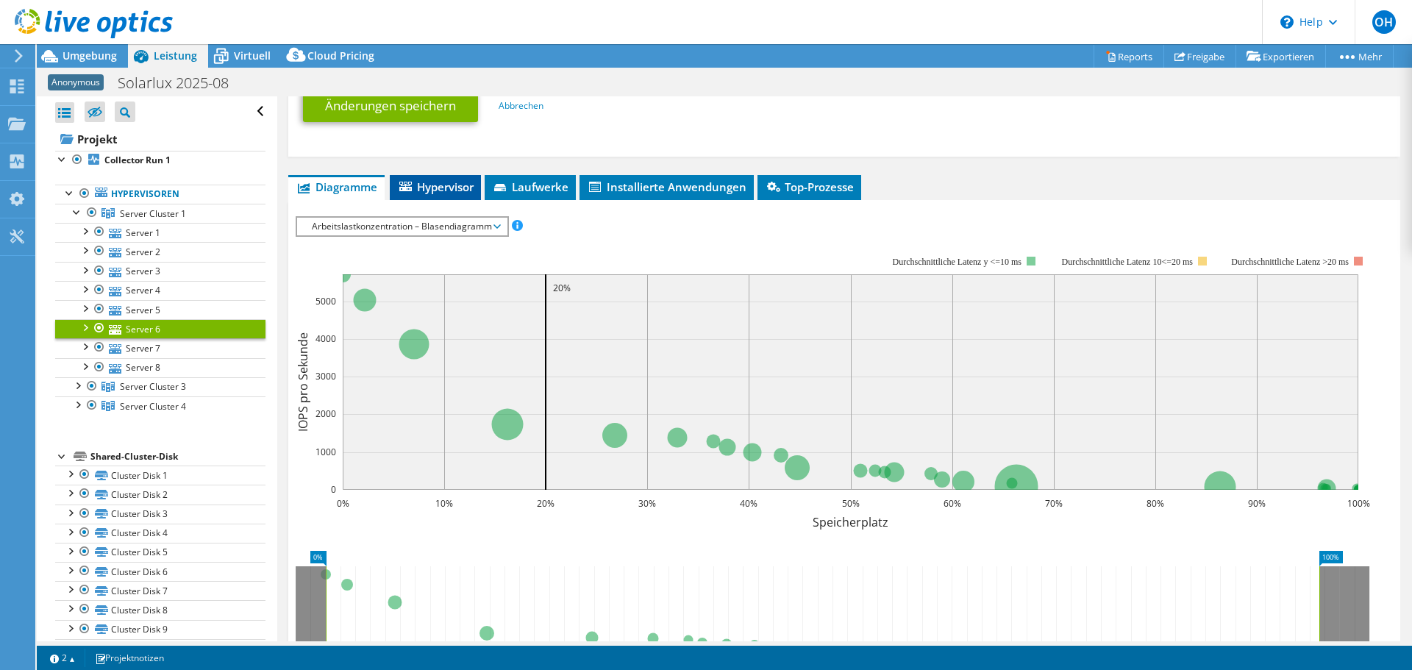
click at [442, 185] on span "Hypervisor" at bounding box center [435, 186] width 76 height 15
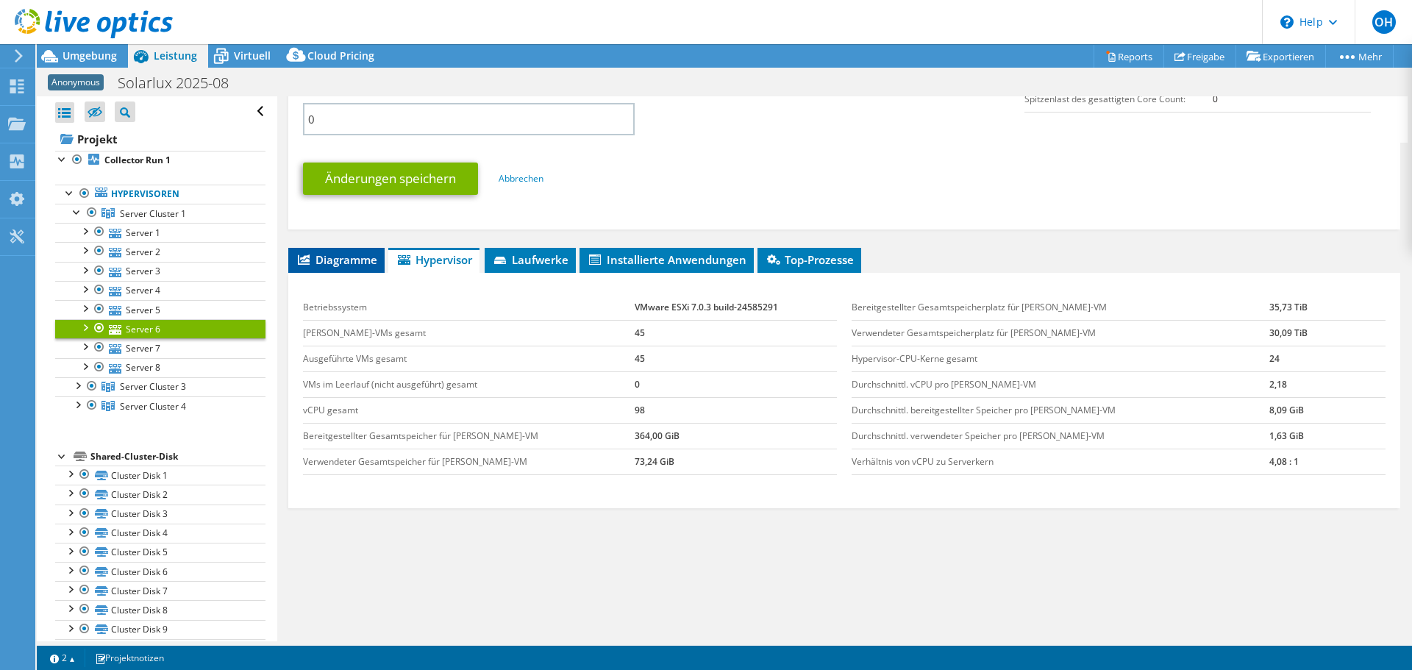
click at [352, 265] on span "Diagramme" at bounding box center [337, 259] width 82 height 15
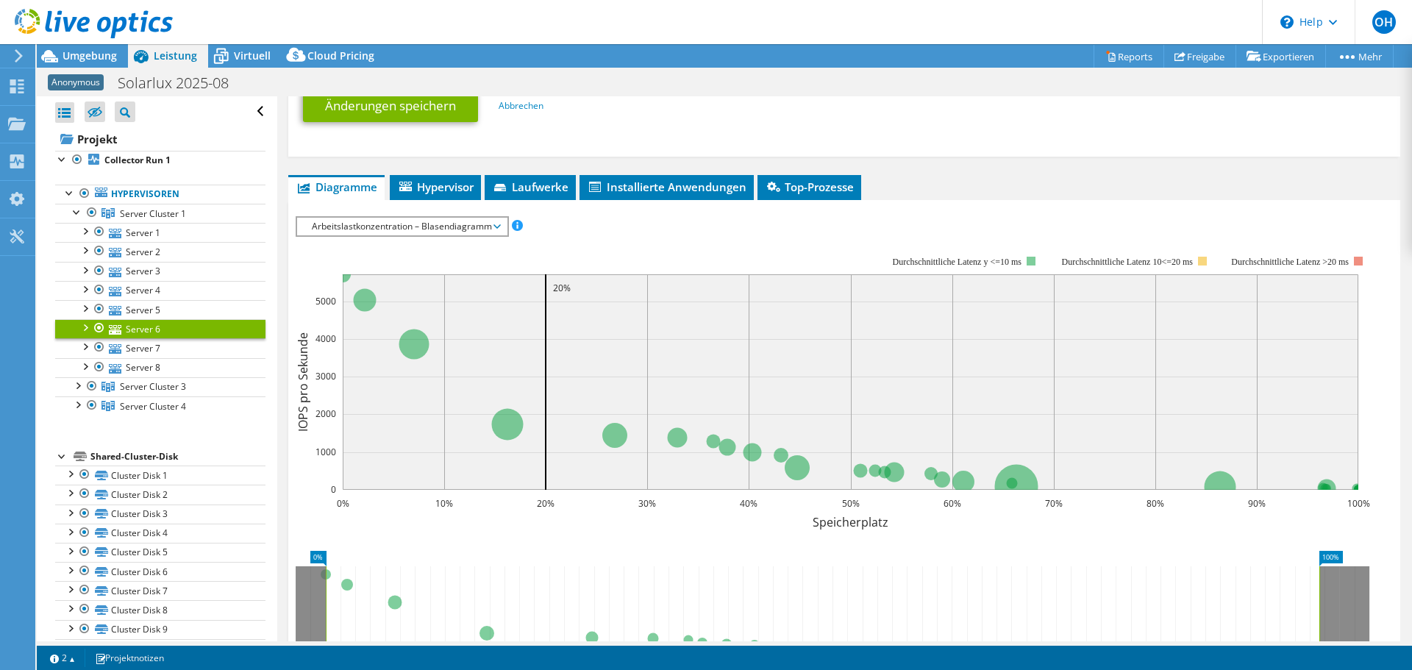
click at [458, 228] on span "Arbeitslastkonzentration – Blasendiagramm" at bounding box center [401, 227] width 195 height 18
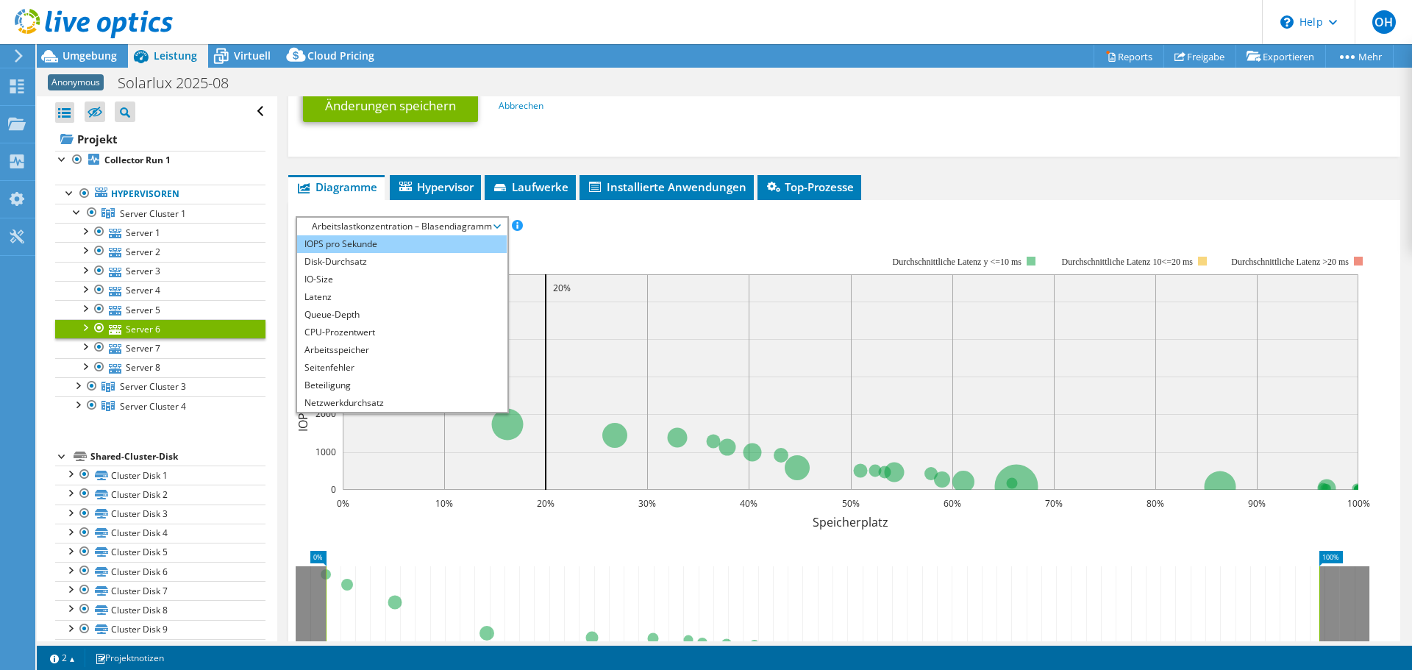
click at [363, 243] on li "IOPS pro Sekunde" at bounding box center [402, 244] width 210 height 18
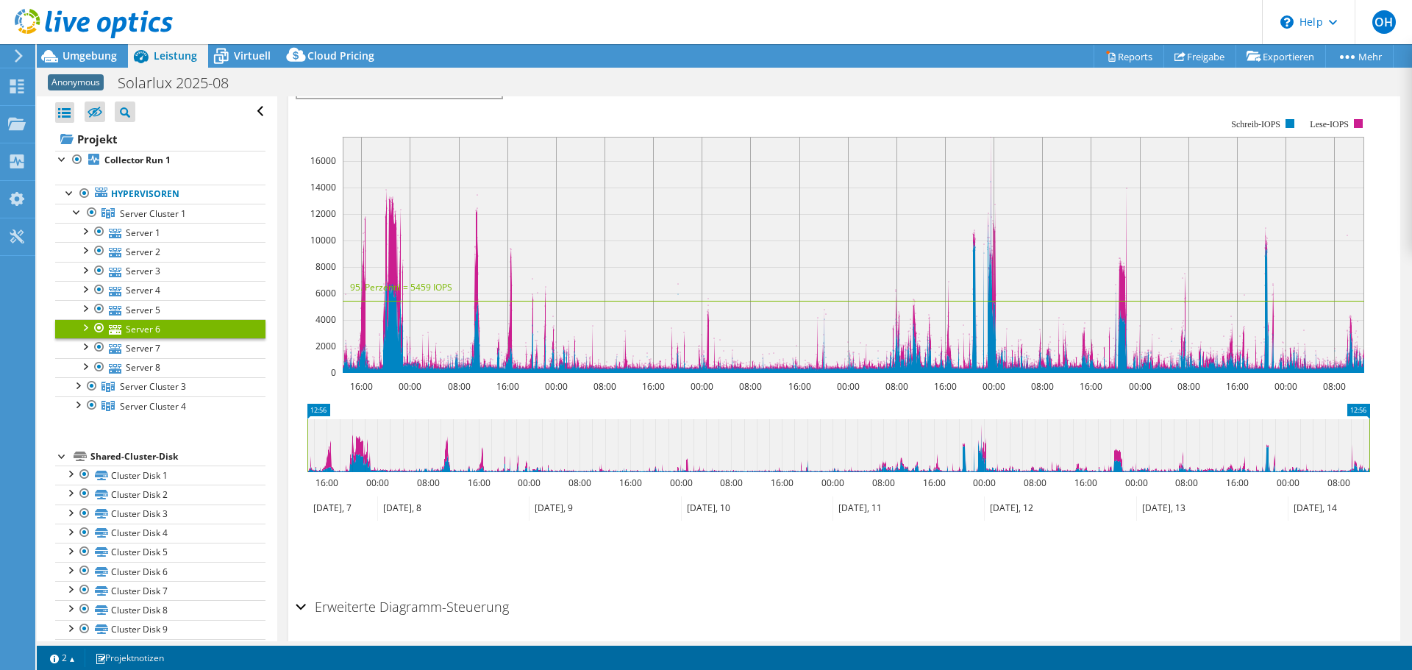
scroll to position [705, 0]
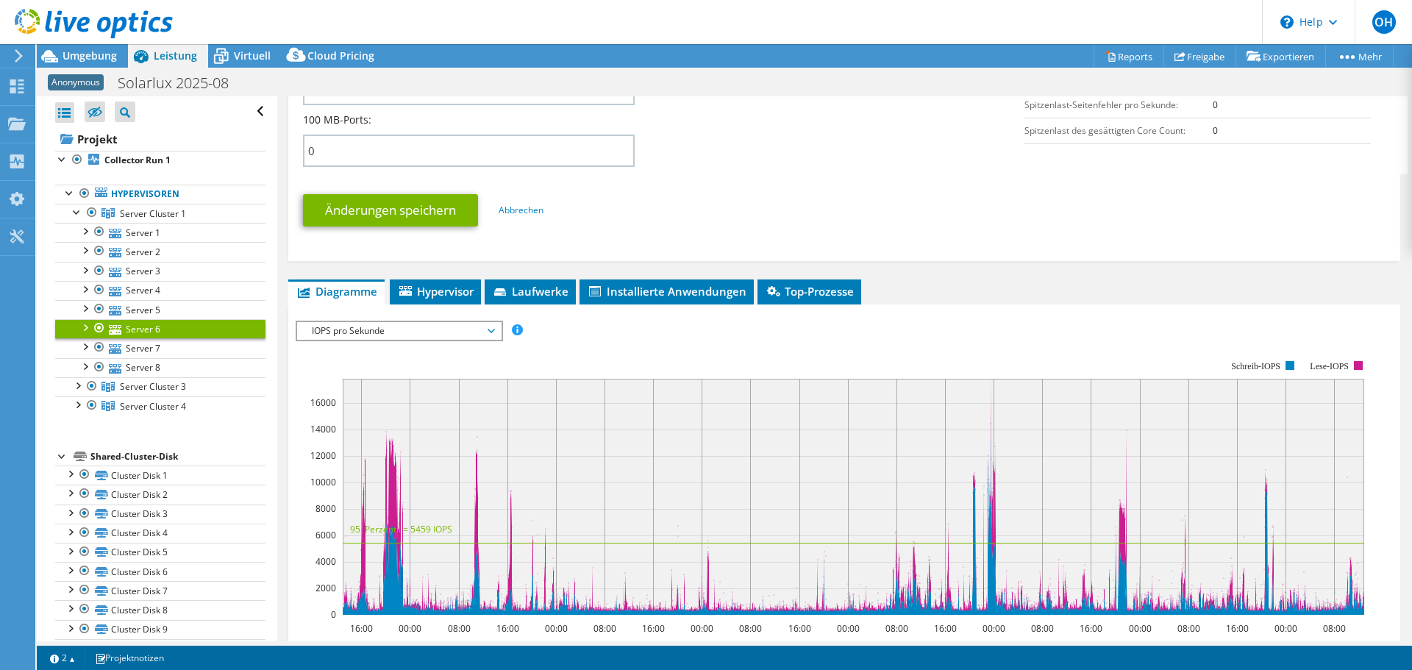
click at [395, 330] on span "IOPS pro Sekunde" at bounding box center [398, 331] width 189 height 18
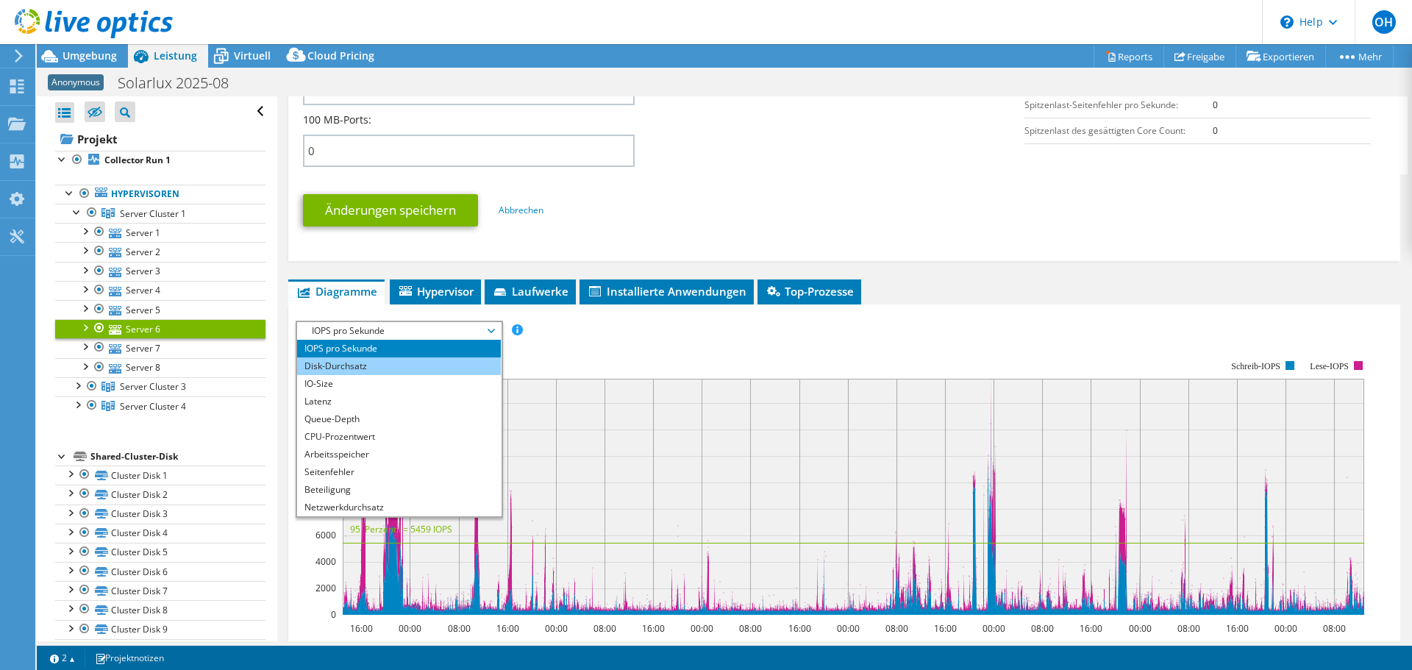
click at [382, 363] on li "Disk-Durchsatz" at bounding box center [399, 366] width 204 height 18
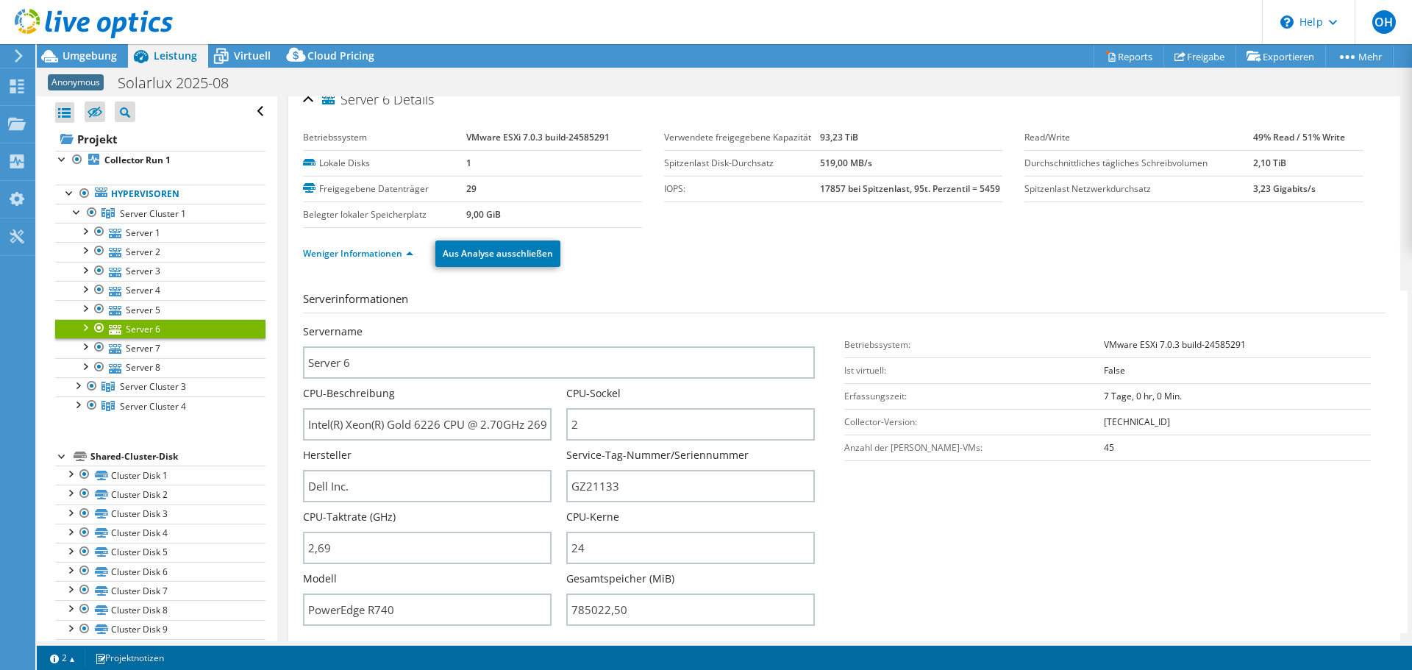
scroll to position [0, 0]
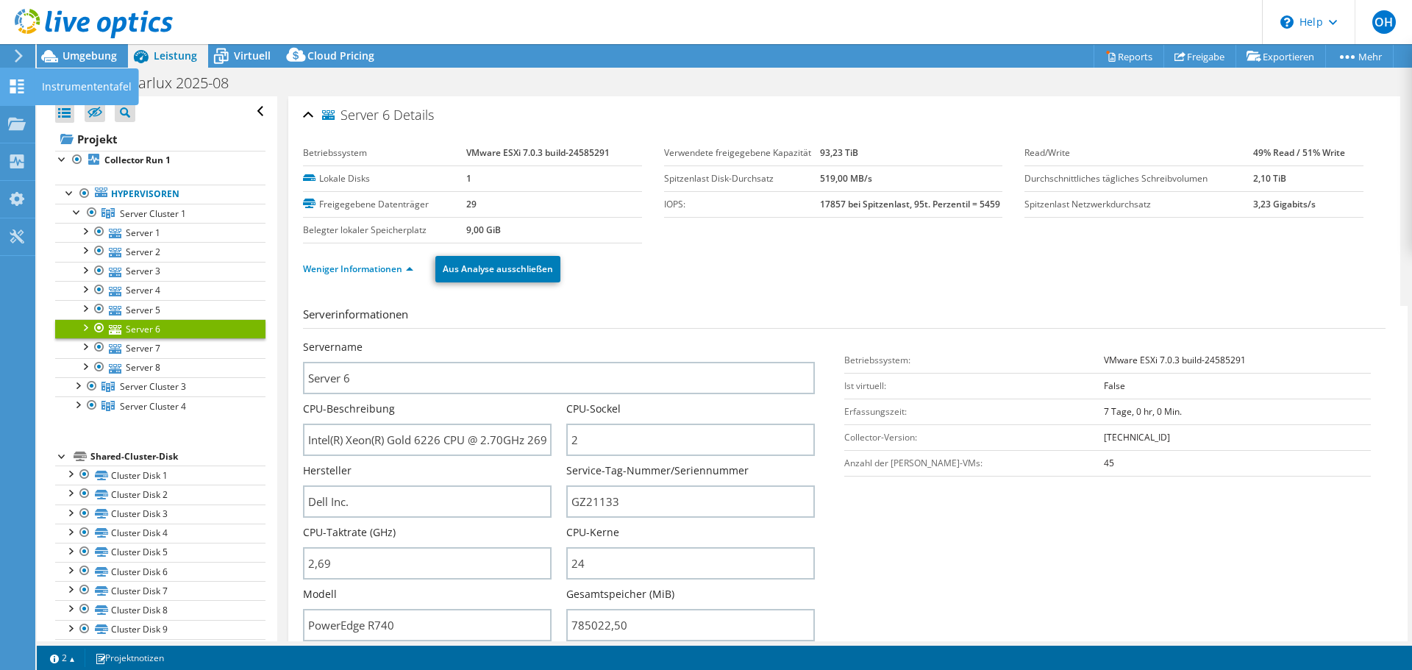
click at [21, 82] on icon at bounding box center [17, 86] width 18 height 14
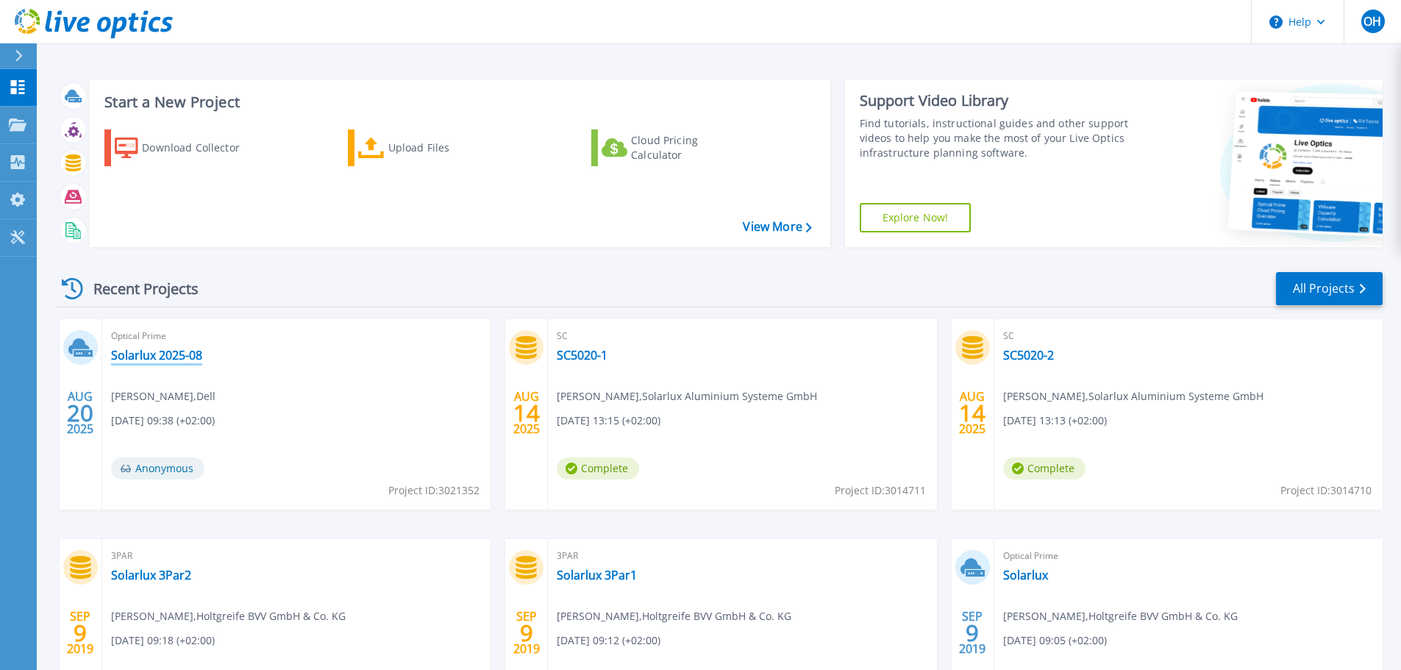
click at [152, 353] on link "Solarlux 2025-08" at bounding box center [156, 355] width 91 height 15
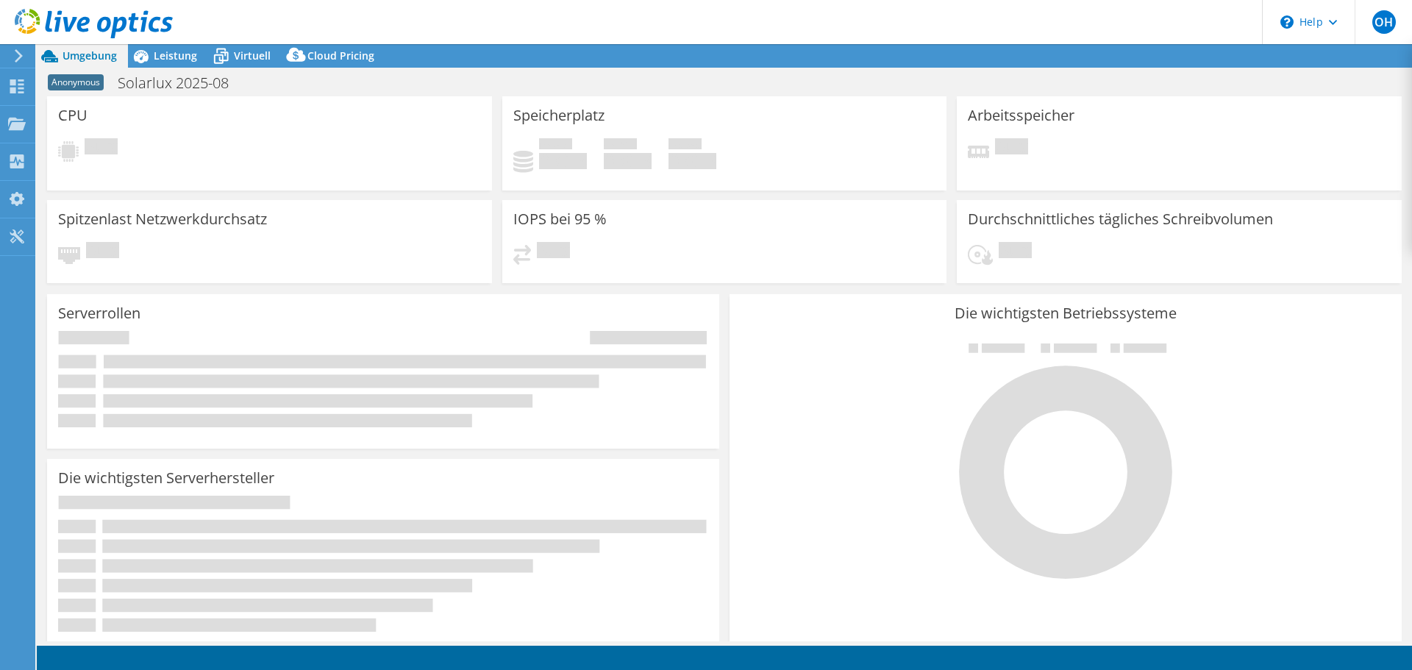
select select "EUFrankfurt"
select select "EUR"
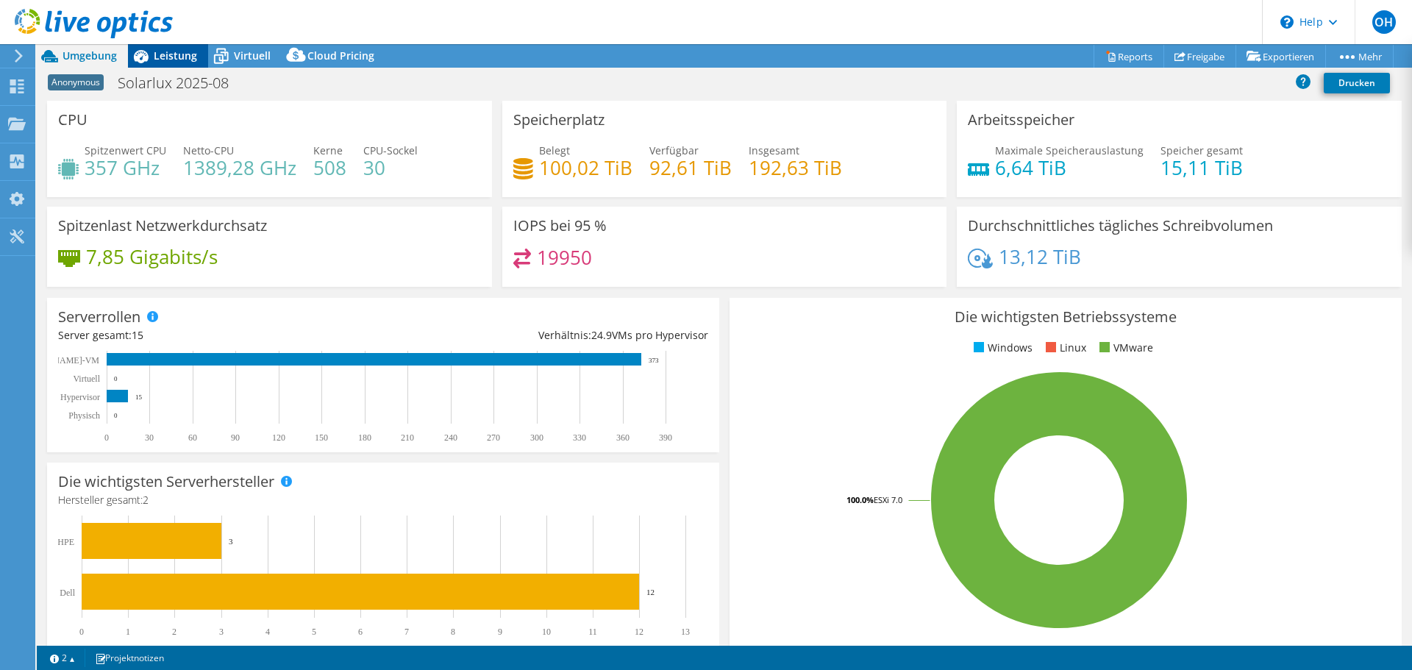
click at [185, 65] on div "Leistung" at bounding box center [168, 56] width 80 height 24
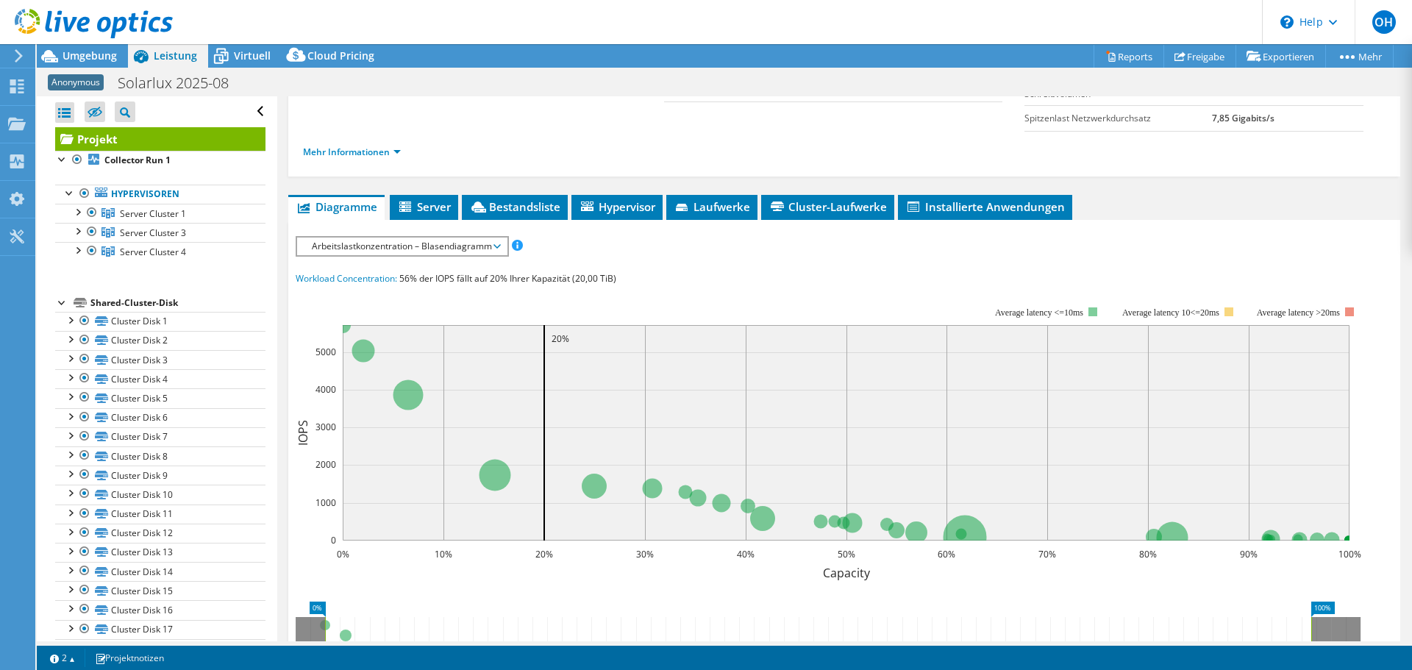
scroll to position [74, 0]
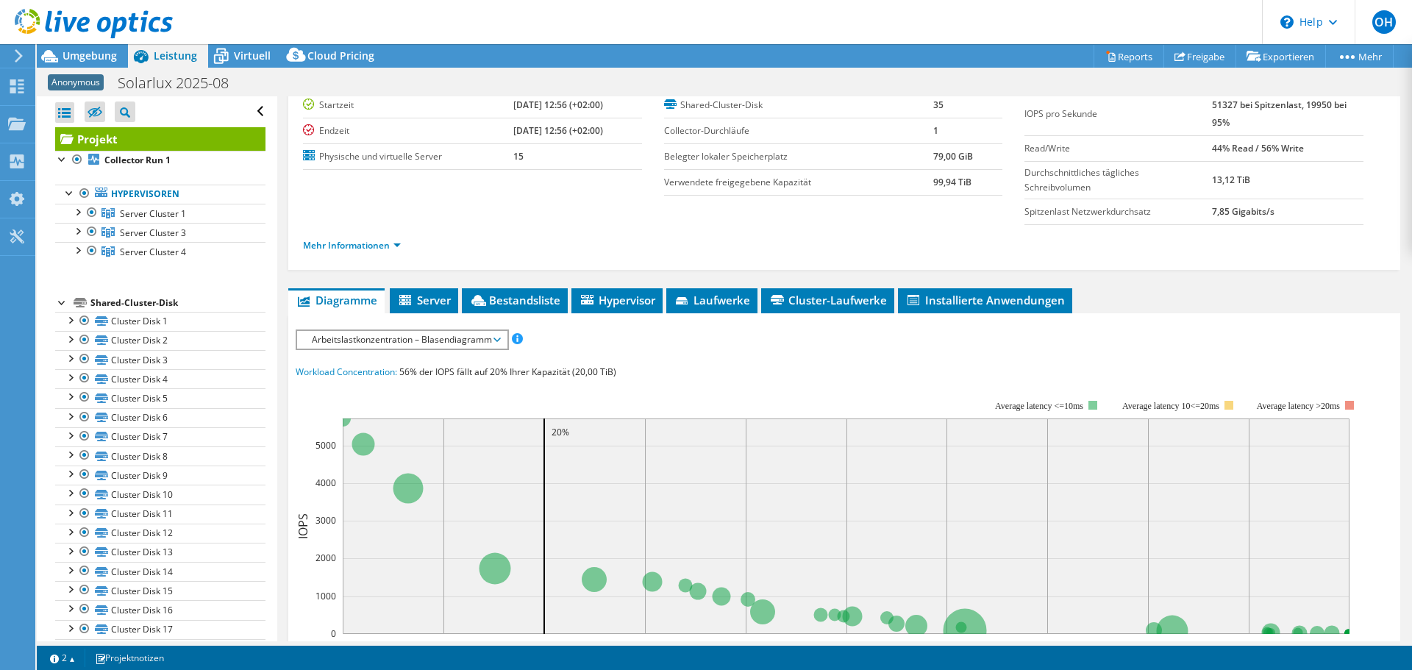
click at [413, 341] on span "Arbeitslastkonzentration – Blasendiagramm" at bounding box center [401, 340] width 195 height 18
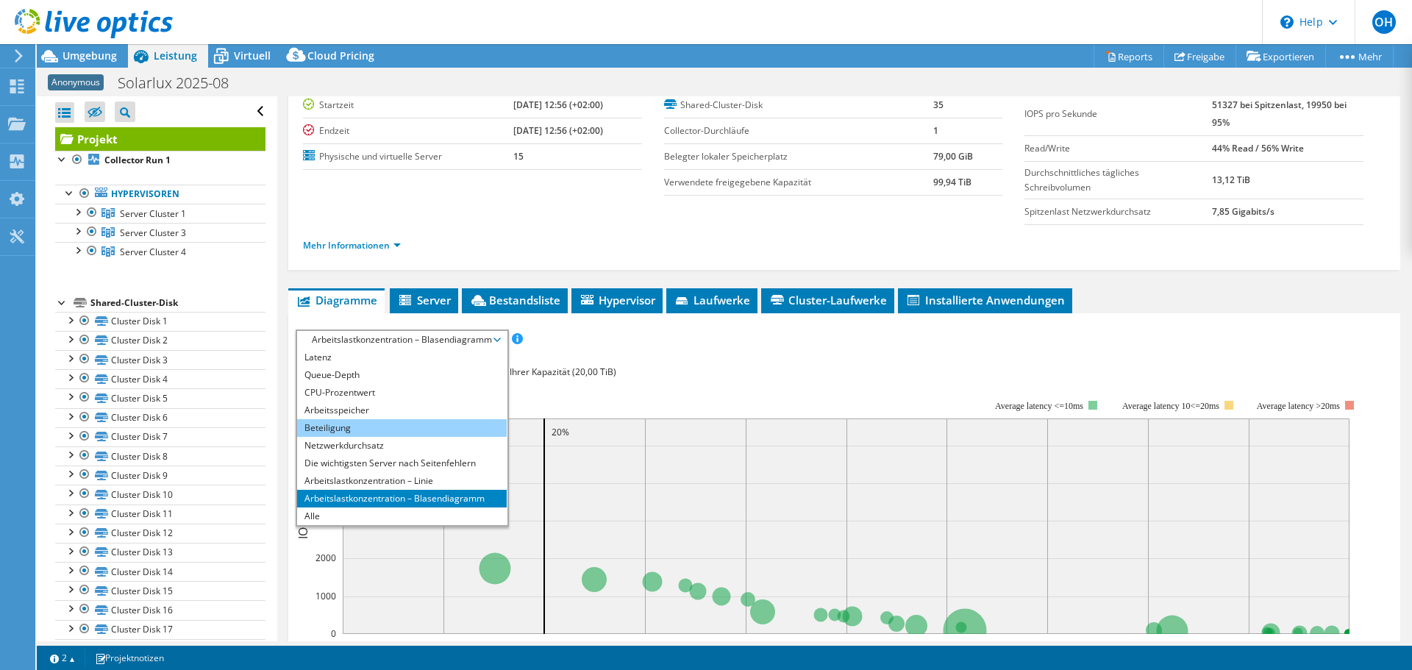
scroll to position [147, 0]
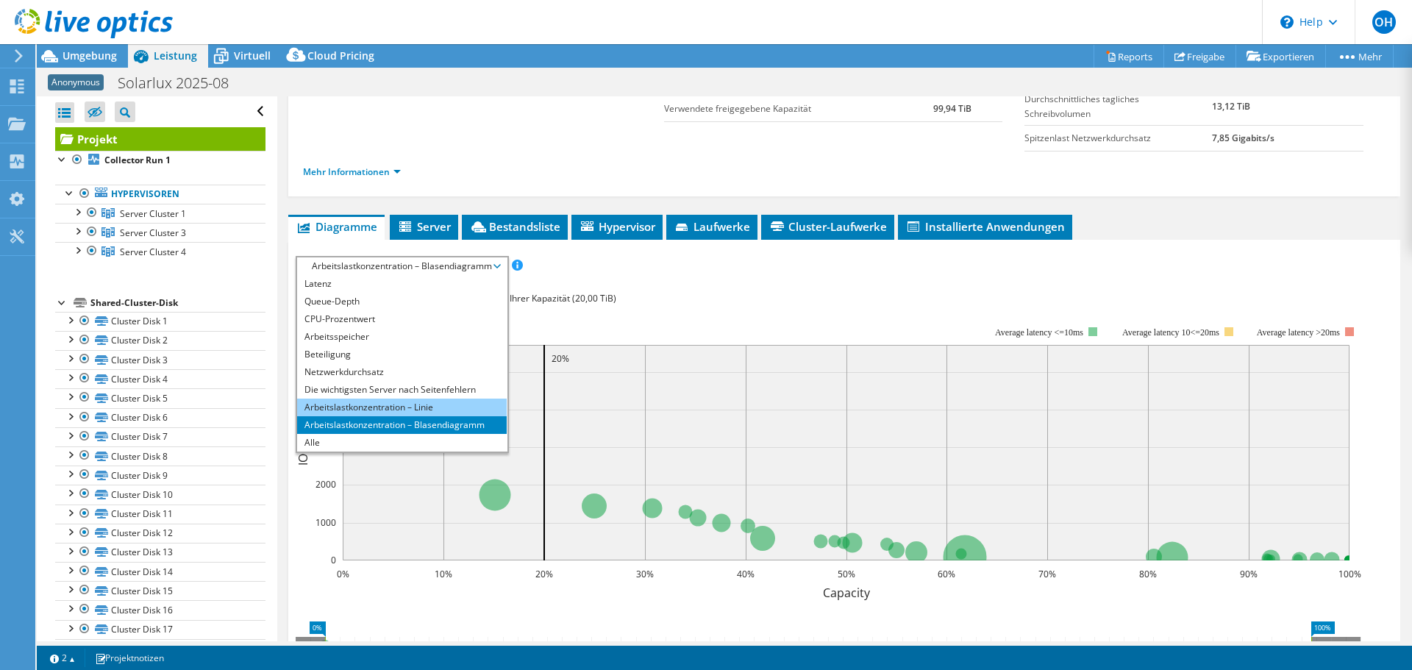
click at [382, 402] on li "Arbeitslastkonzentration – Linie" at bounding box center [402, 408] width 210 height 18
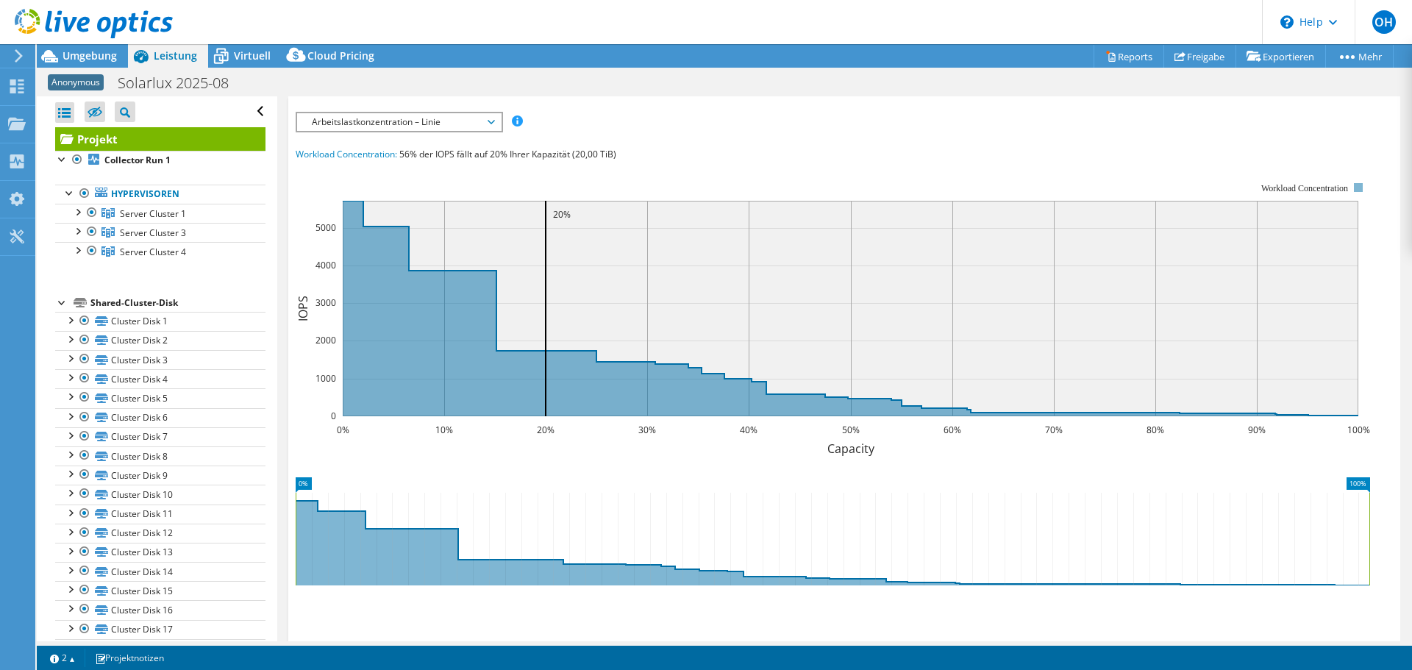
scroll to position [187, 0]
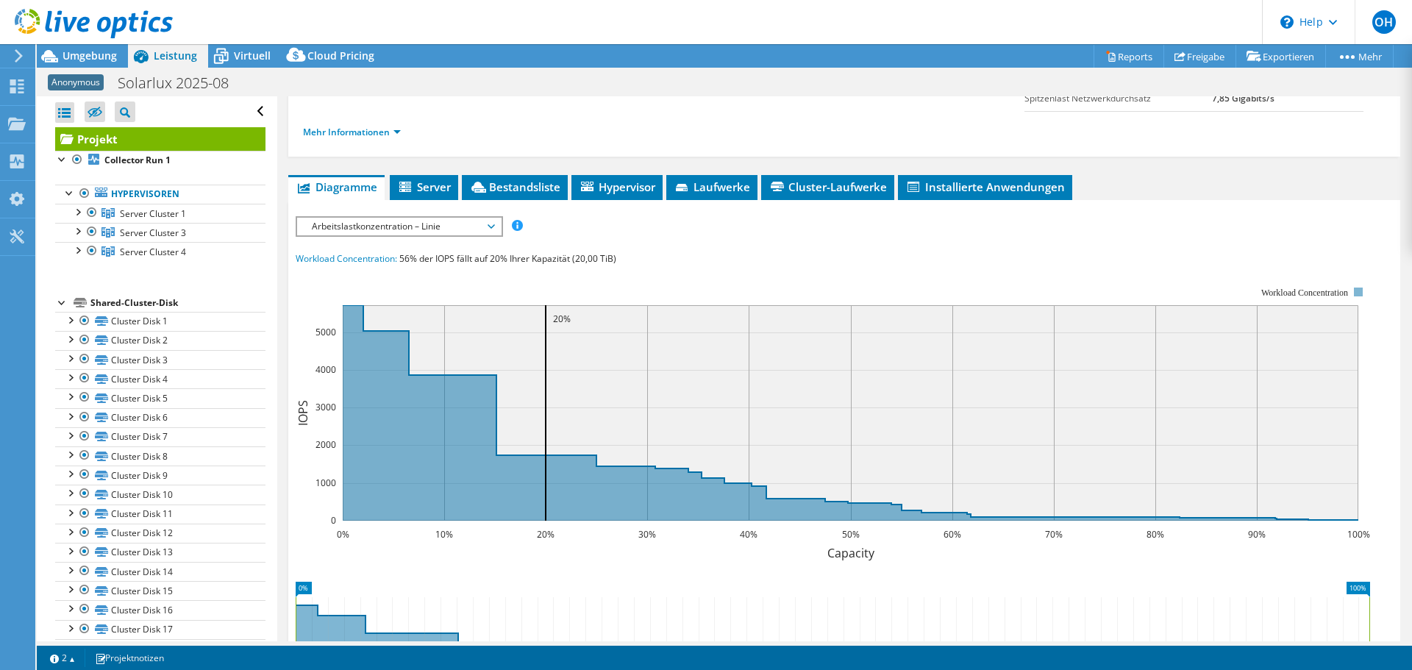
click at [449, 232] on span "Arbeitslastkonzentration – Linie" at bounding box center [398, 227] width 189 height 18
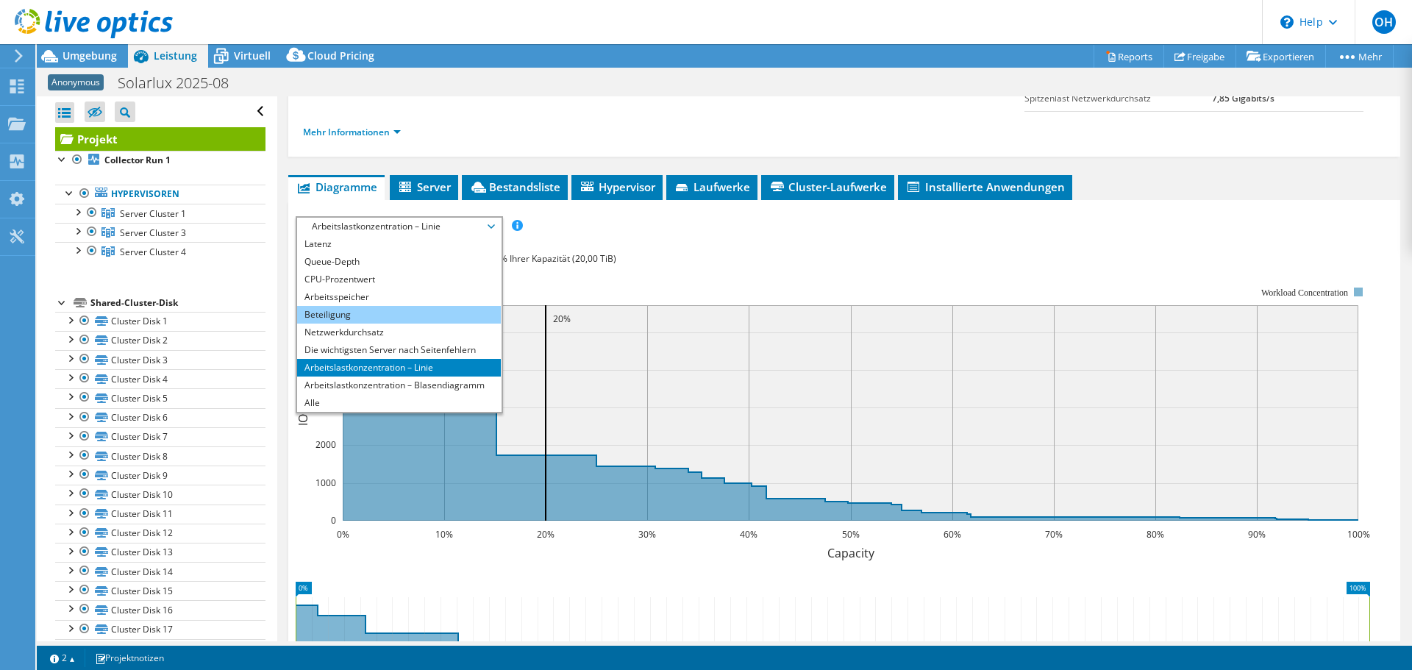
click at [381, 315] on li "Beteiligung" at bounding box center [399, 315] width 204 height 18
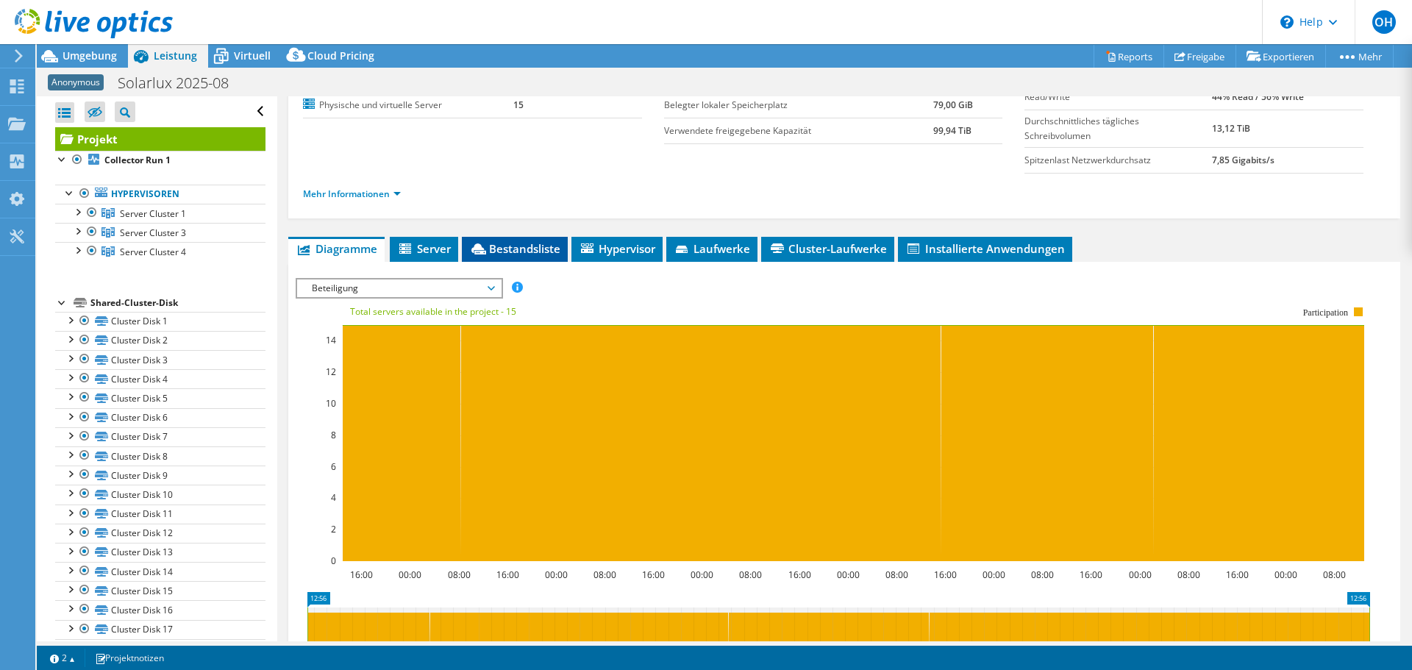
scroll to position [40, 0]
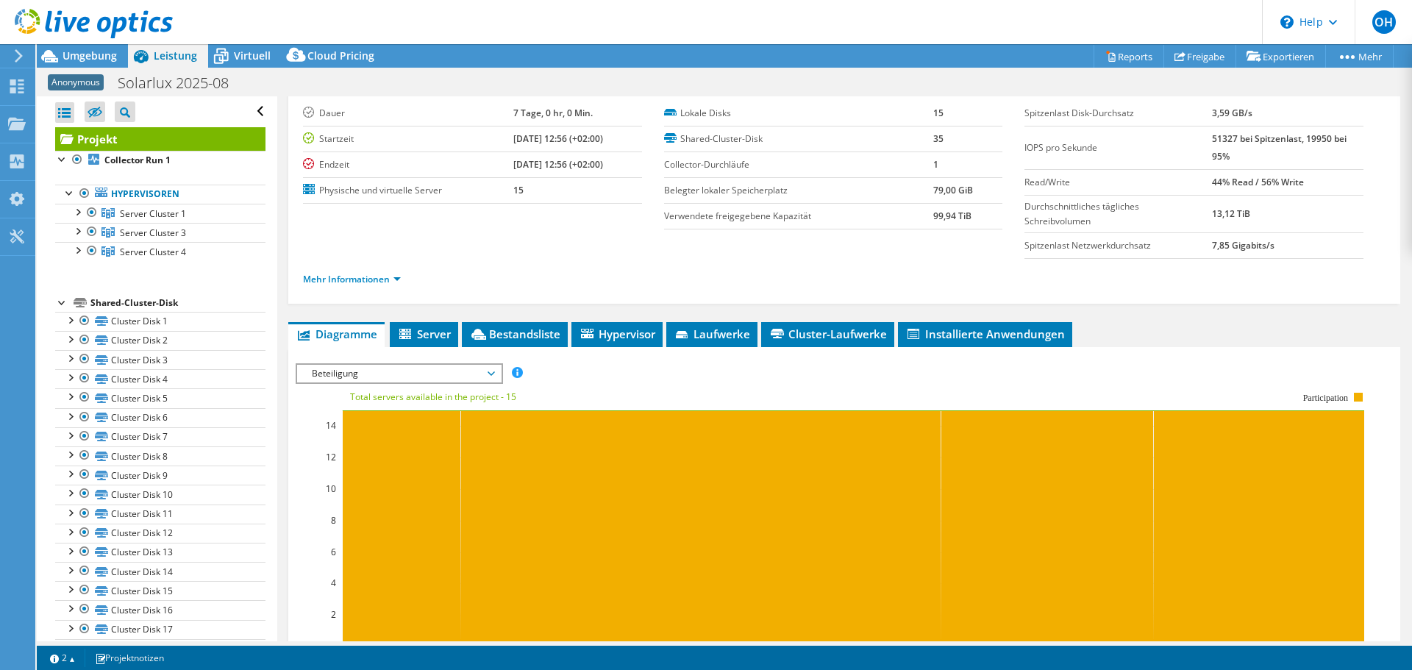
click at [450, 374] on span "Beteiligung" at bounding box center [398, 374] width 189 height 18
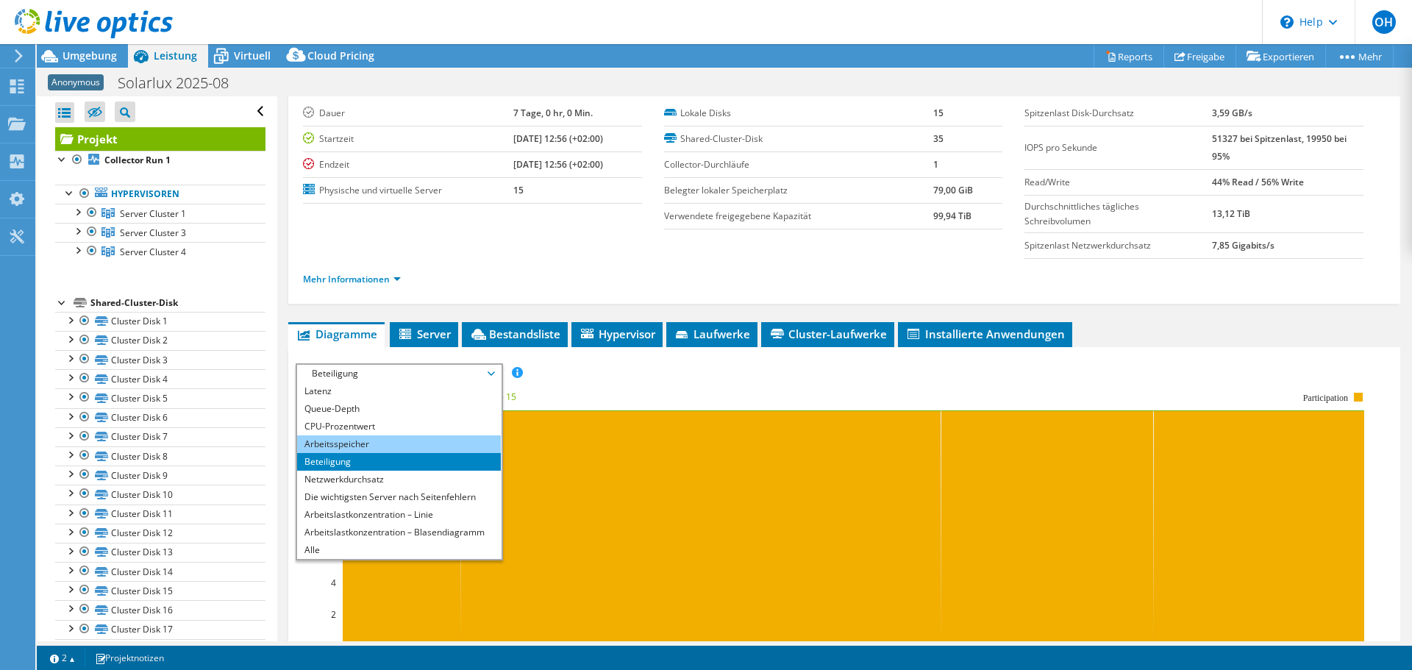
click at [365, 440] on li "Arbeitsspeicher" at bounding box center [399, 444] width 204 height 18
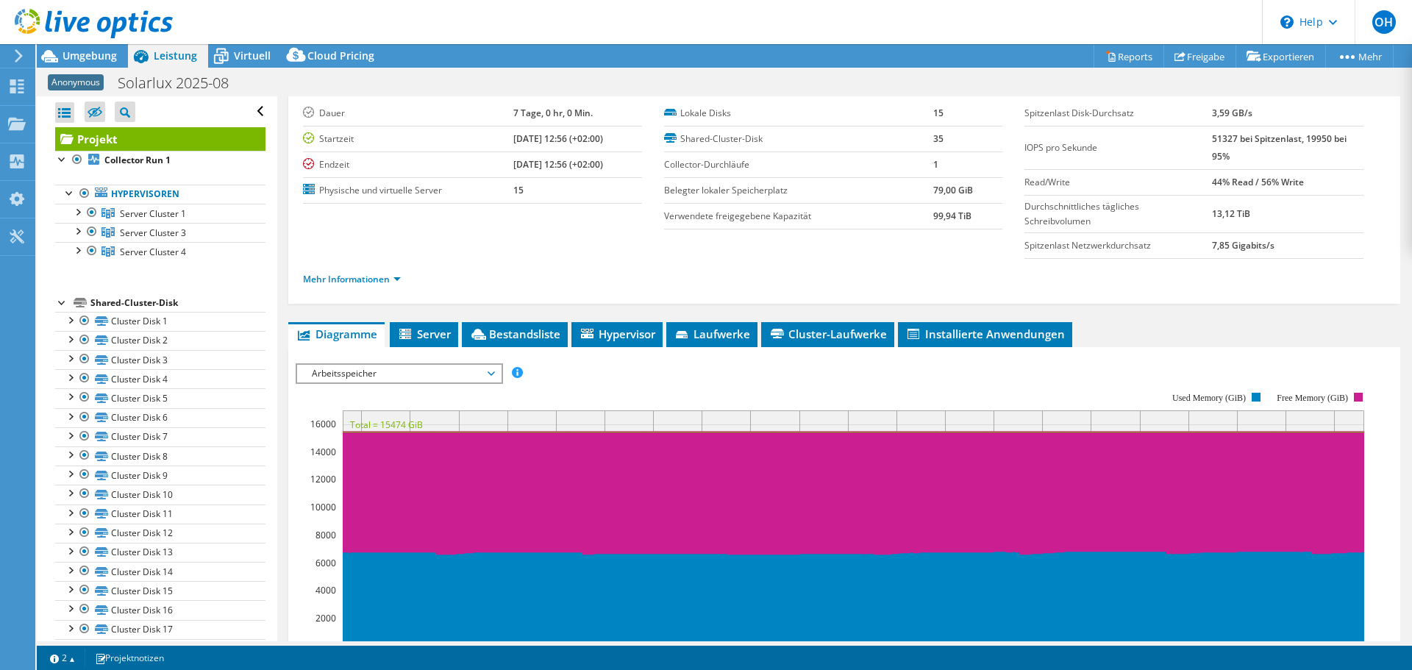
click at [384, 375] on span "Arbeitsspeicher" at bounding box center [398, 374] width 189 height 18
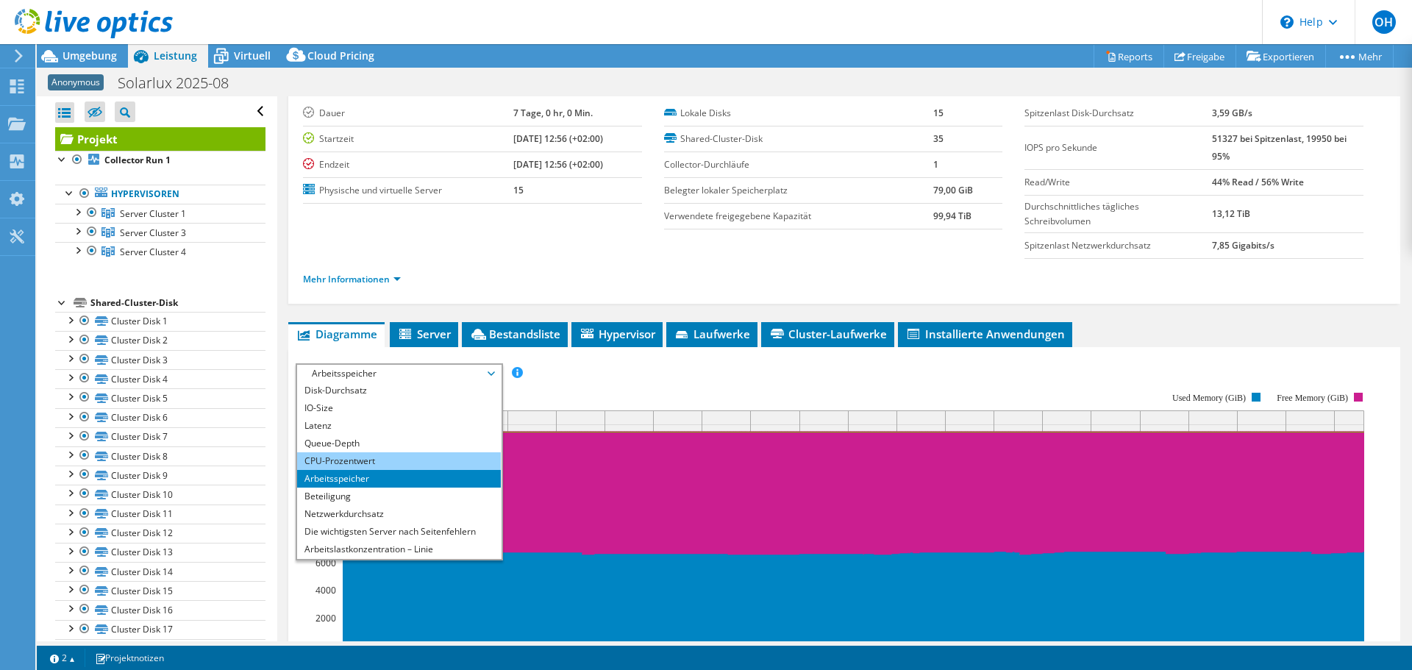
scroll to position [0, 0]
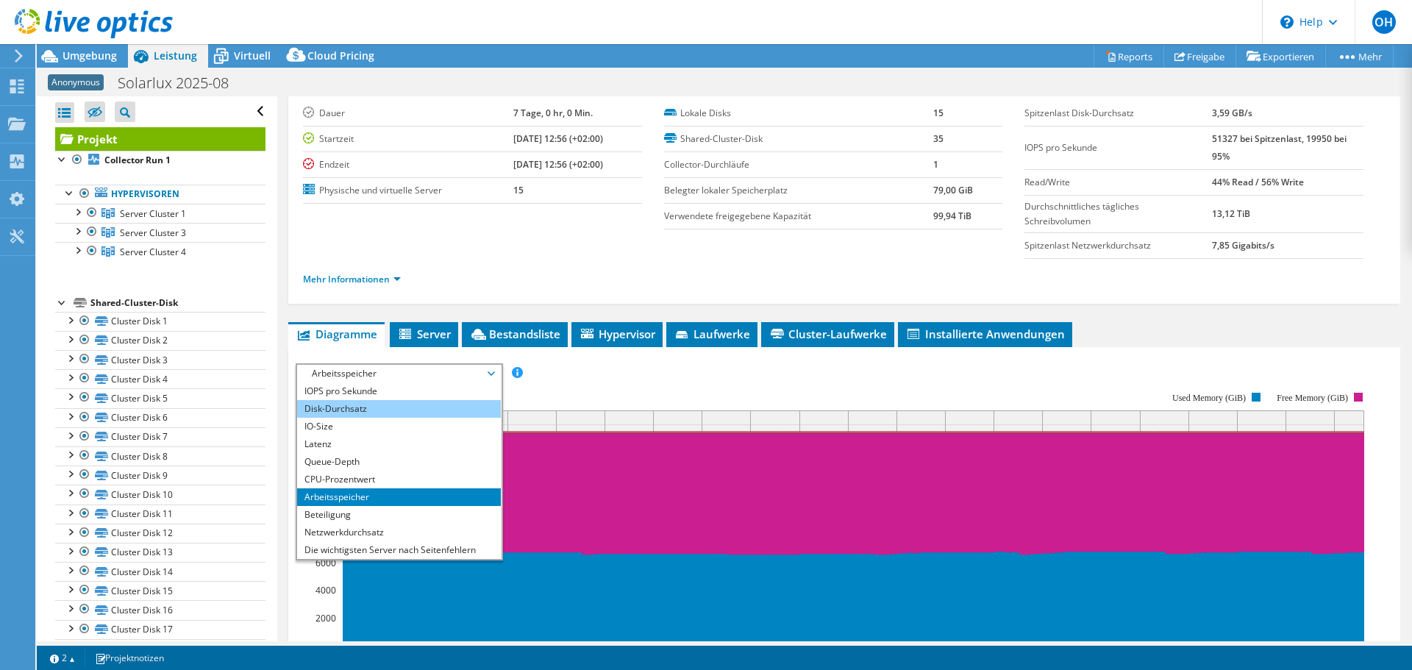
click at [400, 404] on li "Disk-Durchsatz" at bounding box center [399, 409] width 204 height 18
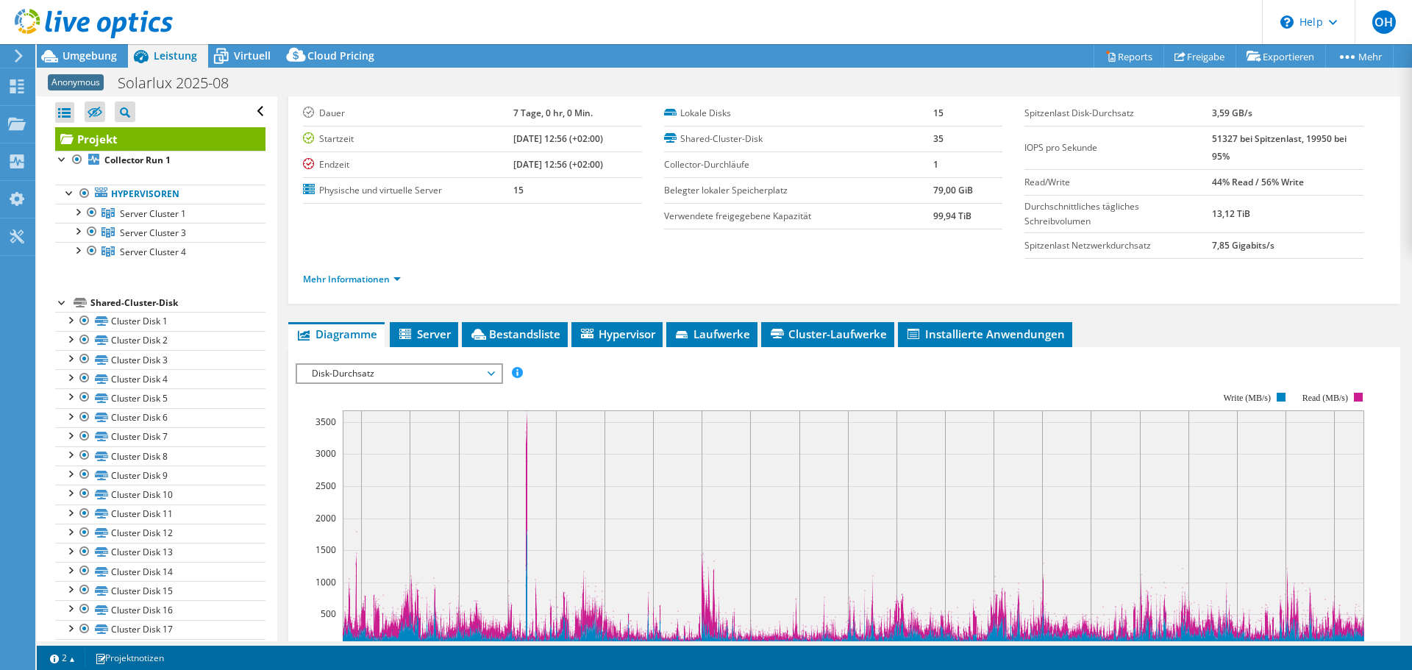
click at [388, 366] on span "Disk-Durchsatz" at bounding box center [398, 374] width 189 height 18
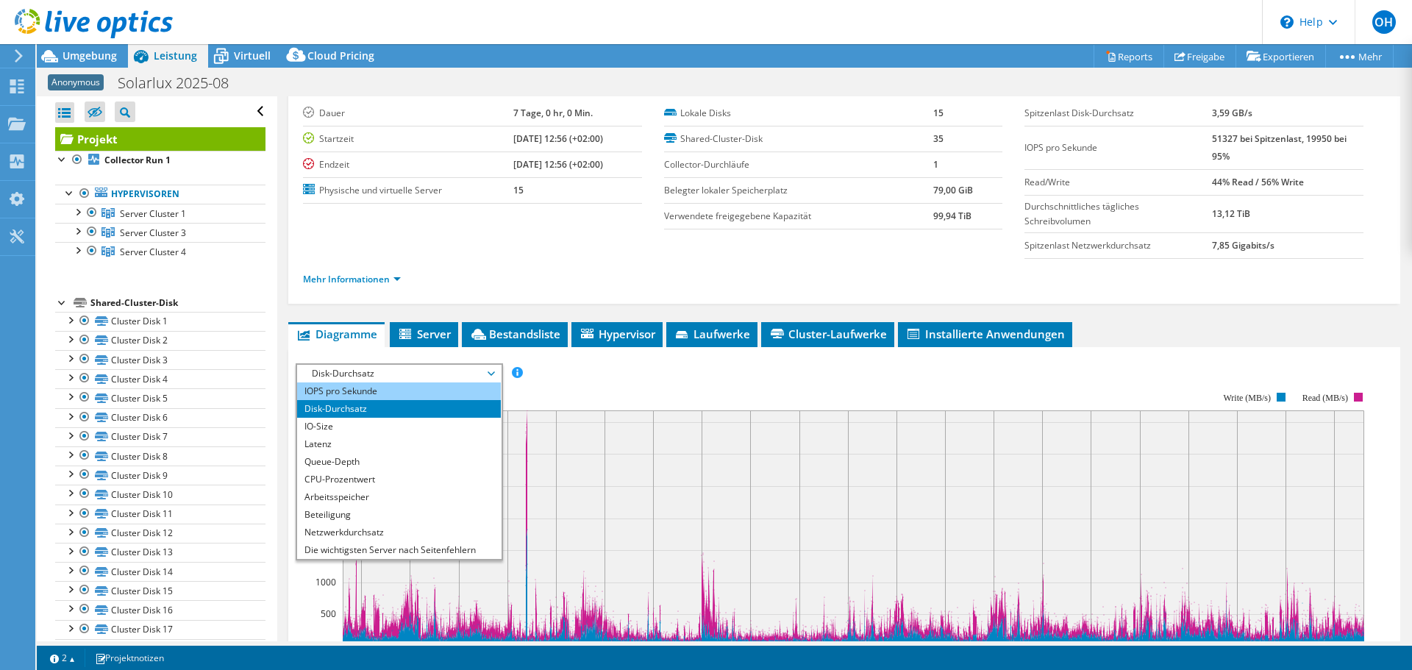
click at [383, 383] on li "IOPS pro Sekunde" at bounding box center [399, 391] width 204 height 18
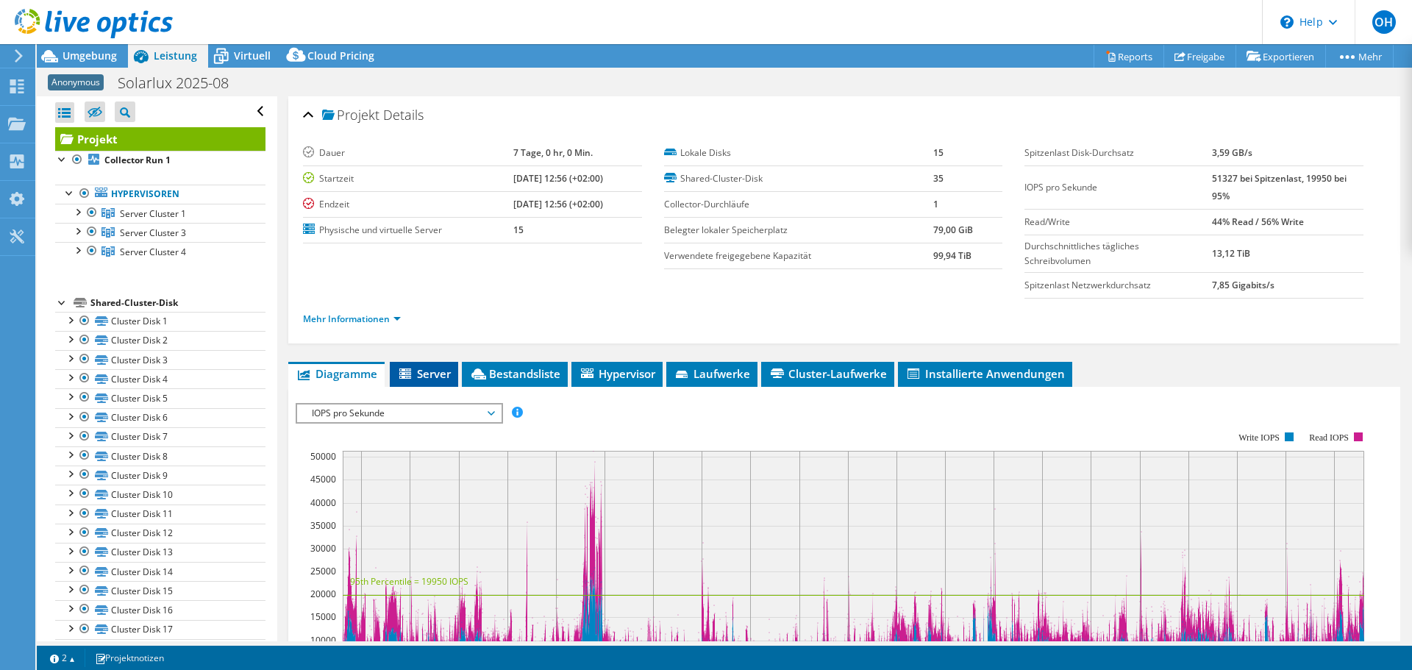
click at [441, 377] on span "Server" at bounding box center [424, 373] width 54 height 15
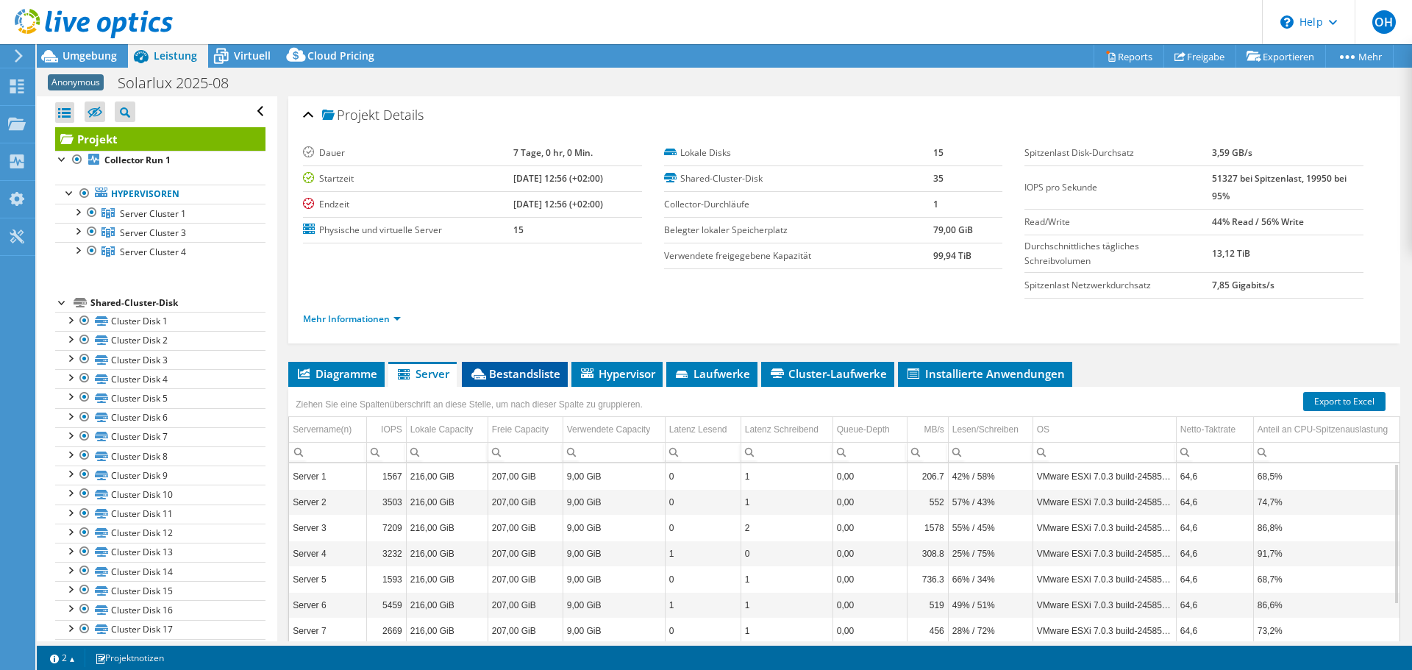
click at [539, 371] on span "Bestandsliste" at bounding box center [514, 373] width 91 height 15
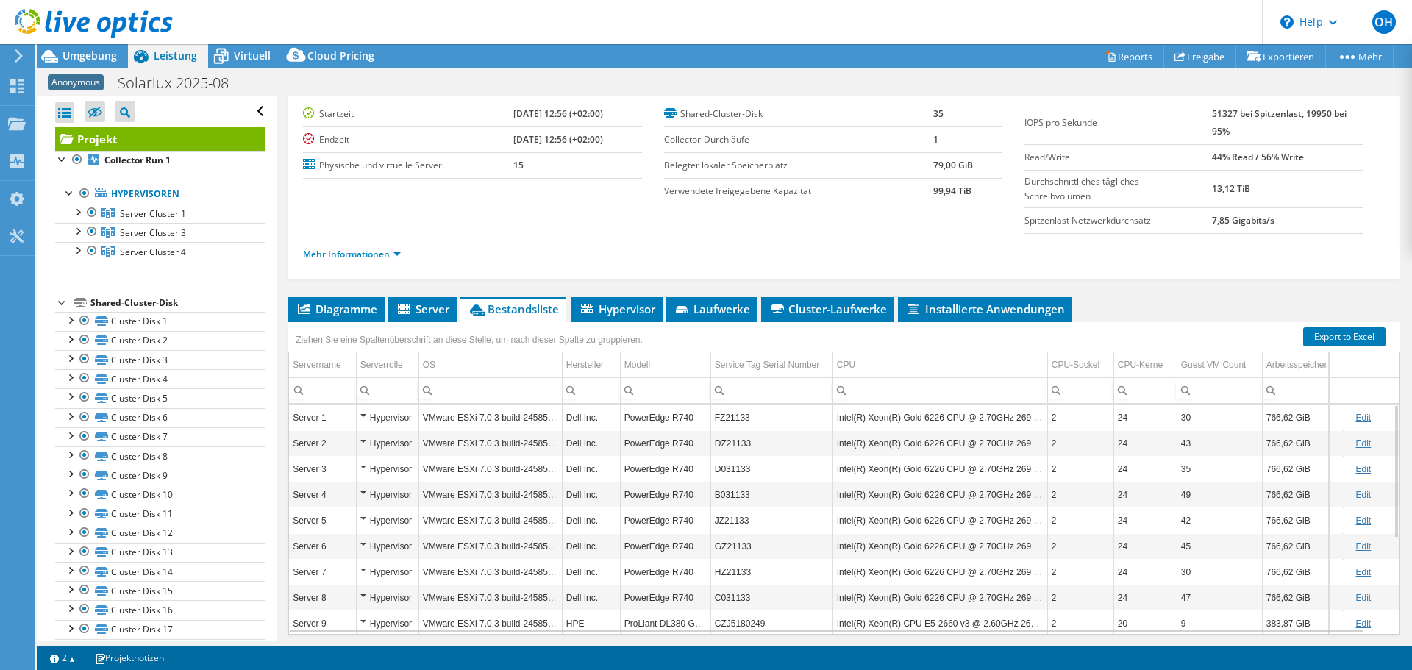
scroll to position [114, 0]
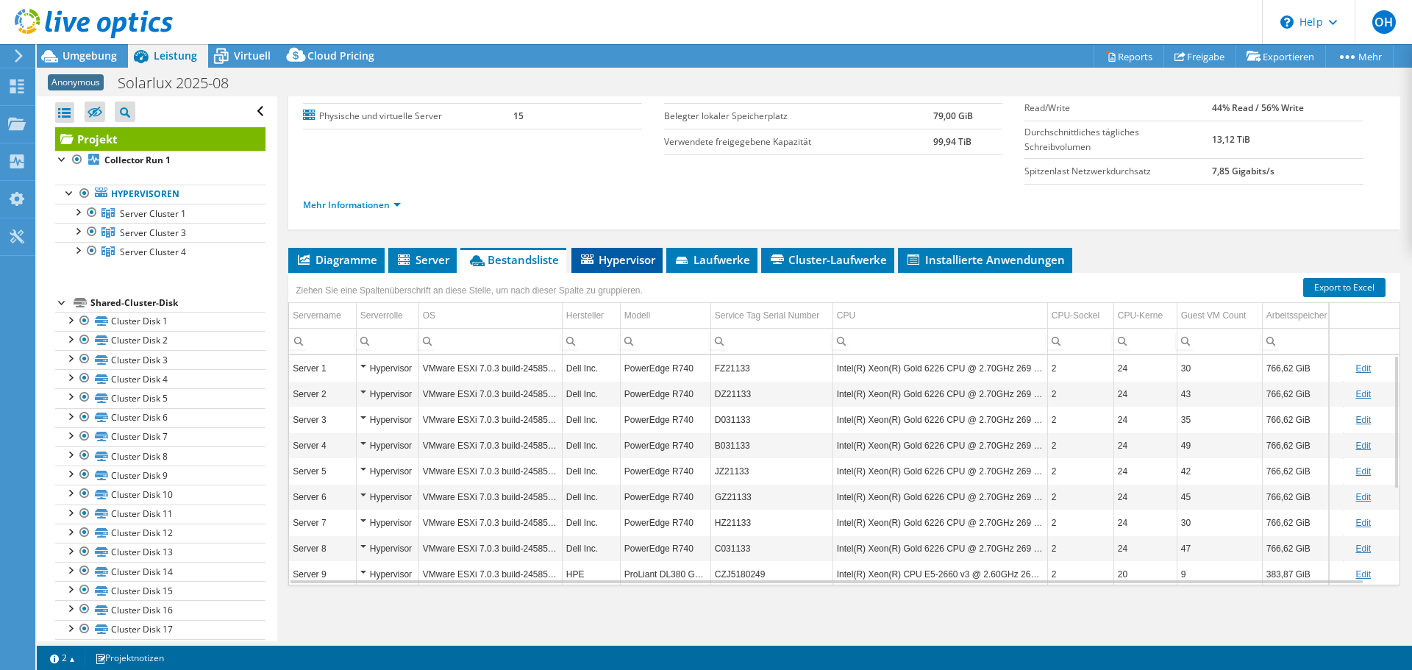
click at [611, 255] on span "Hypervisor" at bounding box center [617, 259] width 76 height 15
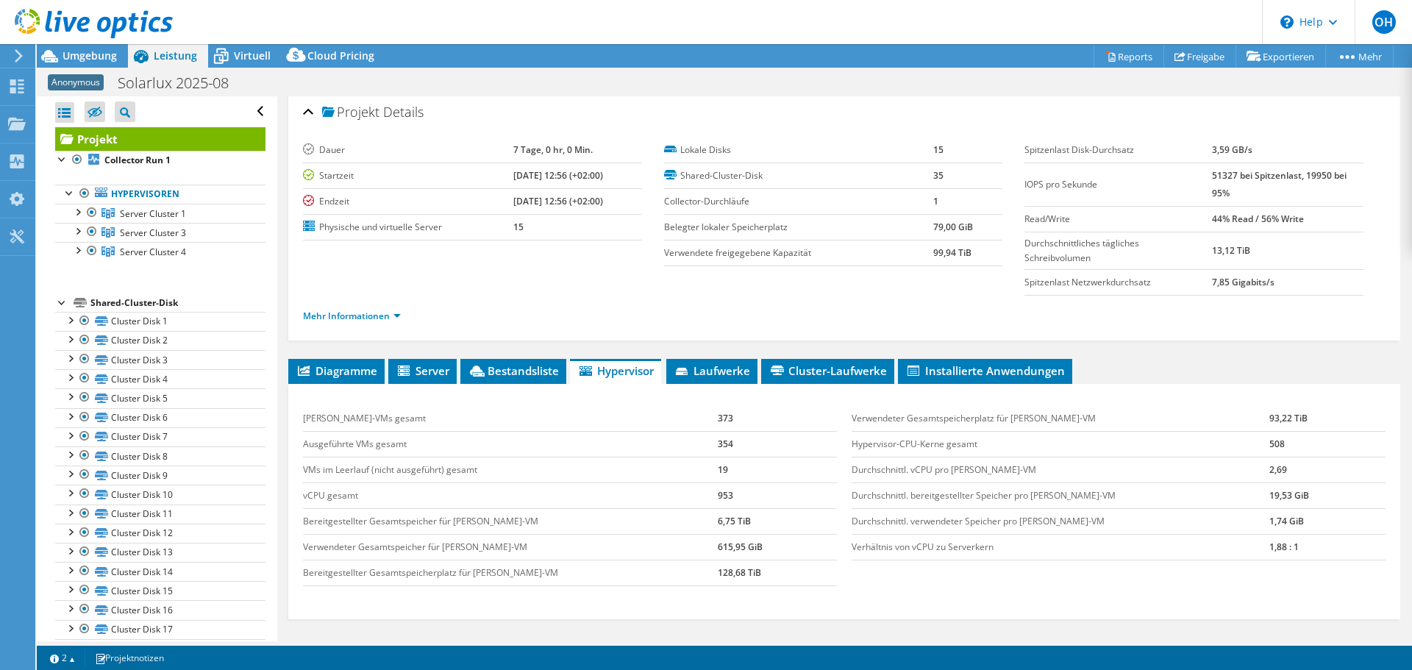
scroll to position [0, 0]
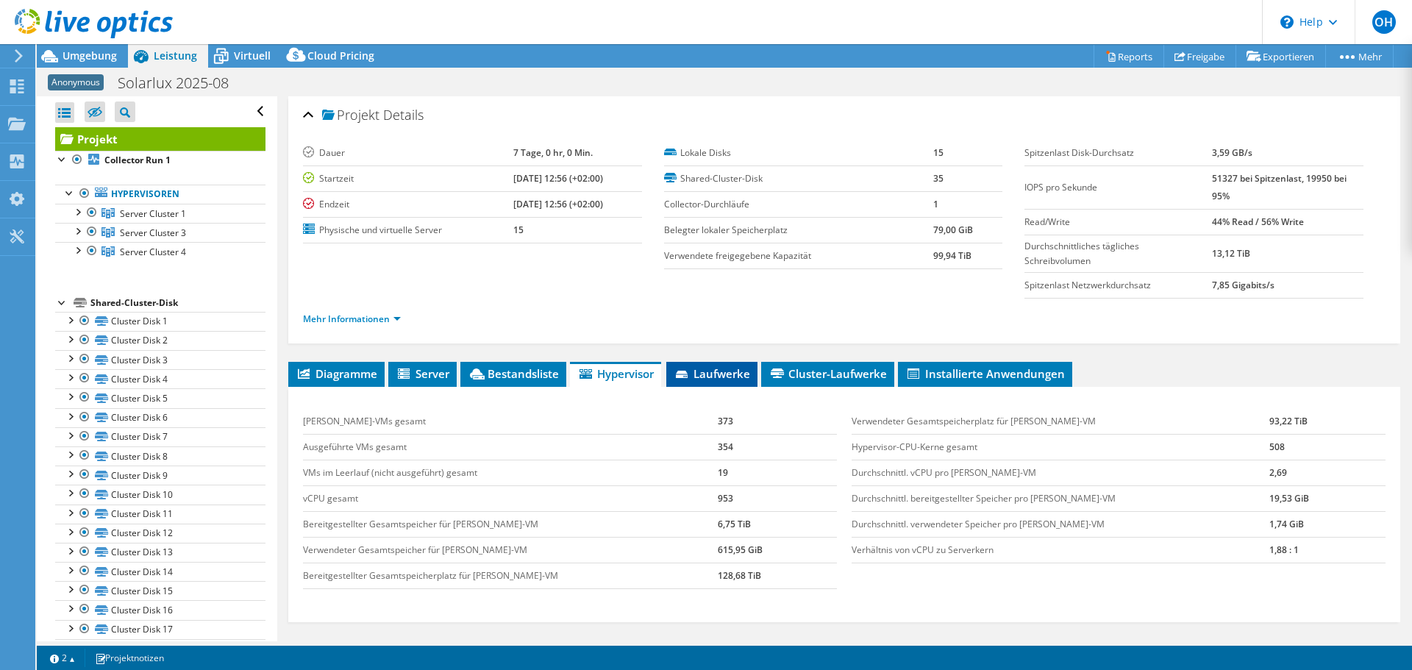
click at [711, 370] on span "Laufwerke" at bounding box center [712, 373] width 76 height 15
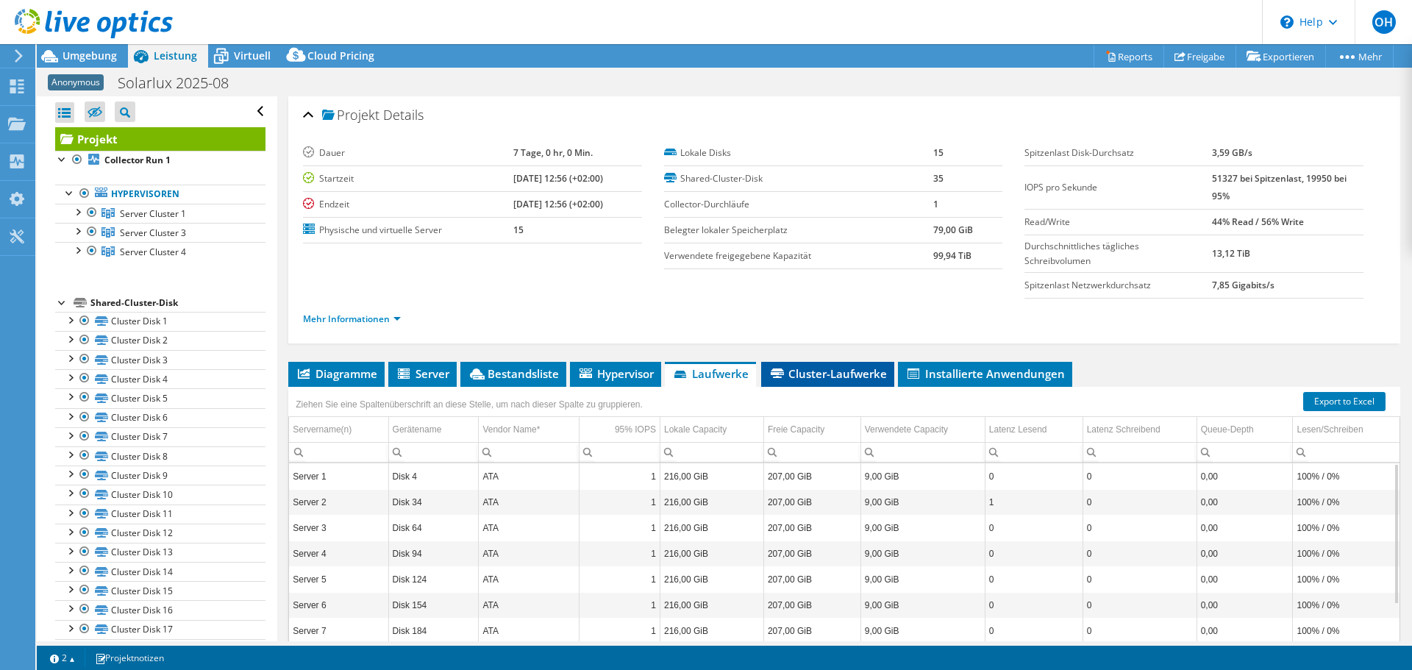
click at [842, 376] on span "Cluster-Laufwerke" at bounding box center [828, 373] width 118 height 15
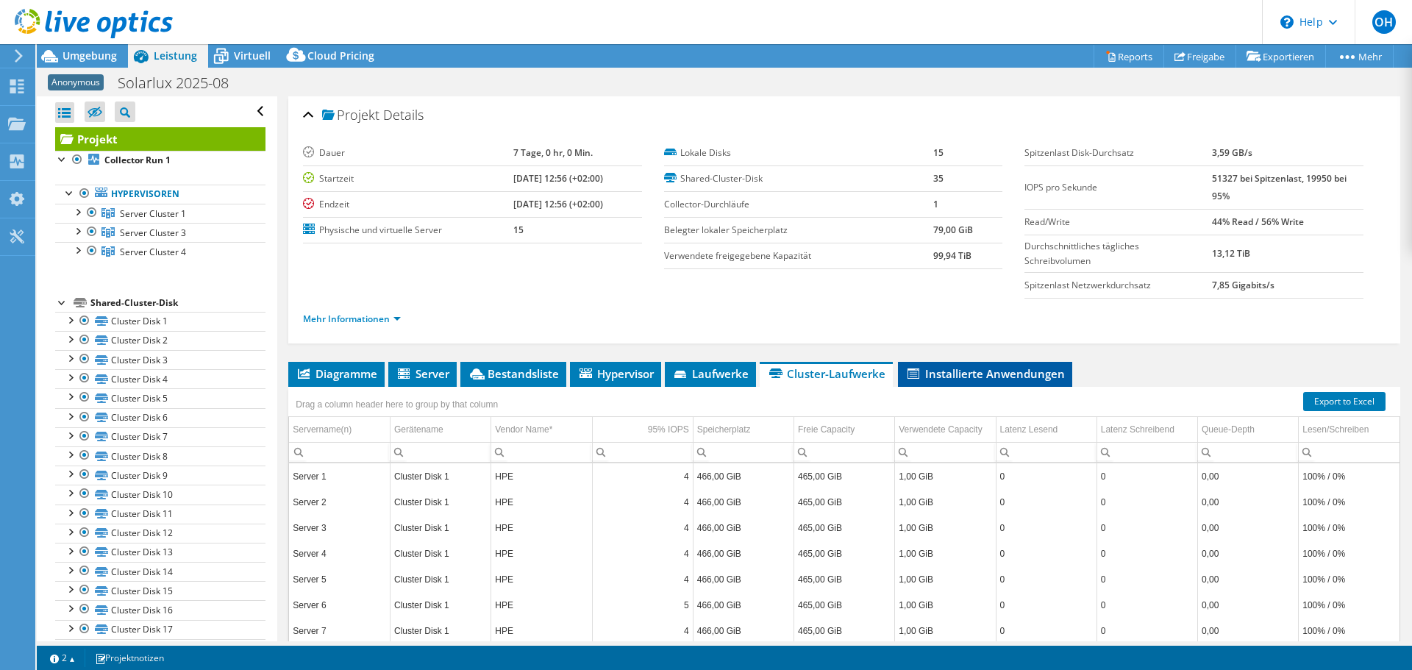
click at [999, 370] on span "Installierte Anwendungen" at bounding box center [985, 373] width 160 height 15
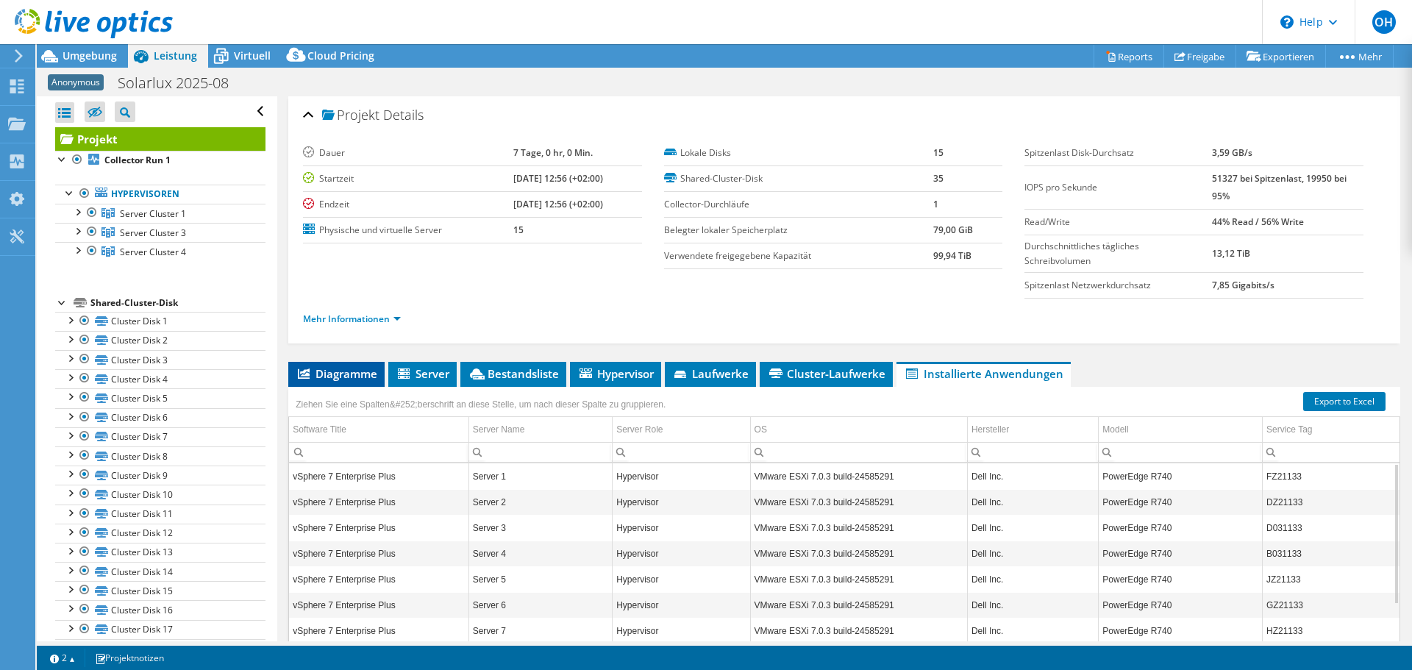
click at [353, 371] on span "Diagramme" at bounding box center [337, 373] width 82 height 15
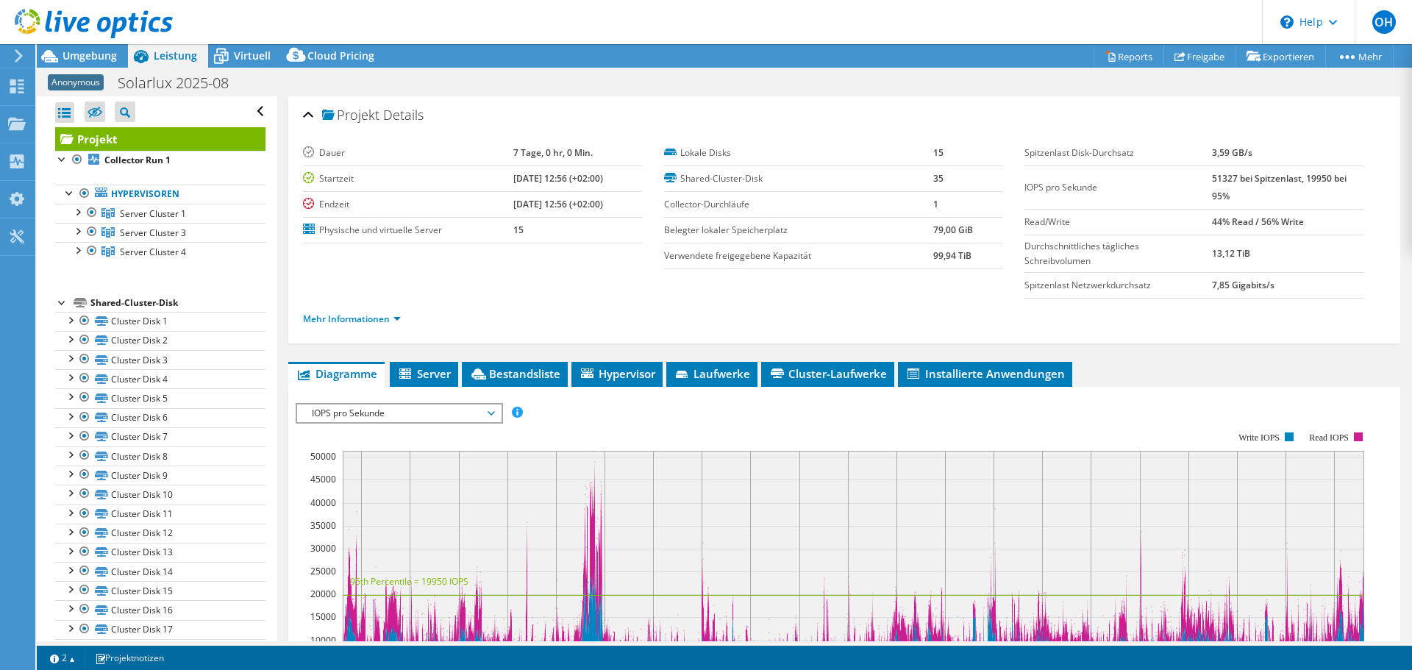
click at [872, 129] on div "Projekt Details" at bounding box center [844, 116] width 1083 height 32
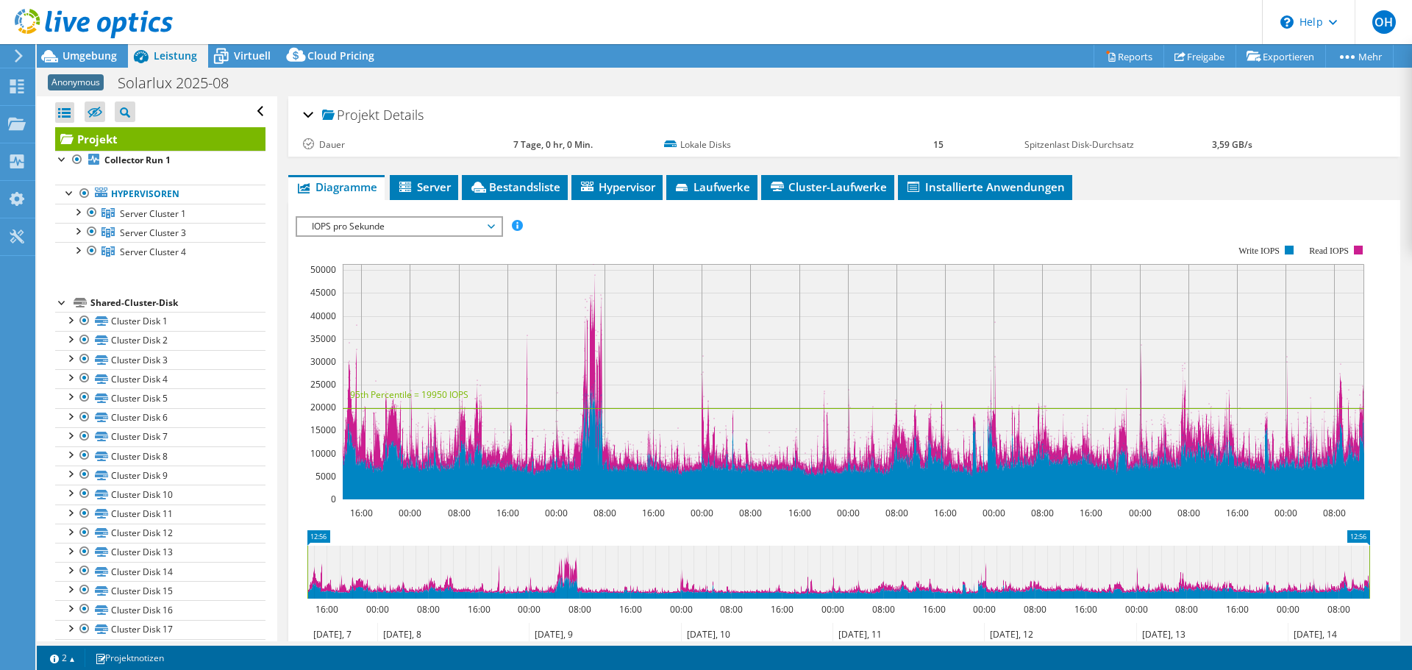
click at [872, 129] on div "Projekt Details" at bounding box center [844, 116] width 1083 height 32
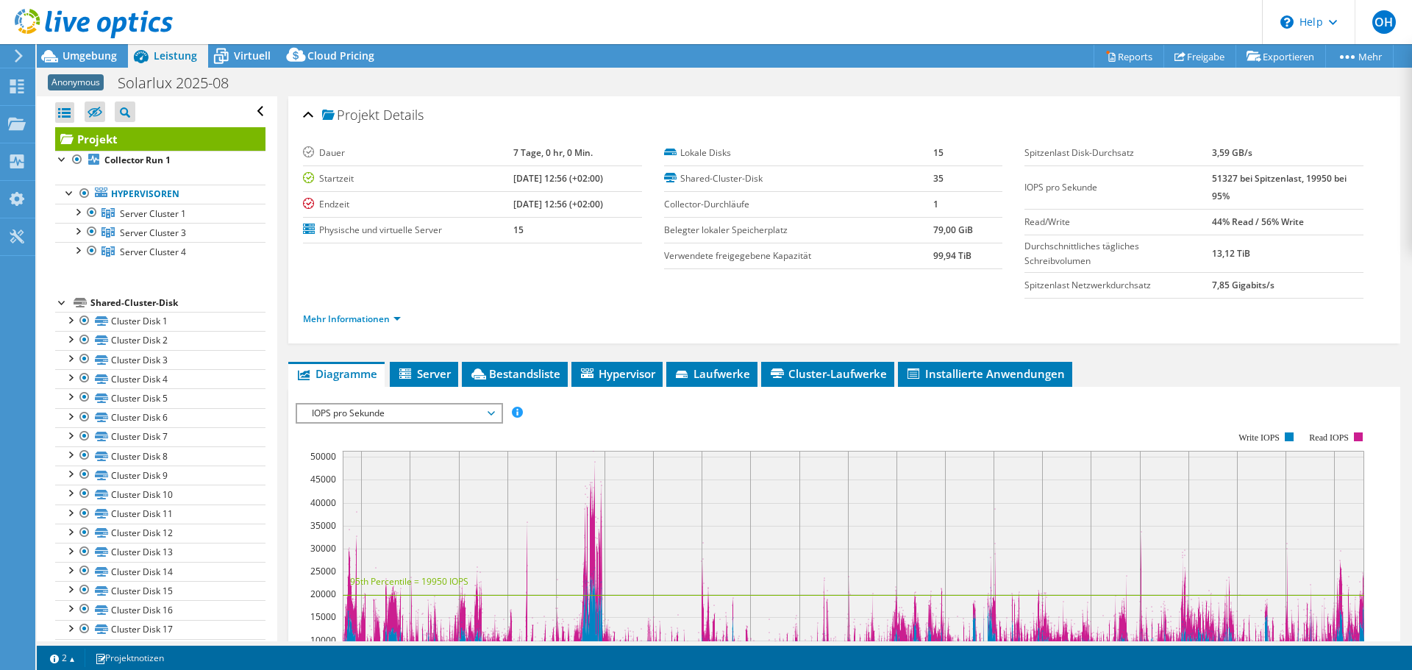
click at [407, 409] on span "IOPS pro Sekunde" at bounding box center [398, 413] width 189 height 18
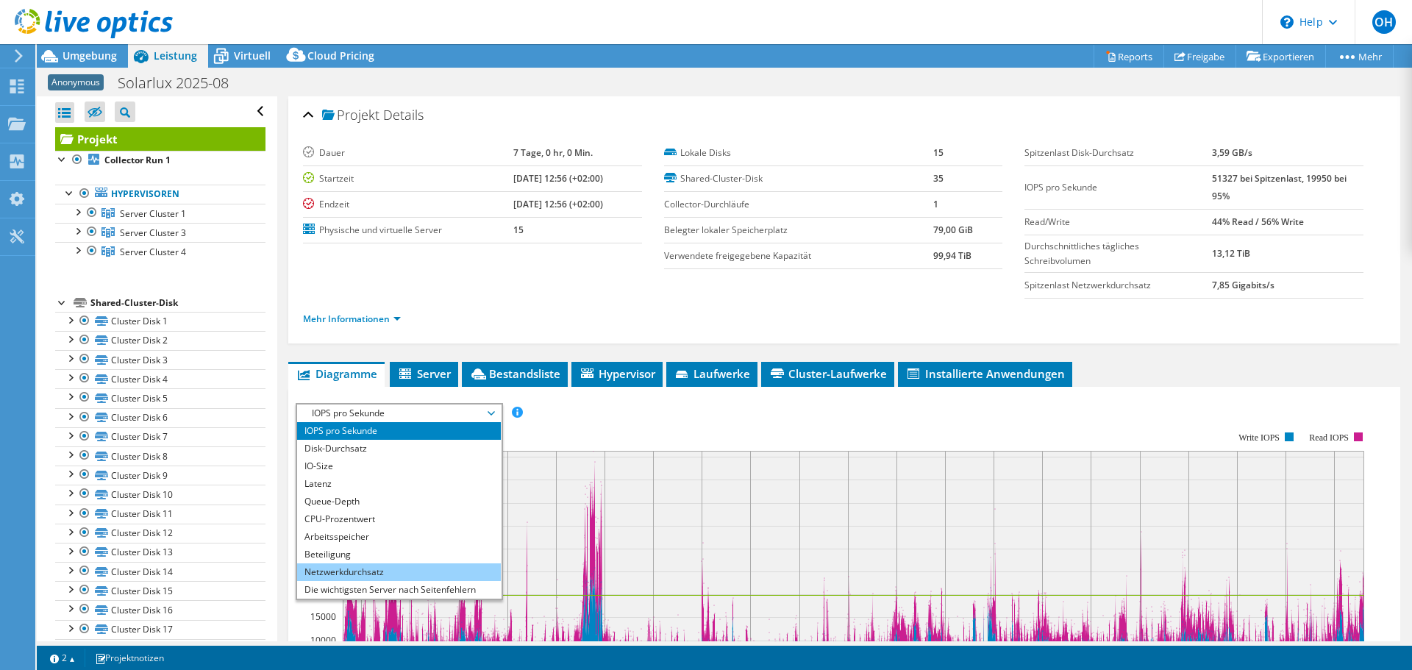
click at [384, 568] on li "Netzwerkdurchsatz" at bounding box center [399, 572] width 204 height 18
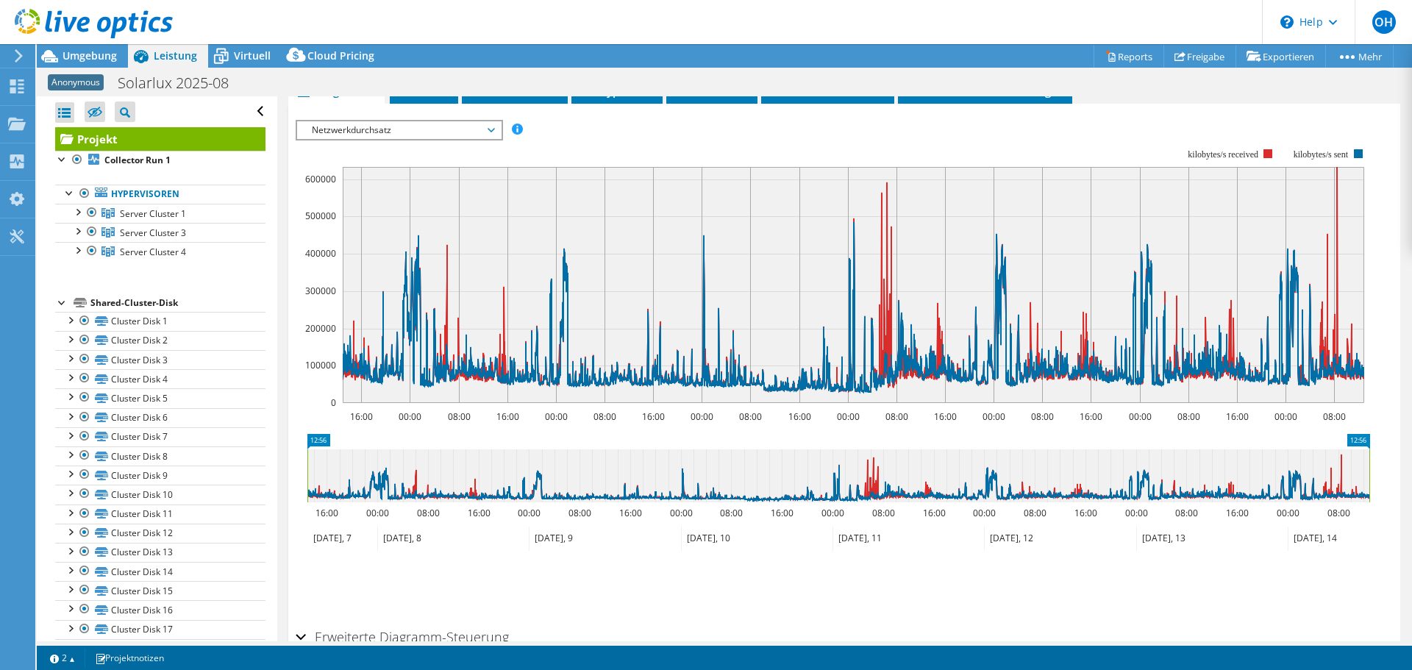
scroll to position [218, 0]
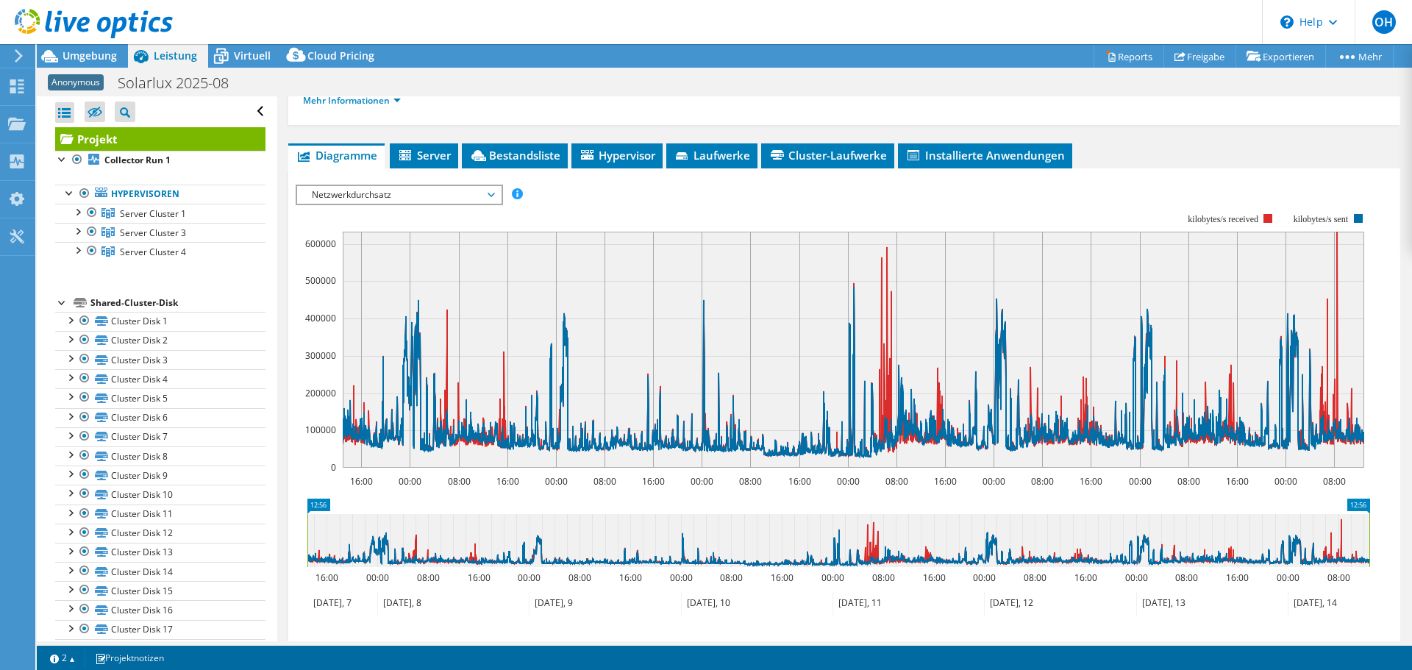
click at [880, 599] on icon at bounding box center [909, 603] width 152 height 24
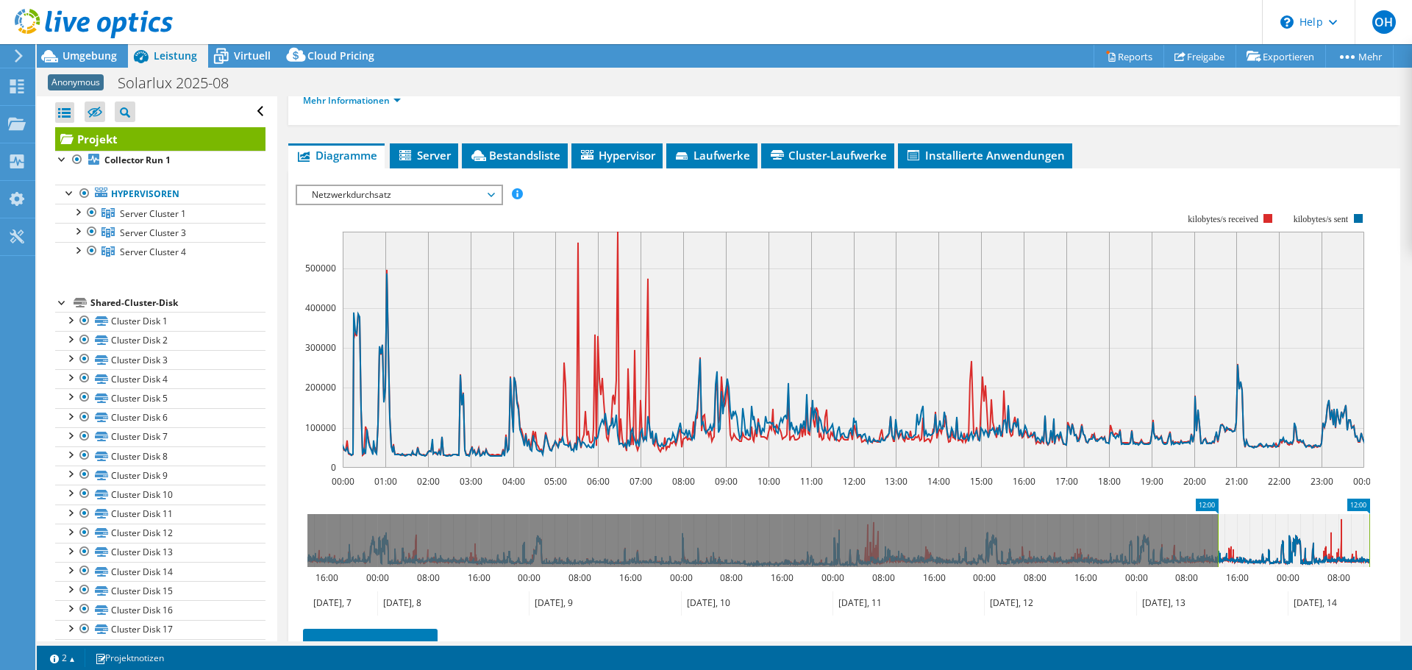
drag, startPoint x: 913, startPoint y: 537, endPoint x: 1341, endPoint y: 535, distance: 428.8
click at [1341, 535] on icon at bounding box center [1294, 540] width 152 height 53
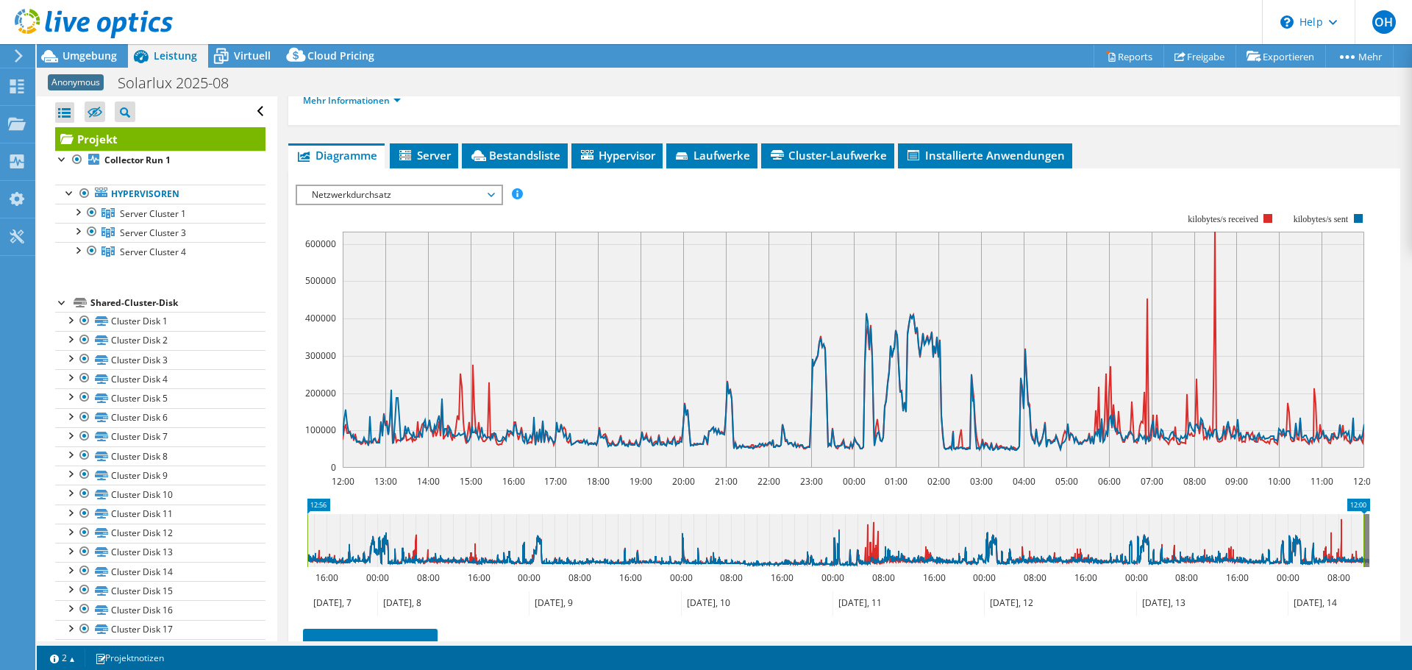
drag, startPoint x: 1212, startPoint y: 540, endPoint x: 1411, endPoint y: 546, distance: 199.4
click at [30, 564] on div "OH Endbenutzer [PERSON_NAME] [PERSON_NAME][EMAIL_ADDRESS][DOMAIN_NAME] [PERSON_…" at bounding box center [706, 335] width 1412 height 670
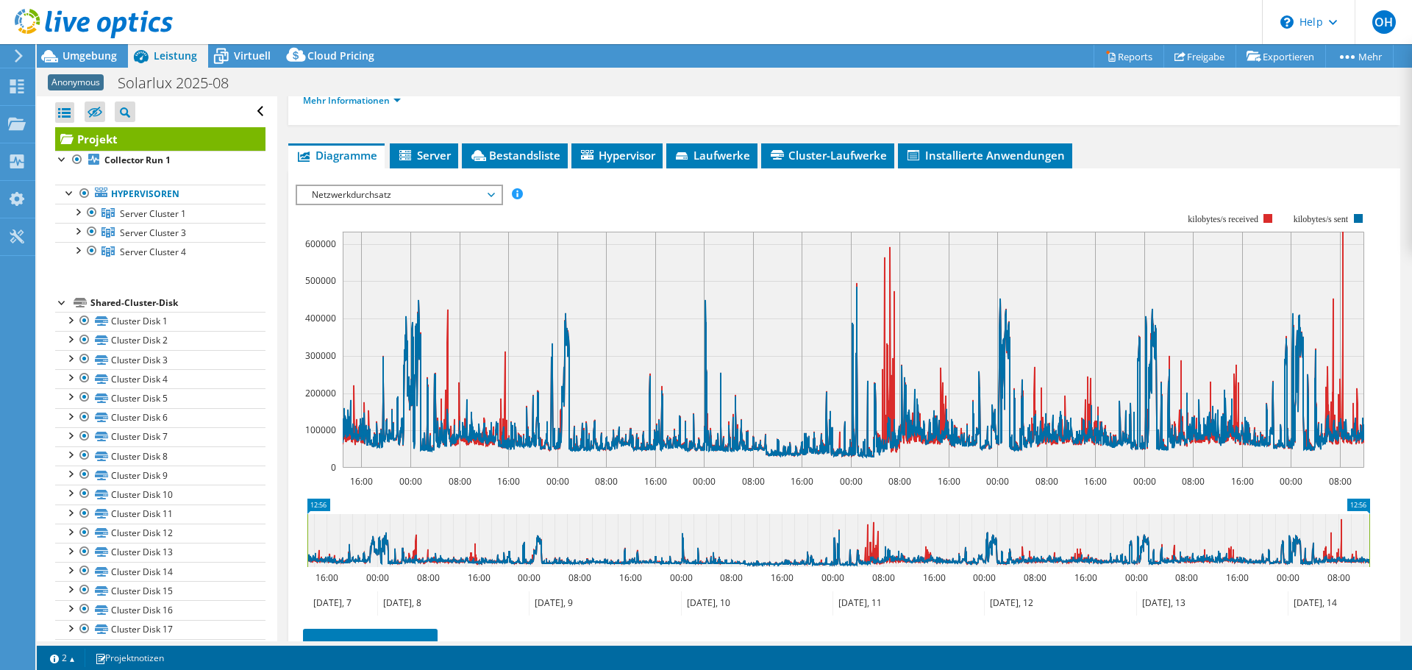
drag, startPoint x: 1366, startPoint y: 546, endPoint x: 1400, endPoint y: 523, distance: 41.4
click at [1411, 543] on article "Projekt Details Dauer 7 Tage, 0 hr, 0 Min. Startzeit [DATE] 12:56 (+02:00) Endz…" at bounding box center [844, 368] width 1135 height 545
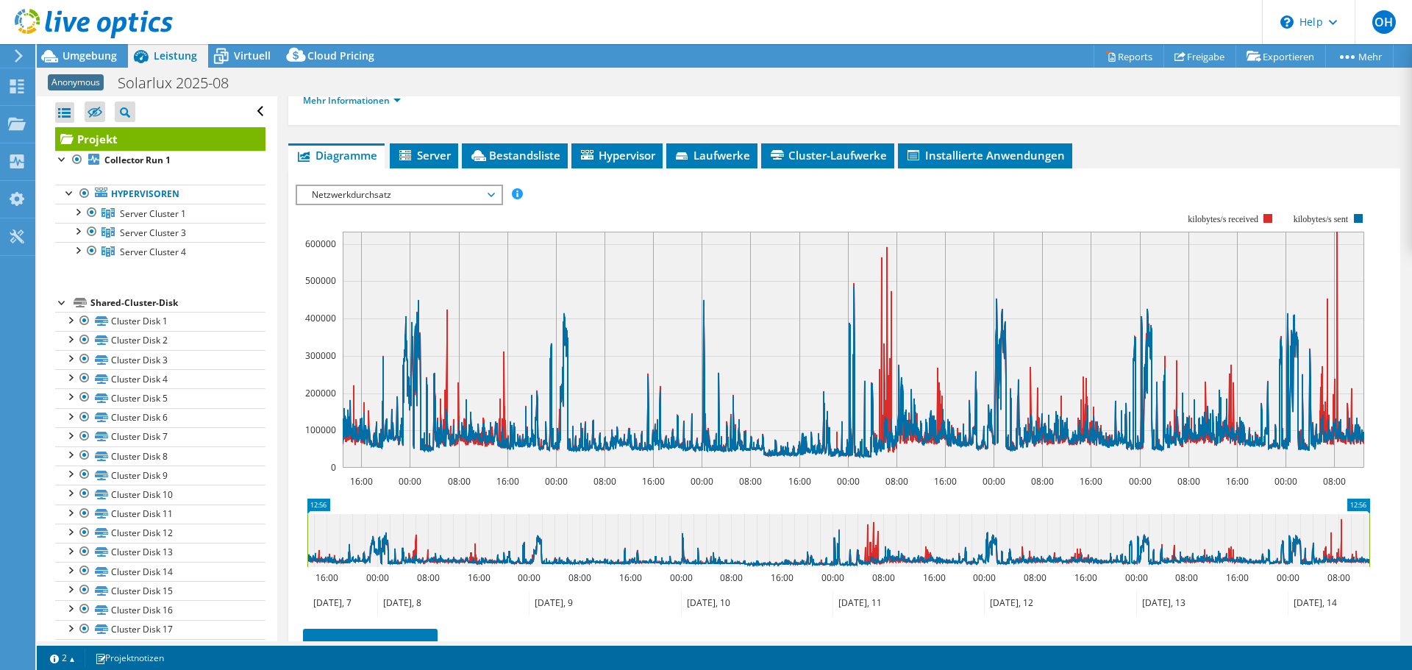
click at [1391, 524] on div "Projekt Details Dauer 7 Tage, 0 hr, 0 Min. Startzeit [DATE] 12:56 (+02:00) Endz…" at bounding box center [844, 333] width 1134 height 910
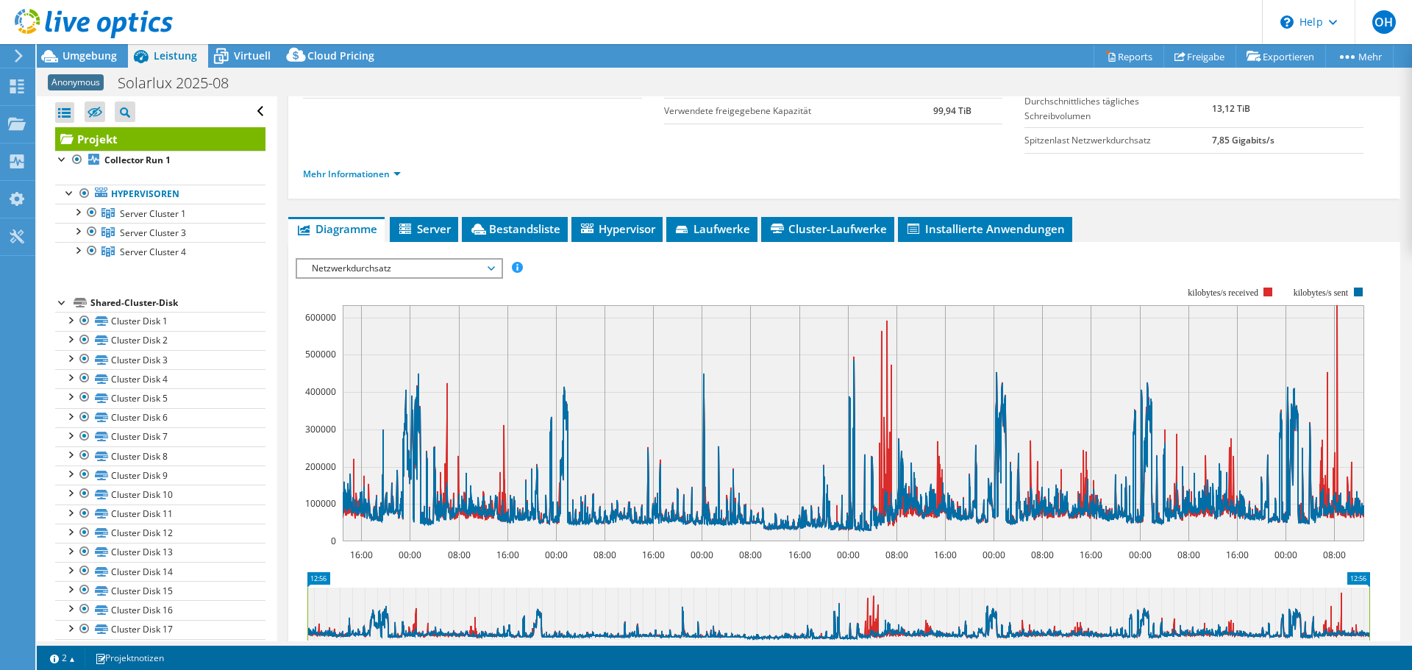
scroll to position [0, 0]
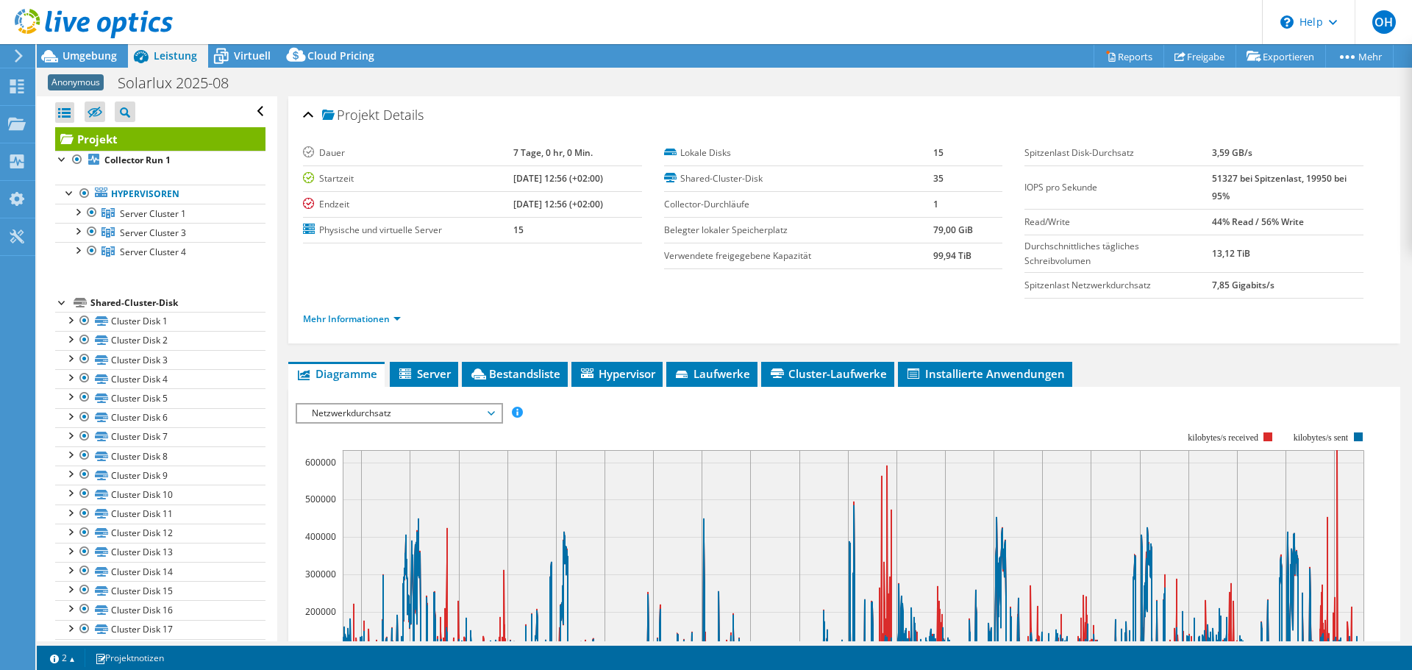
click at [439, 404] on span "Netzwerkdurchsatz" at bounding box center [398, 413] width 189 height 18
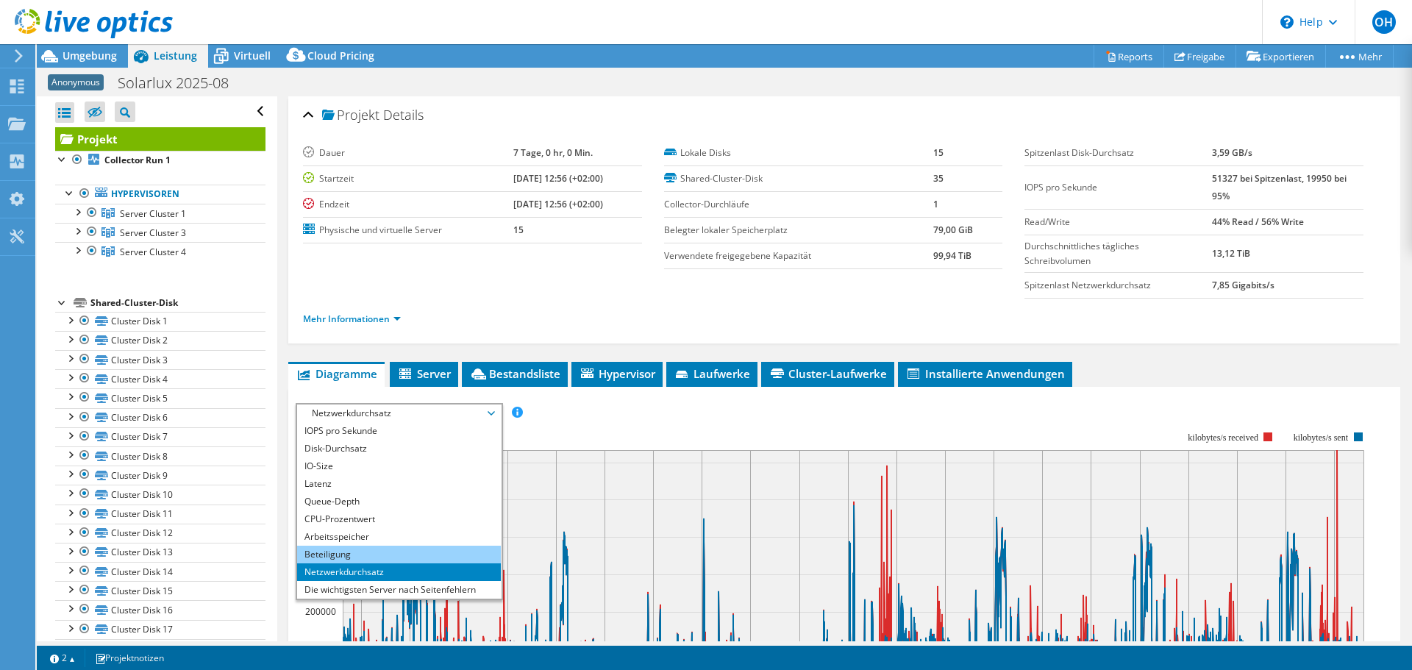
scroll to position [53, 0]
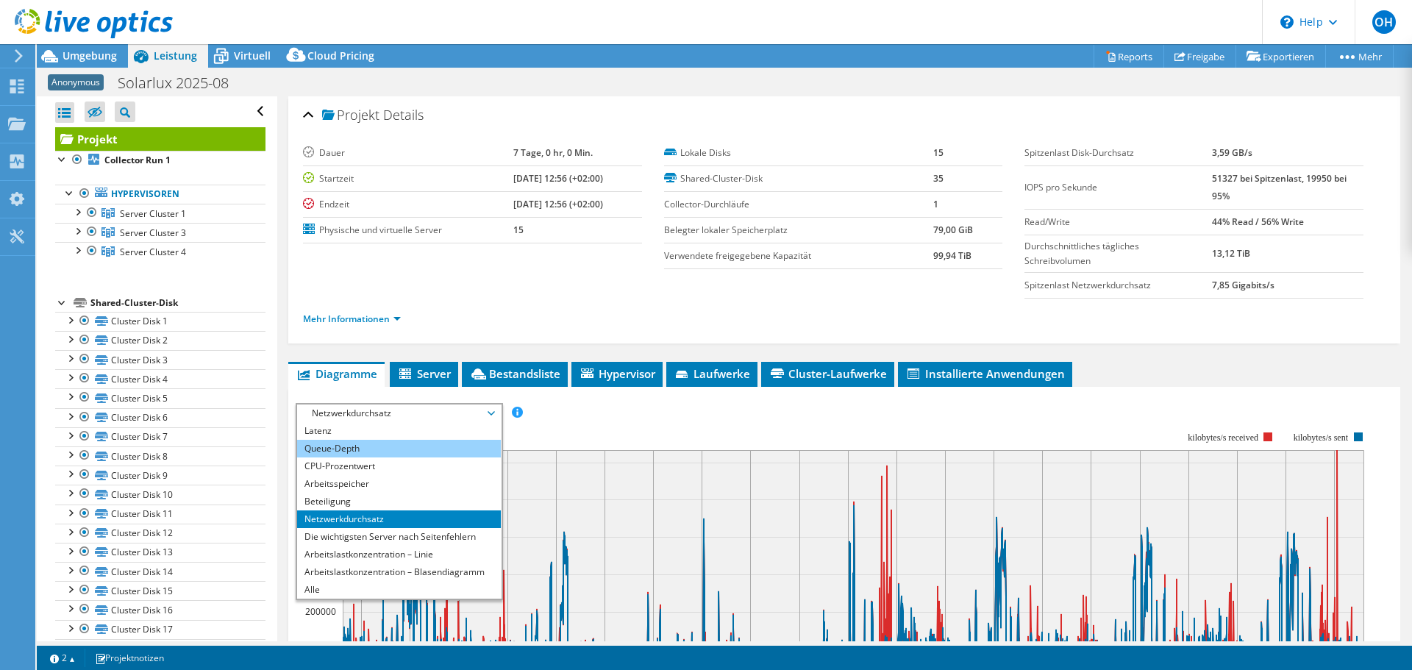
click at [402, 452] on li "Queue-Depth" at bounding box center [399, 449] width 204 height 18
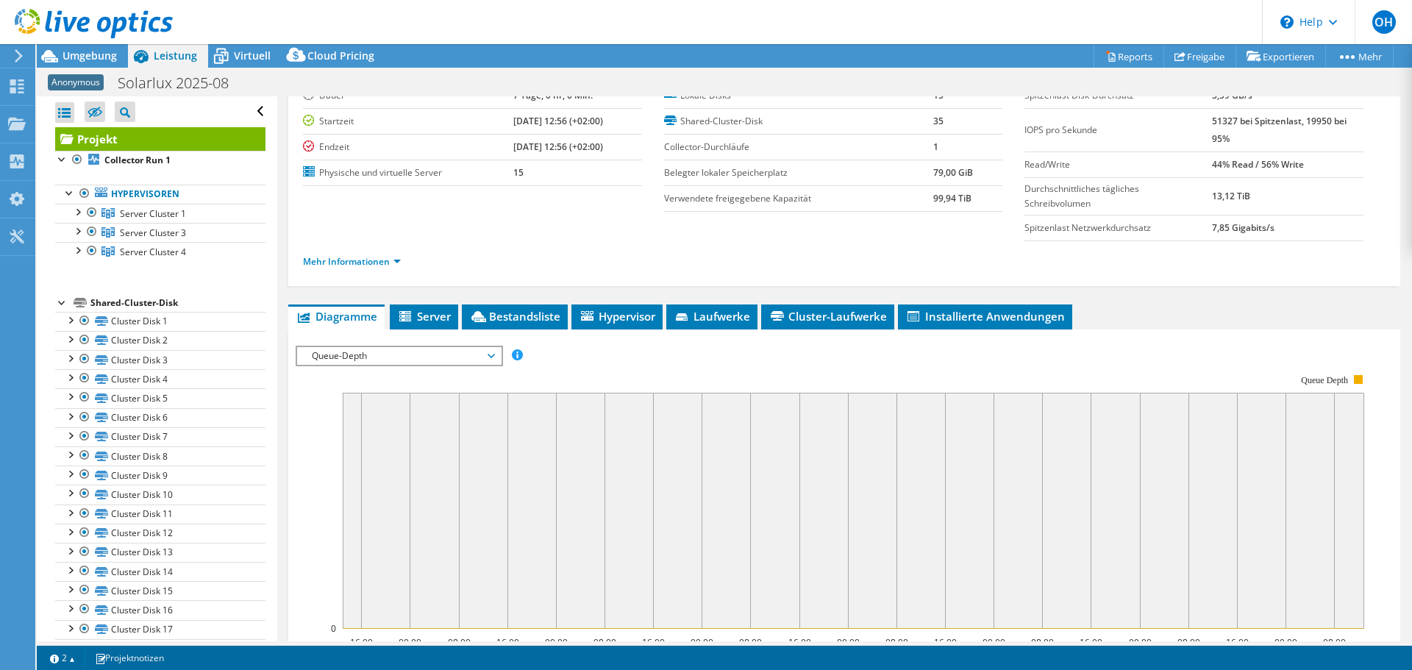
scroll to position [0, 0]
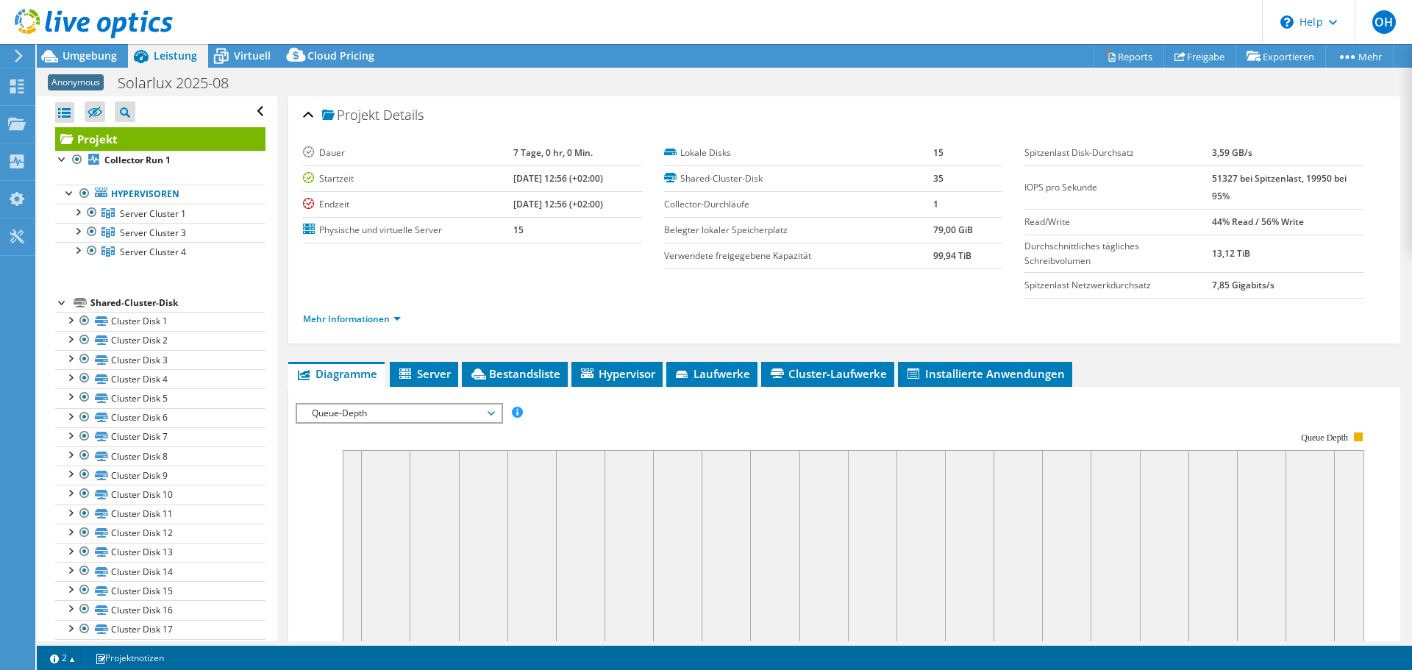
click at [404, 415] on span "Queue-Depth" at bounding box center [398, 413] width 189 height 18
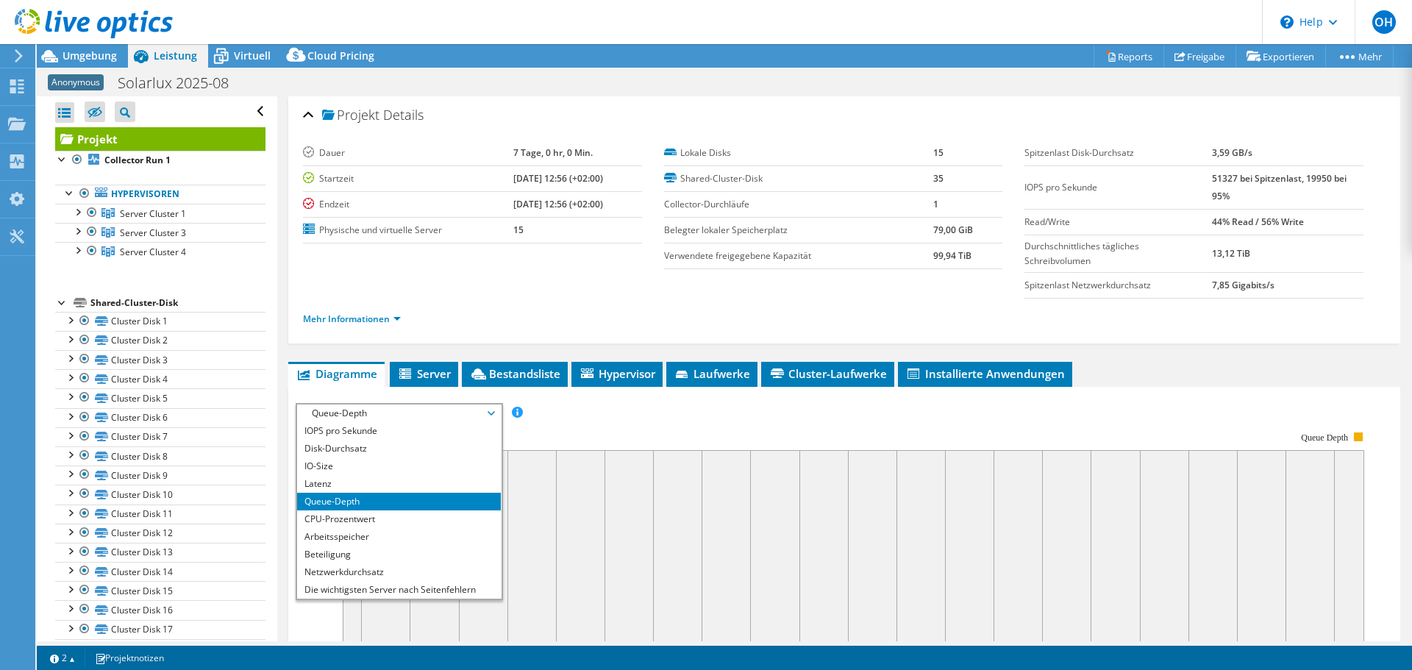
scroll to position [53, 0]
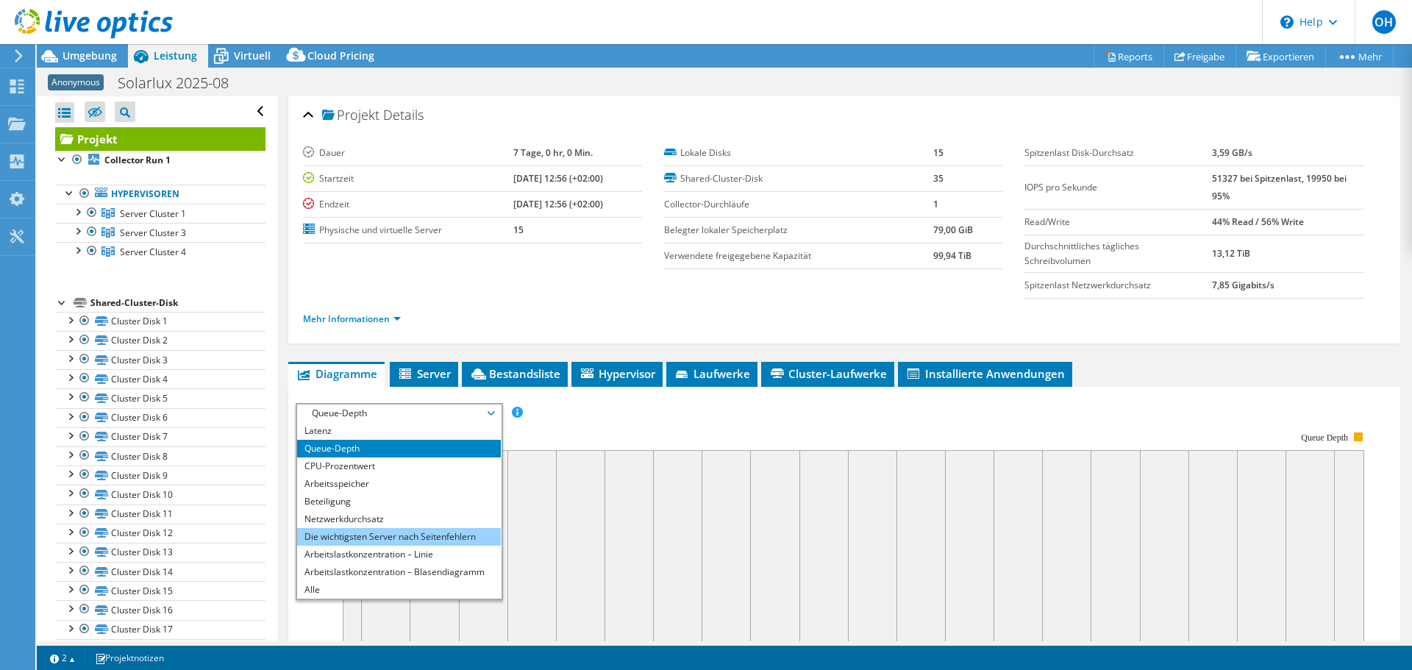
click at [422, 536] on li "Die wichtigsten Server nach Seitenfehlern" at bounding box center [399, 537] width 204 height 18
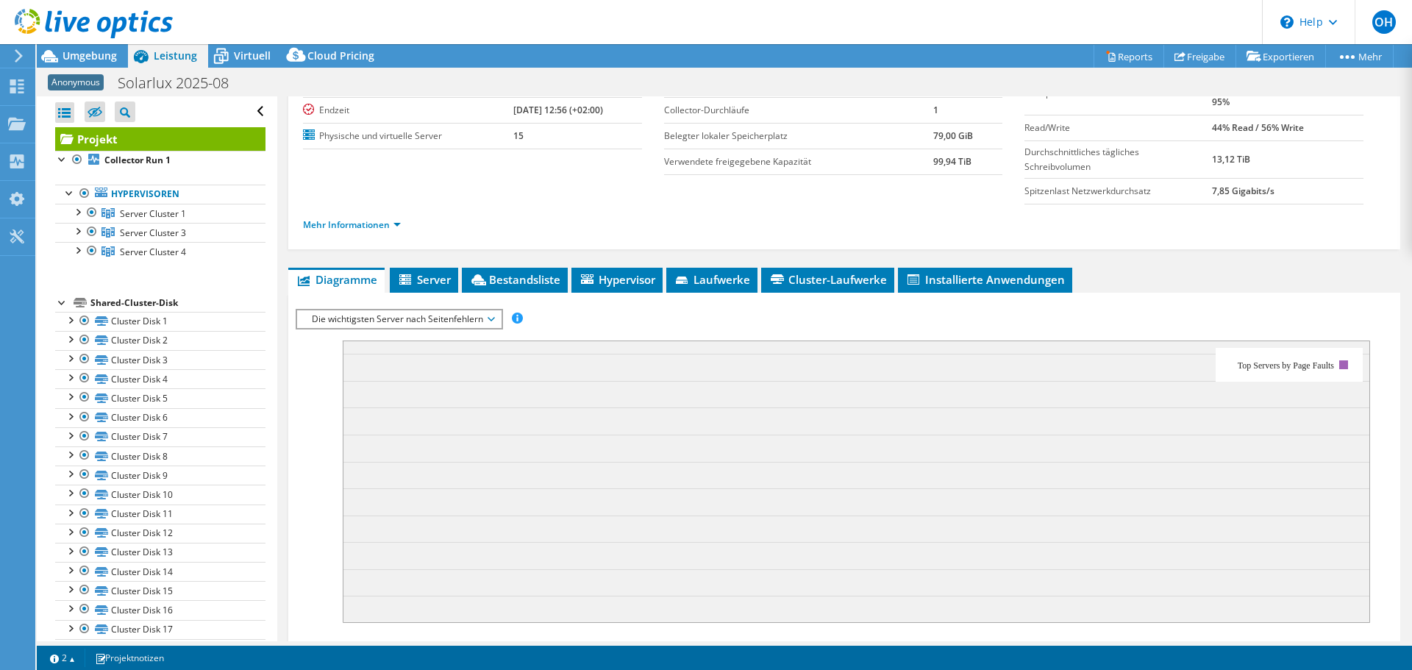
scroll to position [27, 0]
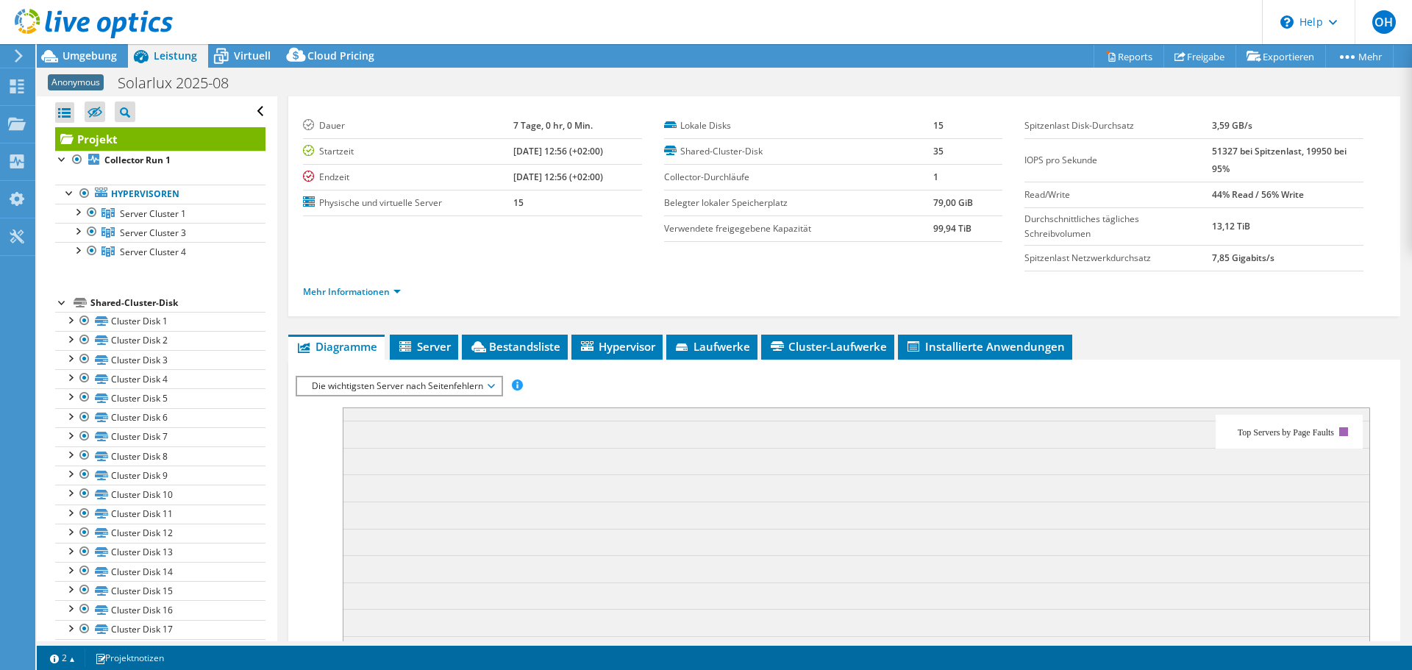
click at [420, 390] on span "Die wichtigsten Server nach Seitenfehlern" at bounding box center [398, 386] width 189 height 18
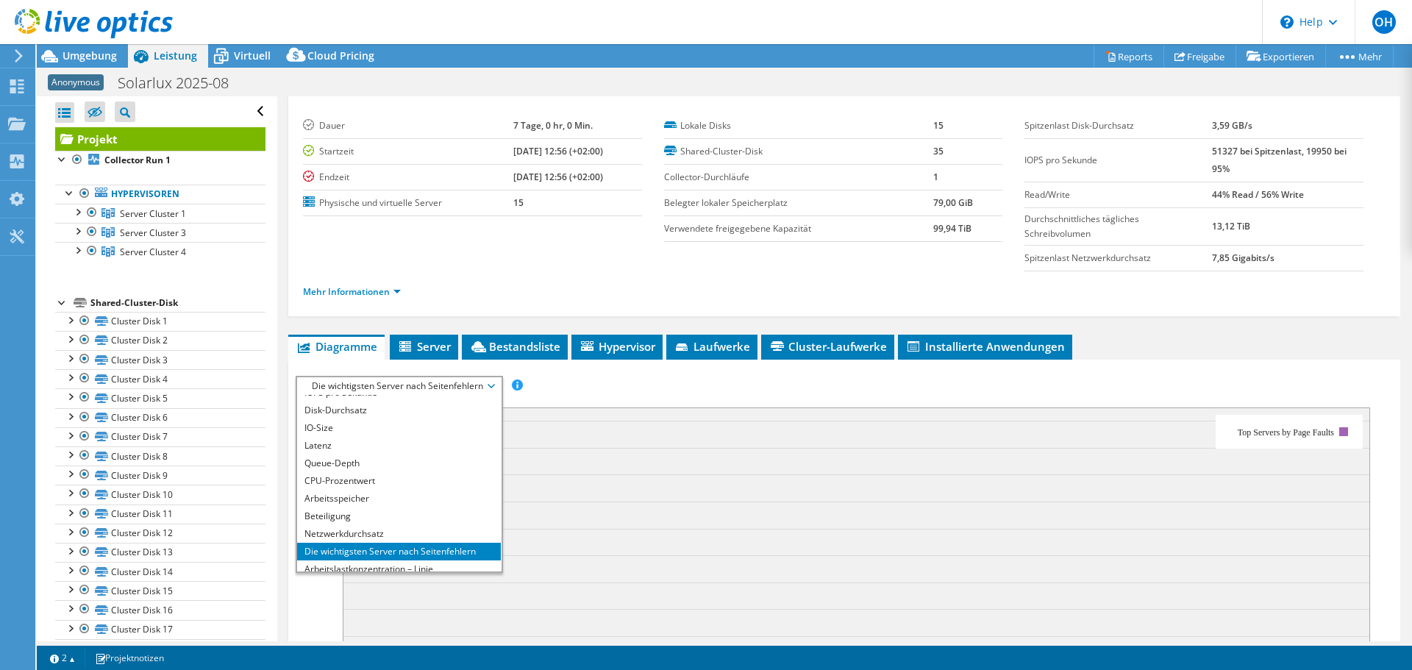
scroll to position [0, 0]
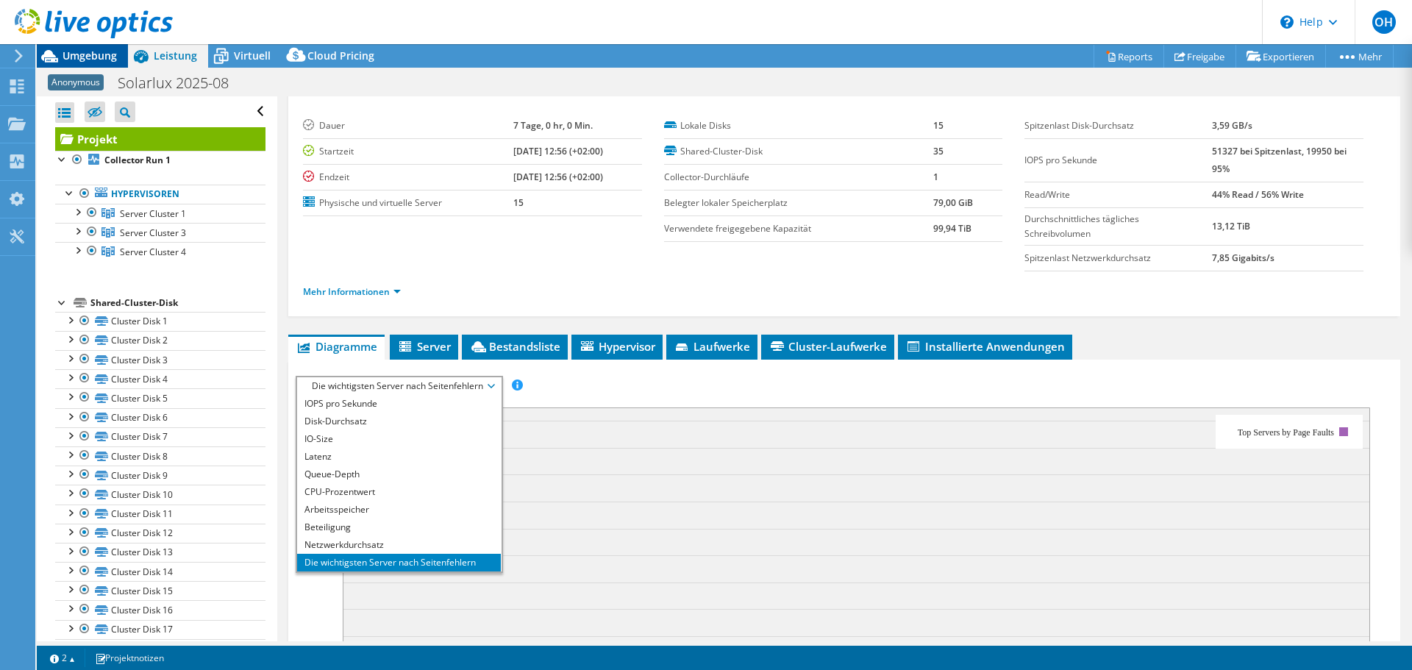
click at [57, 49] on icon at bounding box center [50, 56] width 26 height 26
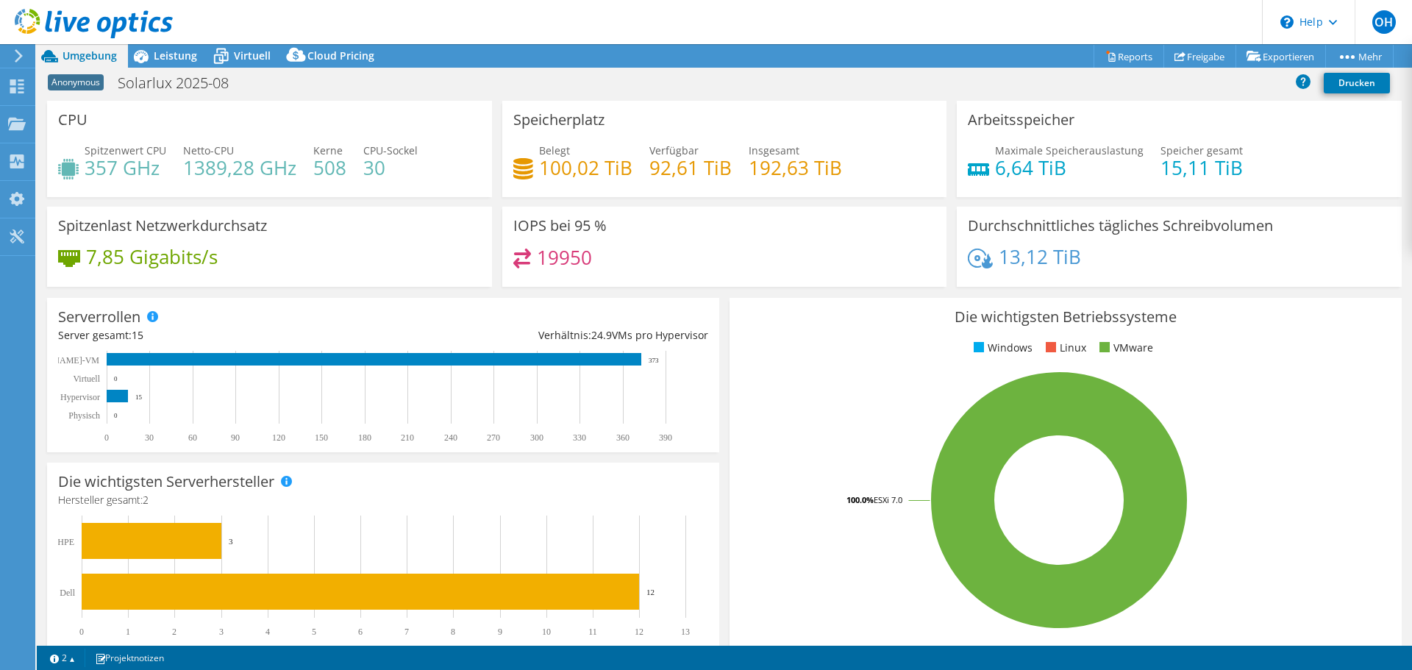
click at [955, 60] on div "Projektmaßnahmen Projektmaßnahmen Reports Freigabe Exportieren vSAN ReadyNode S…" at bounding box center [724, 56] width 1375 height 24
click at [961, 63] on div "Projektmaßnahmen Projektmaßnahmen Reports Freigabe Exportieren vSAN ReadyNode S…" at bounding box center [724, 56] width 1375 height 24
